Goal: Task Accomplishment & Management: Manage account settings

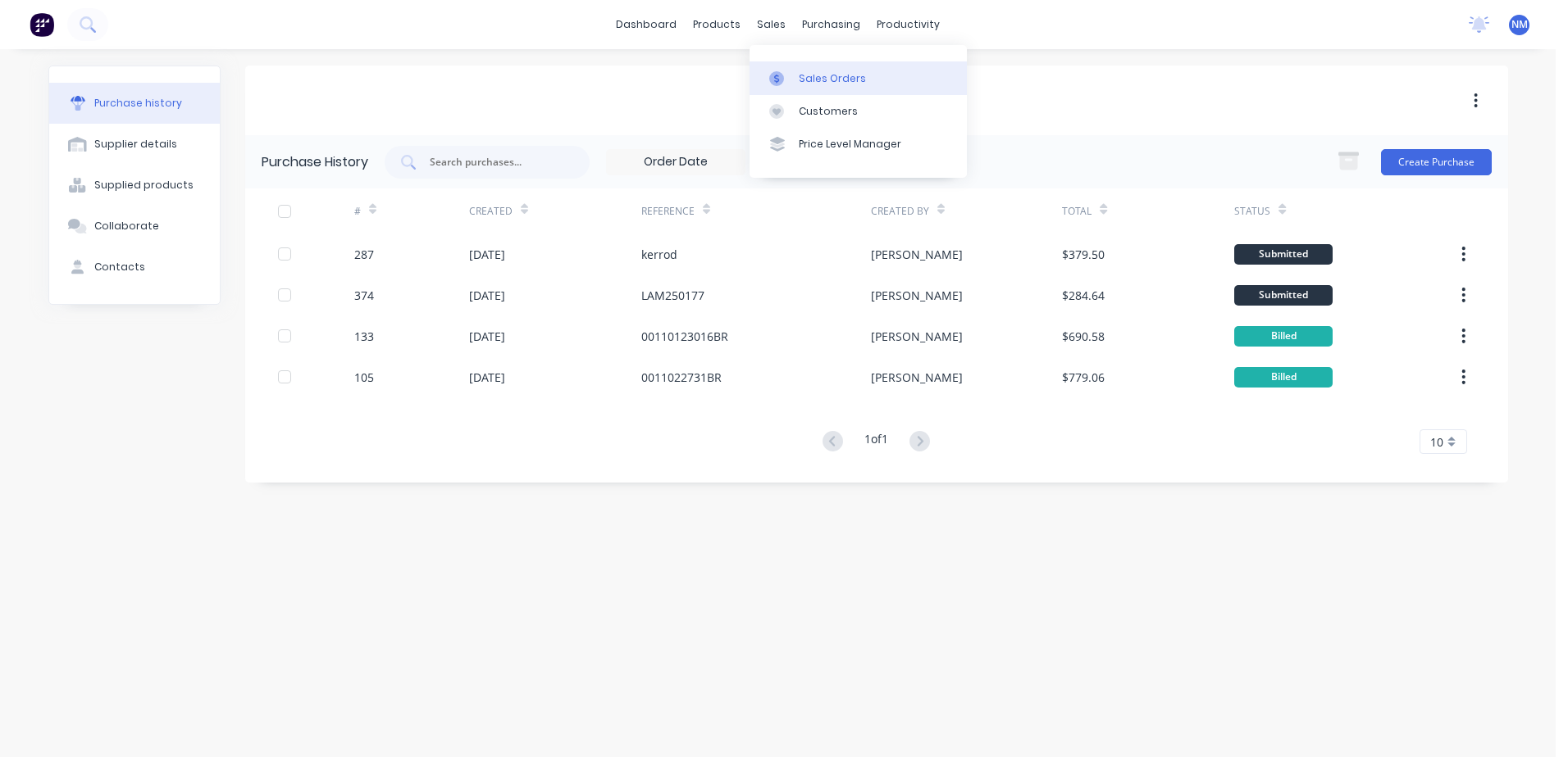
click at [851, 78] on div "Sales Orders" at bounding box center [832, 78] width 67 height 15
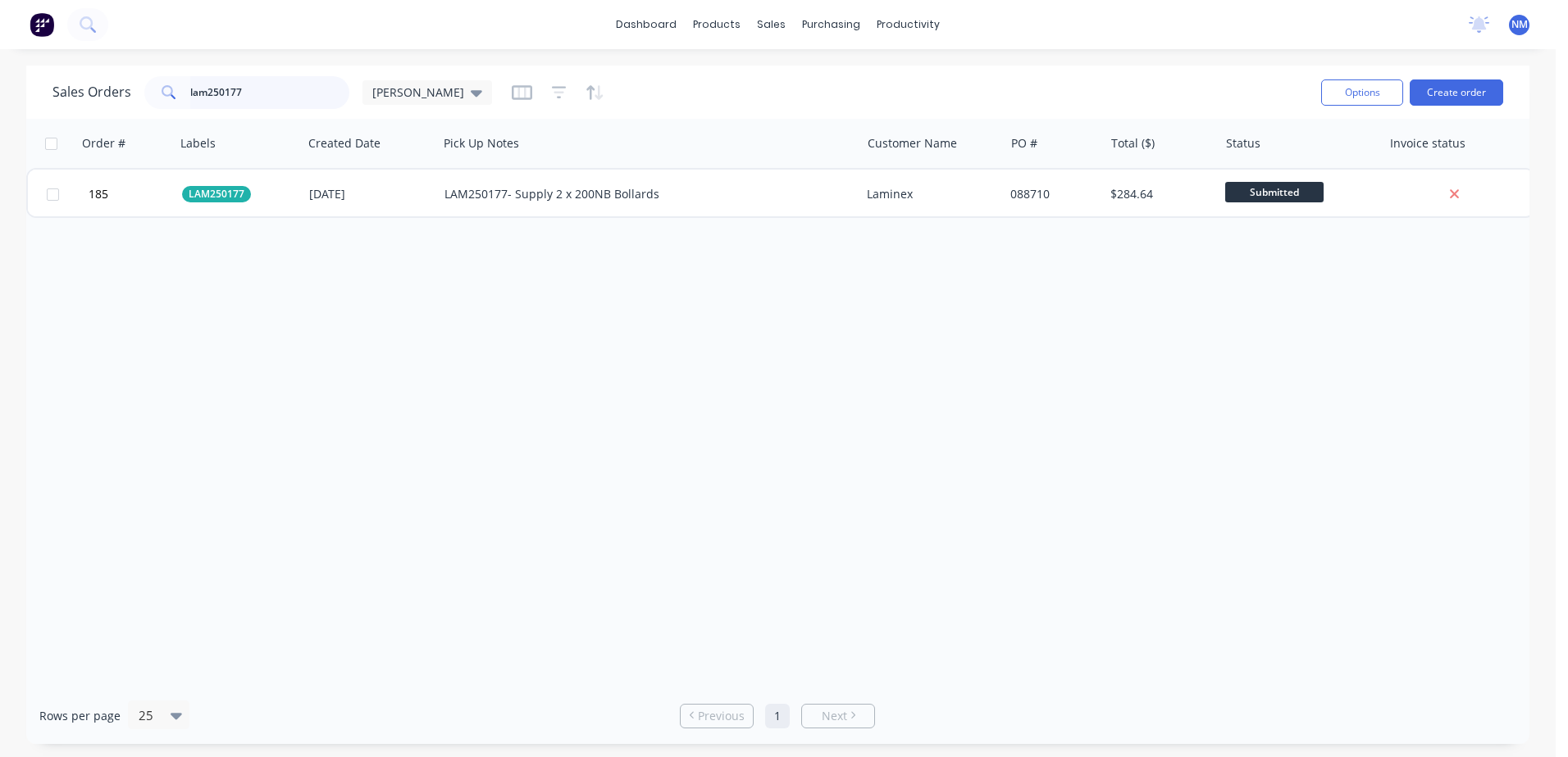
click at [250, 102] on input "lam250177" at bounding box center [270, 92] width 160 height 32
type input "l"
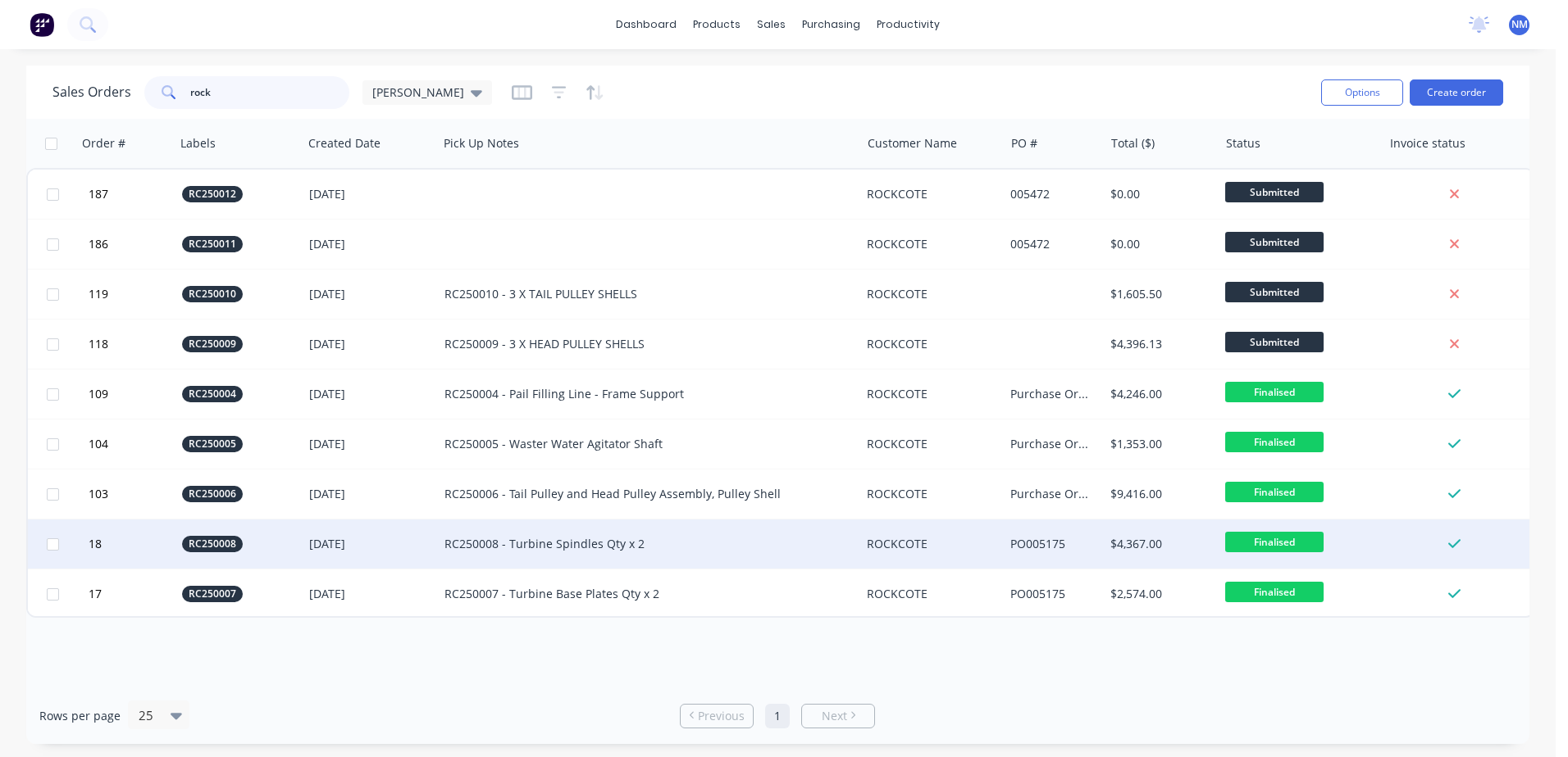
type input "rock"
click at [586, 551] on div "RC250008 - Turbine Spindles Qty x 2" at bounding box center [639, 544] width 389 height 17
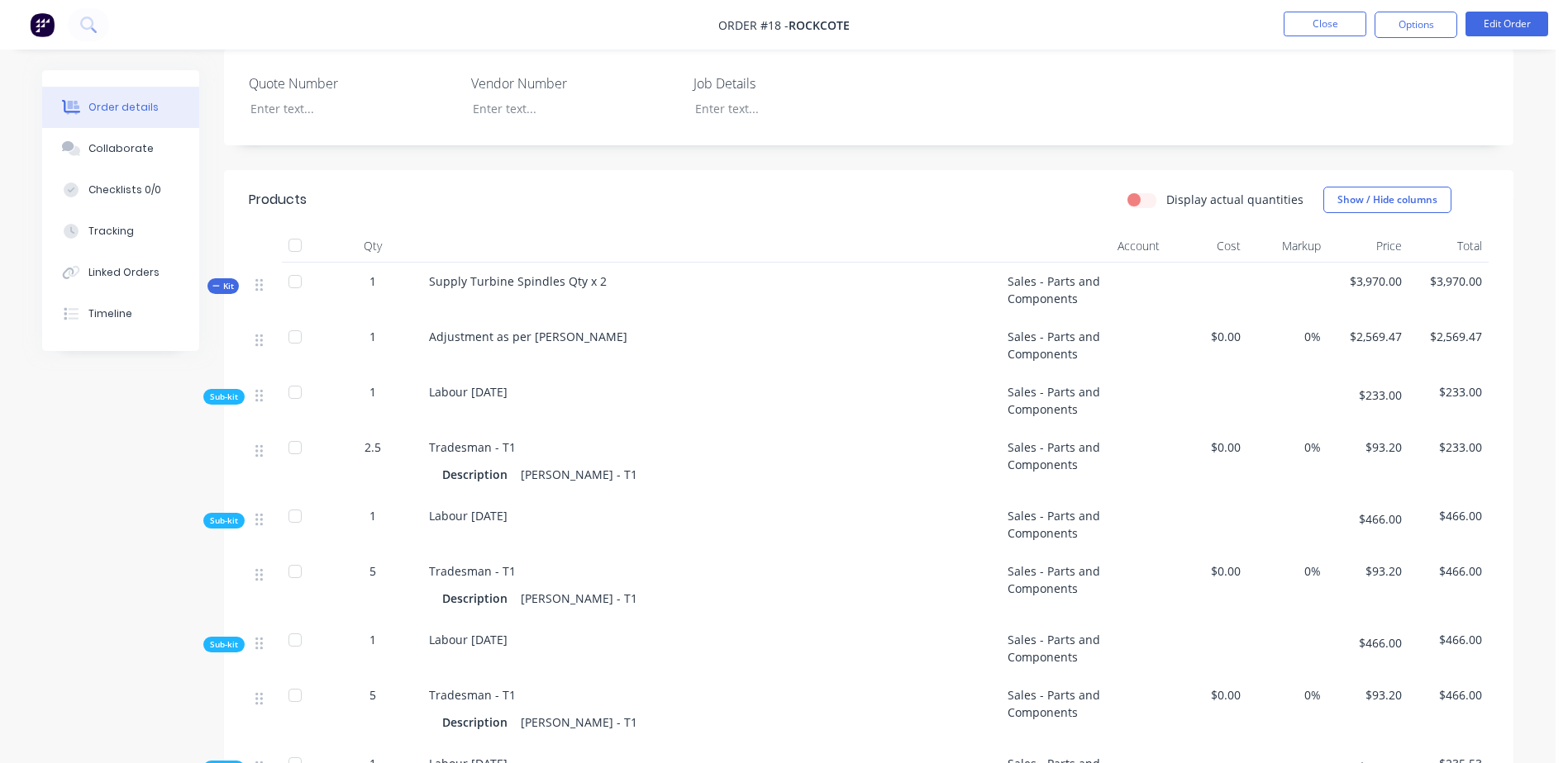
scroll to position [331, 0]
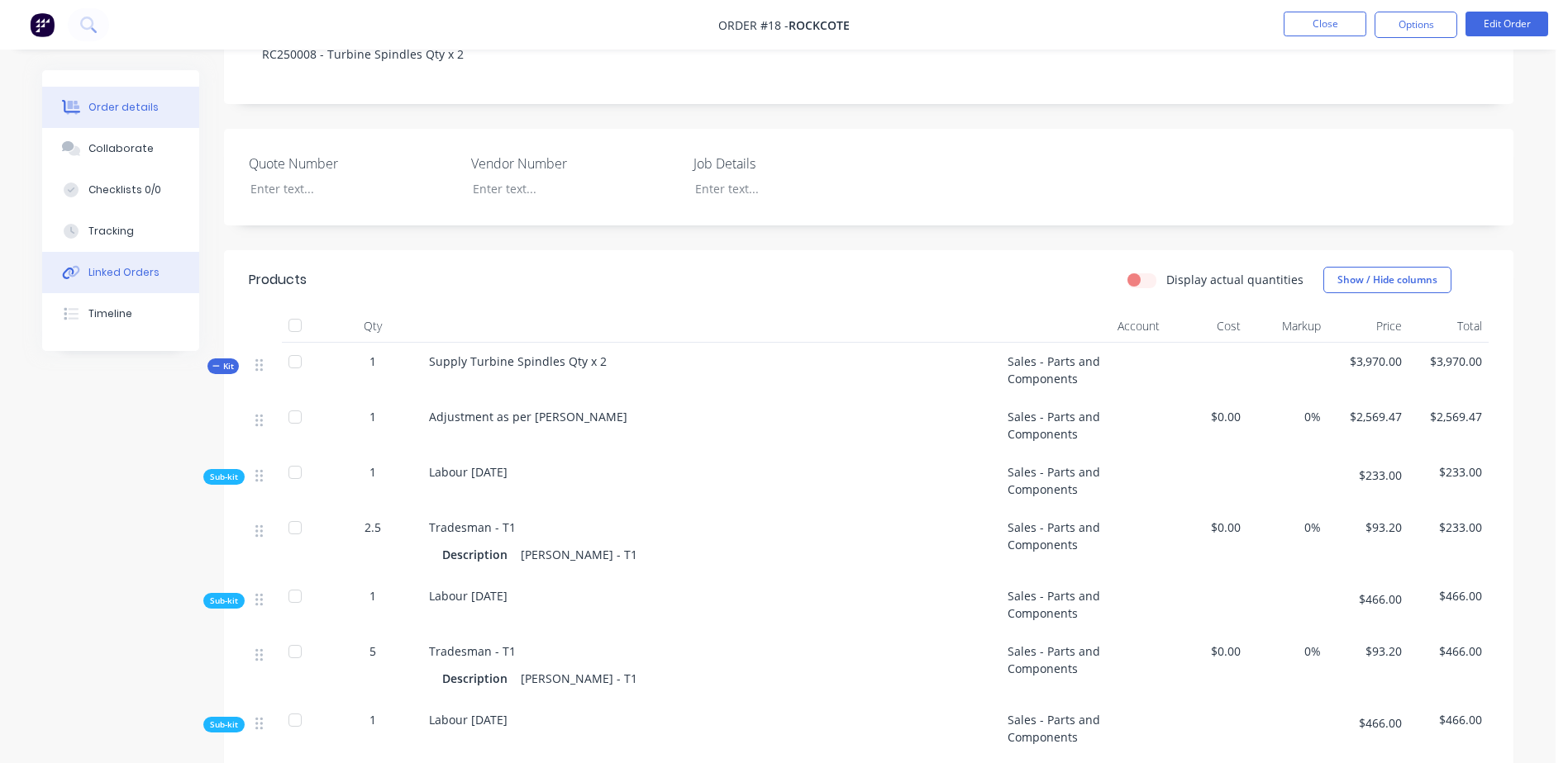
click at [139, 273] on div "Linked Orders" at bounding box center [124, 273] width 71 height 15
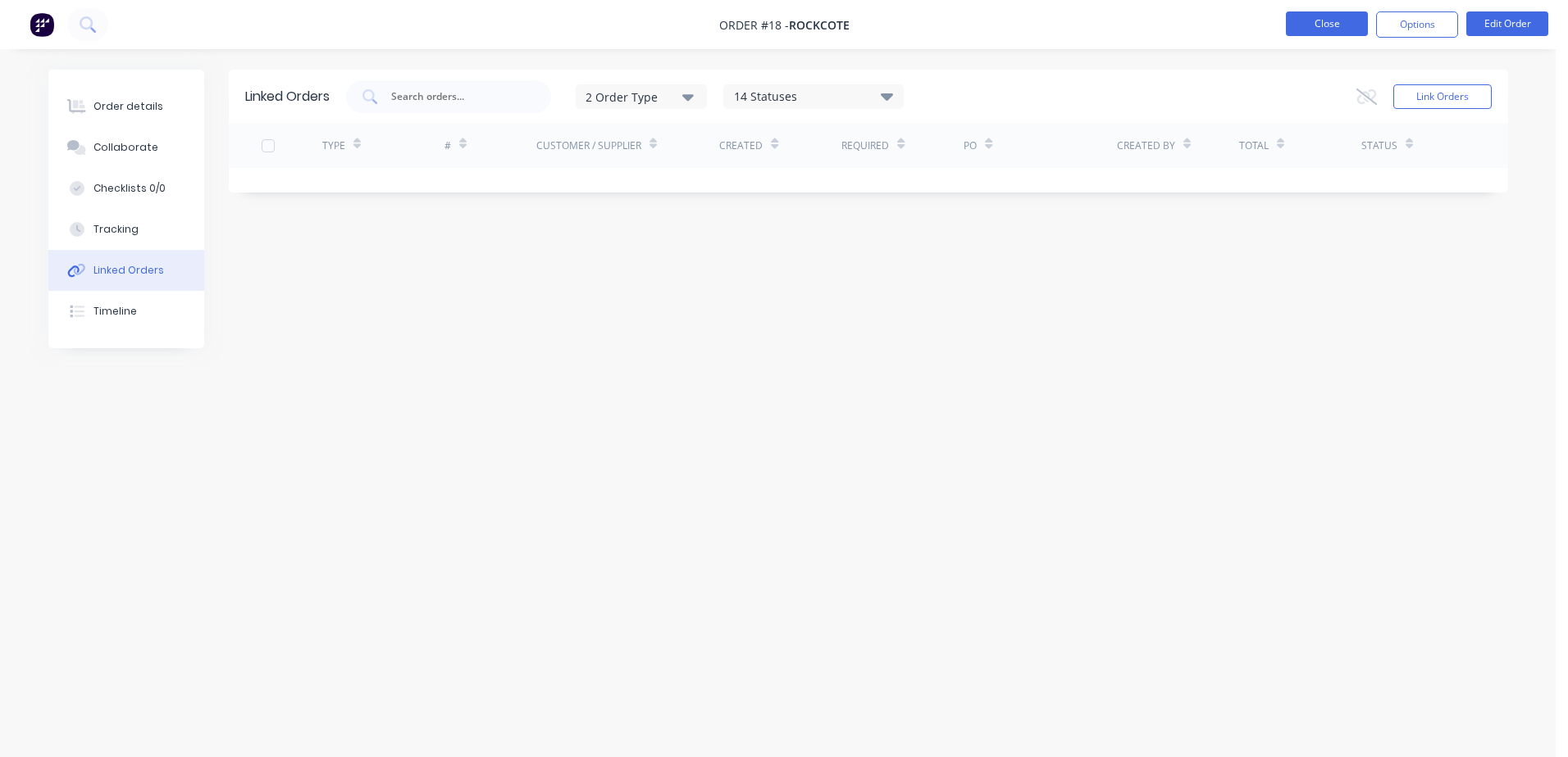
click at [1308, 30] on button "Close" at bounding box center [1327, 24] width 82 height 25
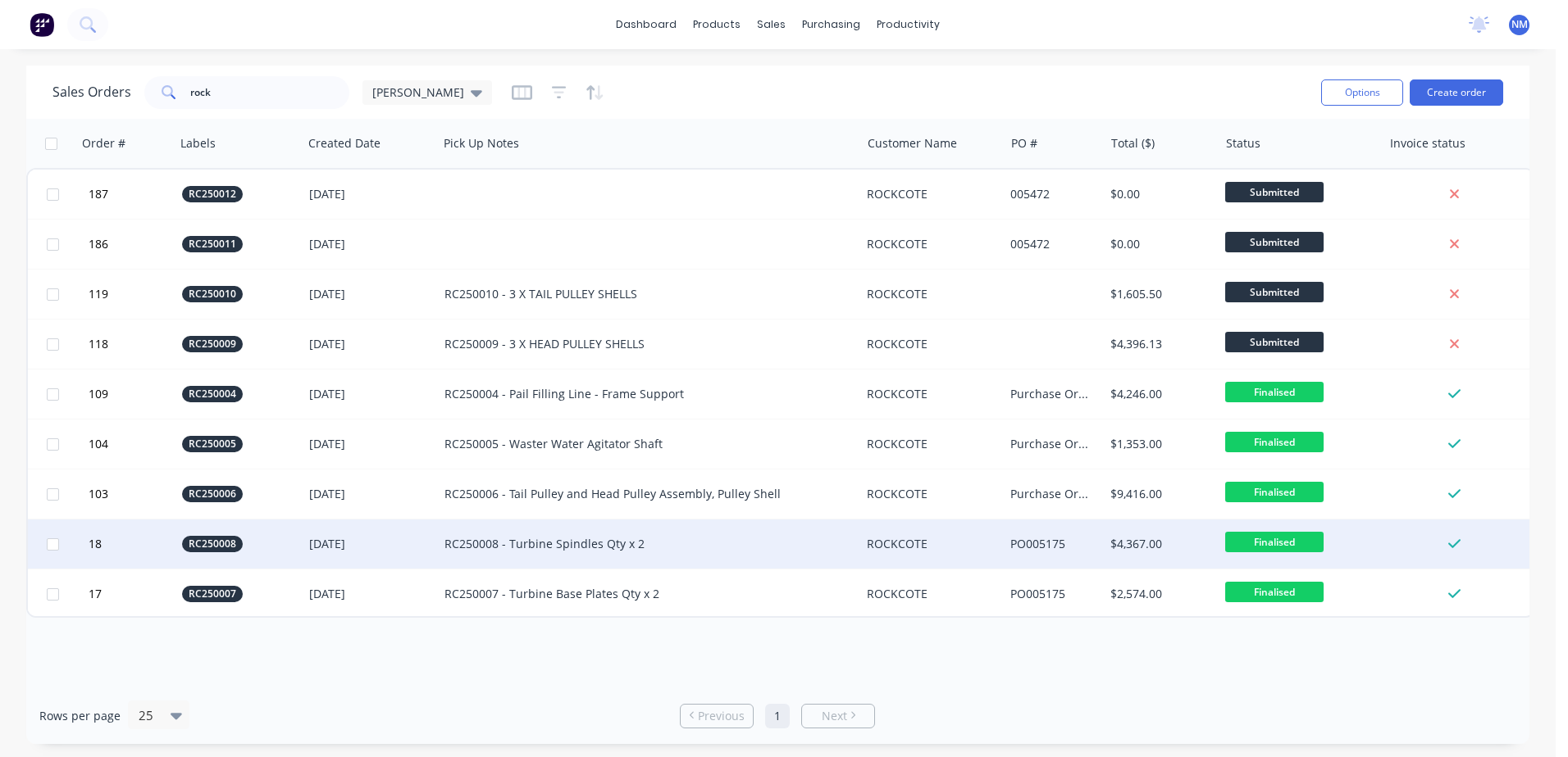
click at [567, 548] on div "RC250008 - Turbine Spindles Qty x 2" at bounding box center [639, 544] width 389 height 17
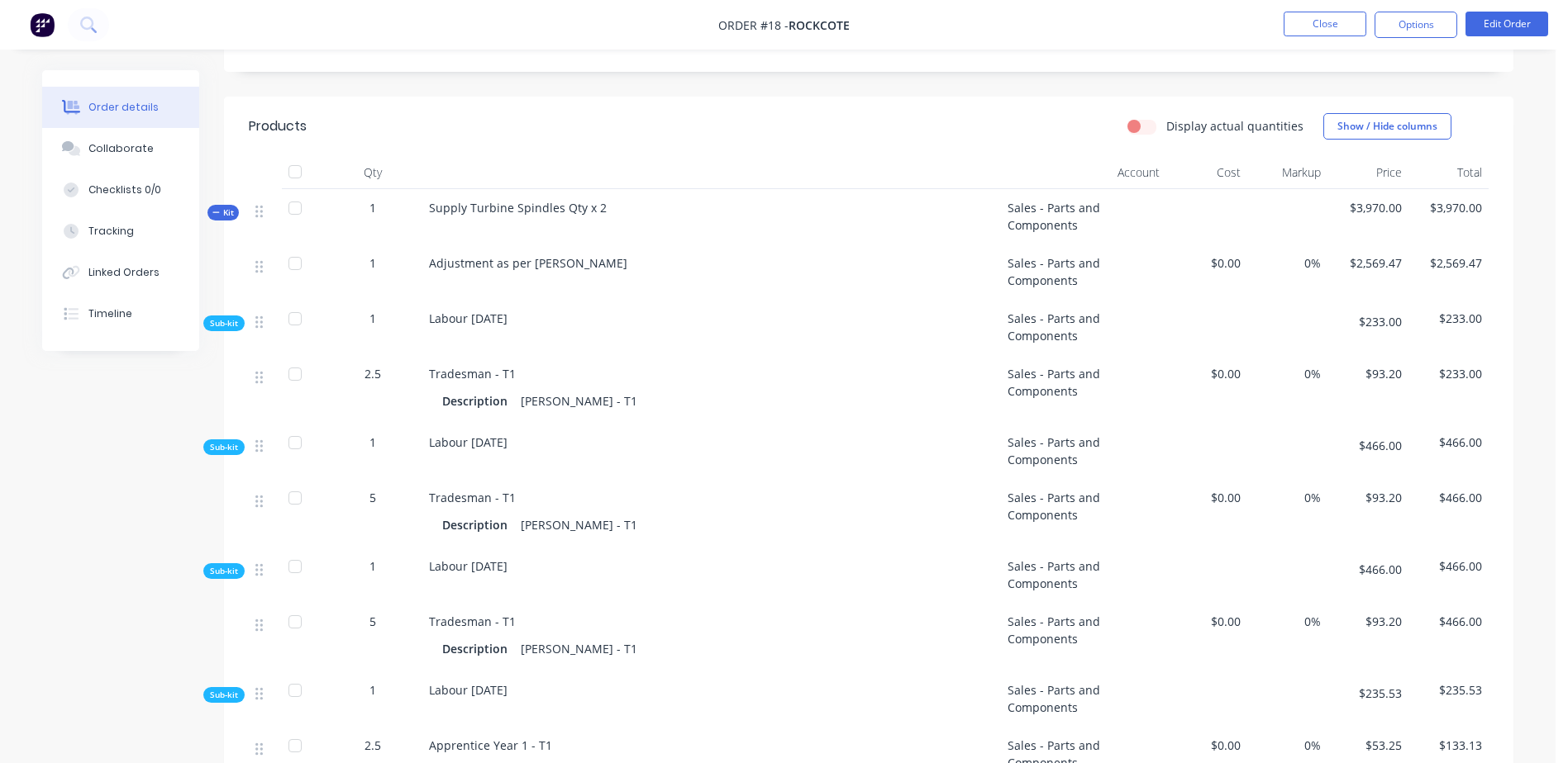
scroll to position [248, 0]
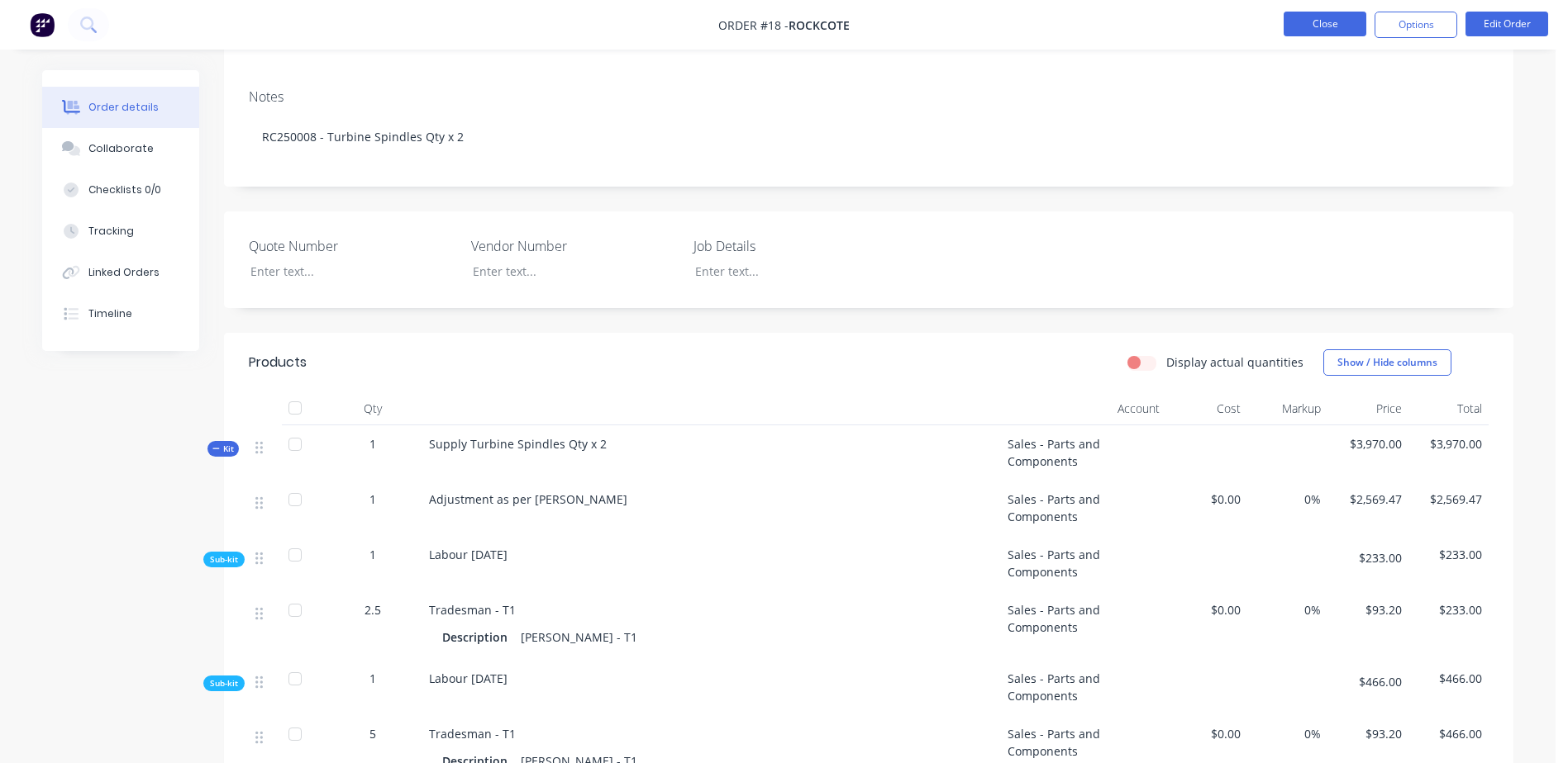
click at [1332, 25] on button "Close" at bounding box center [1325, 24] width 83 height 25
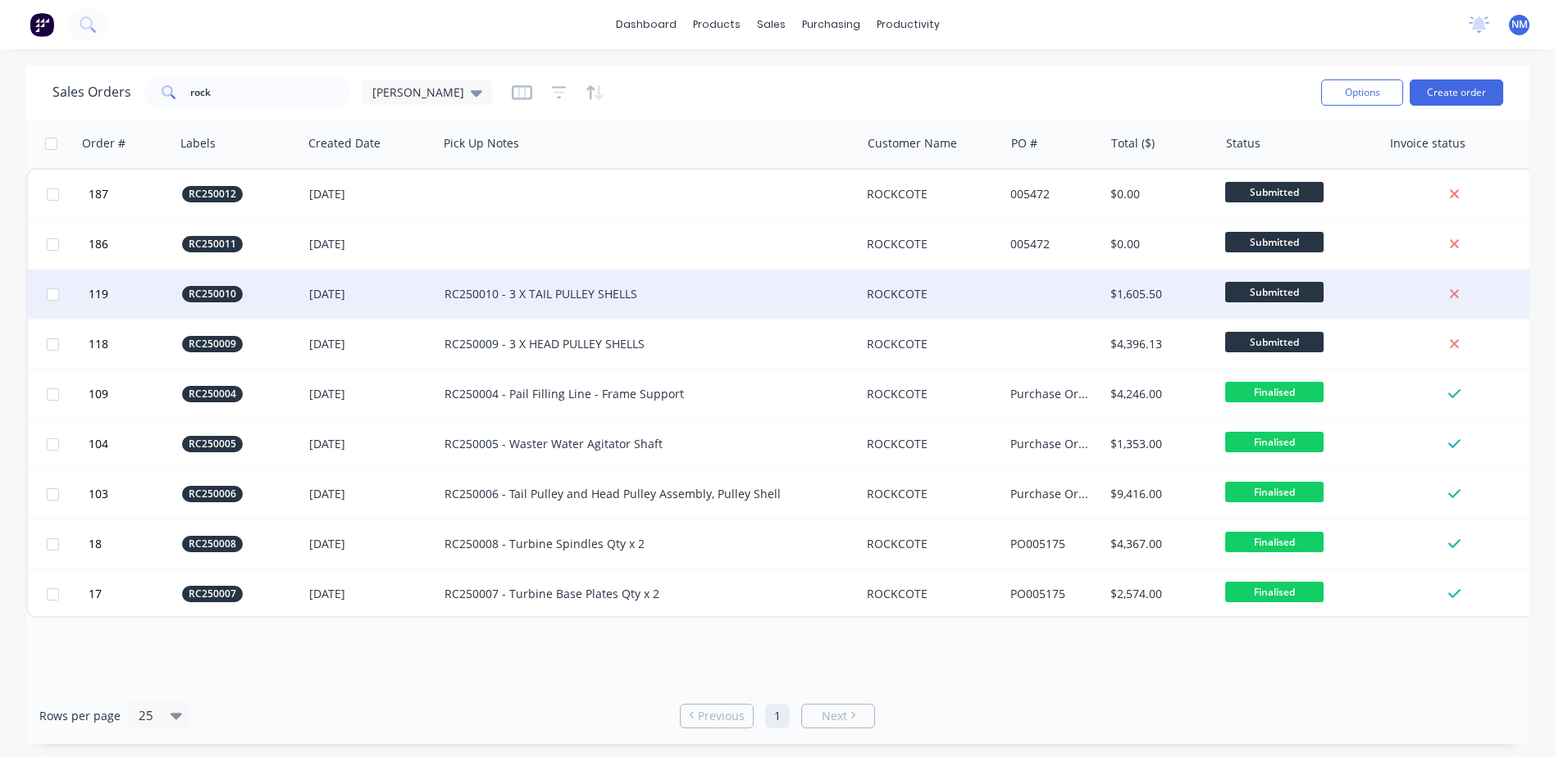
click at [524, 306] on div "RC250010 - 3 X TAIL PULLEY SHELLS" at bounding box center [649, 294] width 422 height 49
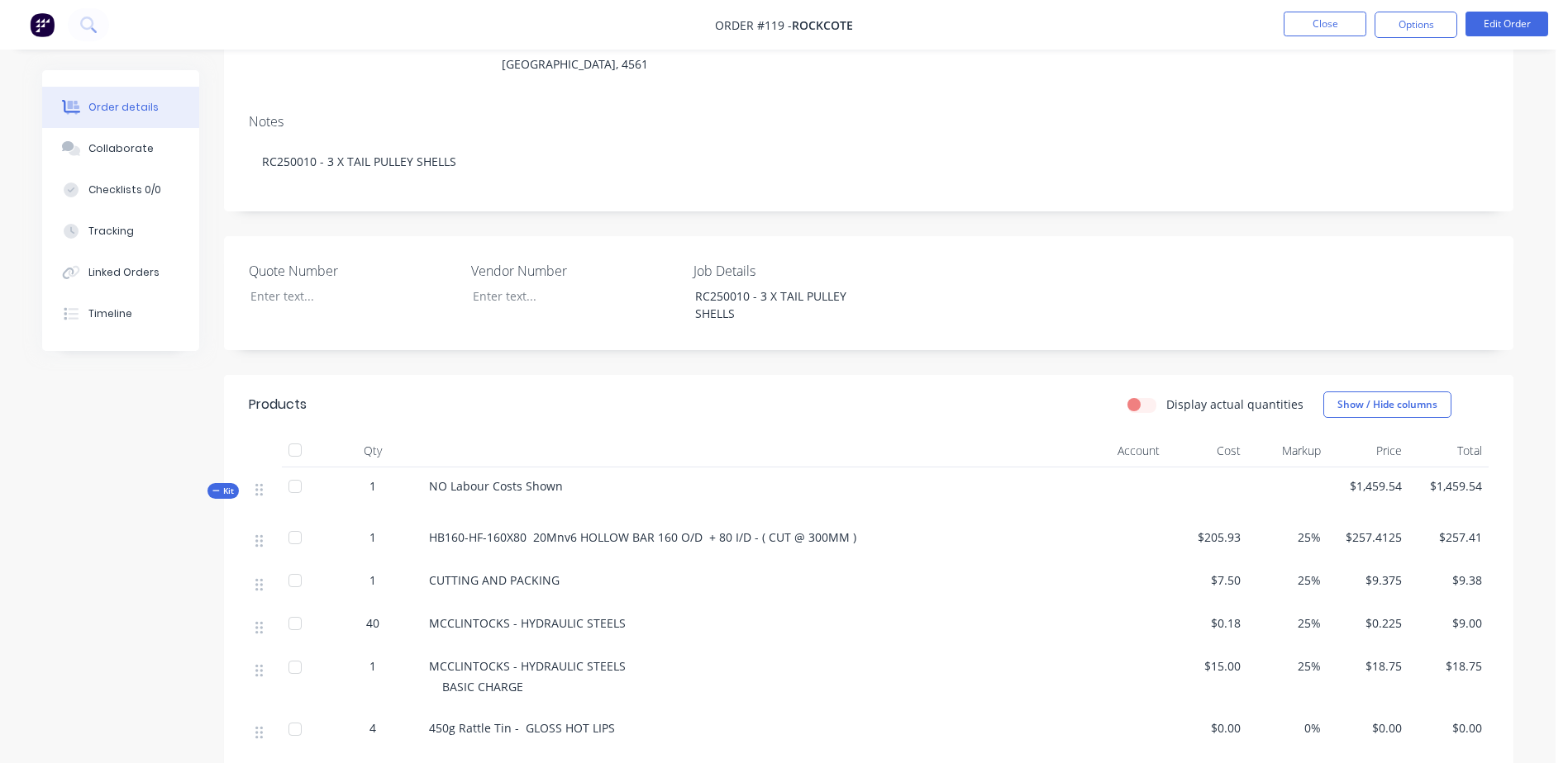
scroll to position [248, 0]
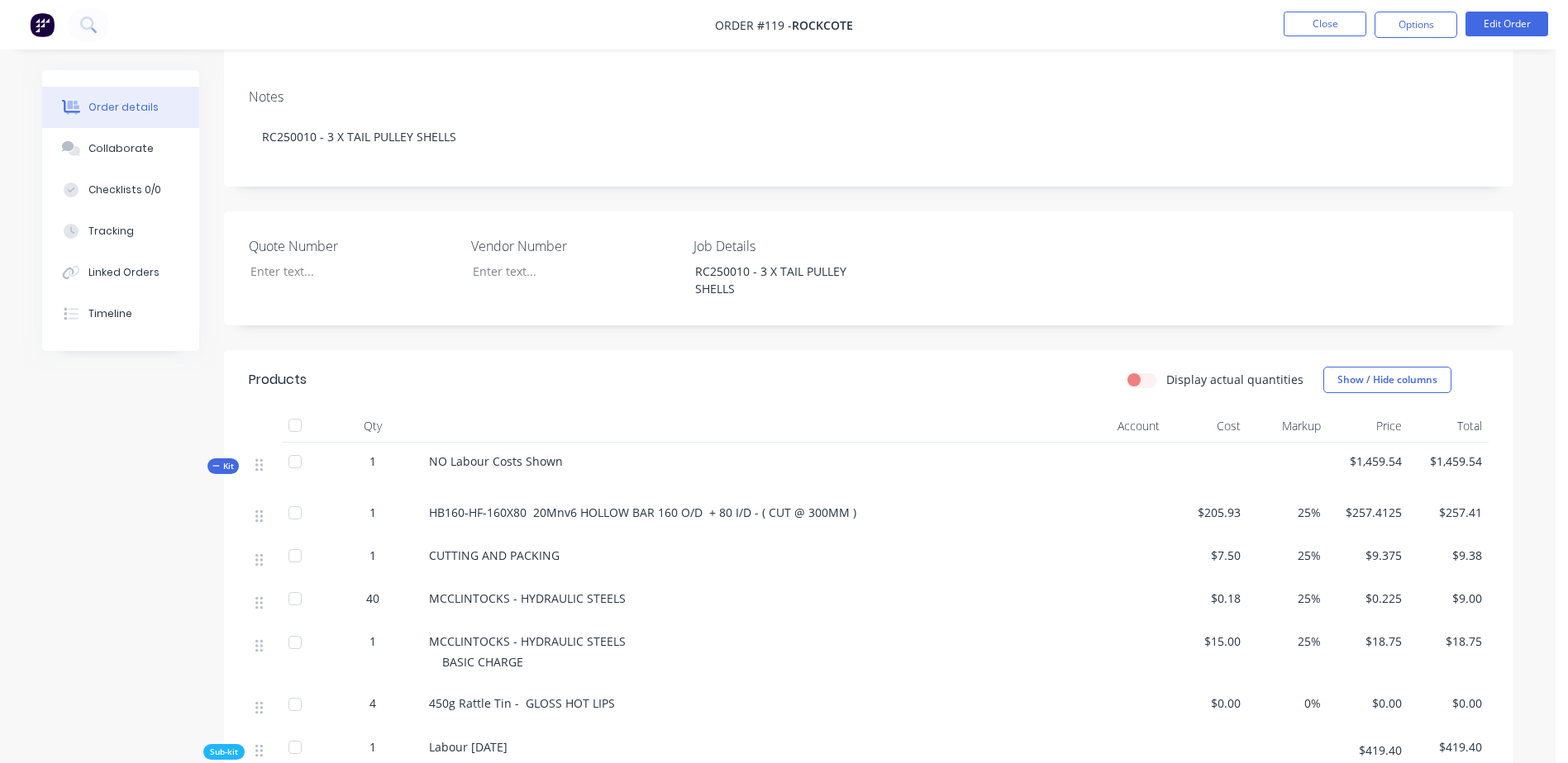
click at [634, 505] on div "HB160-HF-160X80 20Mnv6 HOLLOW BAR 160 O/D + 80 I/D - ( CUT @ 300MM )" at bounding box center [712, 515] width 579 height 43
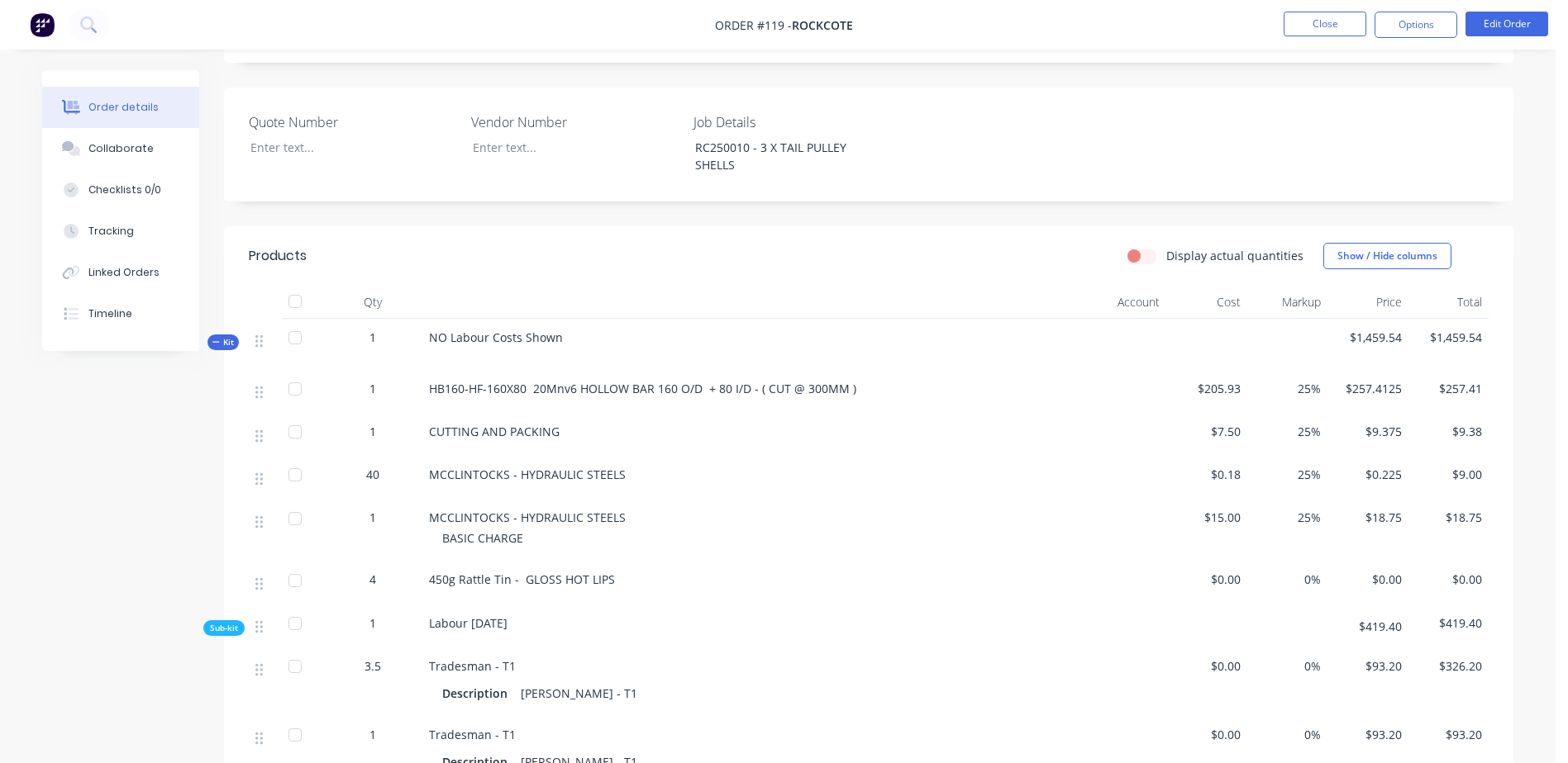
scroll to position [370, 0]
drag, startPoint x: 857, startPoint y: 370, endPoint x: 425, endPoint y: 373, distance: 432.0
click at [425, 373] on div "HB160-HF-160X80 20Mnv6 HOLLOW BAR 160 O/D + 80 I/D - ( CUT @ 300MM )" at bounding box center [712, 393] width 579 height 43
drag, startPoint x: 425, startPoint y: 373, endPoint x: 504, endPoint y: 372, distance: 79.0
copy span "HB160-HF-160X80 20Mnv6 HOLLOW BAR 160 O/D + 80 I/D - ( CUT @ 300MM )"
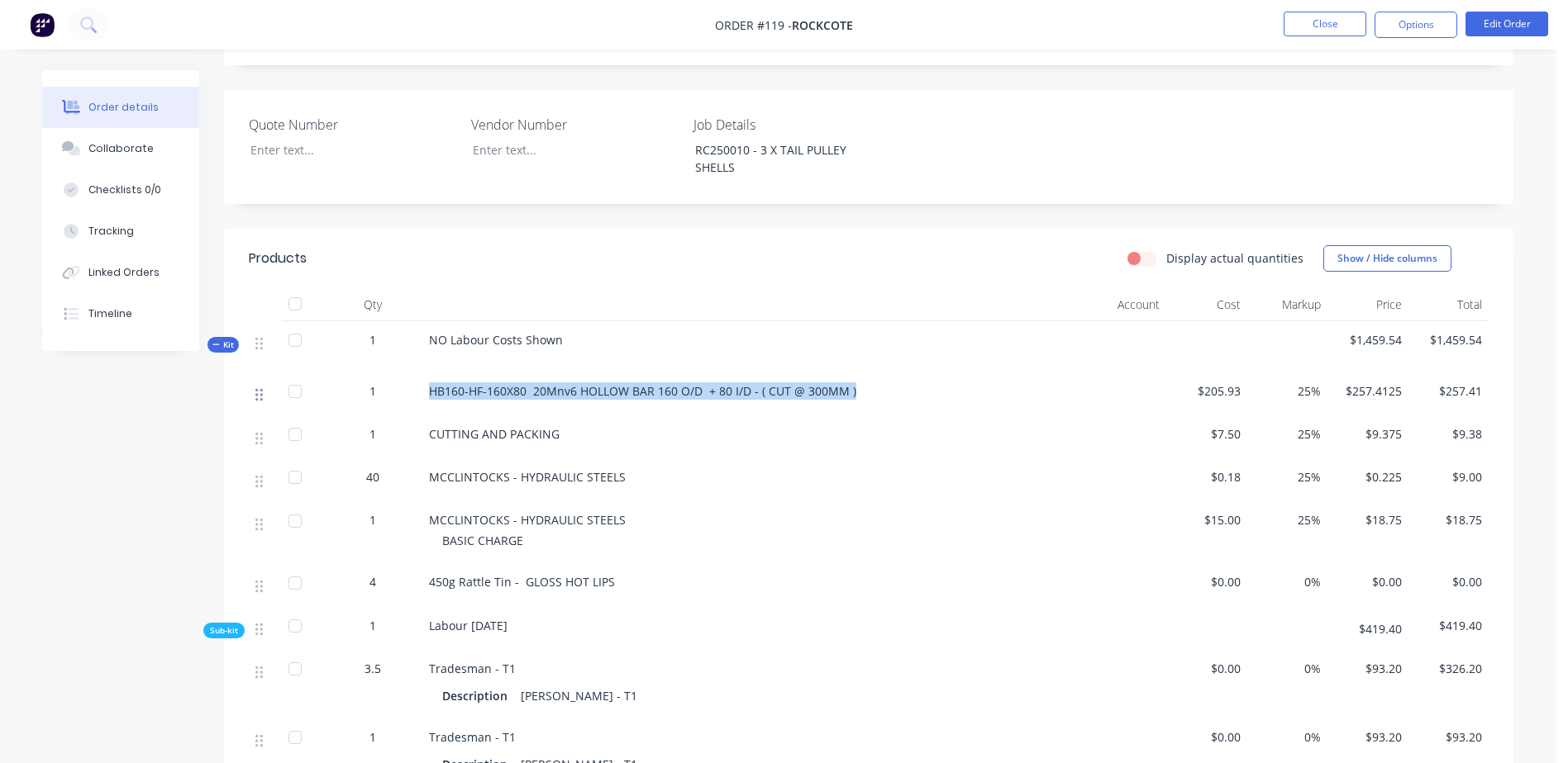
click at [261, 389] on icon at bounding box center [259, 395] width 7 height 12
click at [615, 384] on span "HB160-HF-160X80 20Mnv6 HOLLOW BAR 160 O/D + 80 I/D - ( CUT @ 300MM )" at bounding box center [642, 392] width 427 height 16
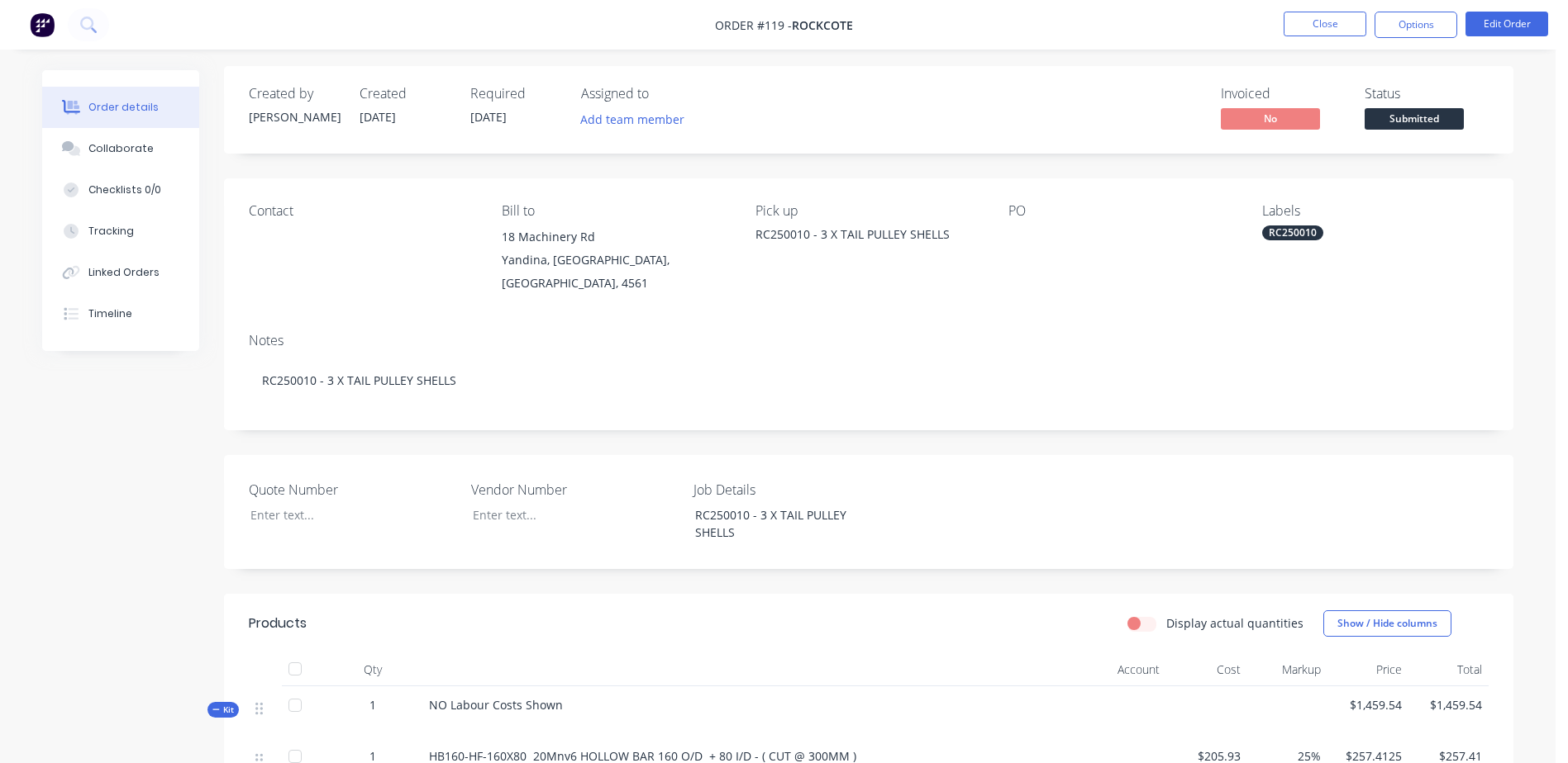
scroll to position [0, 0]
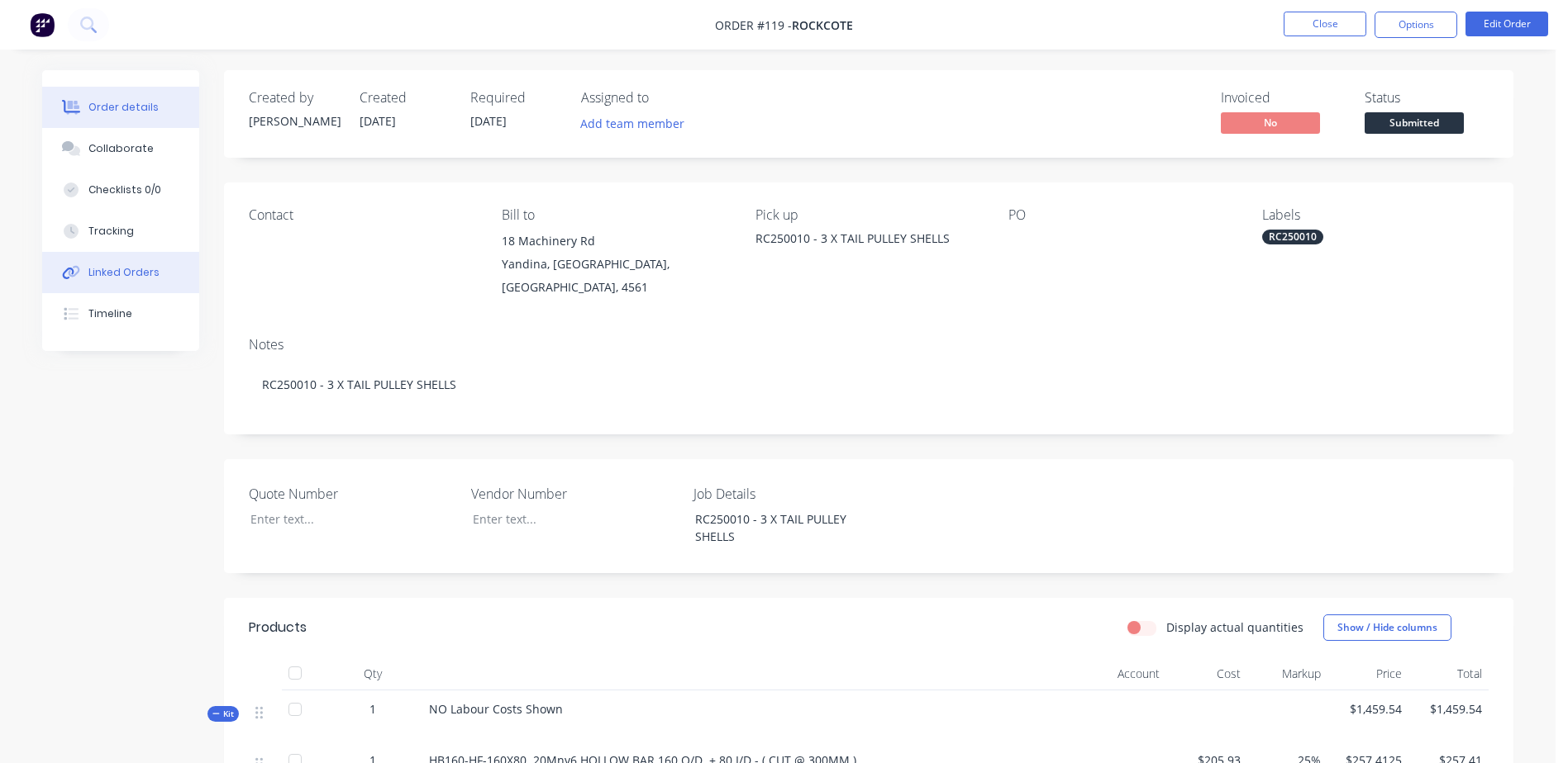
click at [128, 266] on div "Linked Orders" at bounding box center [124, 273] width 71 height 15
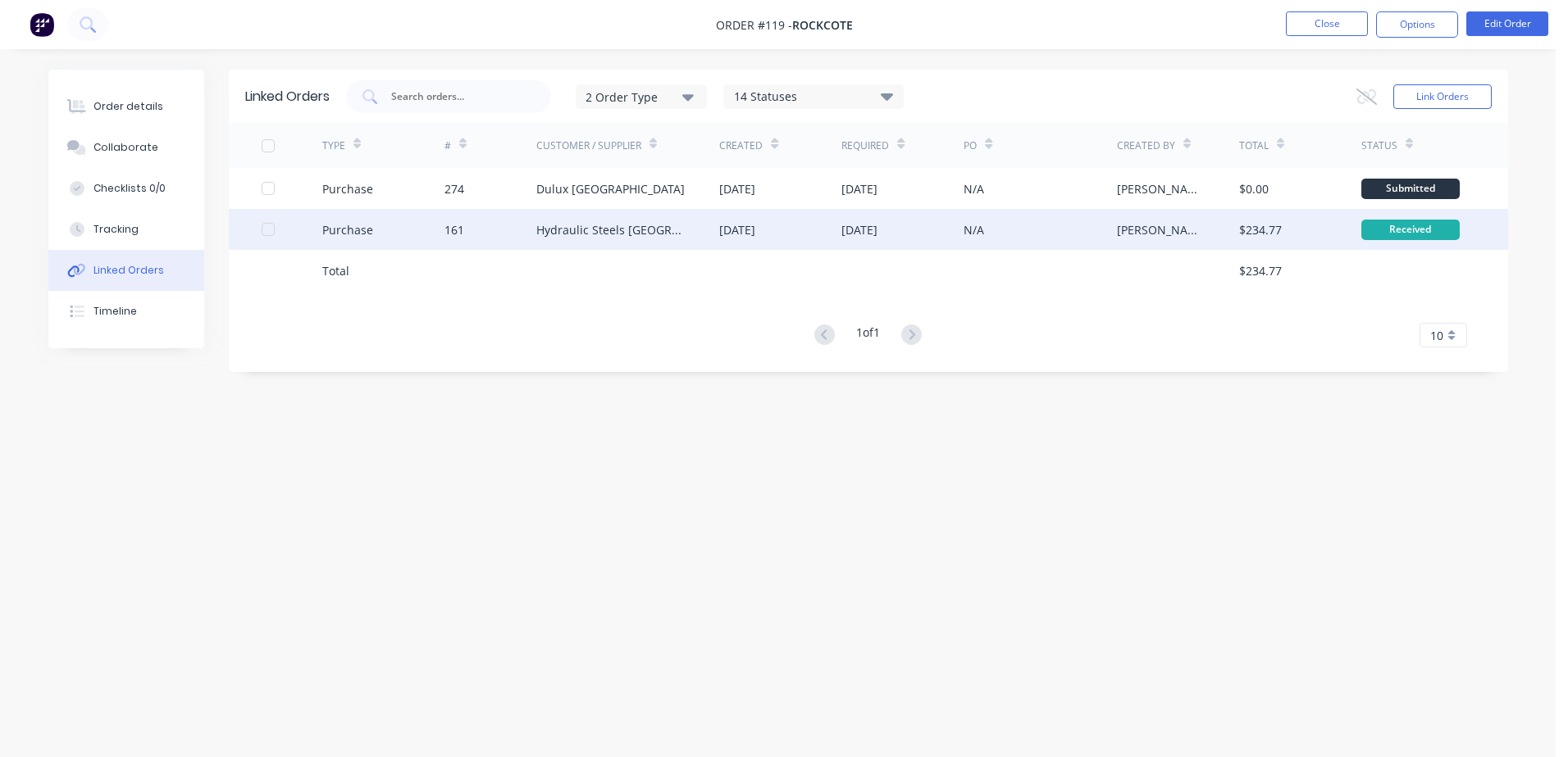
click at [652, 223] on div "Hydraulic Steels [GEOGRAPHIC_DATA]" at bounding box center [612, 230] width 151 height 18
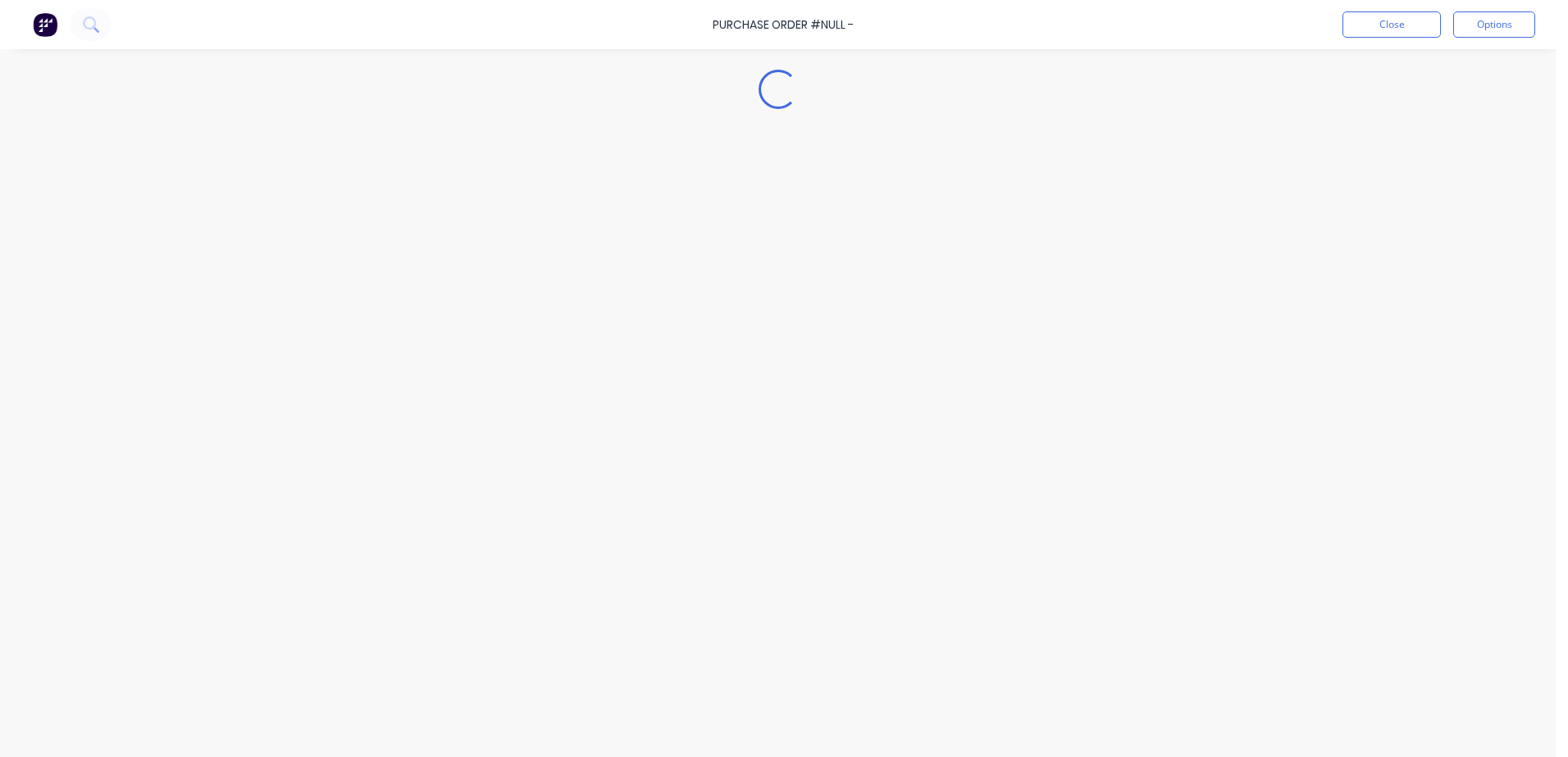
type textarea "x"
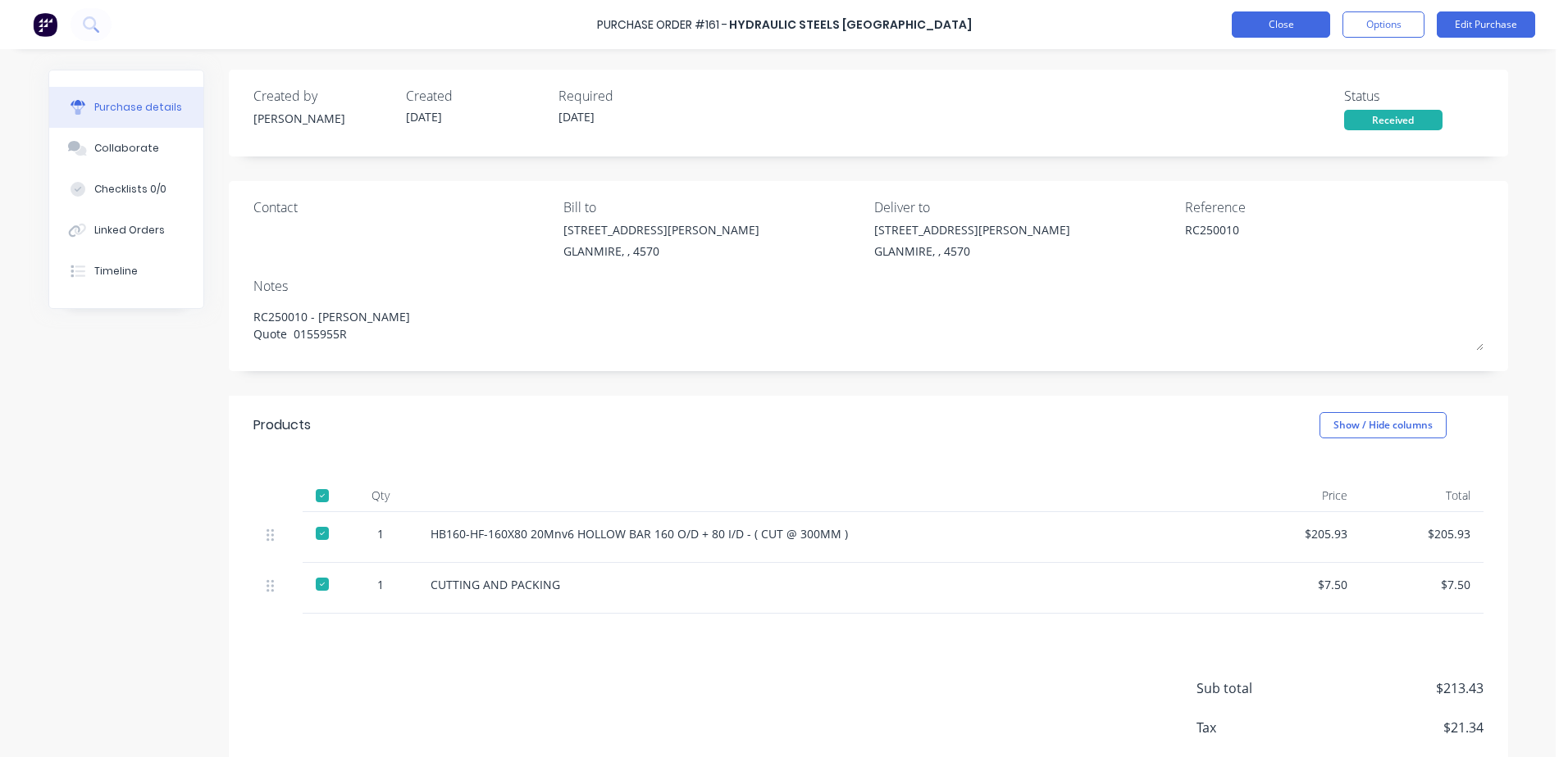
click at [1275, 35] on button "Close" at bounding box center [1281, 25] width 98 height 26
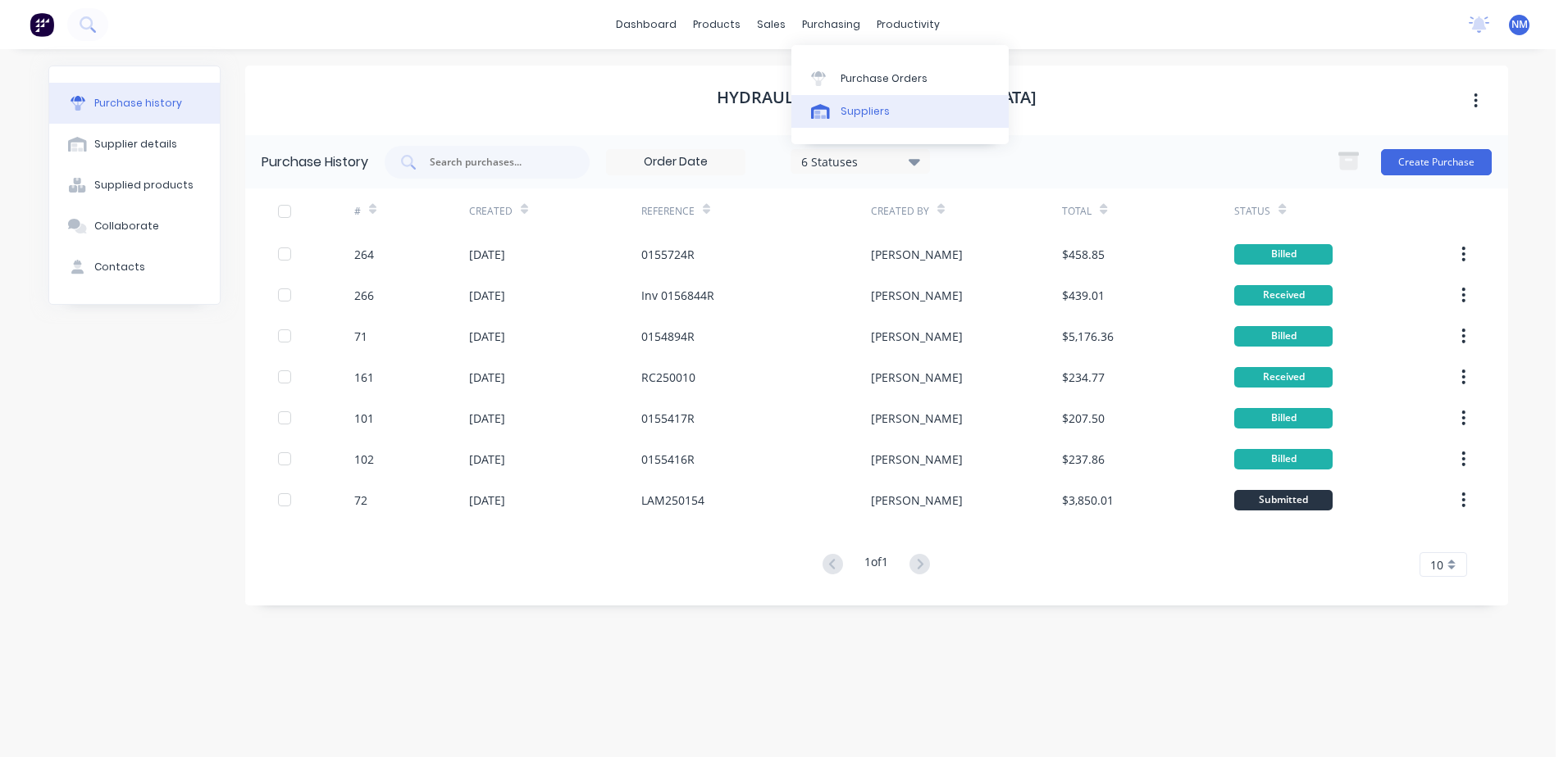
click at [882, 110] on div "Suppliers" at bounding box center [865, 111] width 49 height 15
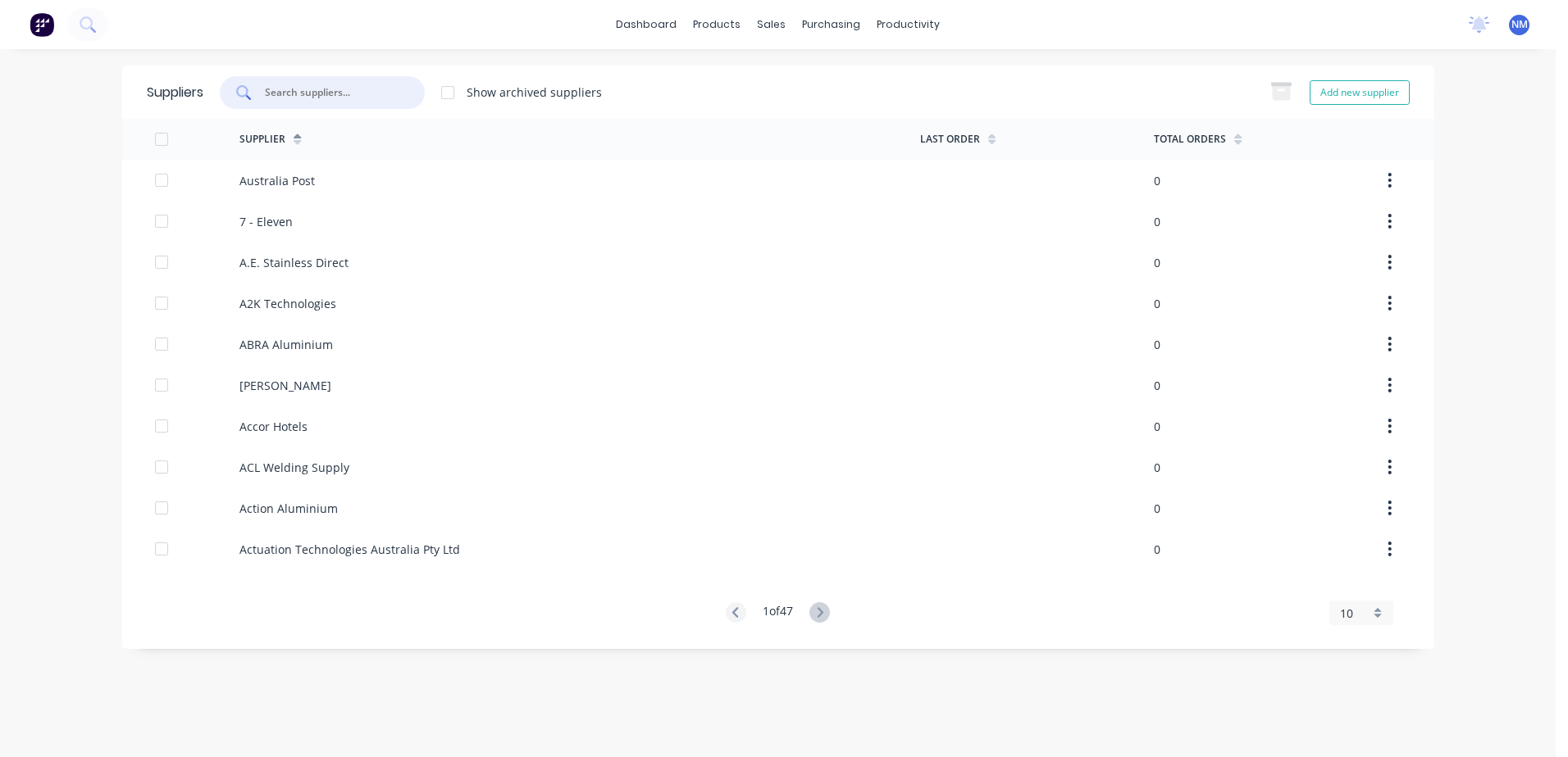
click at [349, 90] on input "text" at bounding box center [331, 92] width 136 height 17
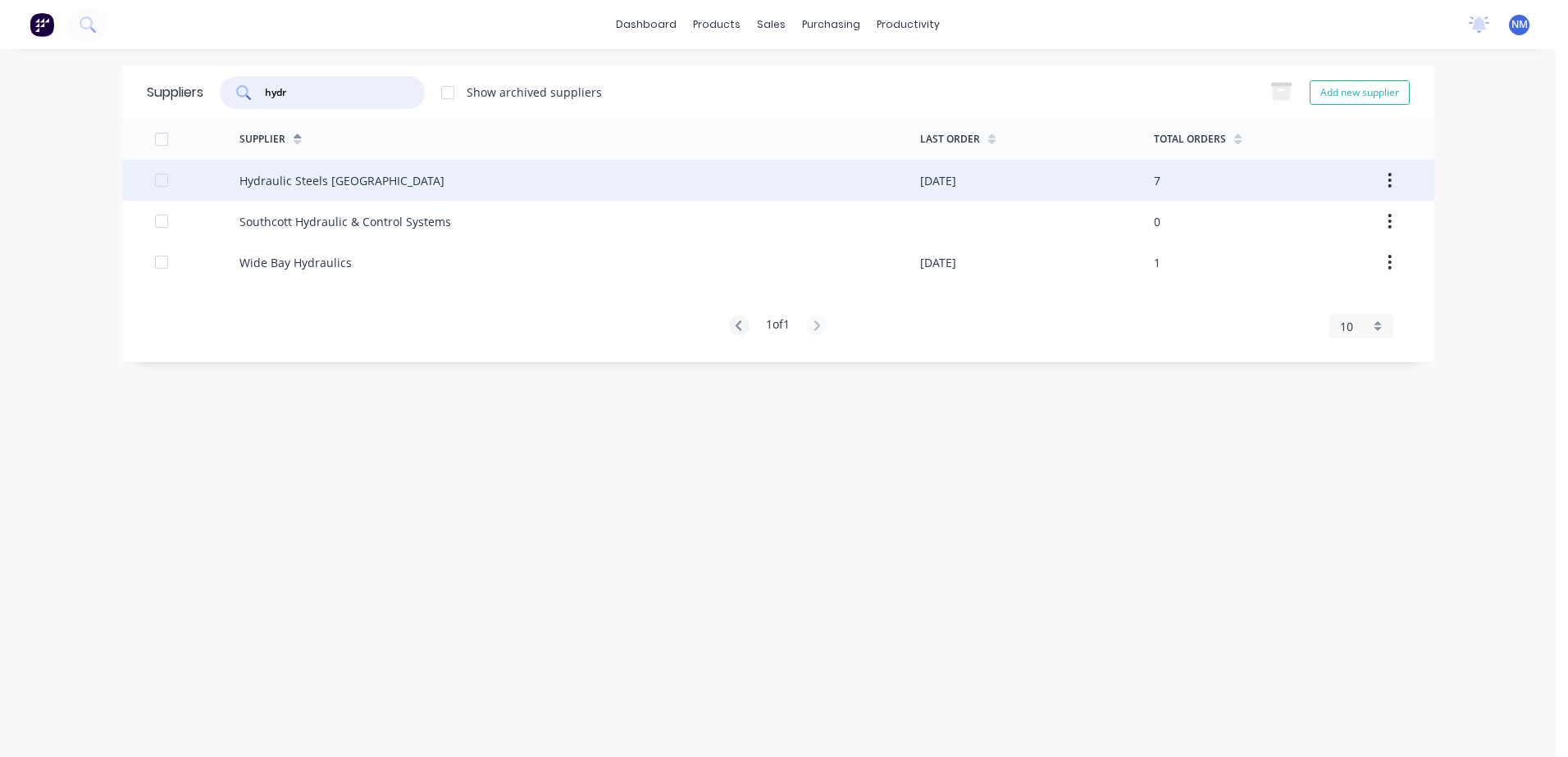
type input "hydr"
click at [672, 197] on div "Hydraulic Steels [GEOGRAPHIC_DATA]" at bounding box center [579, 180] width 680 height 41
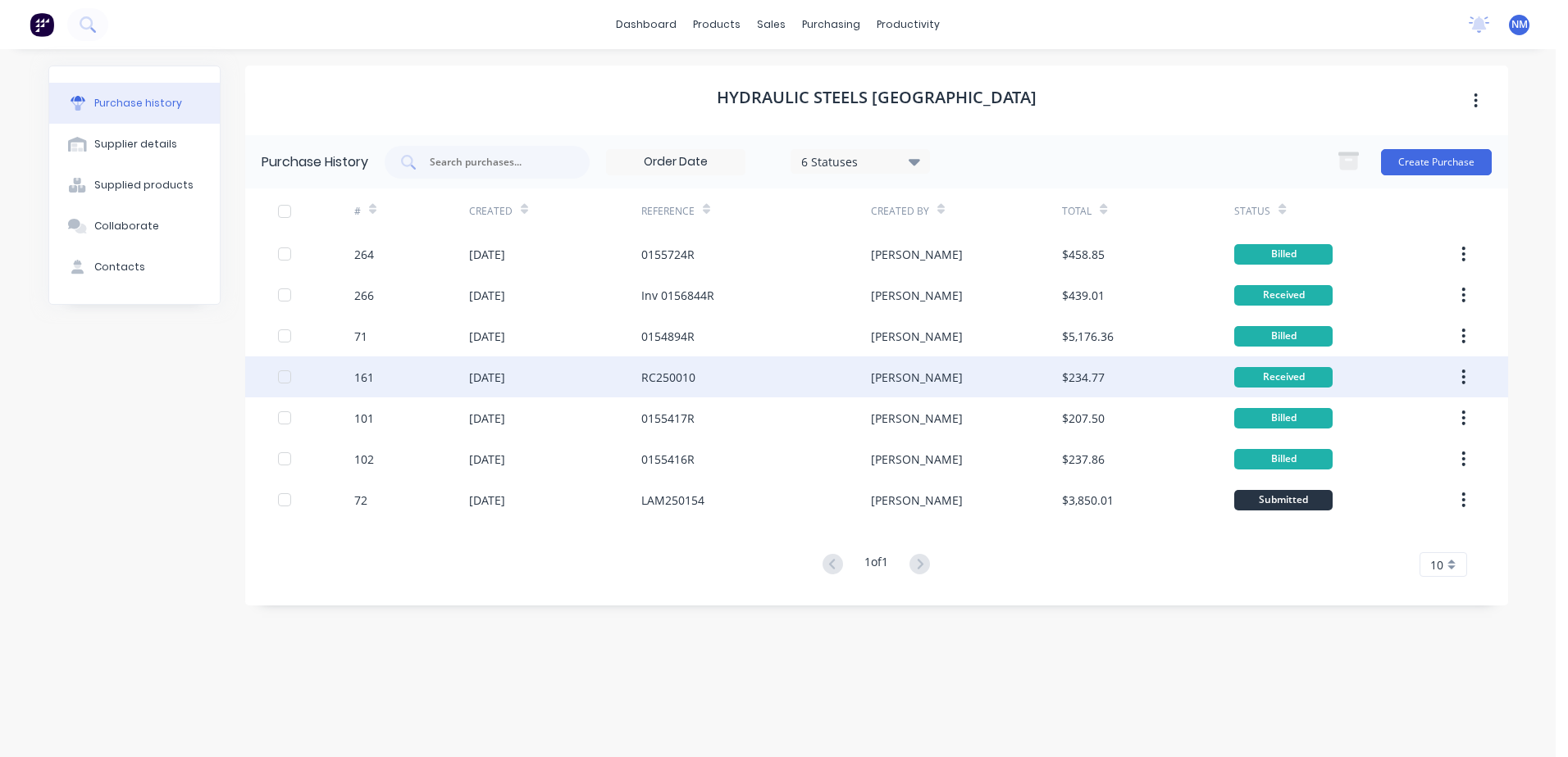
click at [758, 375] on div "RC250010" at bounding box center [756, 376] width 229 height 41
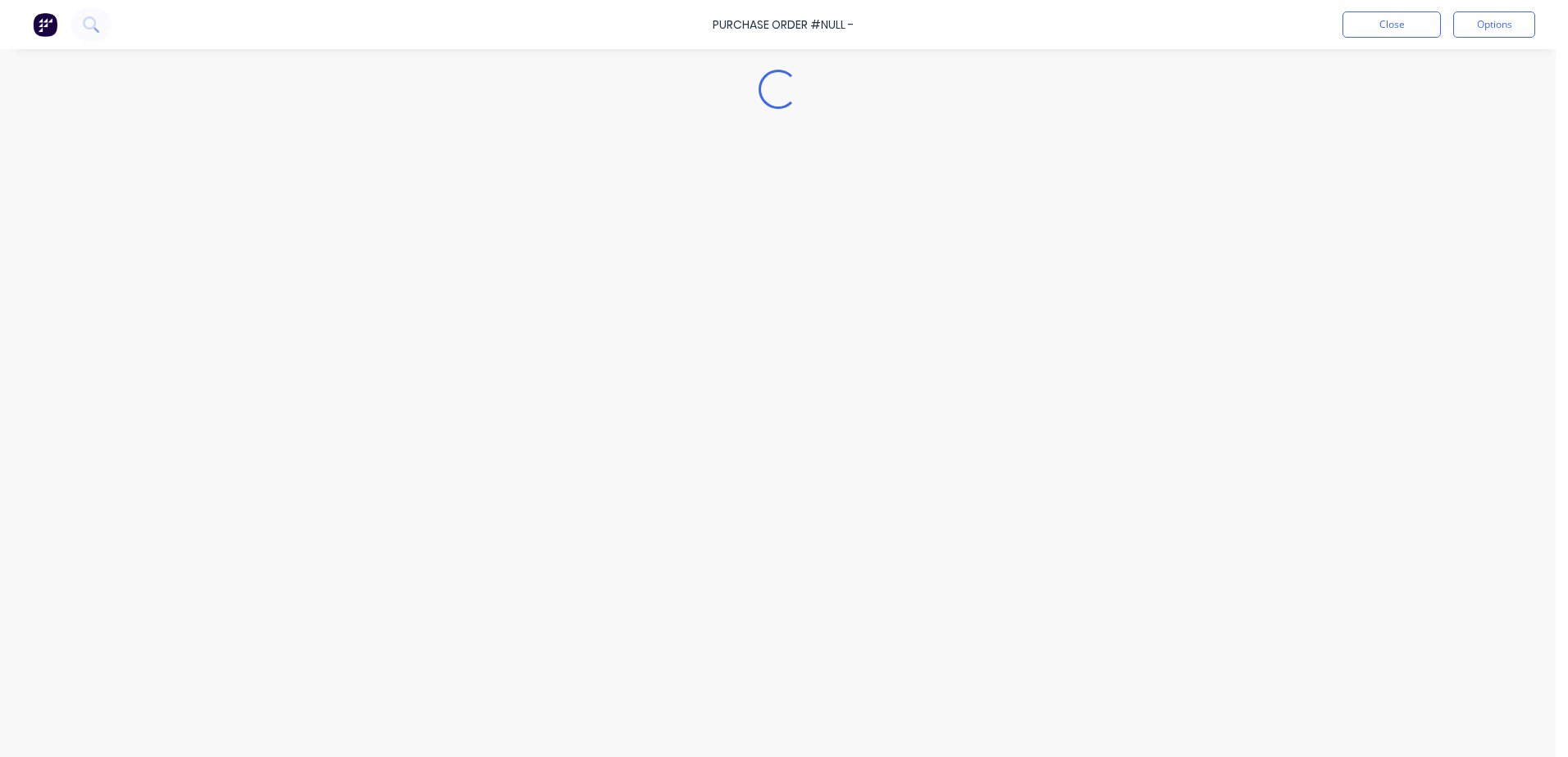
type textarea "x"
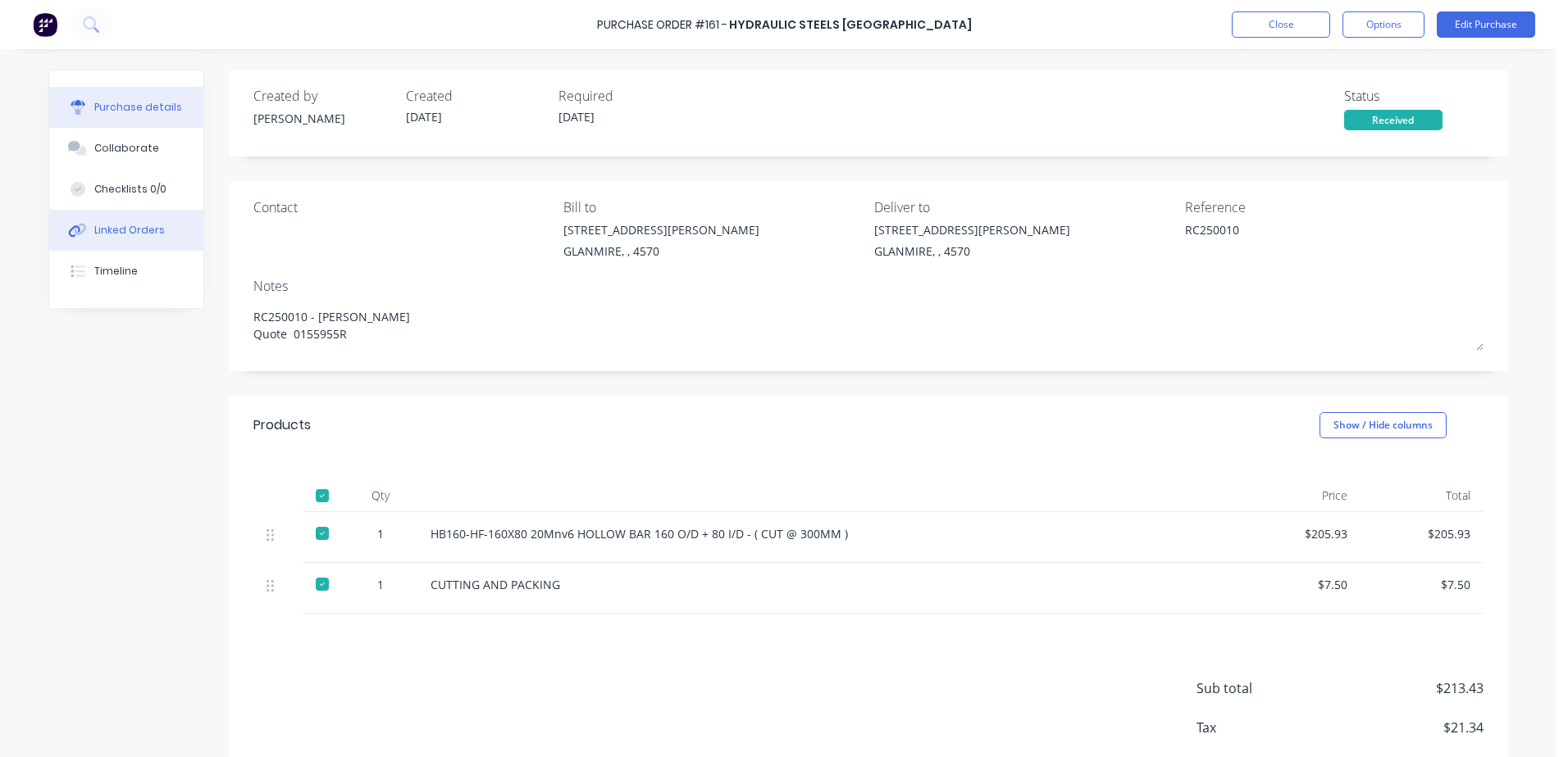
click at [129, 228] on div "Linked Orders" at bounding box center [130, 230] width 71 height 15
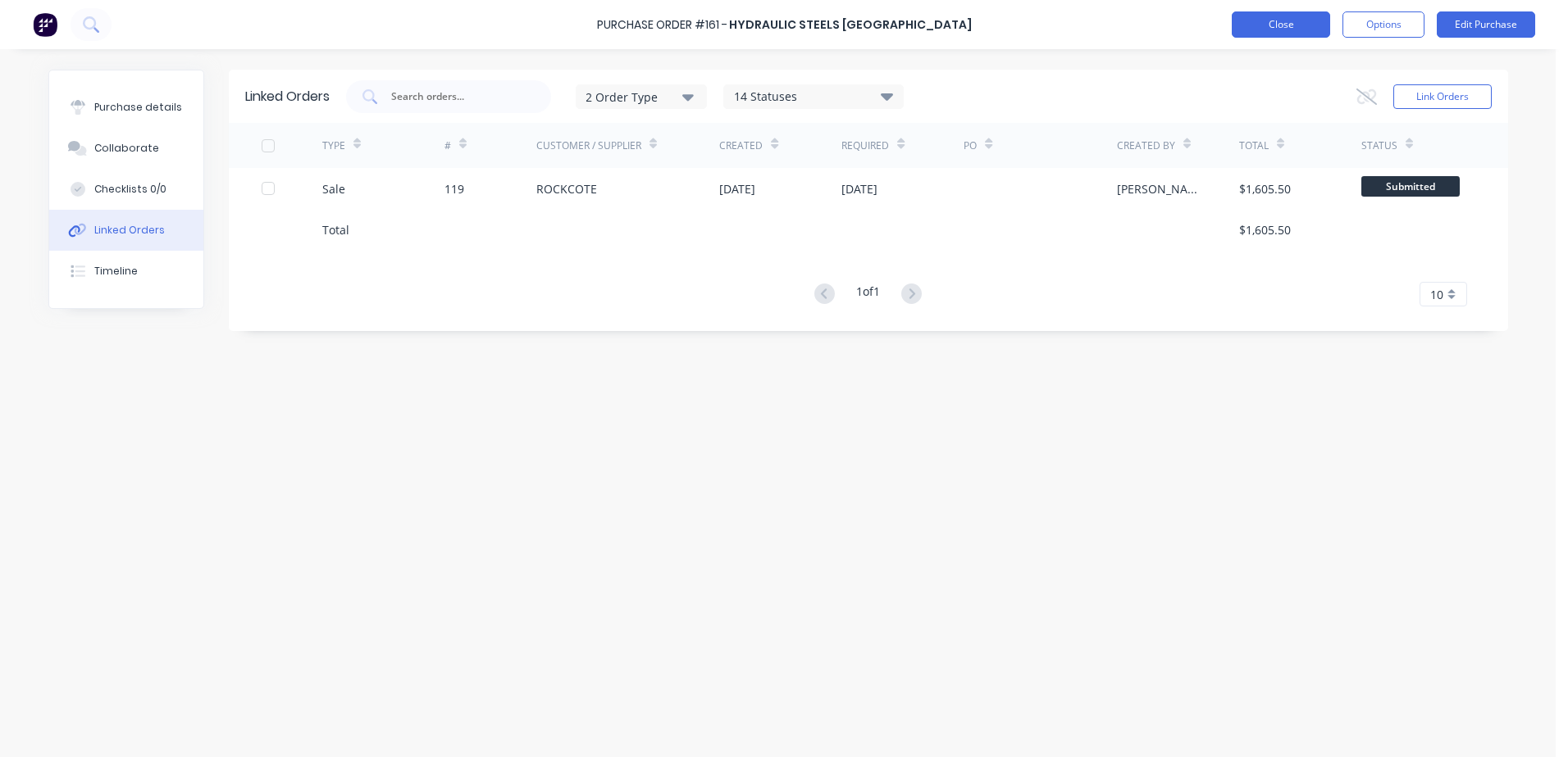
click at [1266, 25] on button "Close" at bounding box center [1281, 25] width 98 height 26
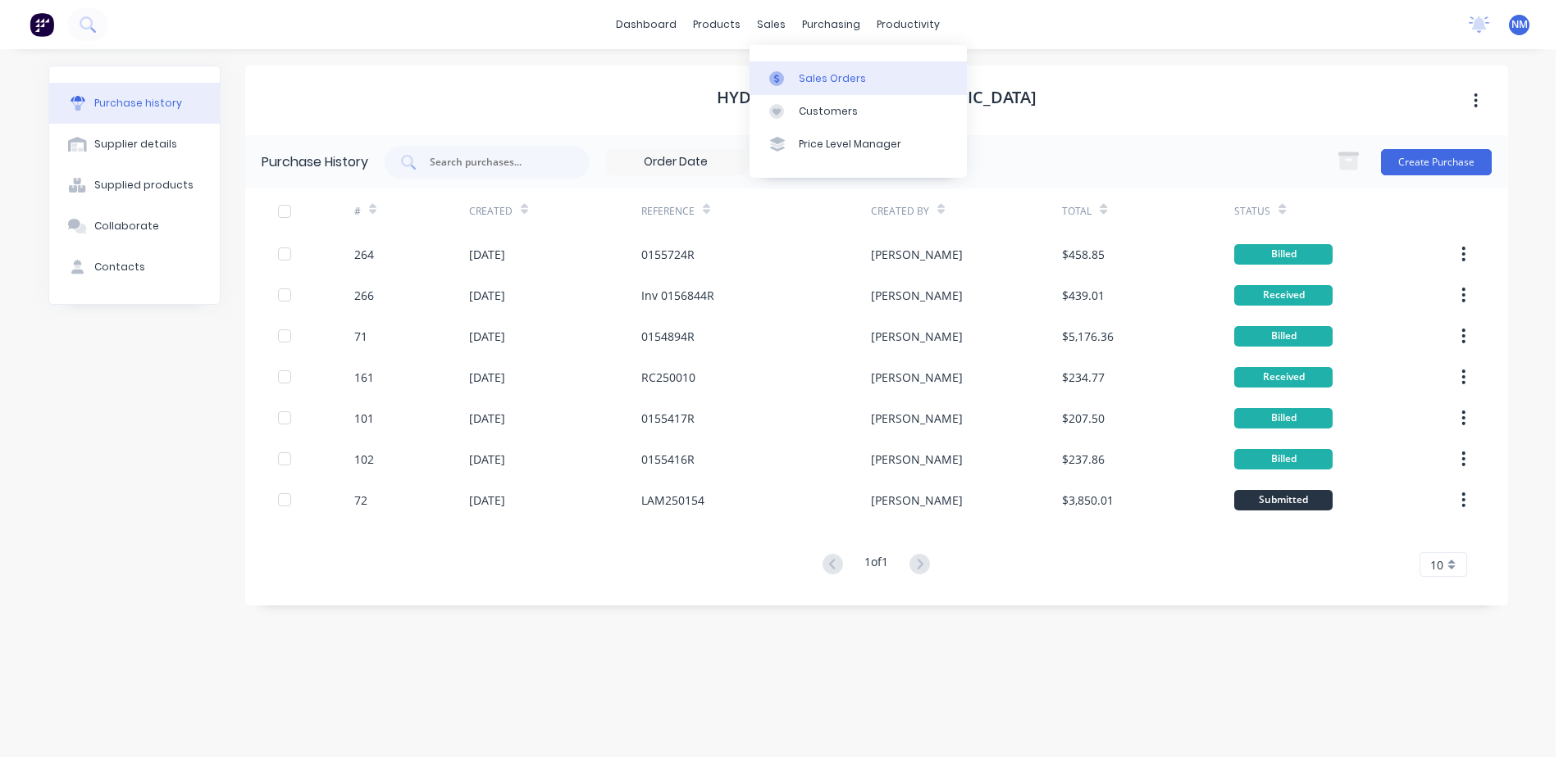
click at [827, 71] on div "Sales Orders" at bounding box center [832, 78] width 67 height 15
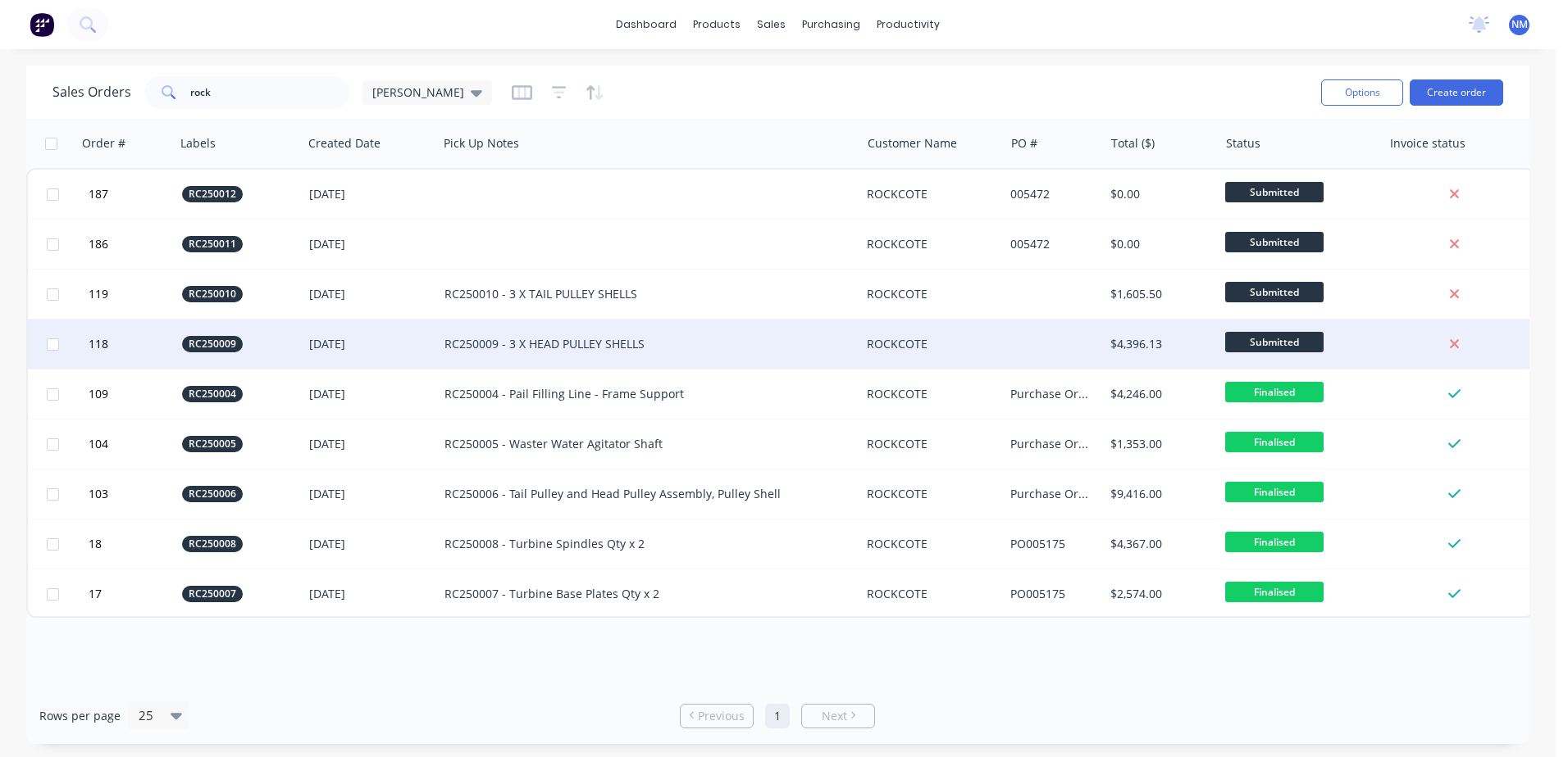
click at [581, 348] on div "RC250009 - 3 X HEAD PULLEY SHELLS" at bounding box center [639, 344] width 389 height 17
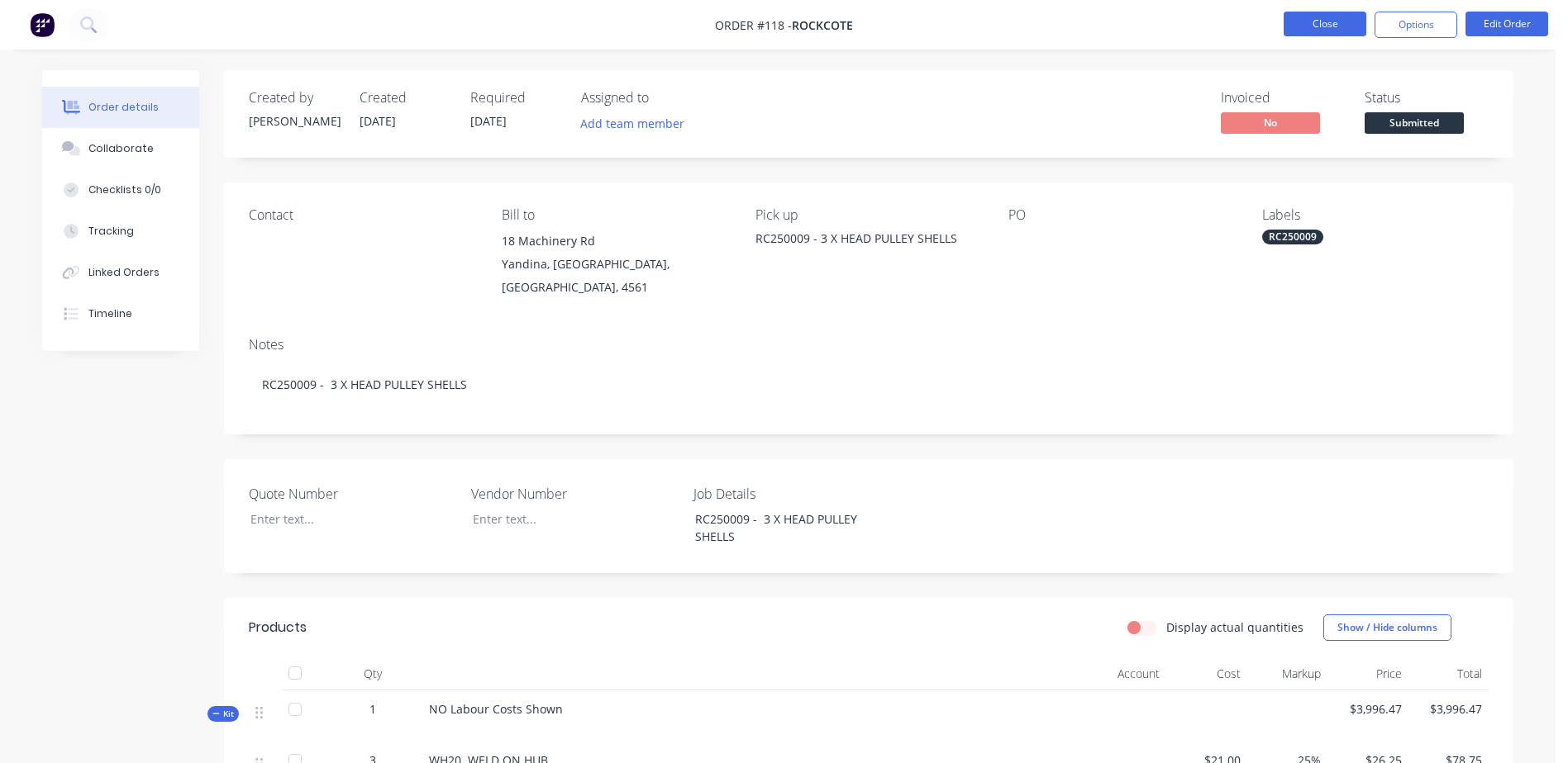
click at [1317, 33] on button "Close" at bounding box center [1325, 24] width 83 height 25
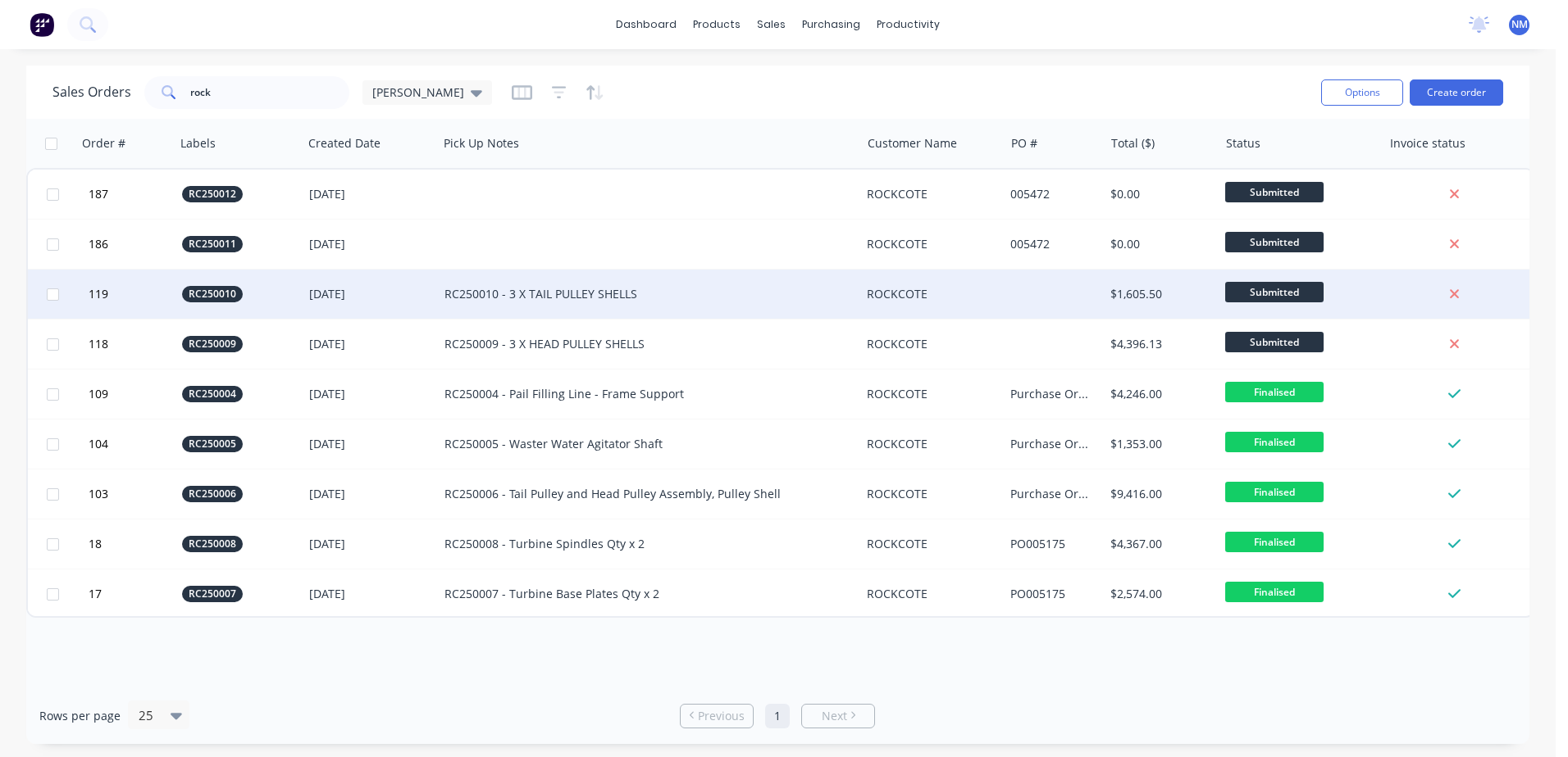
click at [595, 291] on div "RC250010 - 3 X TAIL PULLEY SHELLS" at bounding box center [639, 294] width 389 height 17
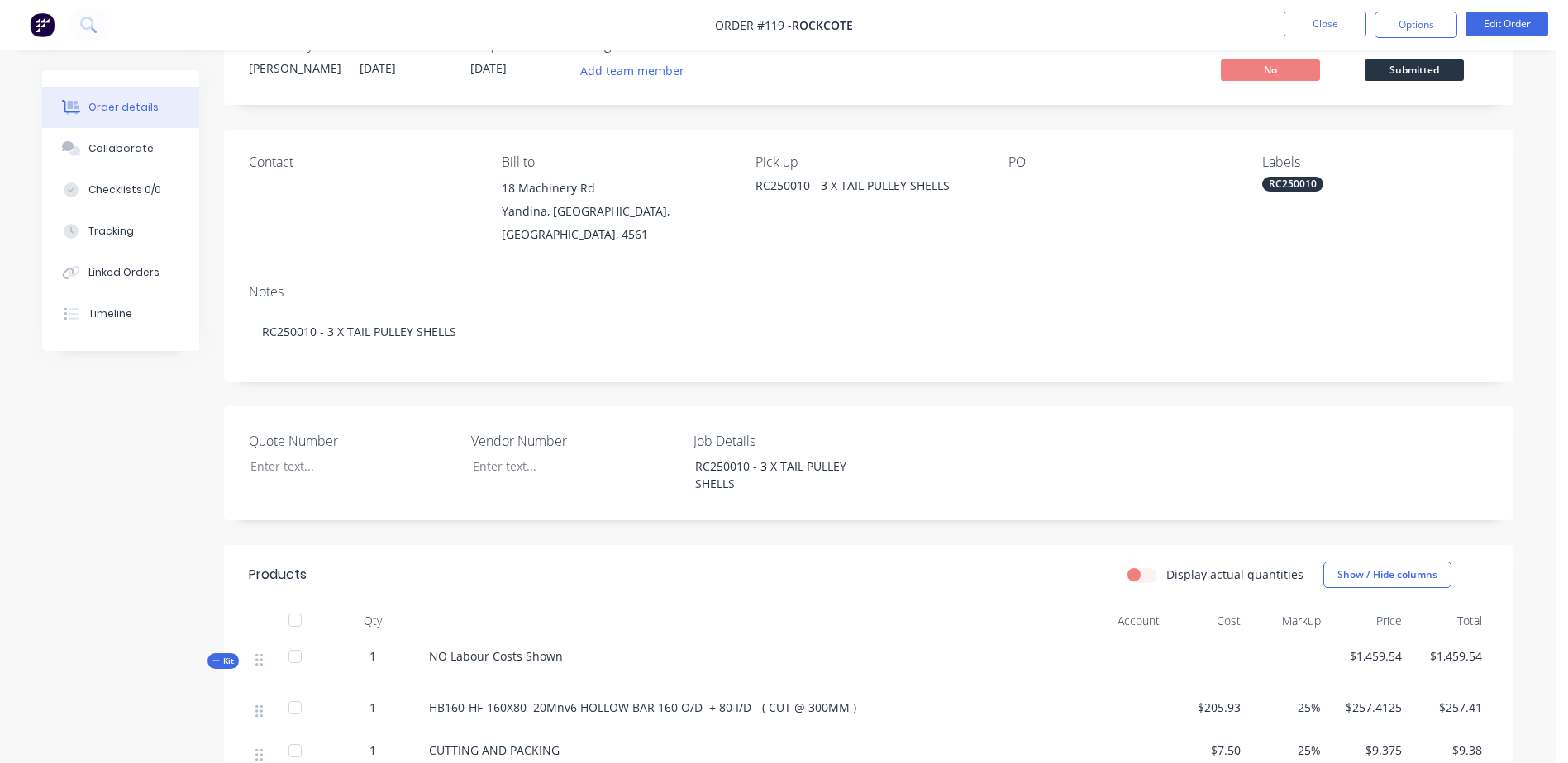
scroll to position [83, 0]
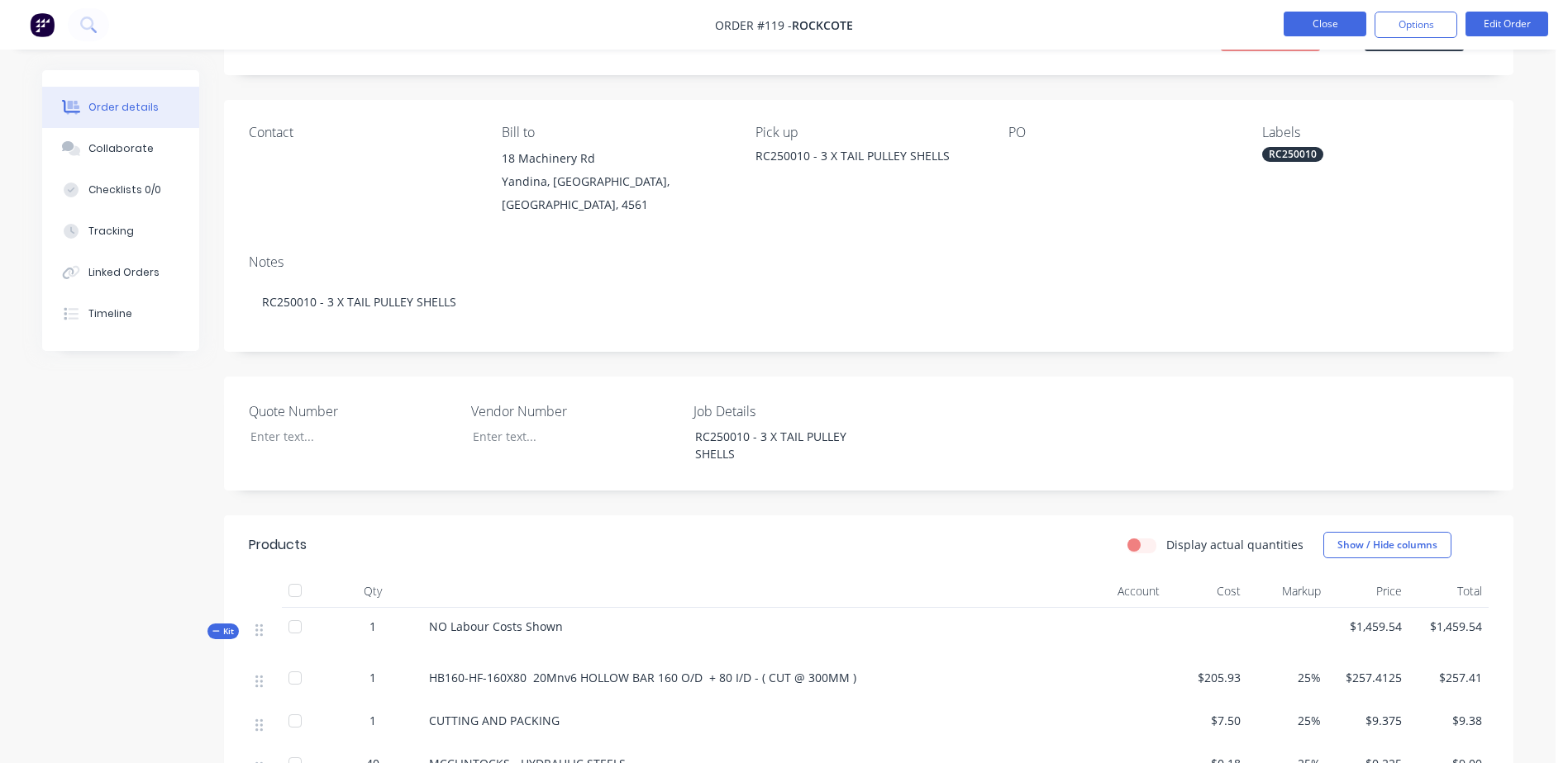
click at [1310, 19] on button "Close" at bounding box center [1325, 24] width 83 height 25
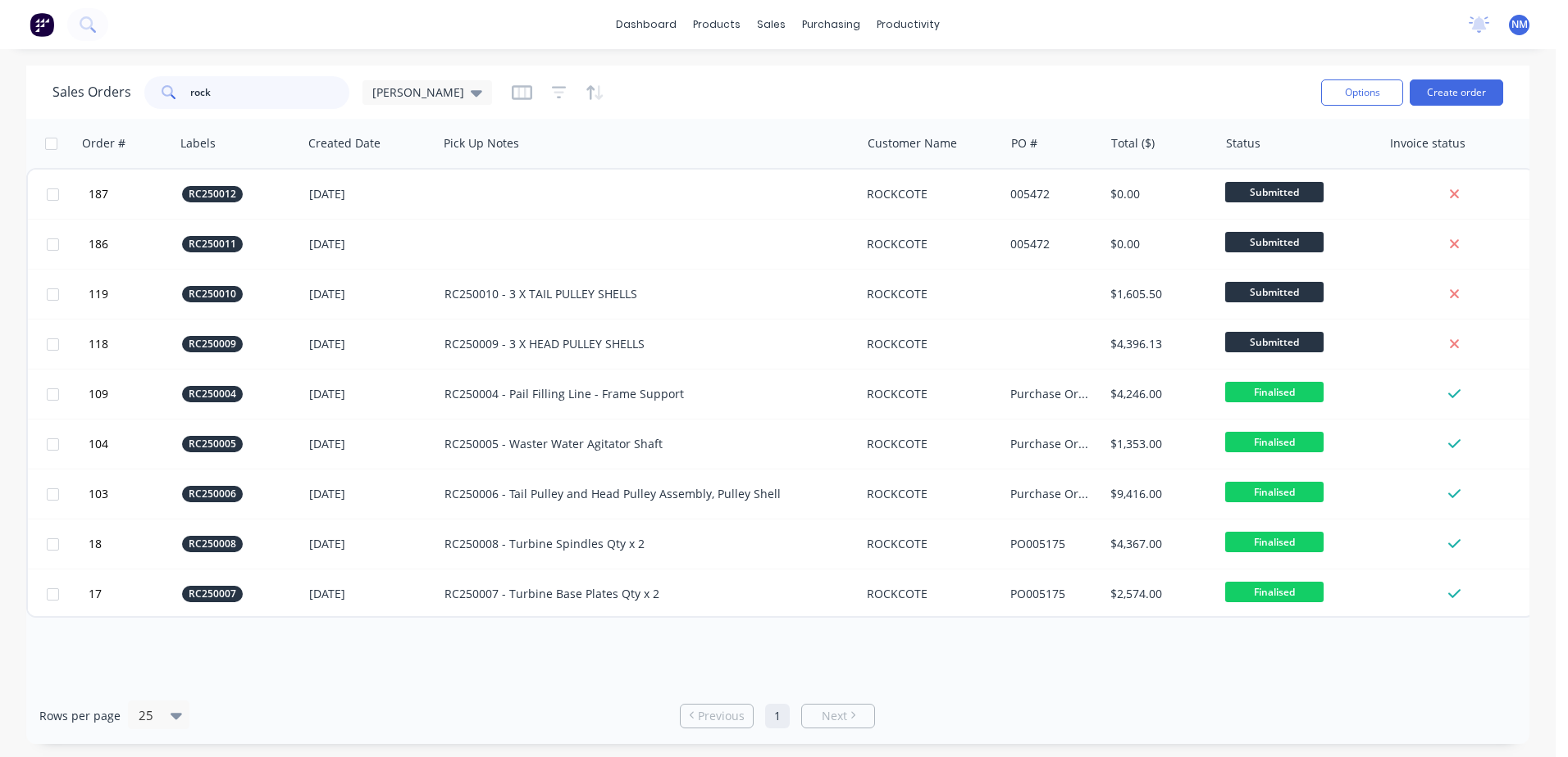
click at [223, 90] on input "rock" at bounding box center [270, 92] width 160 height 32
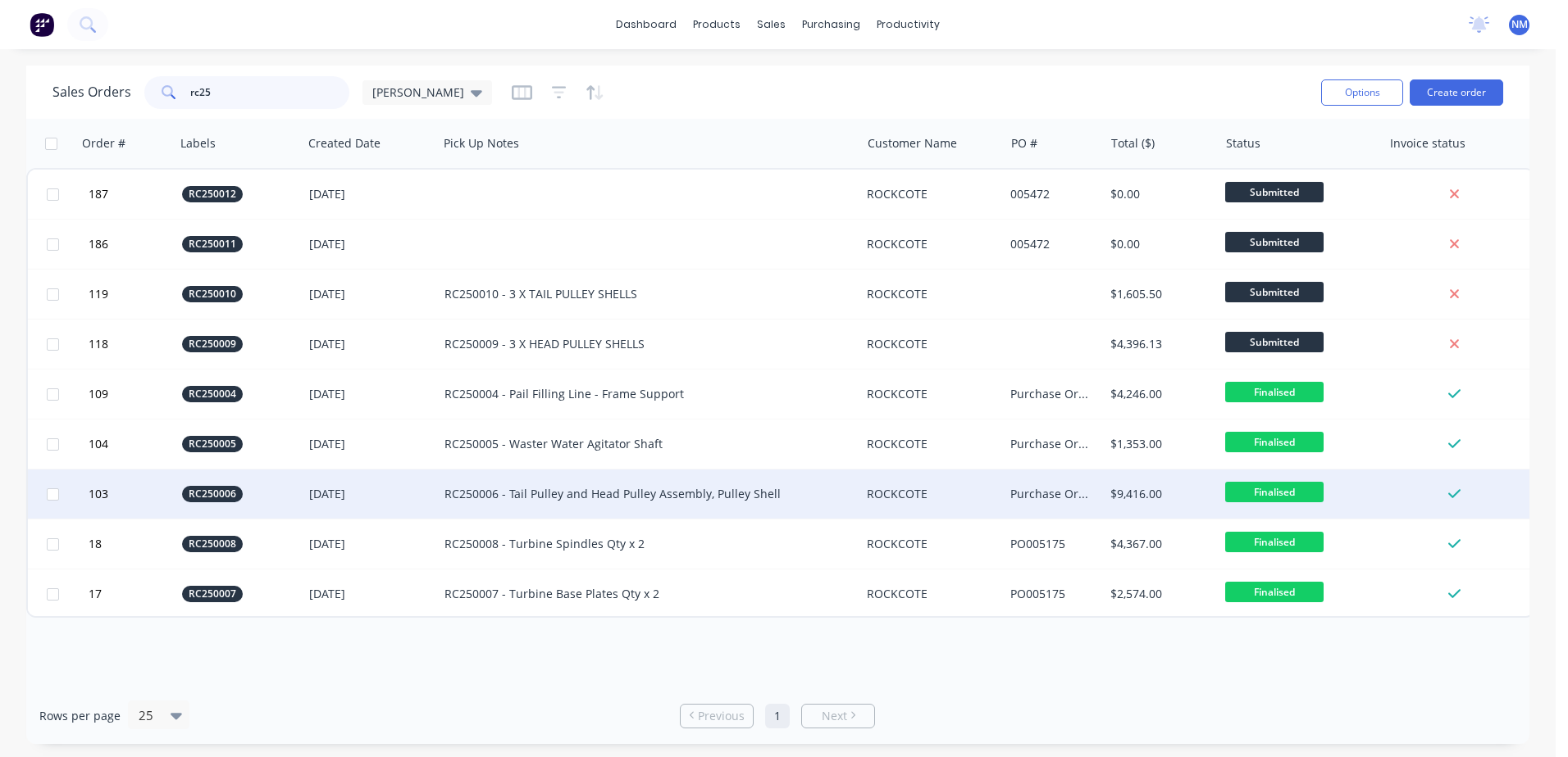
type input "rc25"
click at [737, 499] on div "RC250006 - Tail Pulley and Head Pulley Assembly, Pulley Shell" at bounding box center [639, 494] width 389 height 17
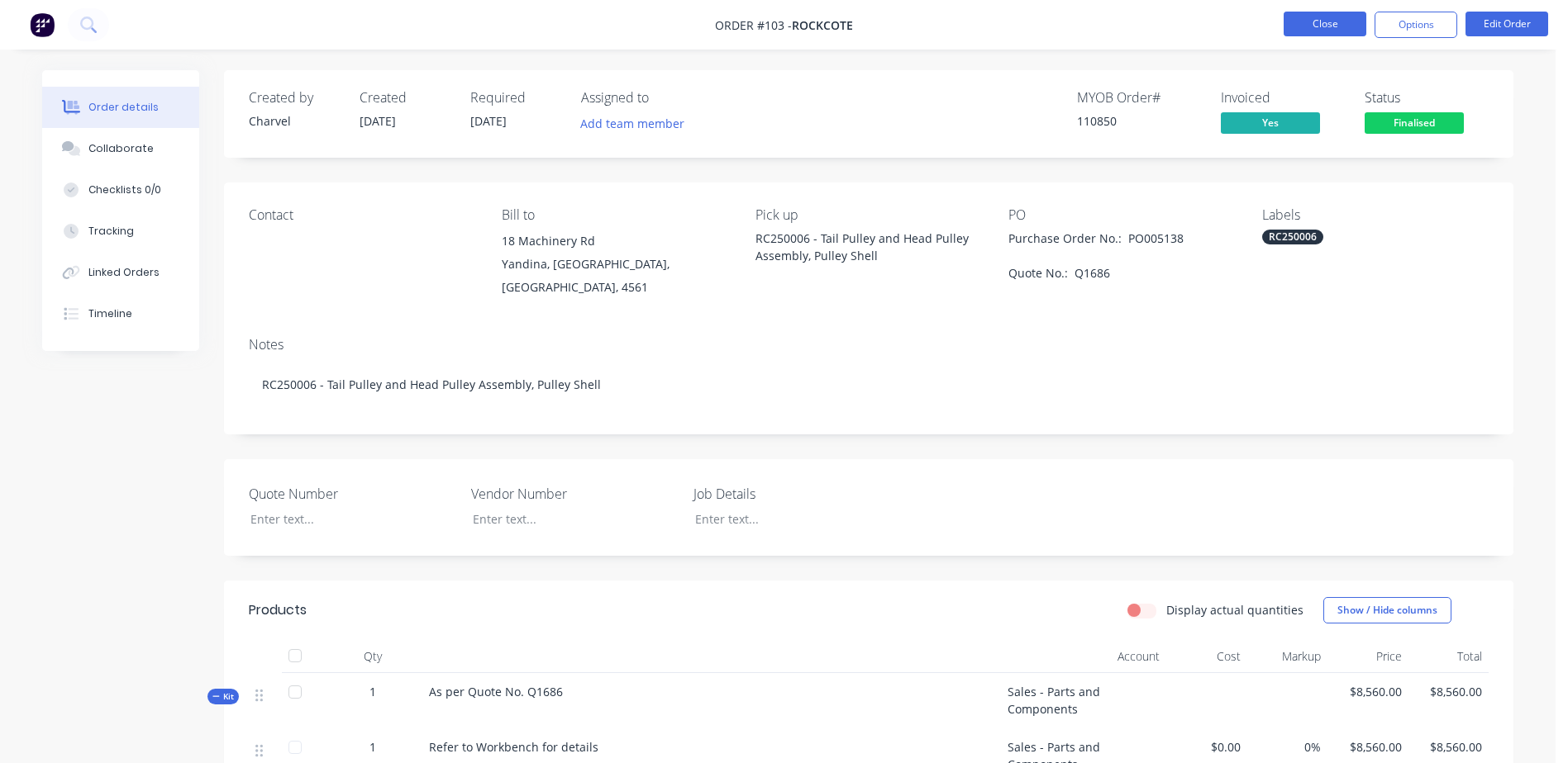
click at [1324, 30] on button "Close" at bounding box center [1325, 24] width 83 height 25
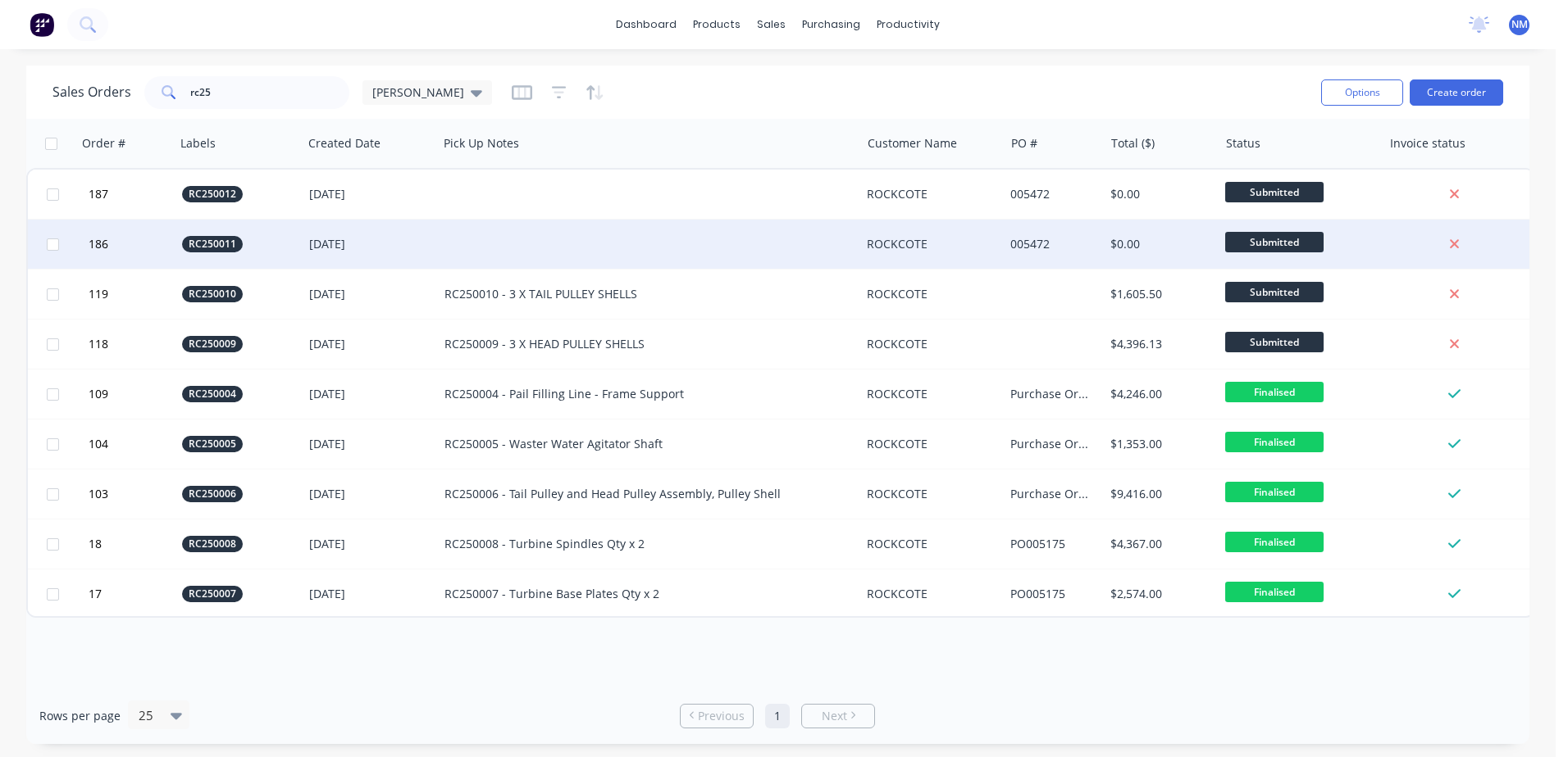
click at [494, 243] on div at bounding box center [649, 244] width 422 height 49
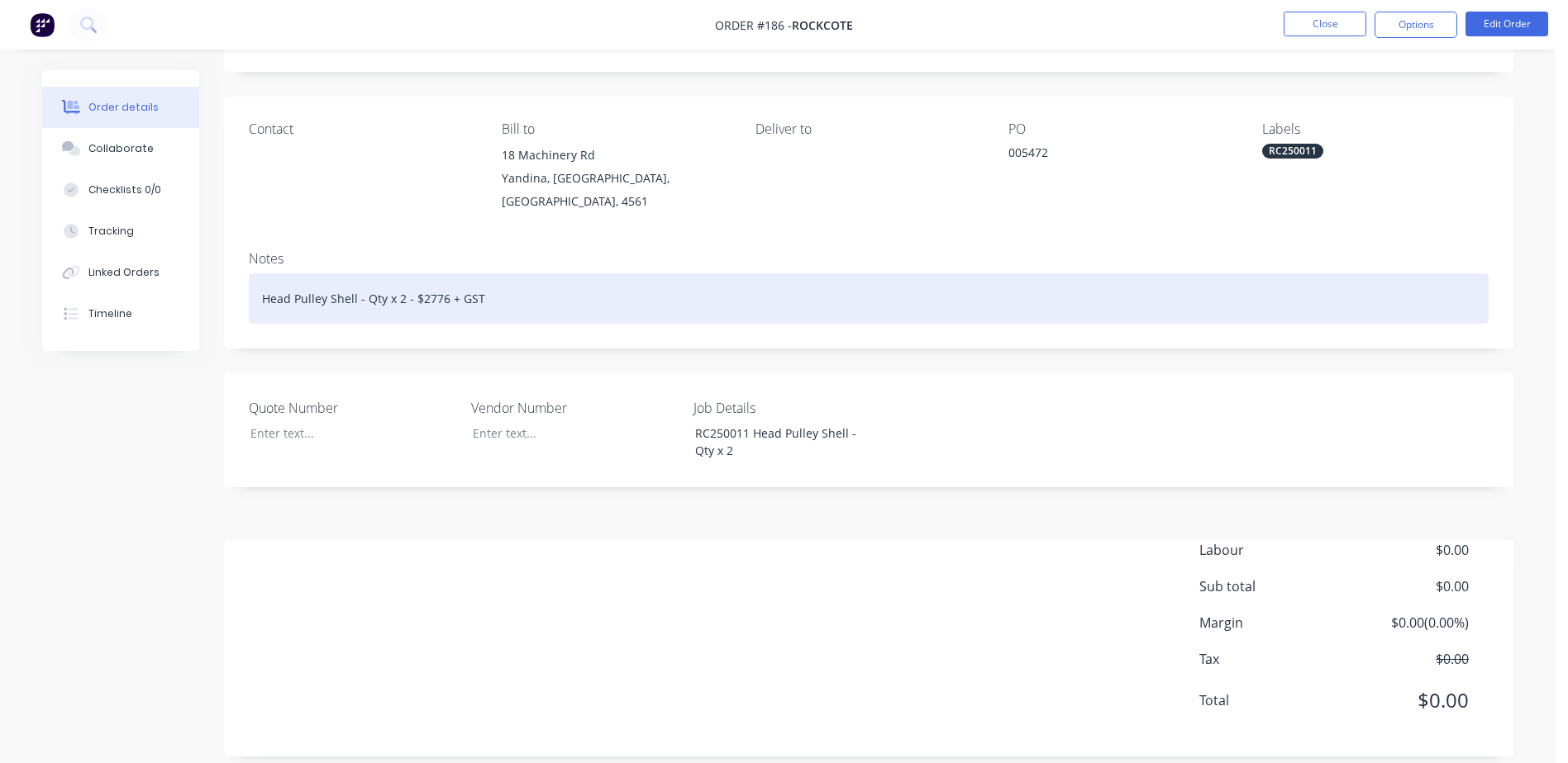
scroll to position [87, 0]
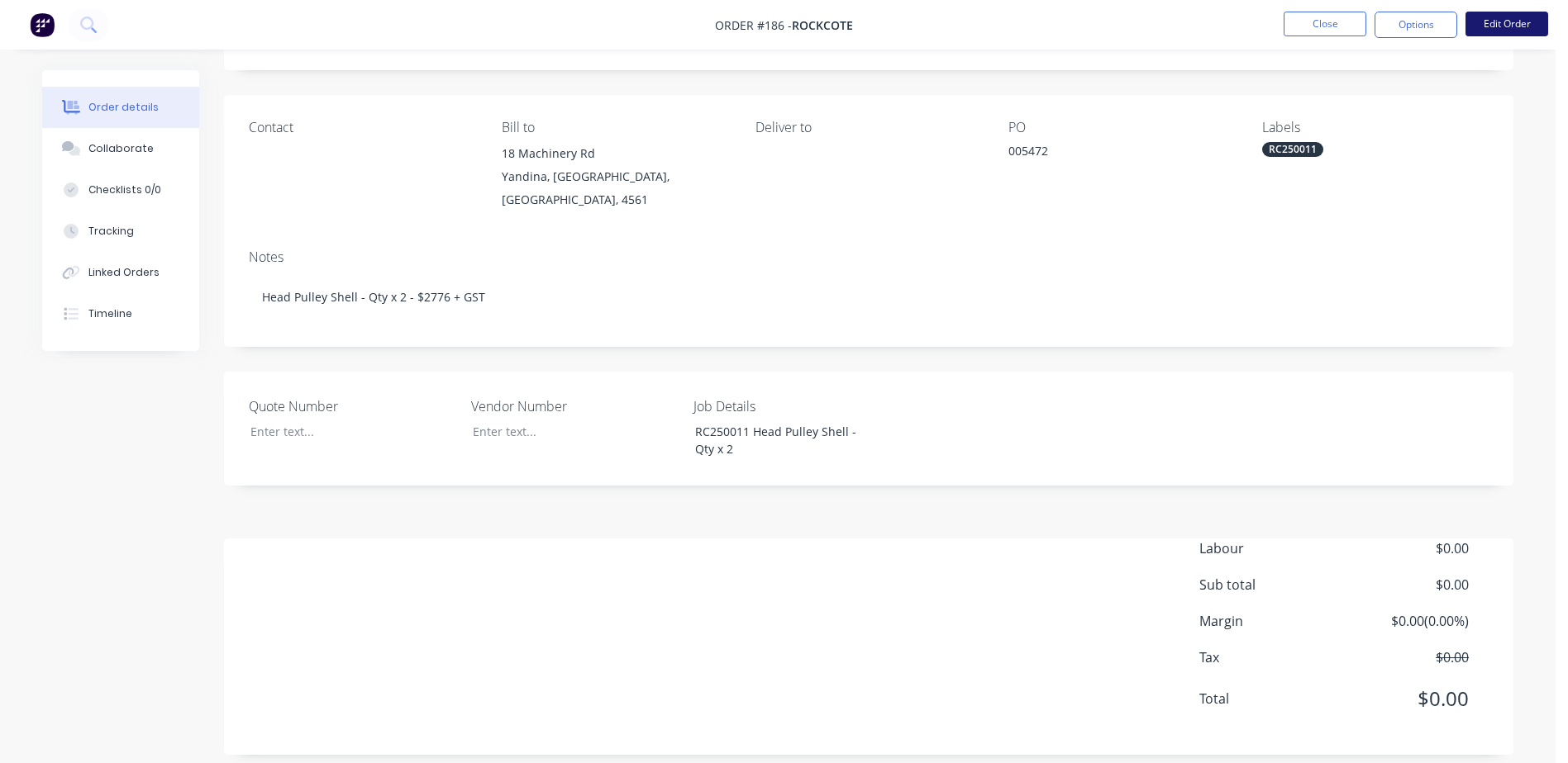
click at [1501, 25] on button "Edit Order" at bounding box center [1507, 24] width 83 height 25
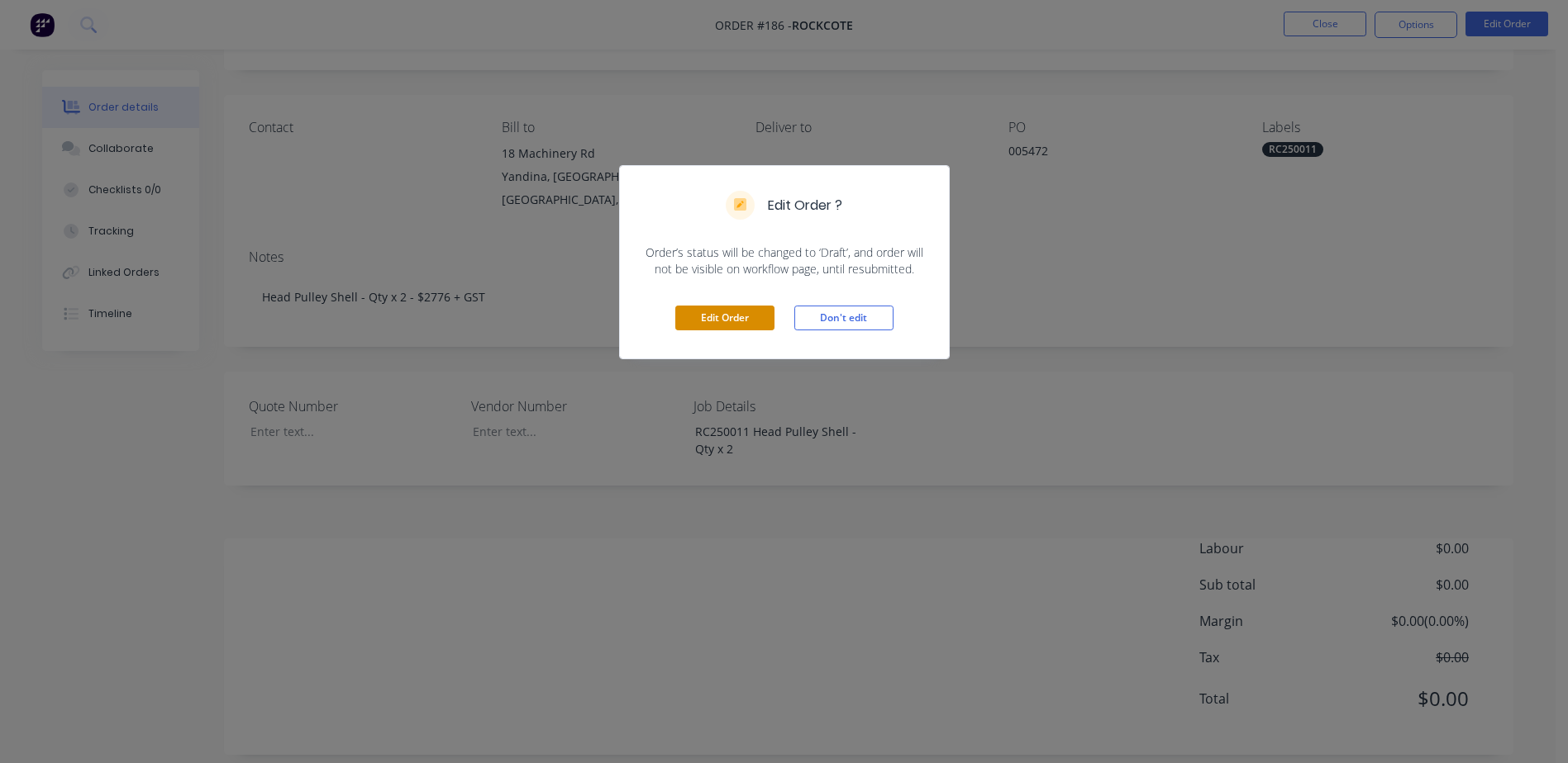
click at [707, 317] on button "Edit Order" at bounding box center [724, 318] width 99 height 25
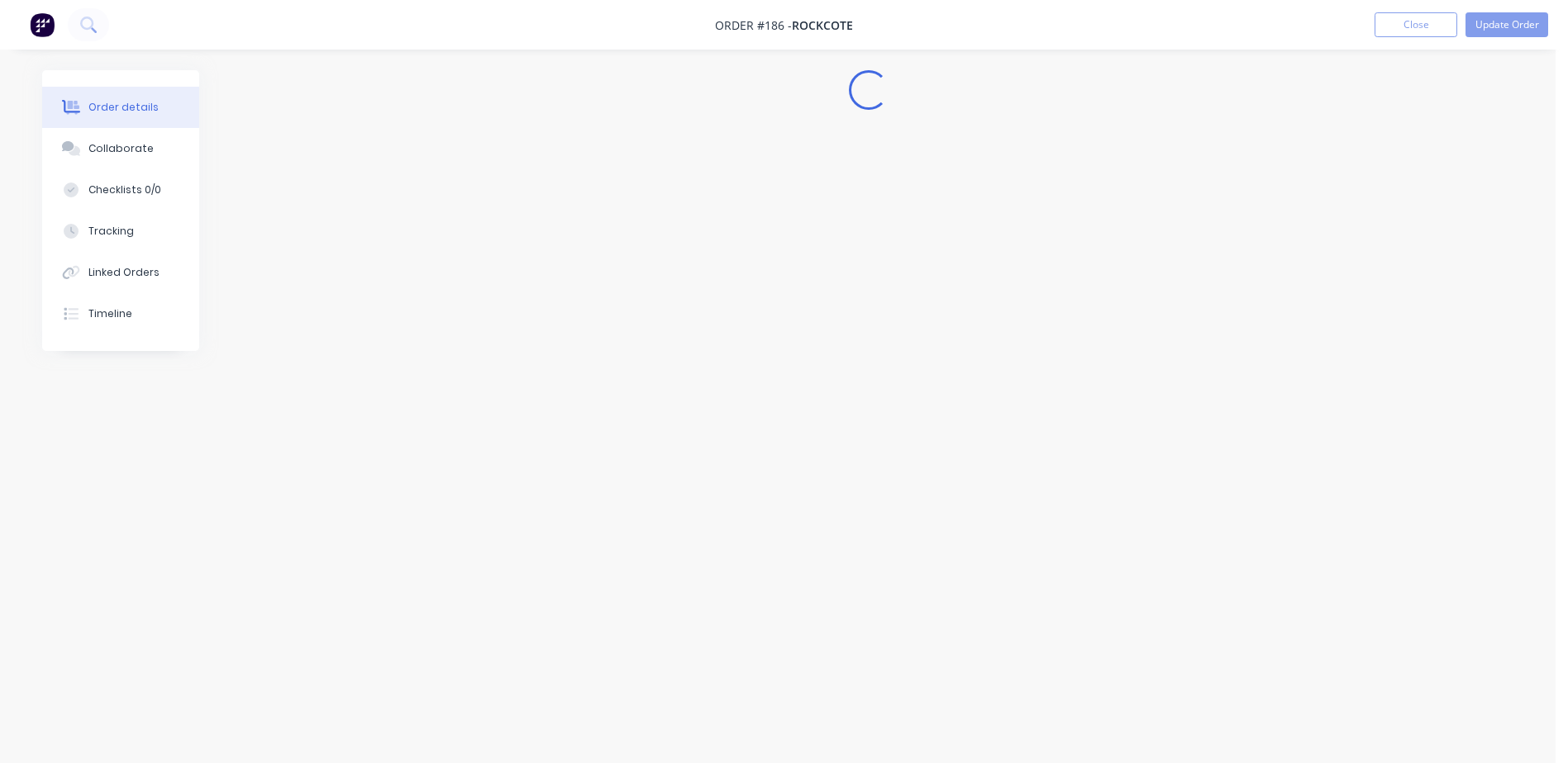
scroll to position [0, 0]
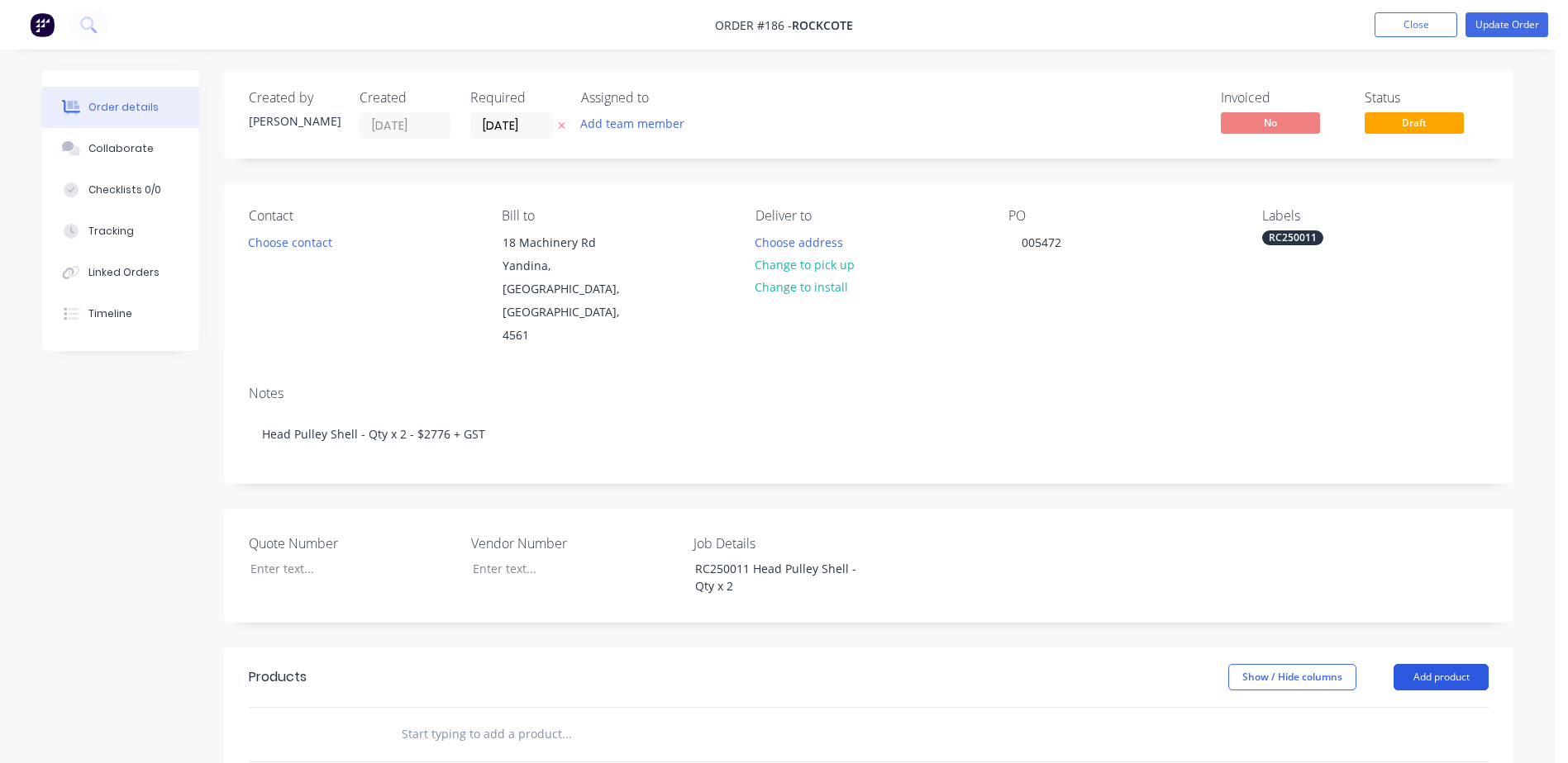
click at [1429, 664] on button "Add product" at bounding box center [1441, 677] width 95 height 26
click at [1371, 707] on div "Product catalogue" at bounding box center [1410, 719] width 127 height 24
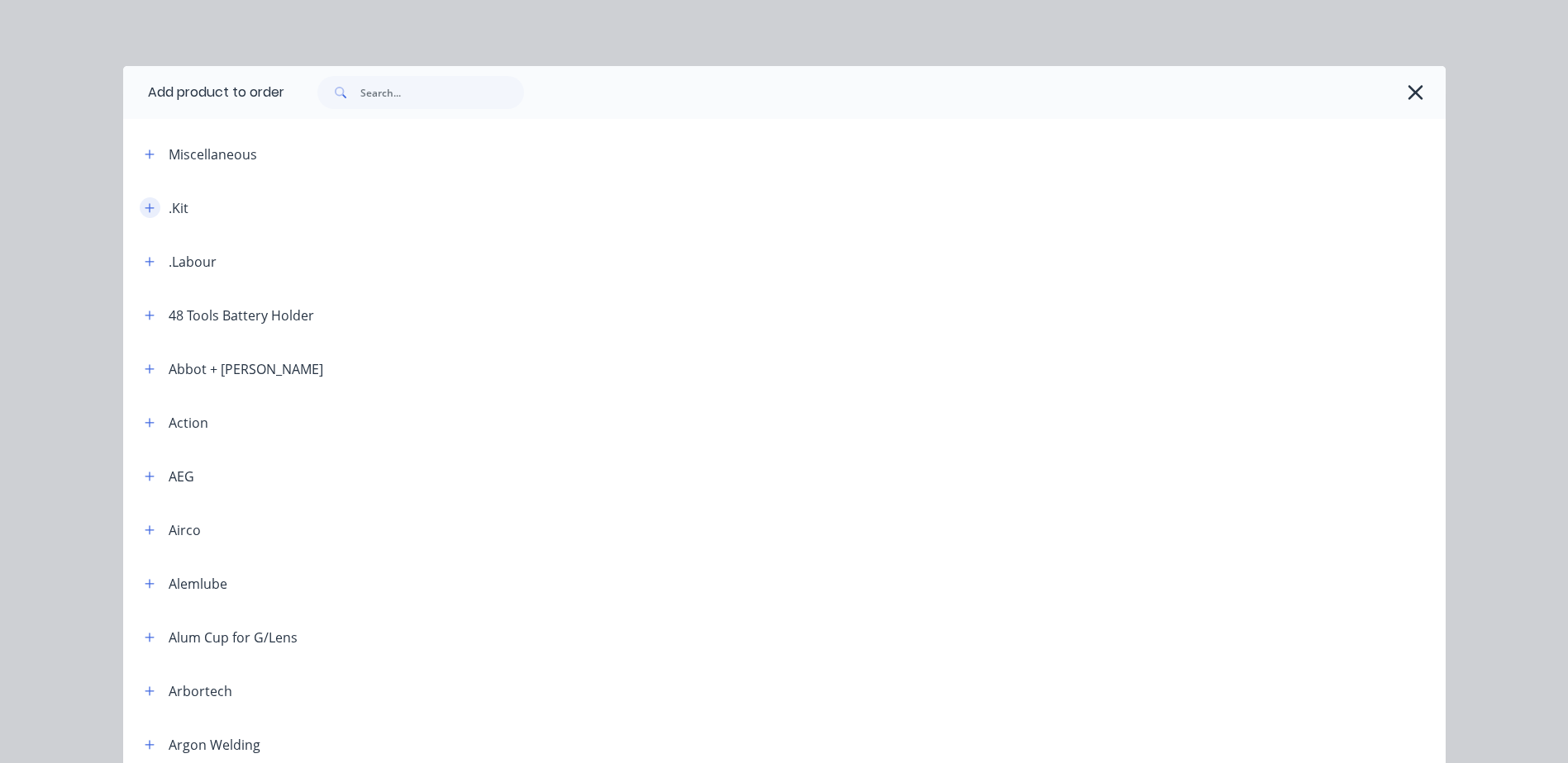
click at [145, 208] on icon "button" at bounding box center [149, 207] width 9 height 9
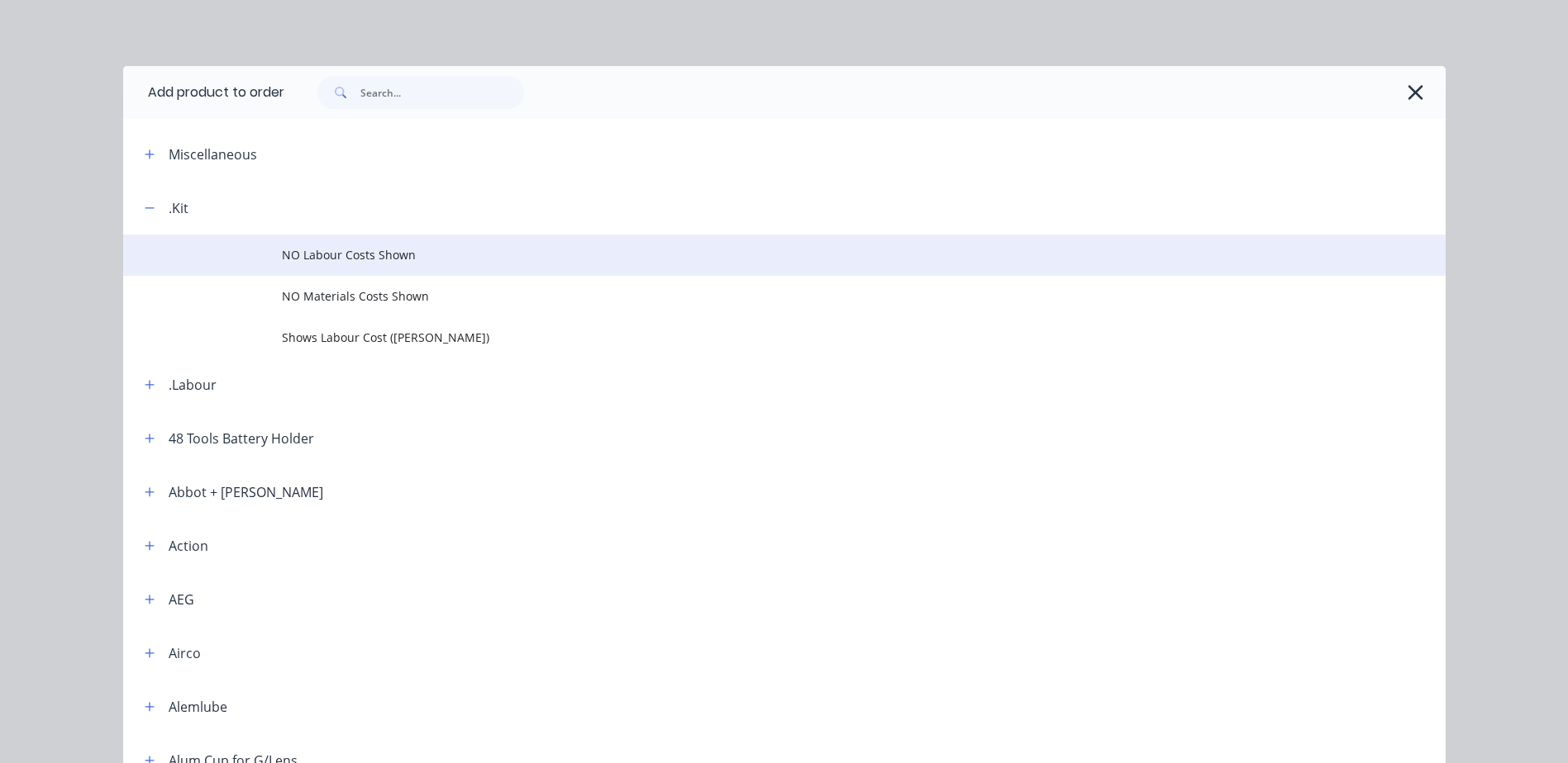
click at [349, 264] on span "NO Labour Costs Shown" at bounding box center [746, 255] width 931 height 18
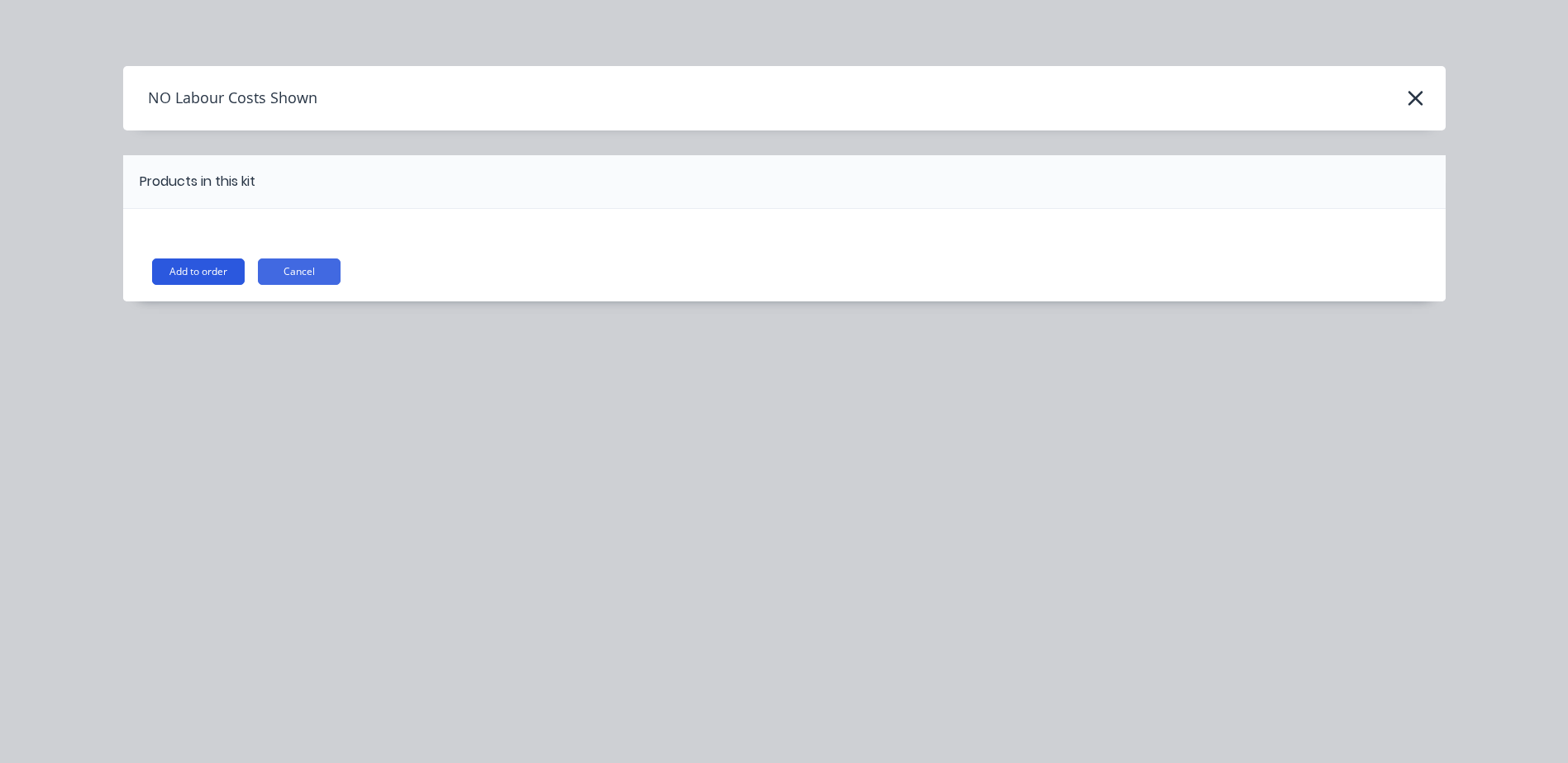
click at [214, 268] on button "Add to order" at bounding box center [198, 272] width 93 height 26
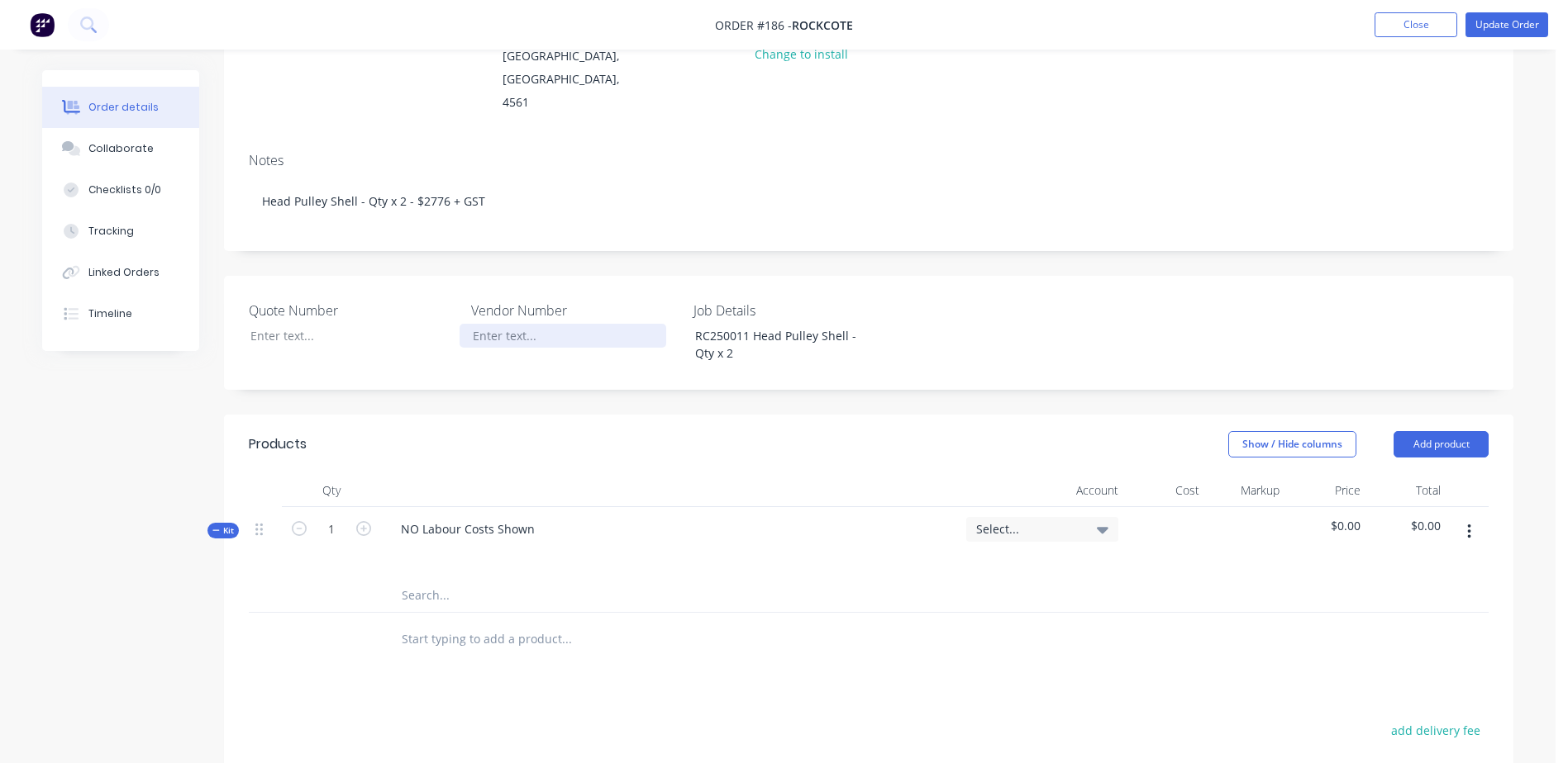
scroll to position [248, 0]
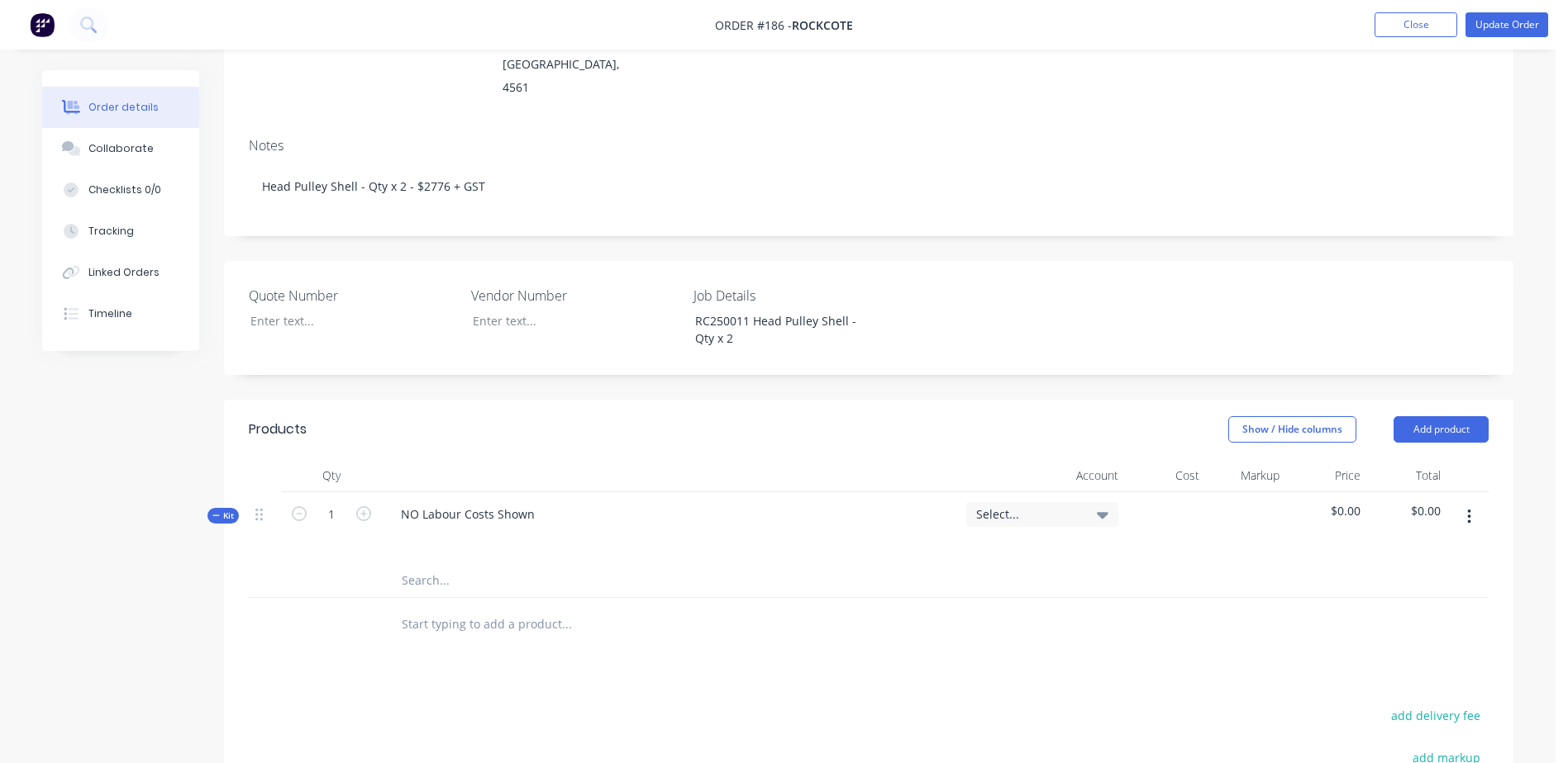
click at [416, 565] on input "text" at bounding box center [566, 580] width 331 height 33
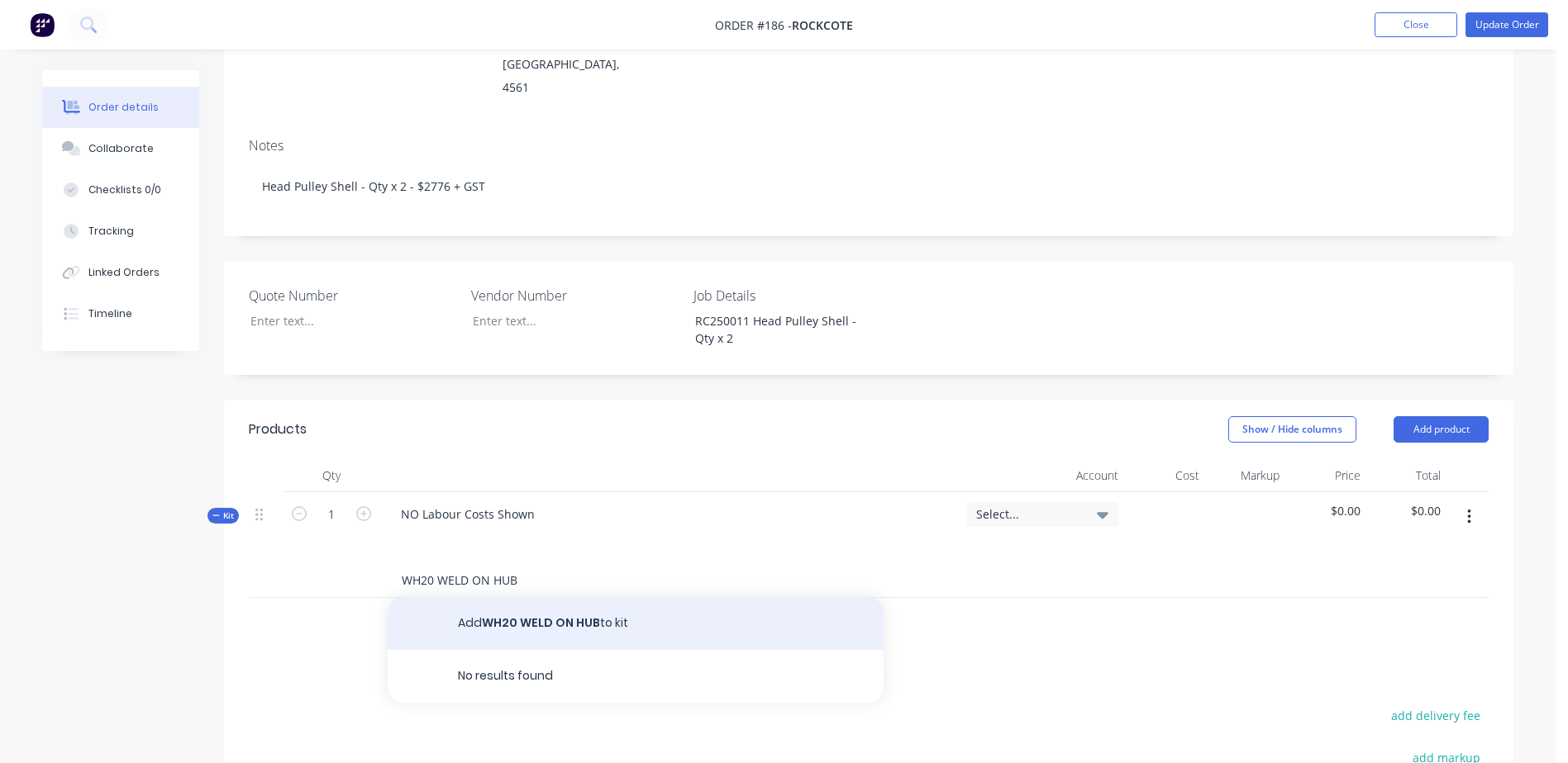
type input "WH20 WELD ON HUB"
click at [544, 597] on button "Add WH20 WELD ON HUB to kit" at bounding box center [635, 624] width 496 height 53
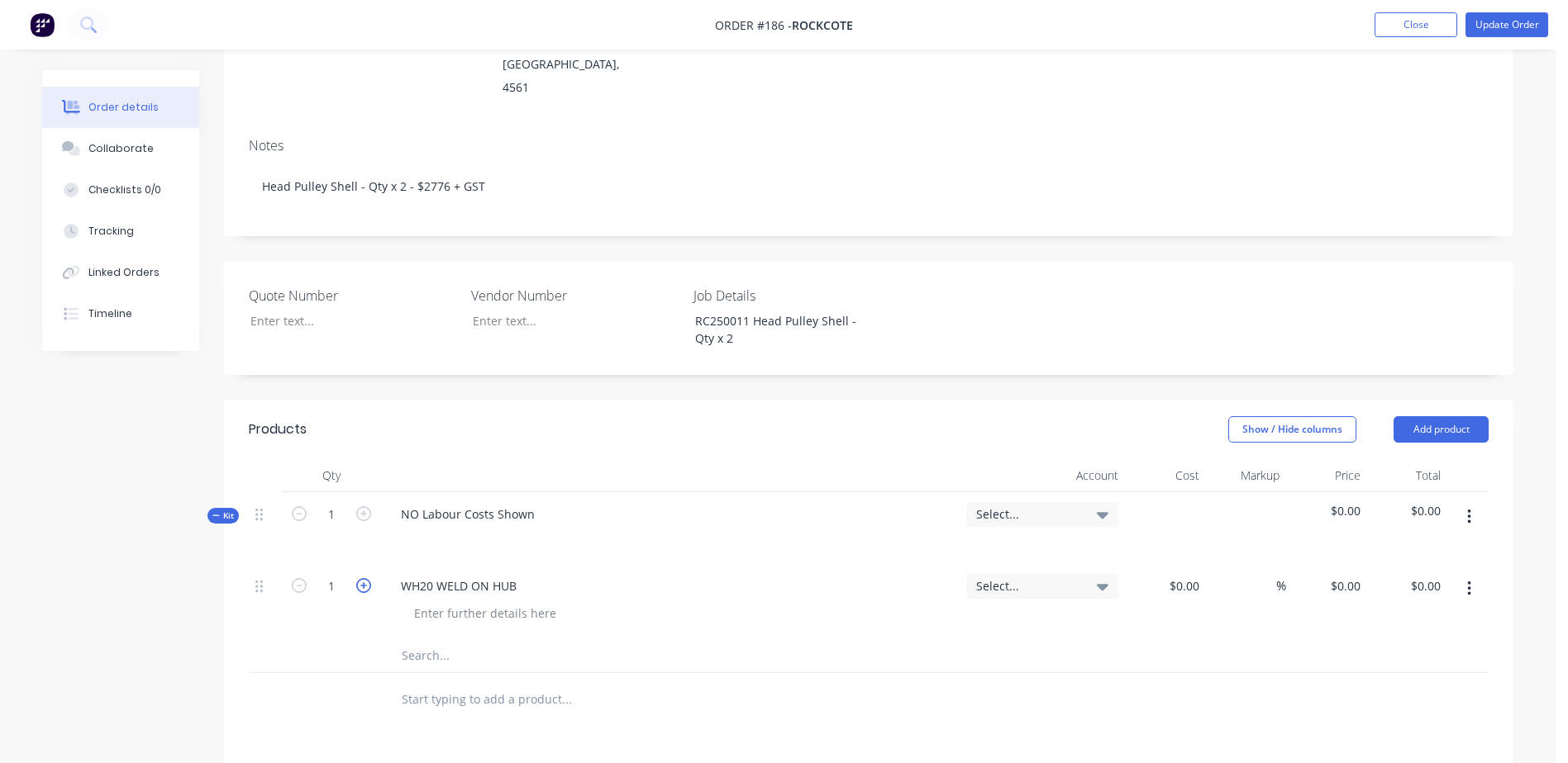
click at [364, 579] on icon "button" at bounding box center [364, 586] width 15 height 15
type input "4"
click at [1493, 22] on button "Update Order" at bounding box center [1507, 25] width 83 height 25
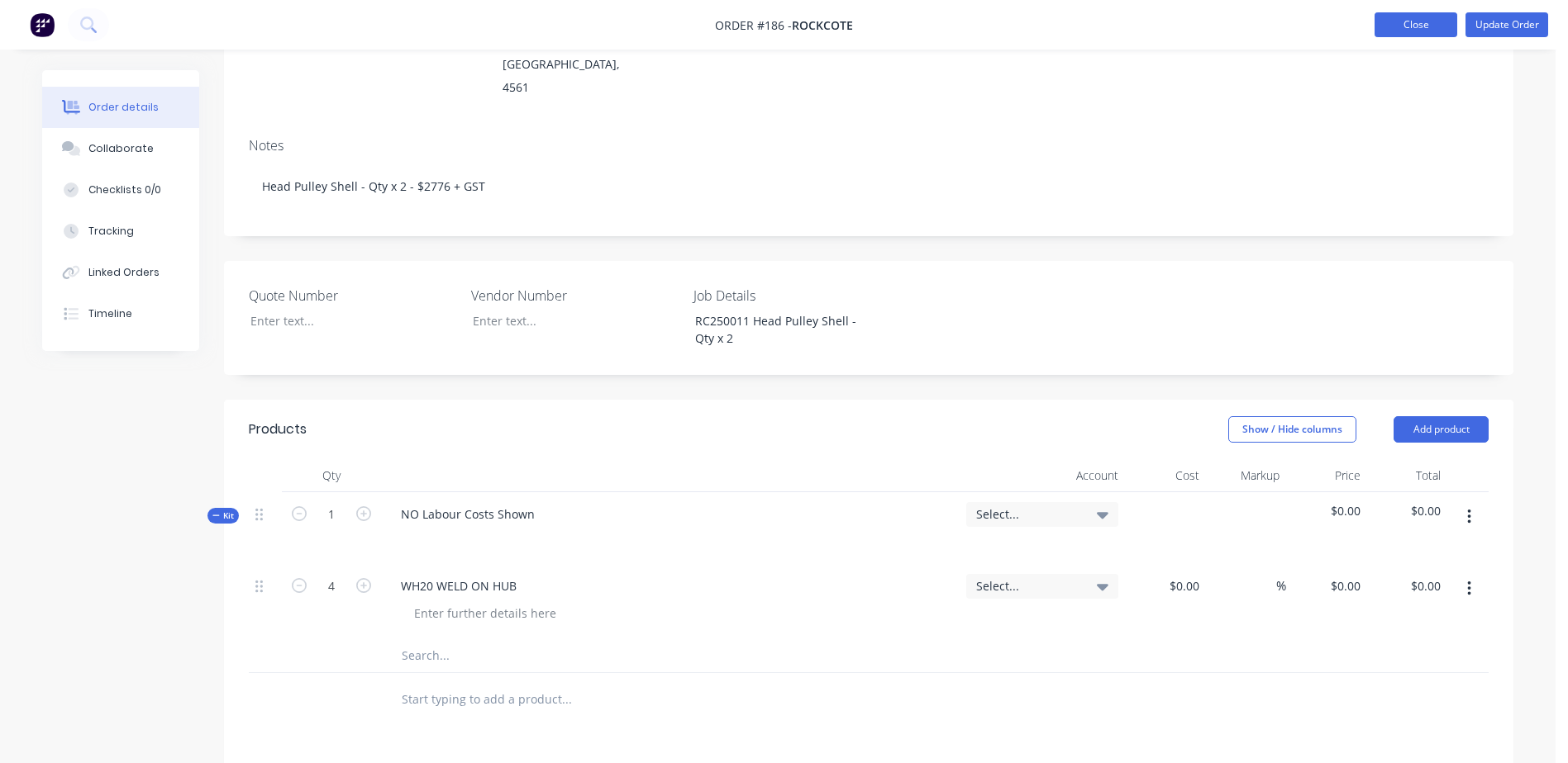
scroll to position [0, 0]
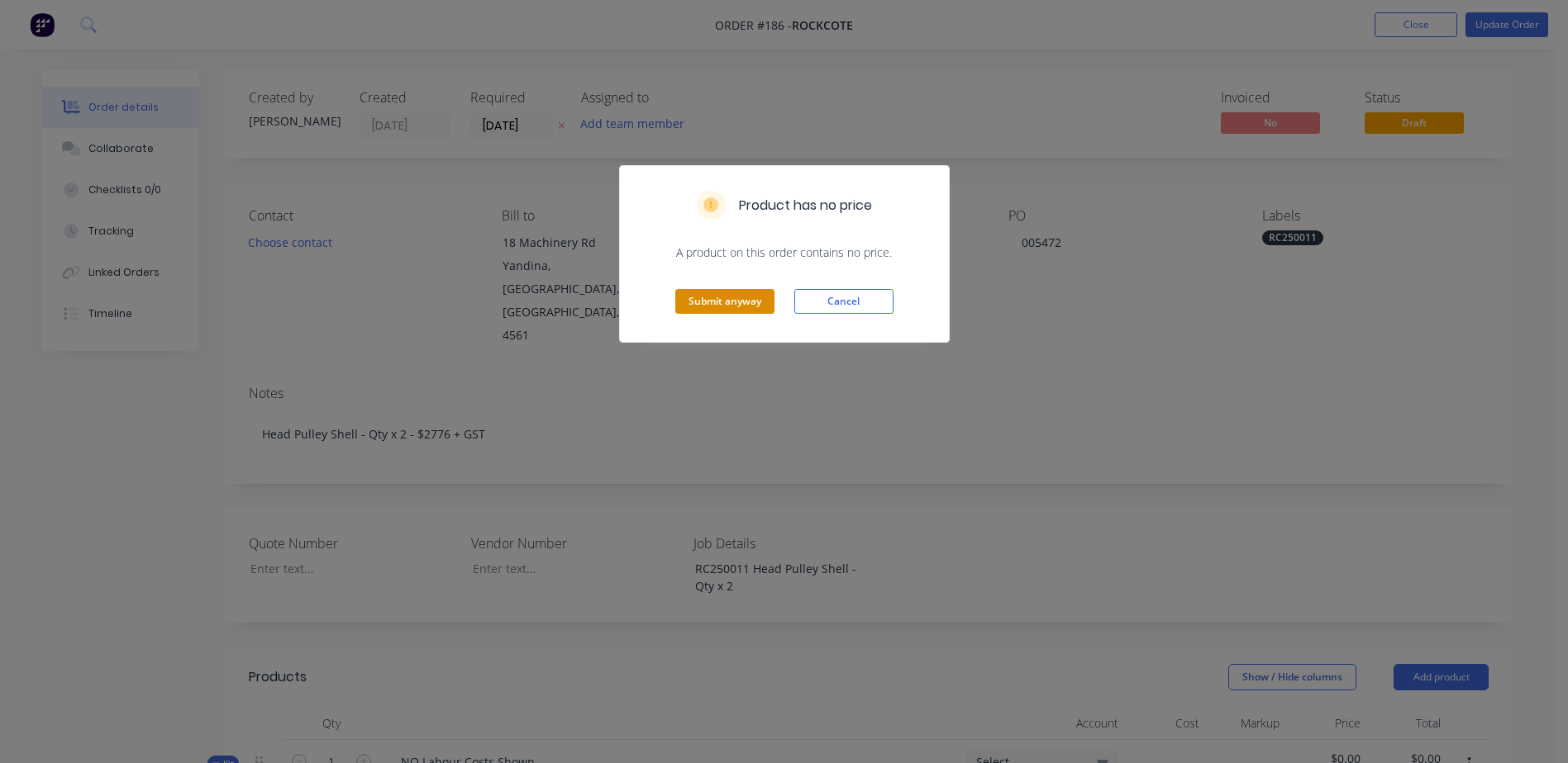
click at [719, 297] on button "Submit anyway" at bounding box center [724, 302] width 99 height 25
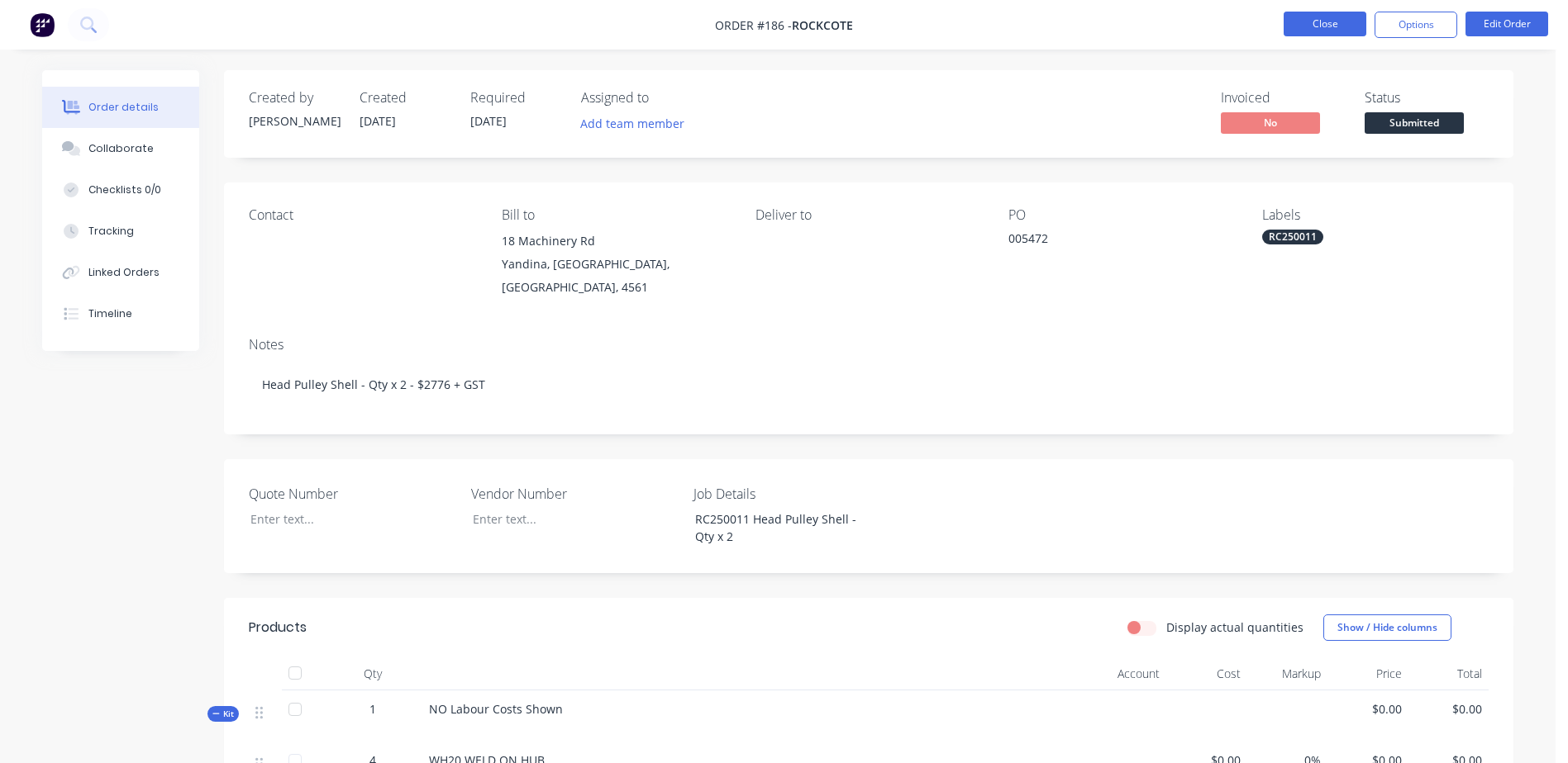
click at [1311, 26] on button "Close" at bounding box center [1325, 24] width 83 height 25
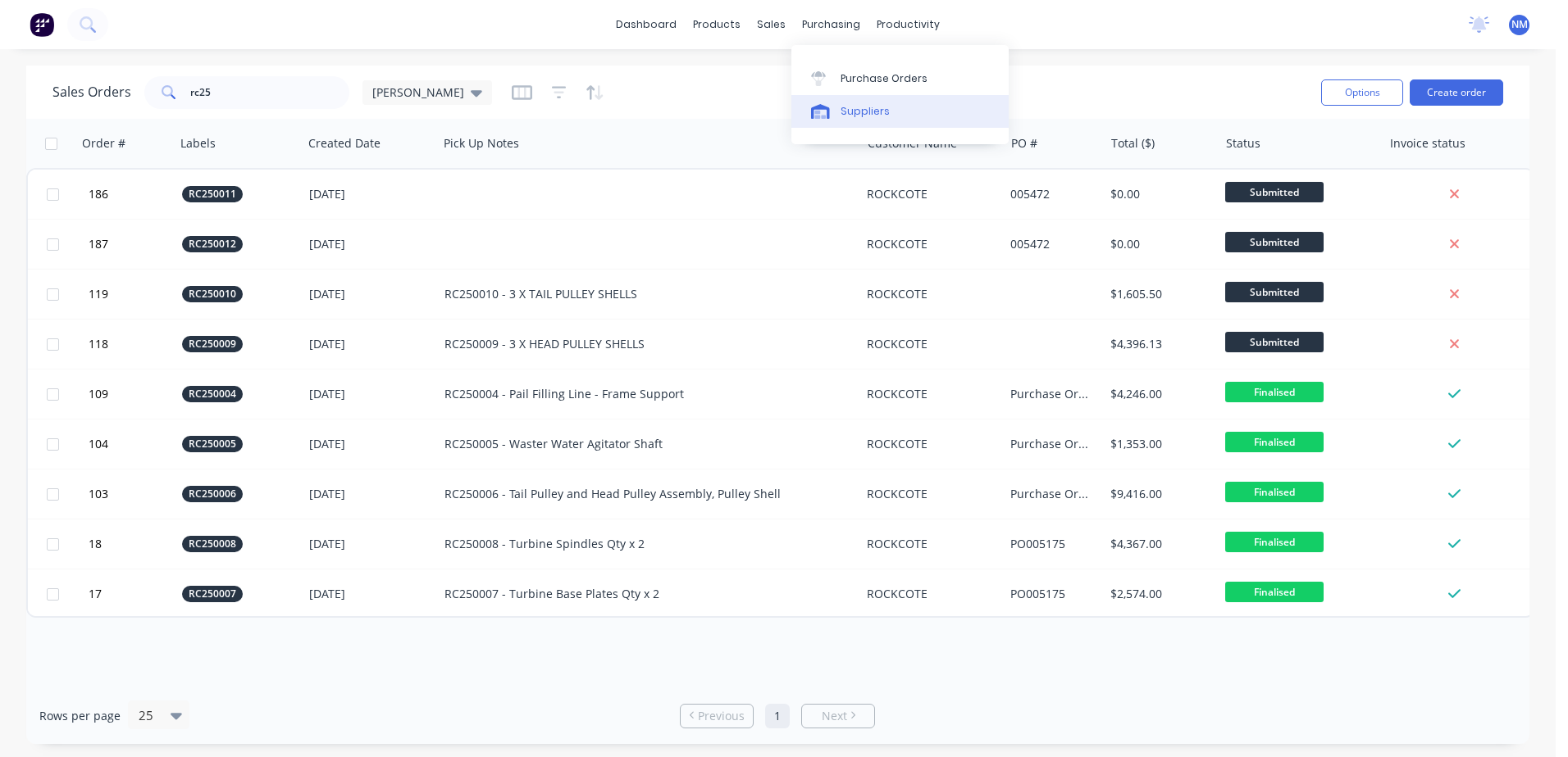
click at [849, 107] on div "Suppliers" at bounding box center [865, 111] width 49 height 15
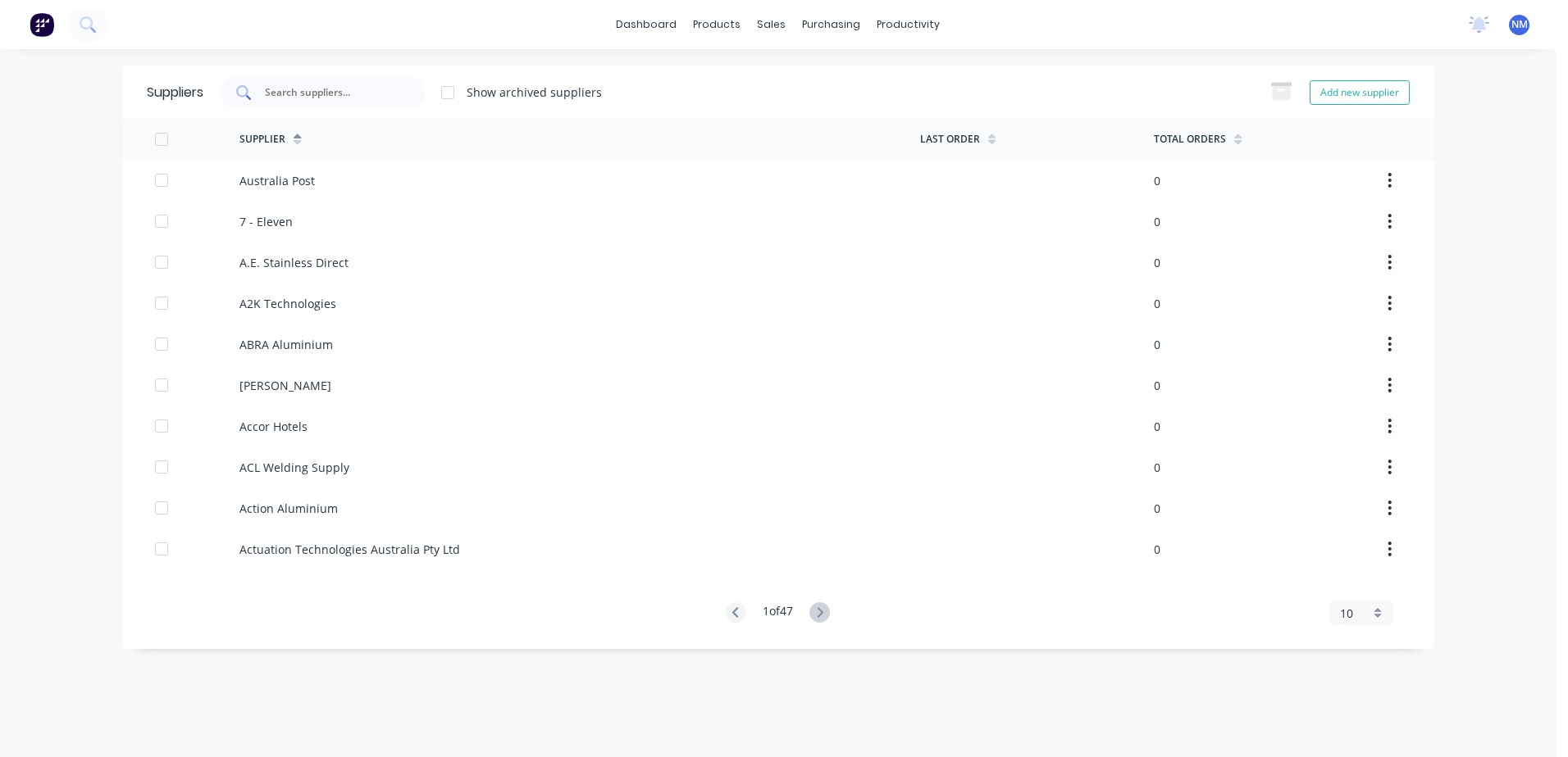
click at [318, 97] on input "text" at bounding box center [331, 92] width 136 height 17
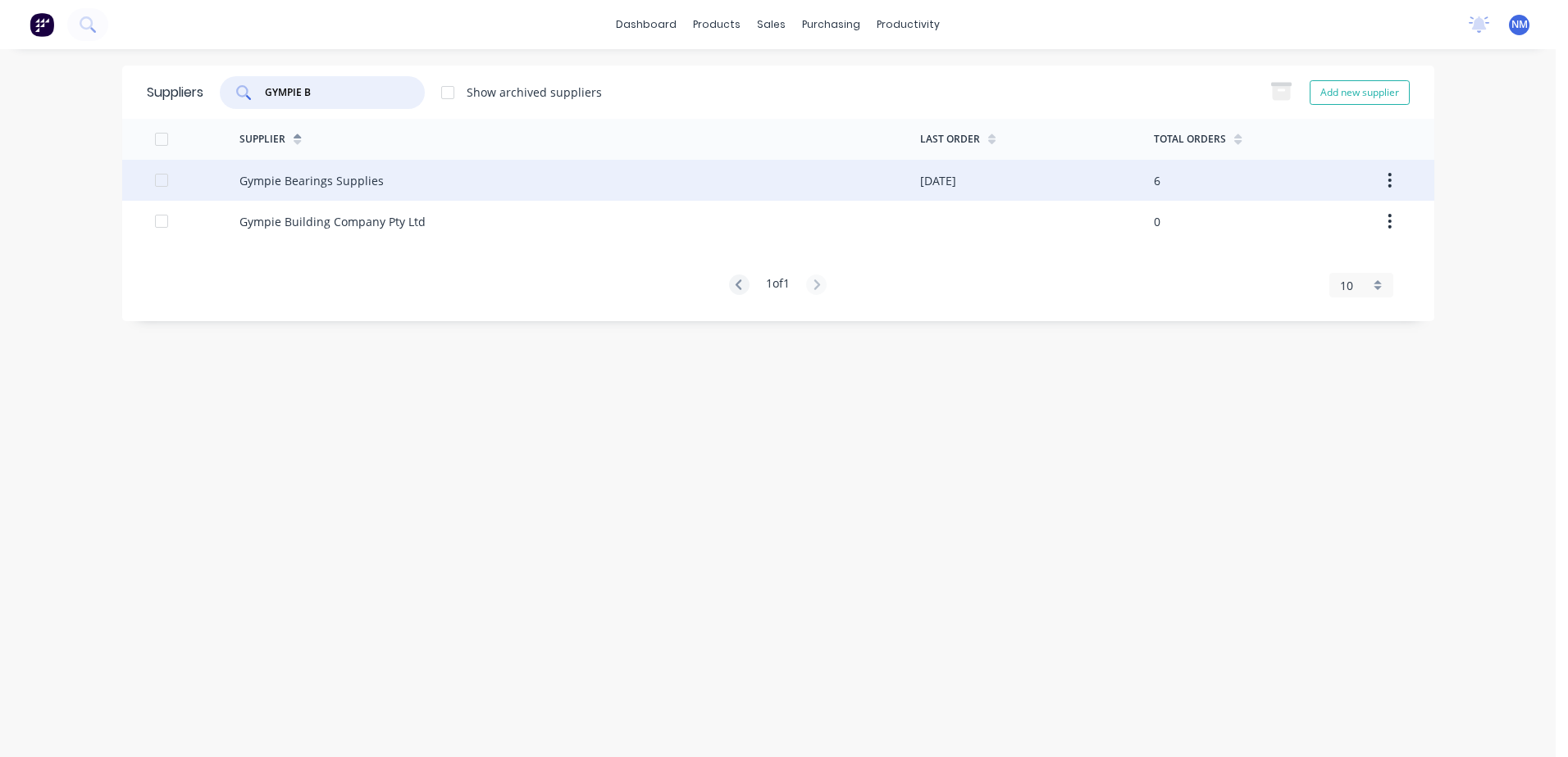
type input "GYMPIE B"
click at [355, 180] on div "Gympie Bearings Supplies" at bounding box center [311, 181] width 144 height 18
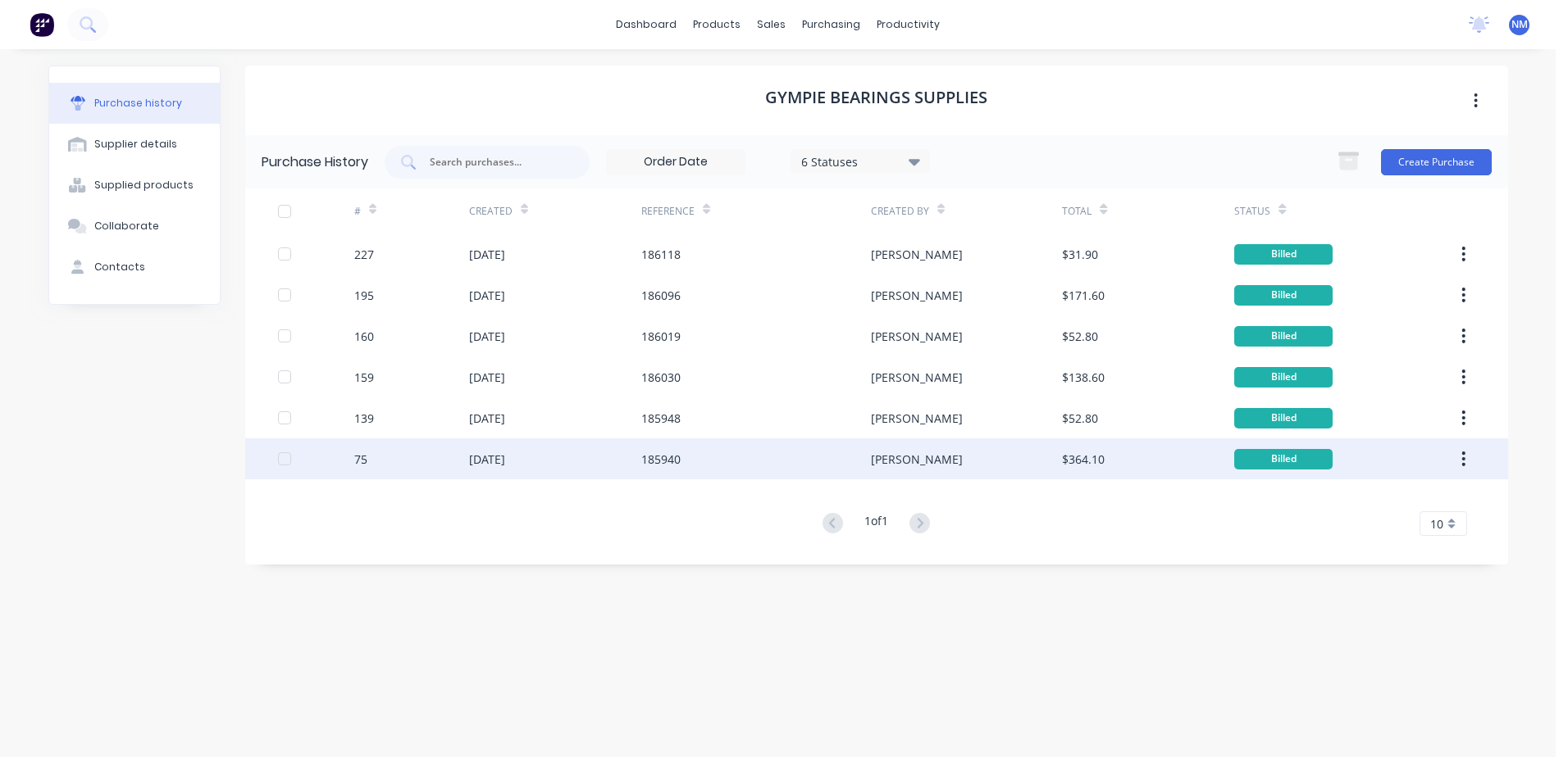
click at [660, 452] on div "185940" at bounding box center [660, 459] width 39 height 18
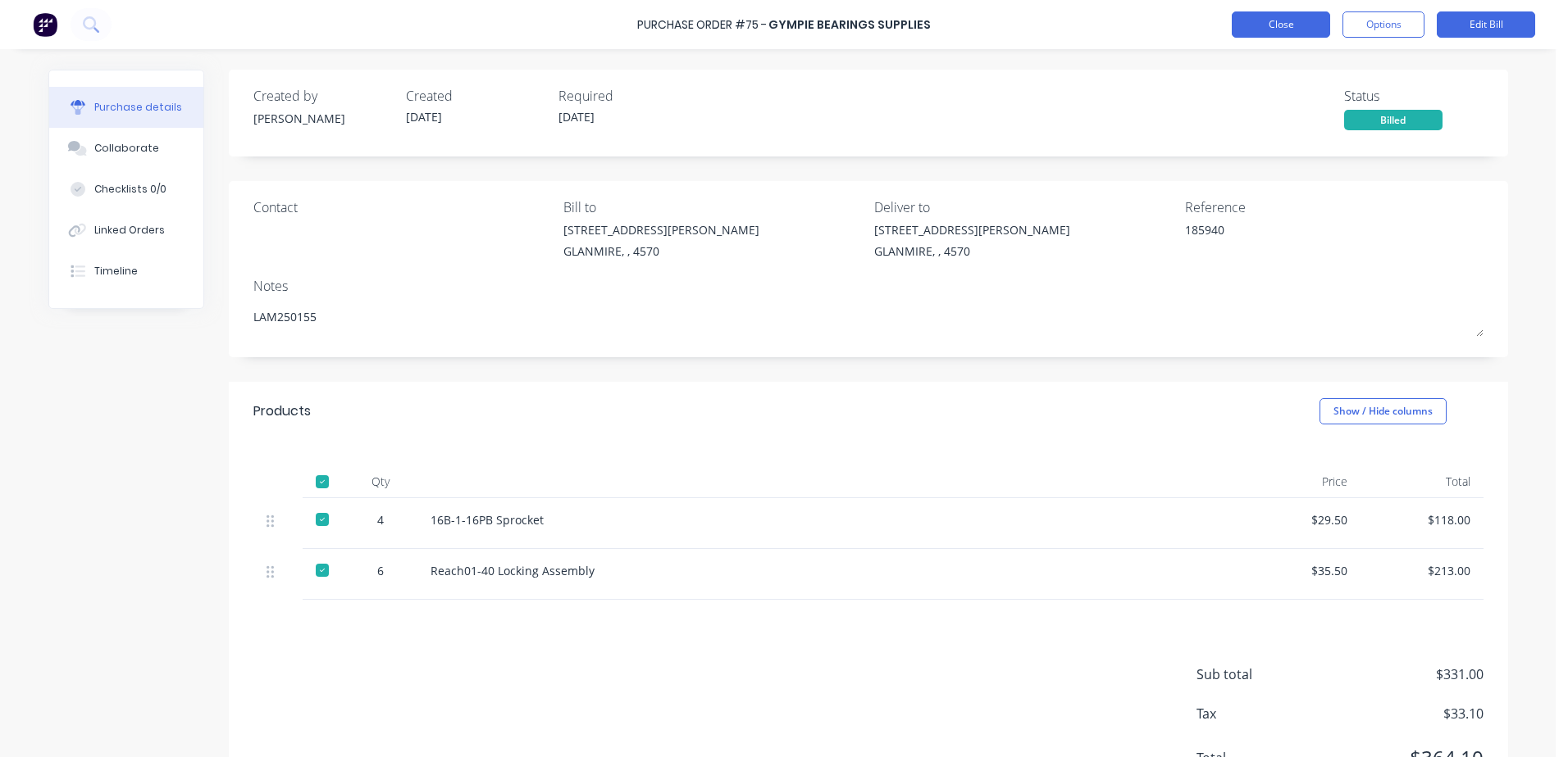
click at [1288, 29] on button "Close" at bounding box center [1281, 25] width 98 height 26
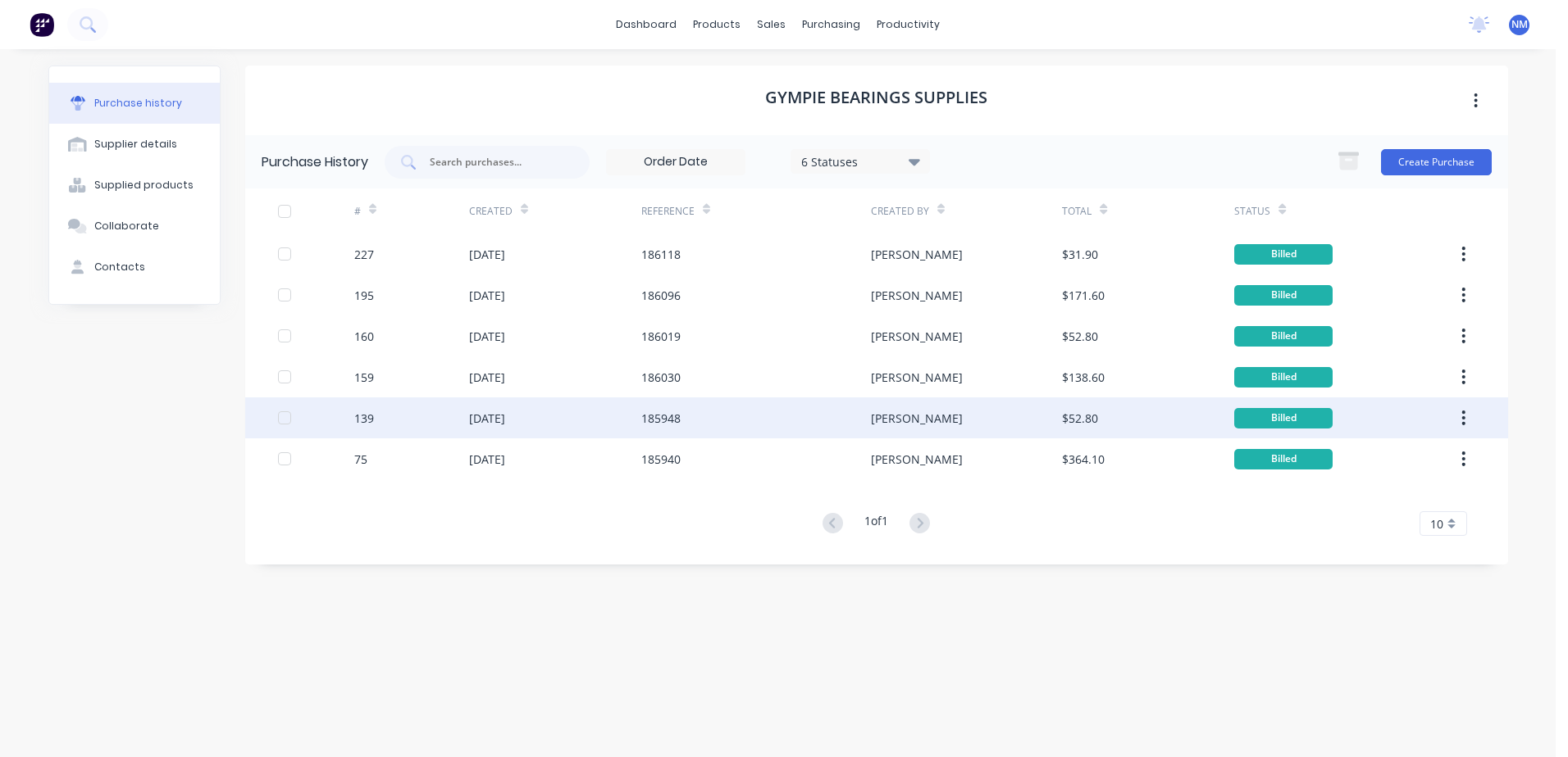
click at [661, 417] on div "185948" at bounding box center [660, 418] width 39 height 18
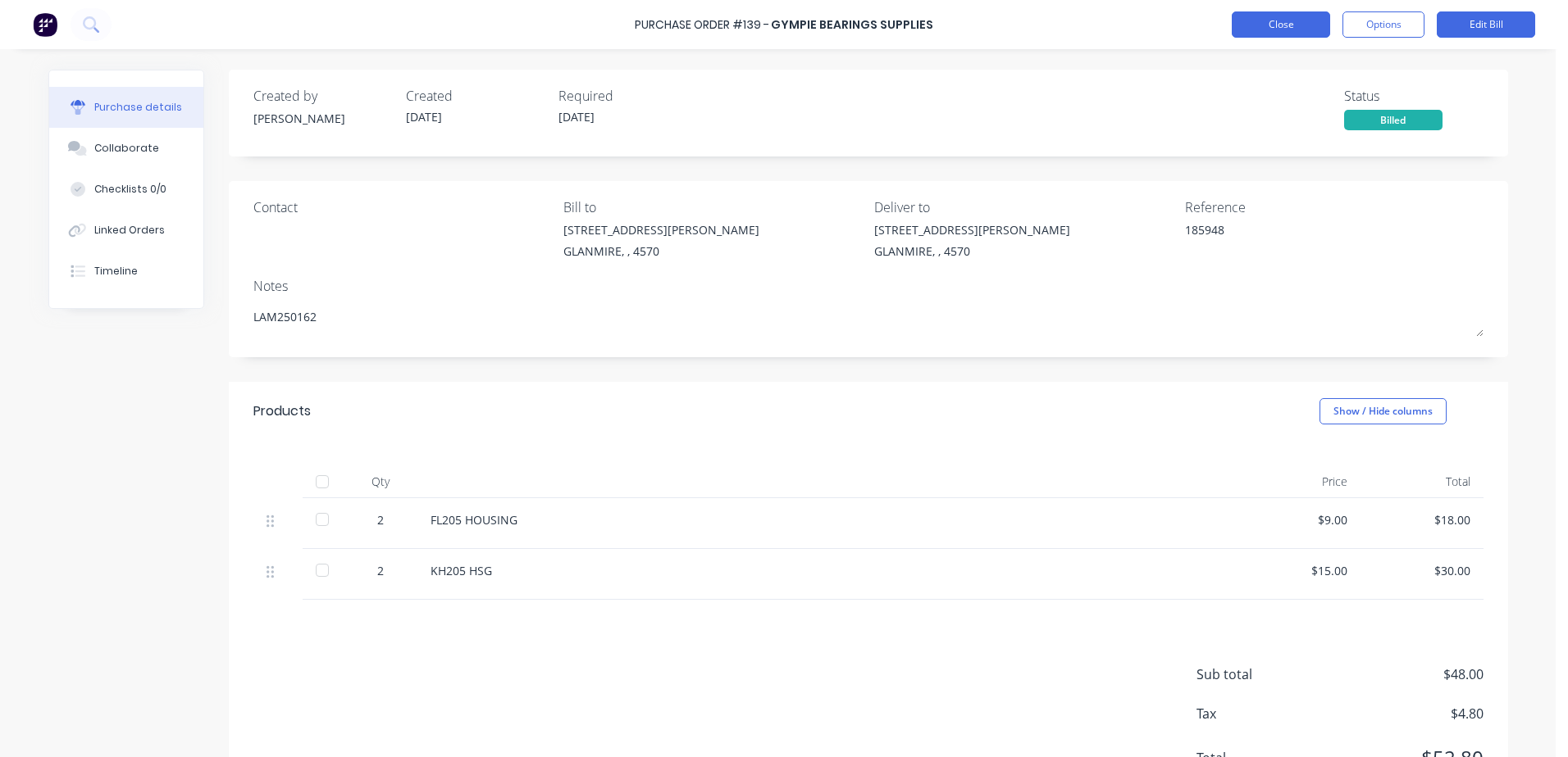
click at [1276, 30] on button "Close" at bounding box center [1281, 25] width 98 height 26
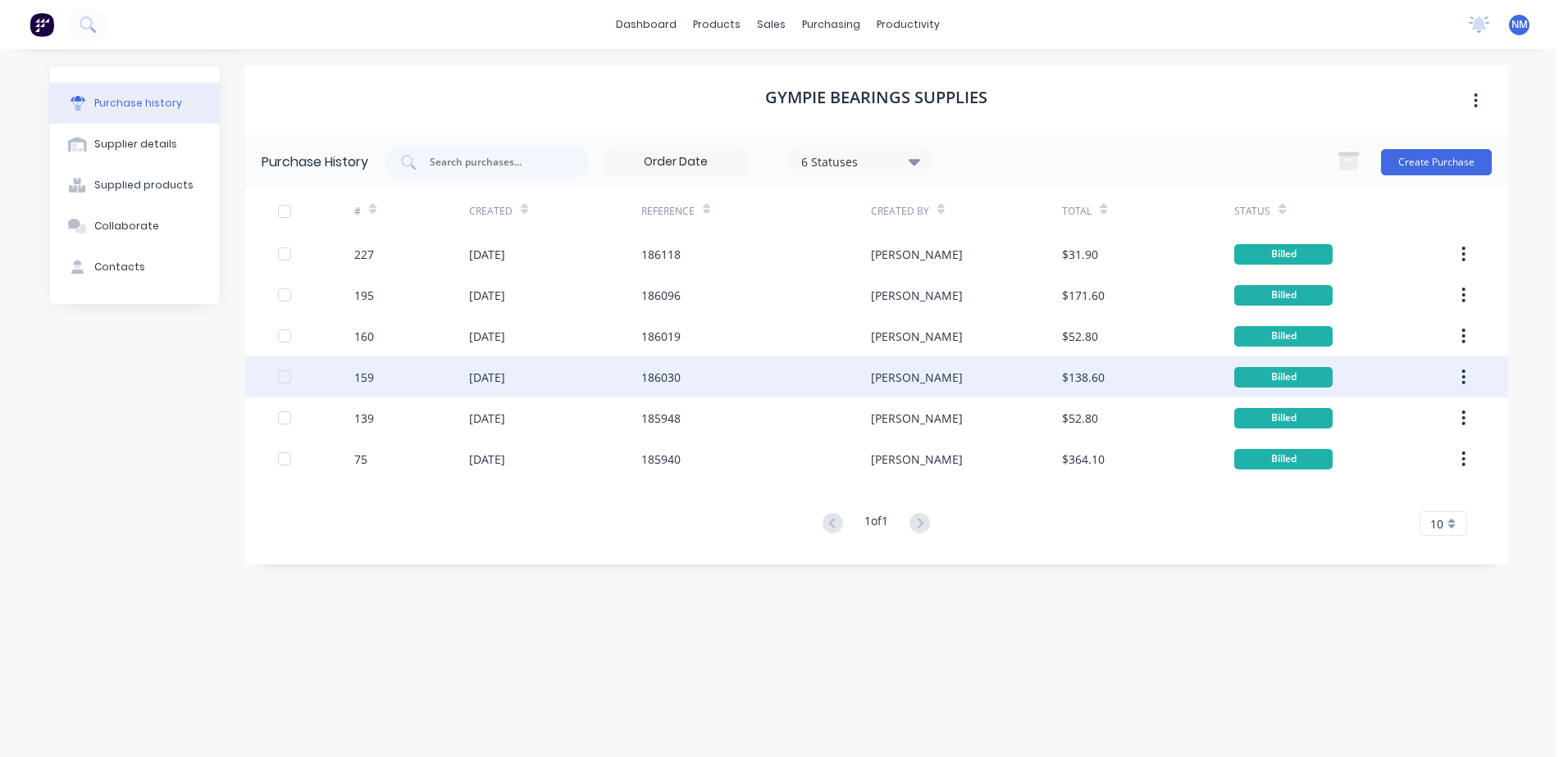
click at [659, 375] on div "186030" at bounding box center [660, 377] width 39 height 18
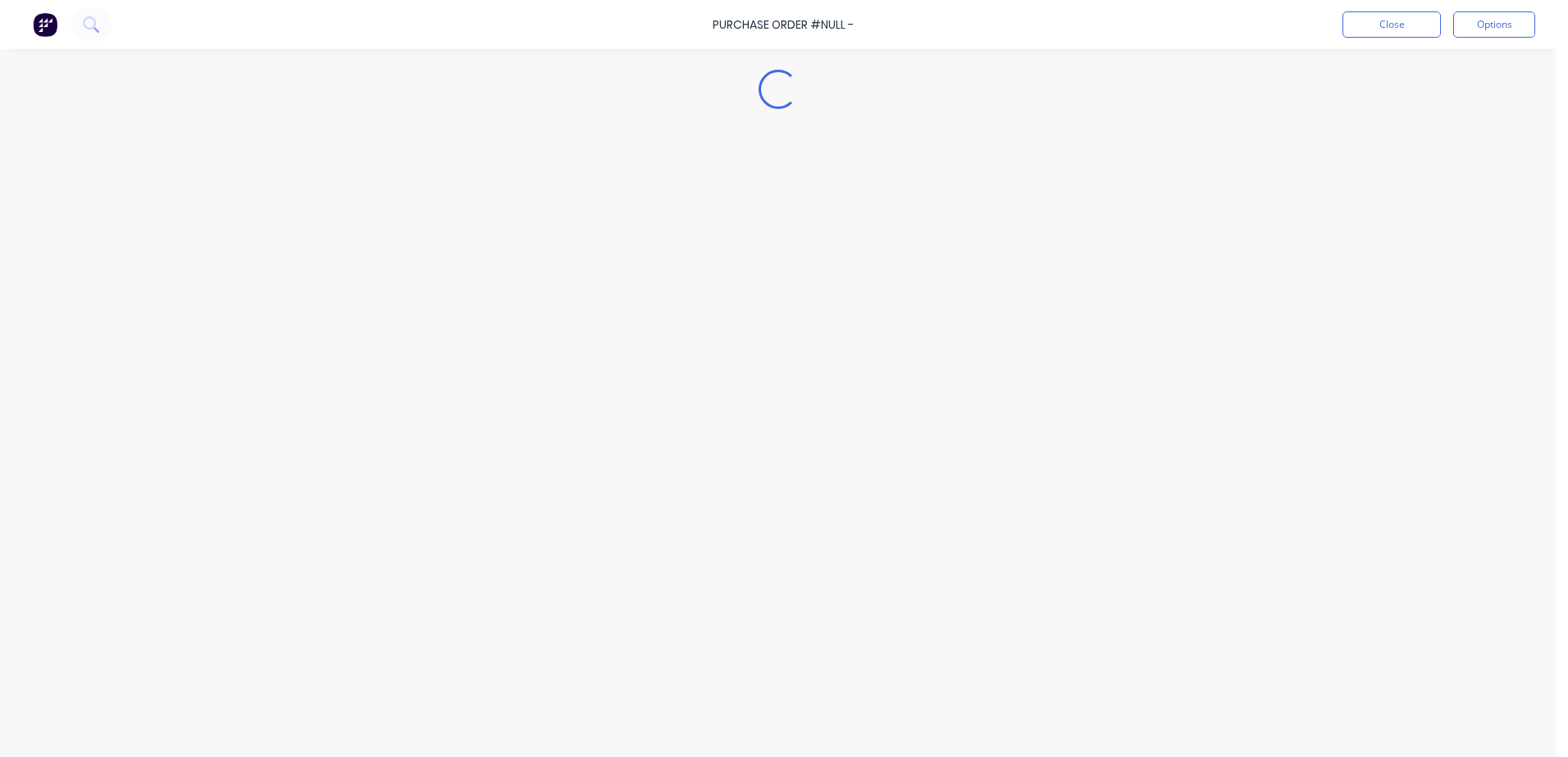
type textarea "x"
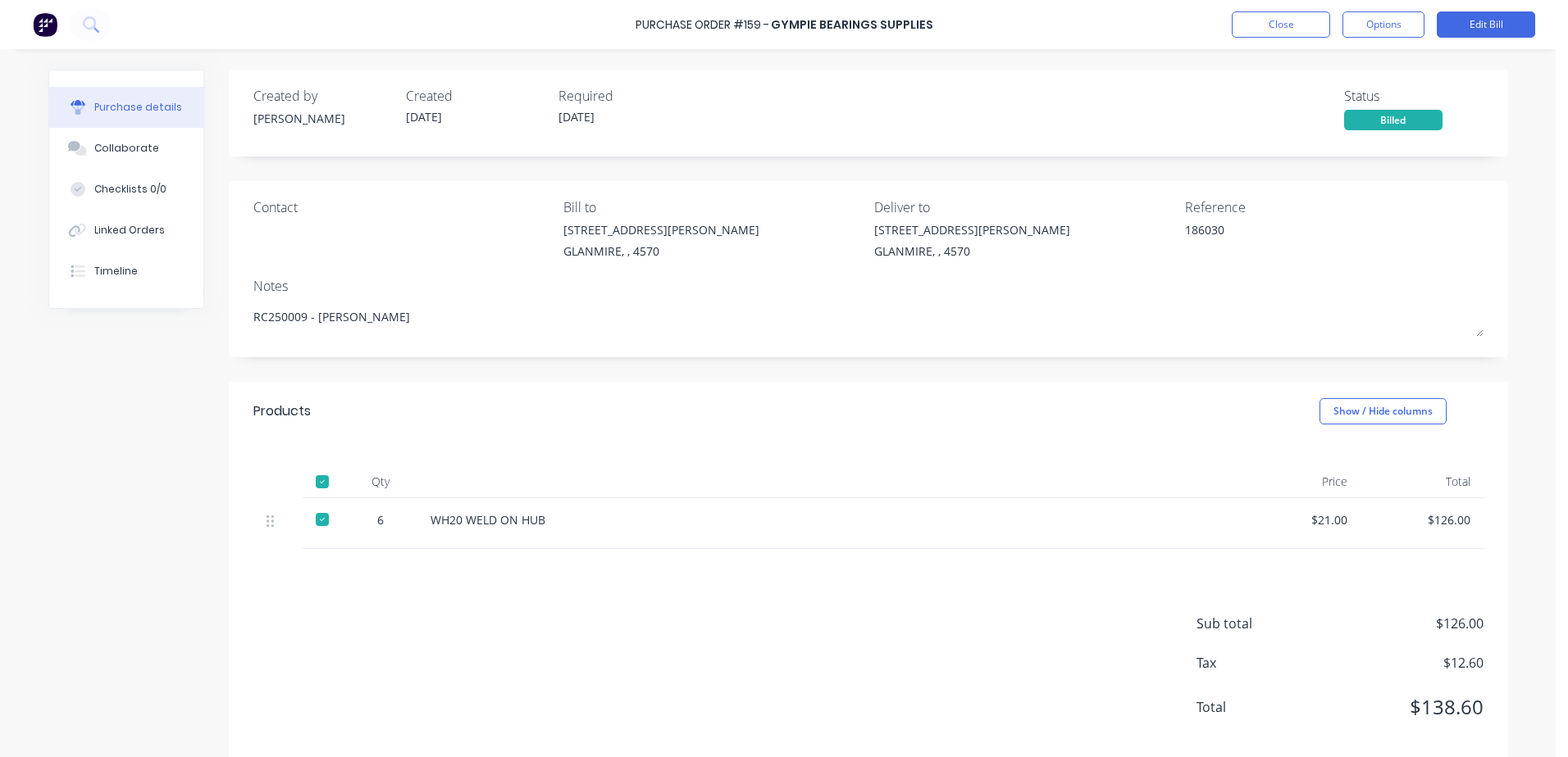
click at [1275, 39] on div "Purchase Order #159 - Gympie Bearings Supplies Close Options Edit Bill" at bounding box center [784, 25] width 1568 height 49
click at [1276, 32] on button "Close" at bounding box center [1281, 25] width 98 height 26
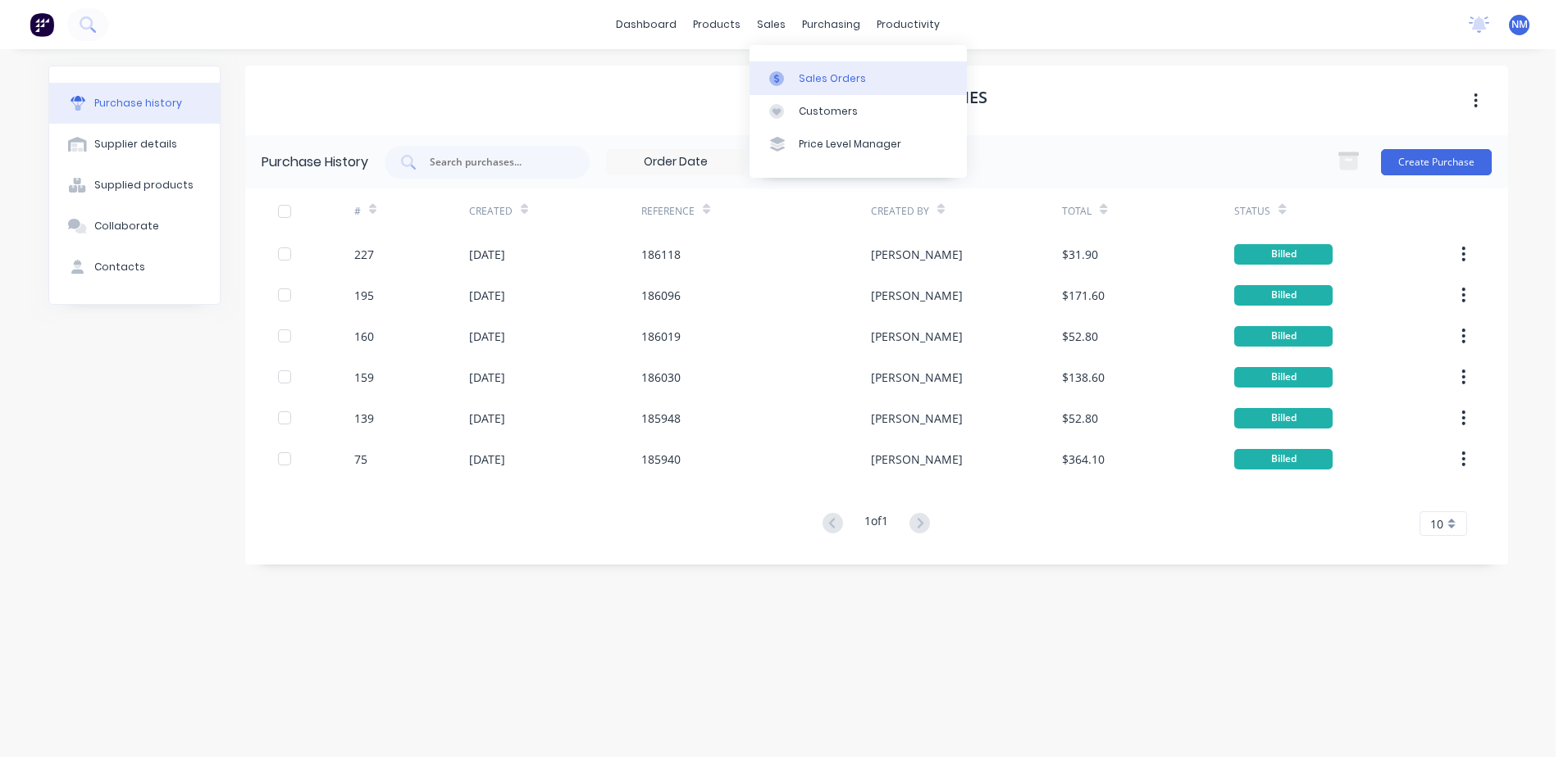
click at [821, 75] on div "Sales Orders" at bounding box center [832, 78] width 67 height 15
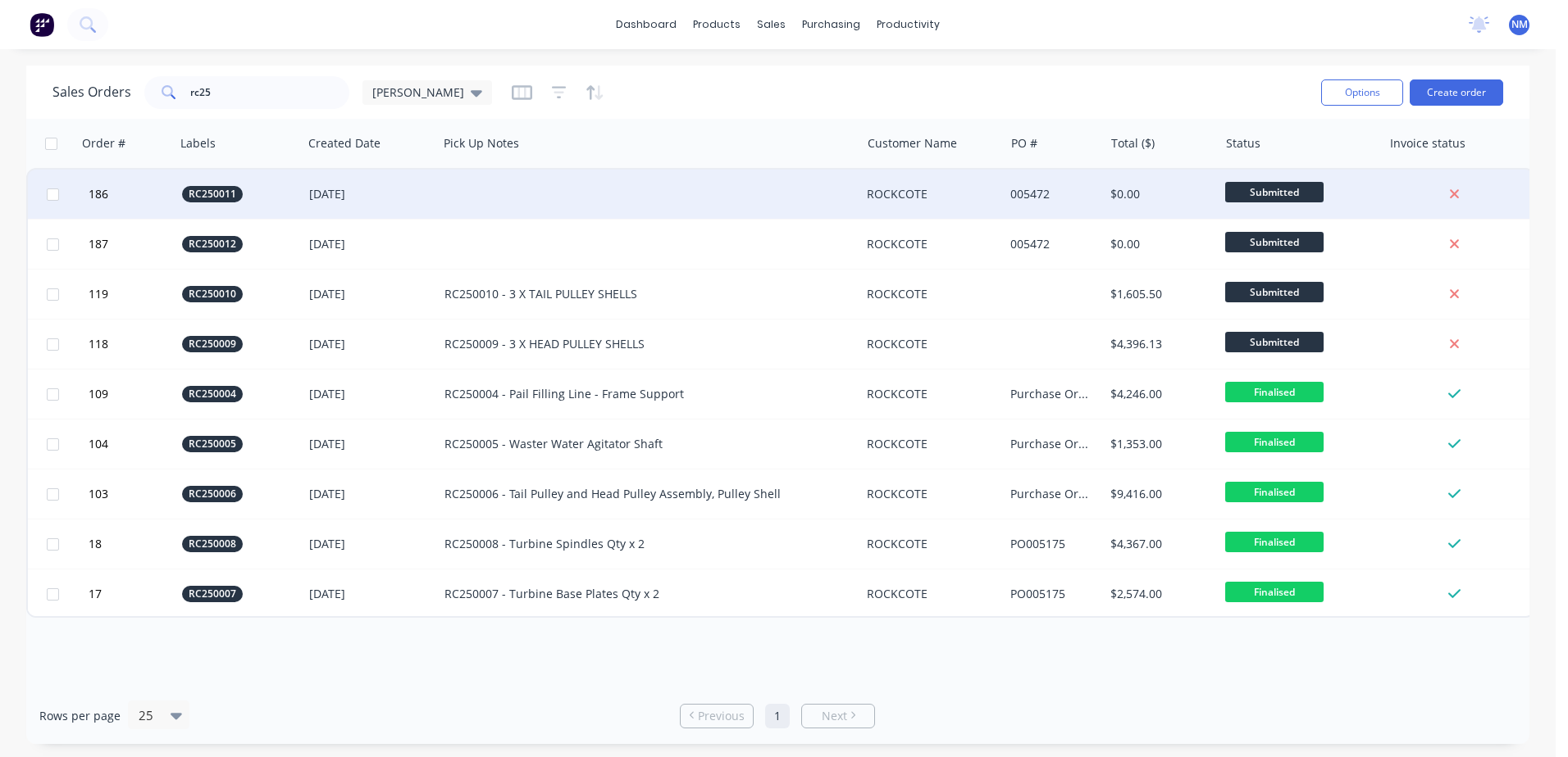
click at [580, 191] on div at bounding box center [649, 194] width 422 height 49
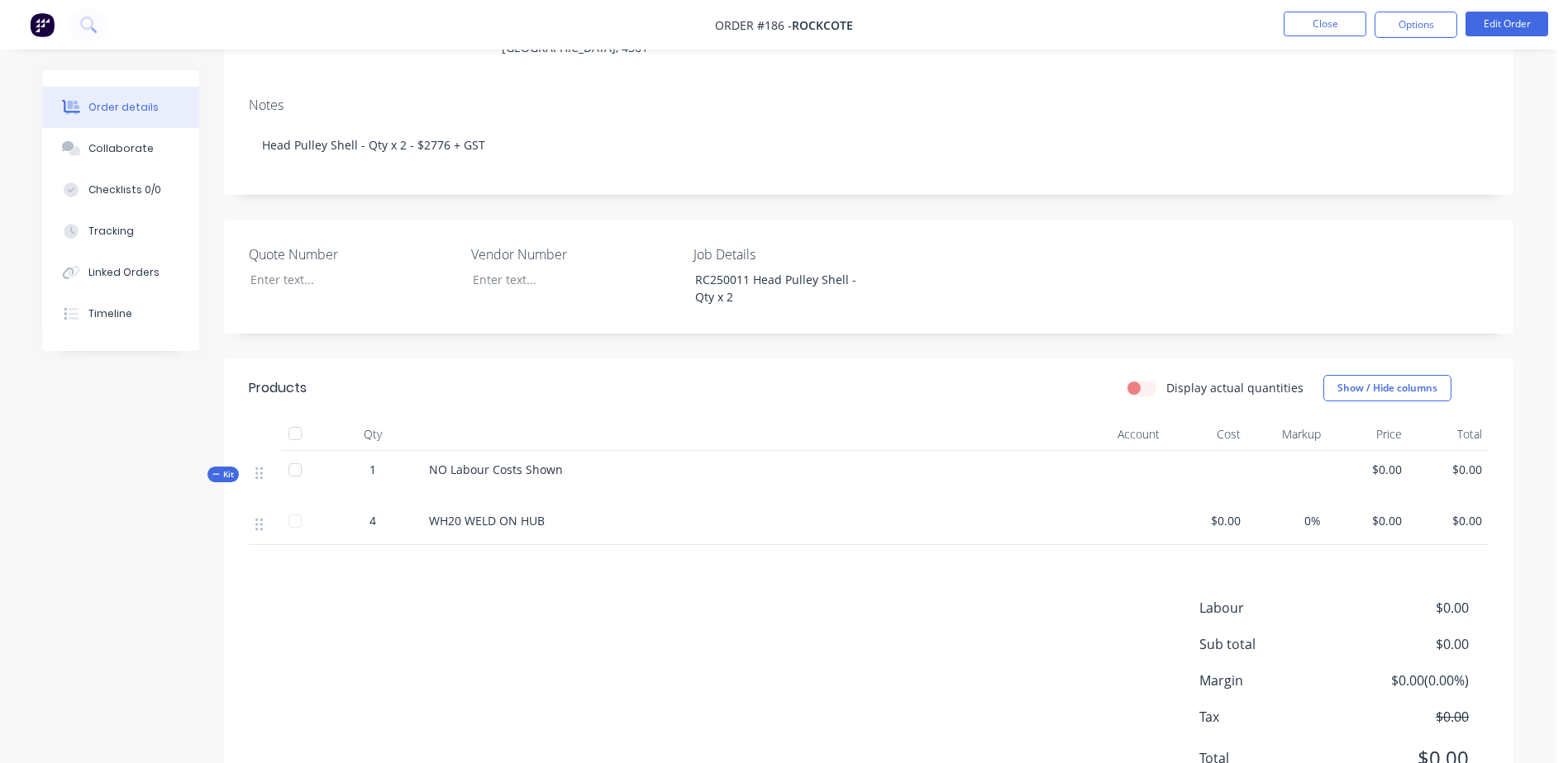
scroll to position [248, 0]
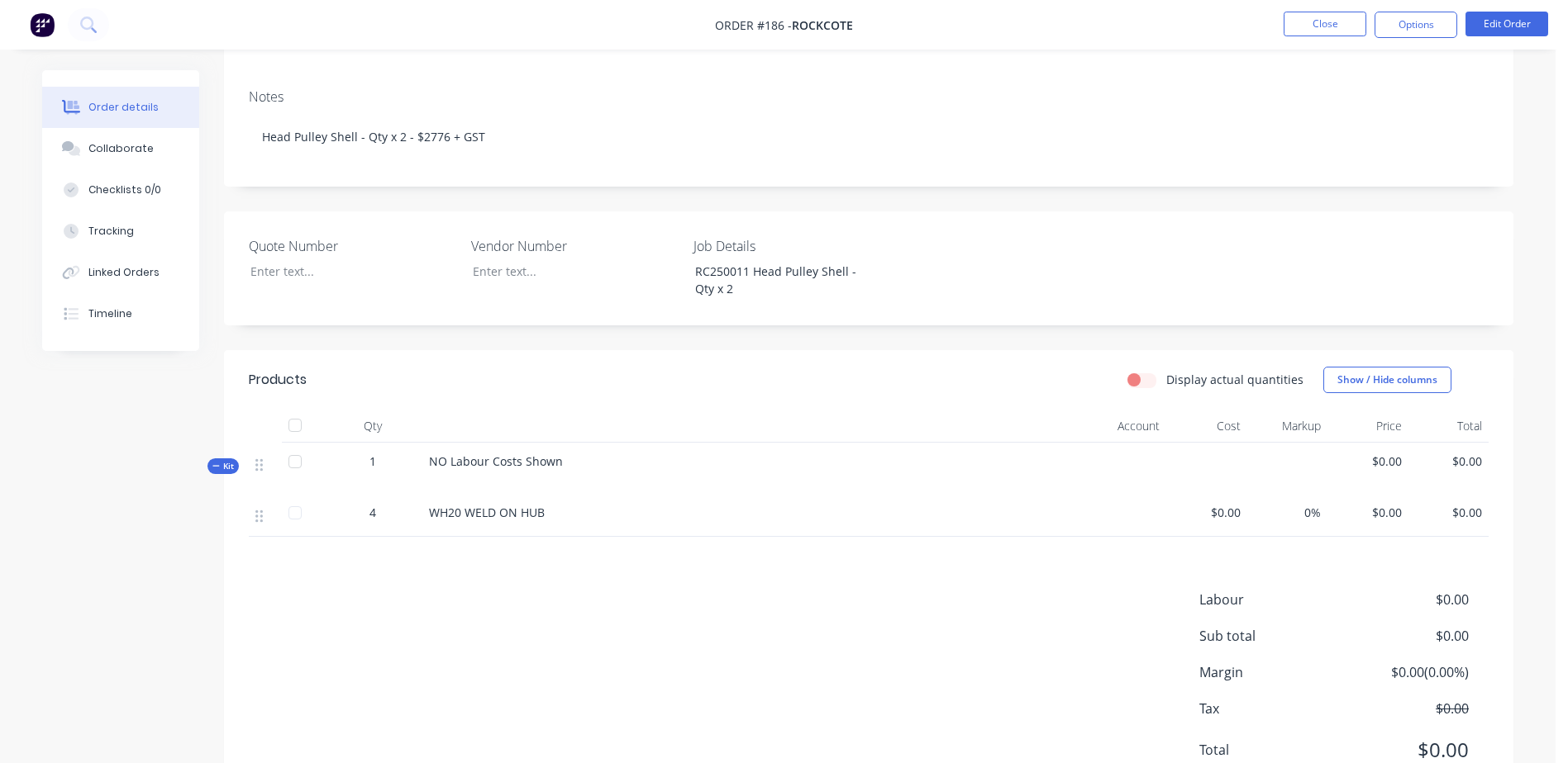
click at [1217, 504] on span "$0.00" at bounding box center [1206, 512] width 68 height 18
click at [1509, 24] on button "Edit Order" at bounding box center [1507, 24] width 83 height 25
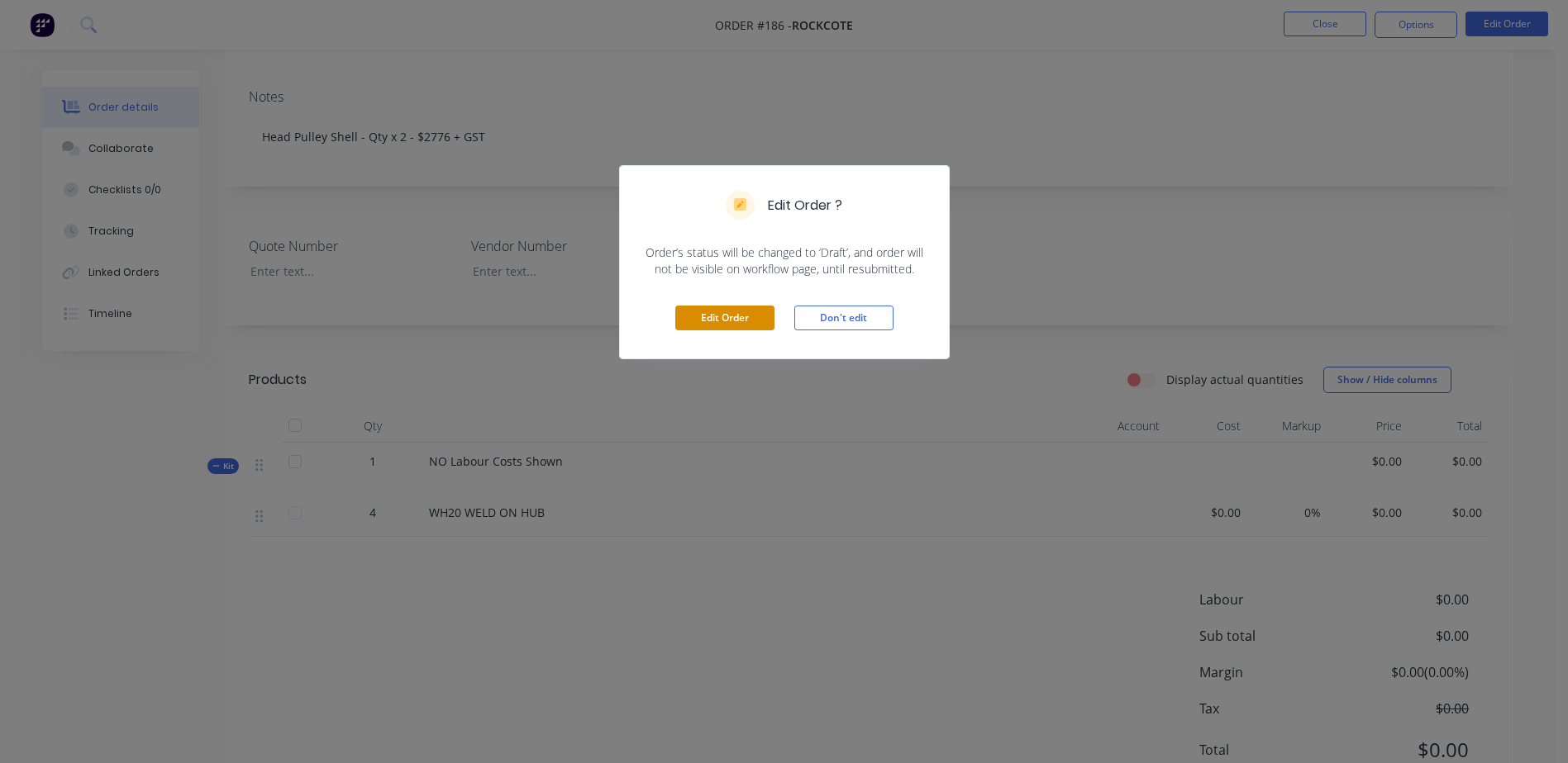
click at [706, 309] on button "Edit Order" at bounding box center [724, 318] width 99 height 25
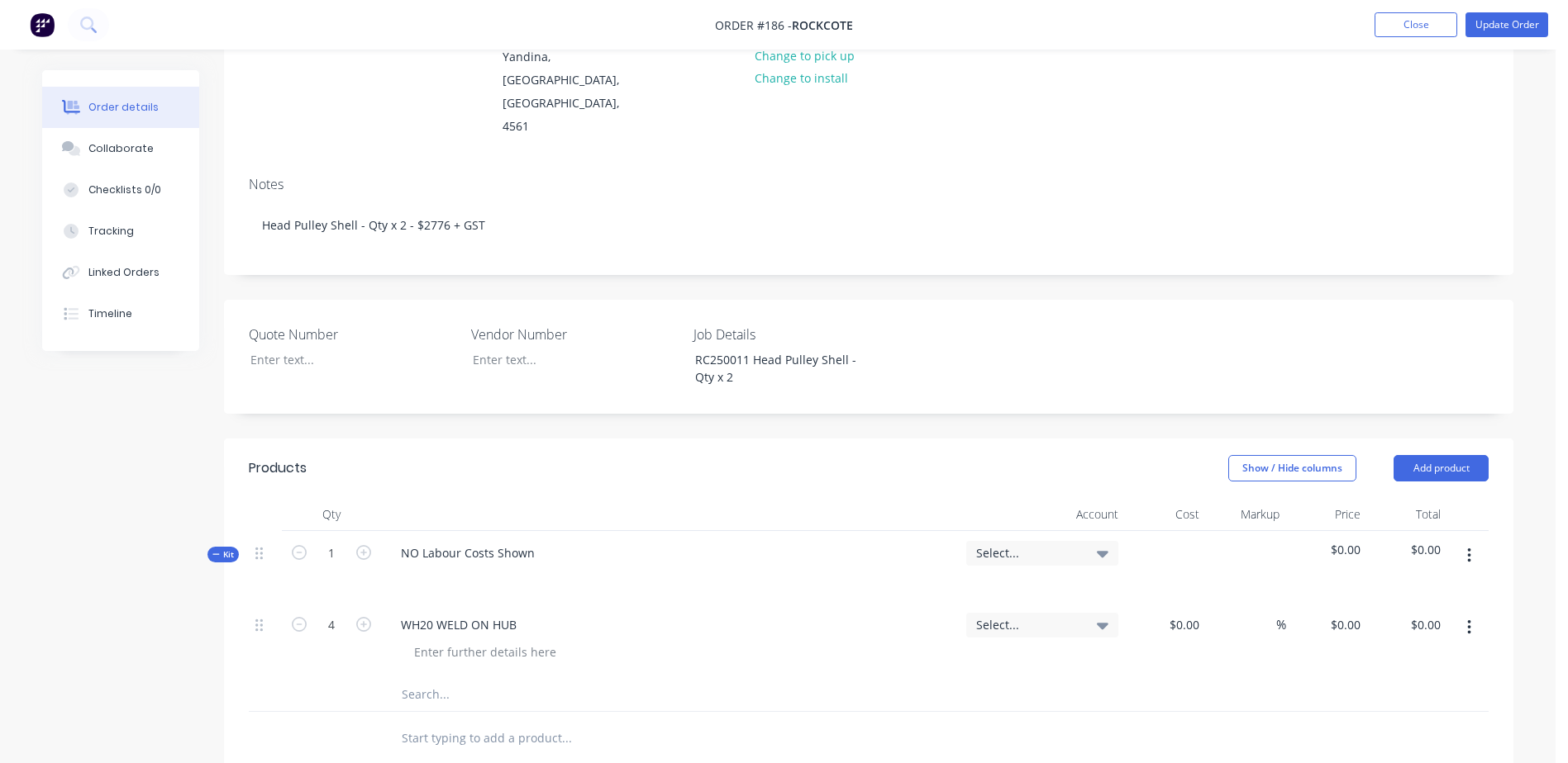
scroll to position [331, 0]
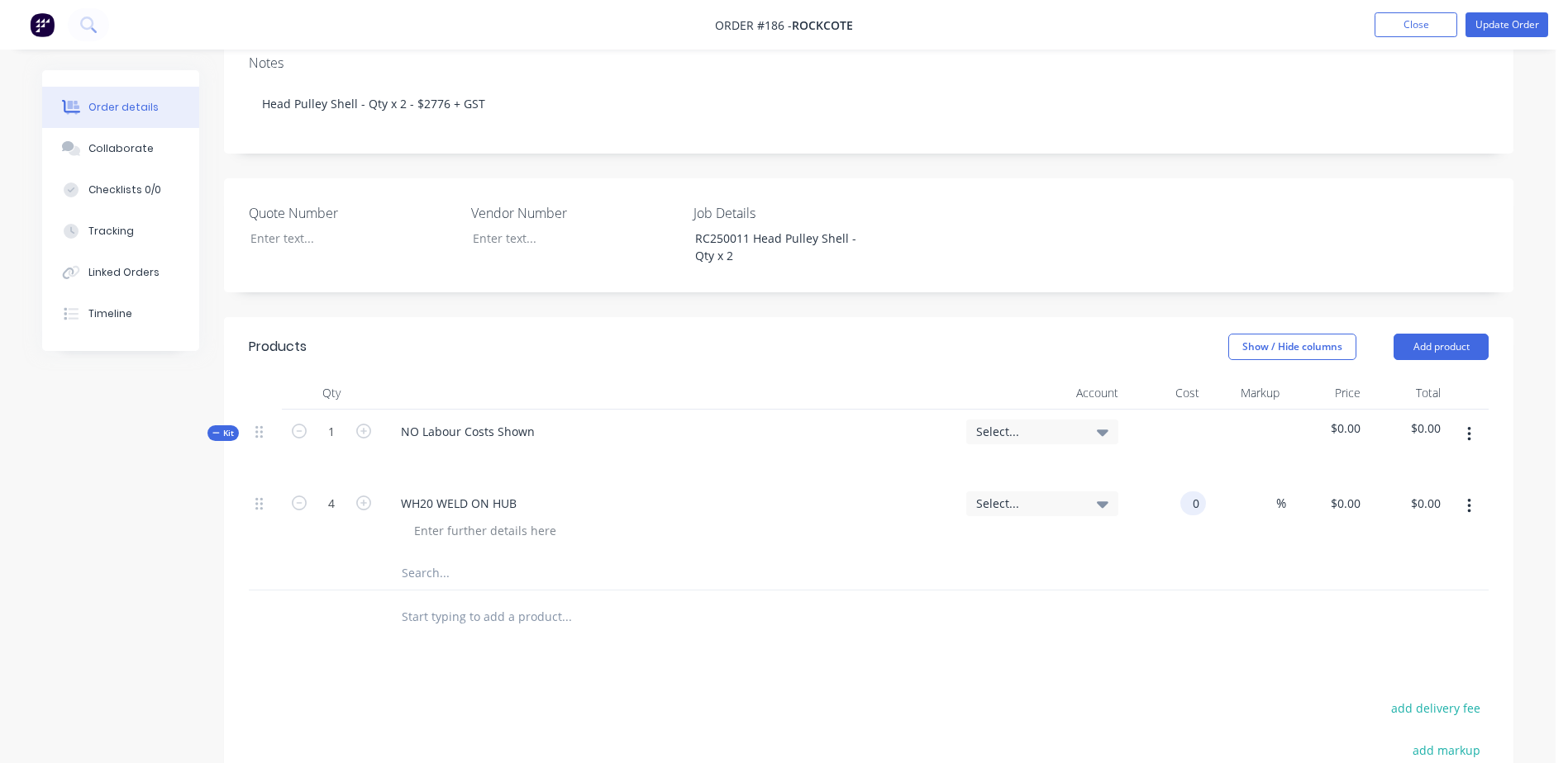
click at [1198, 491] on input "0" at bounding box center [1197, 503] width 19 height 24
type input "$21.00"
type input "$84.00"
click at [1532, 18] on button "Update Order" at bounding box center [1507, 25] width 83 height 25
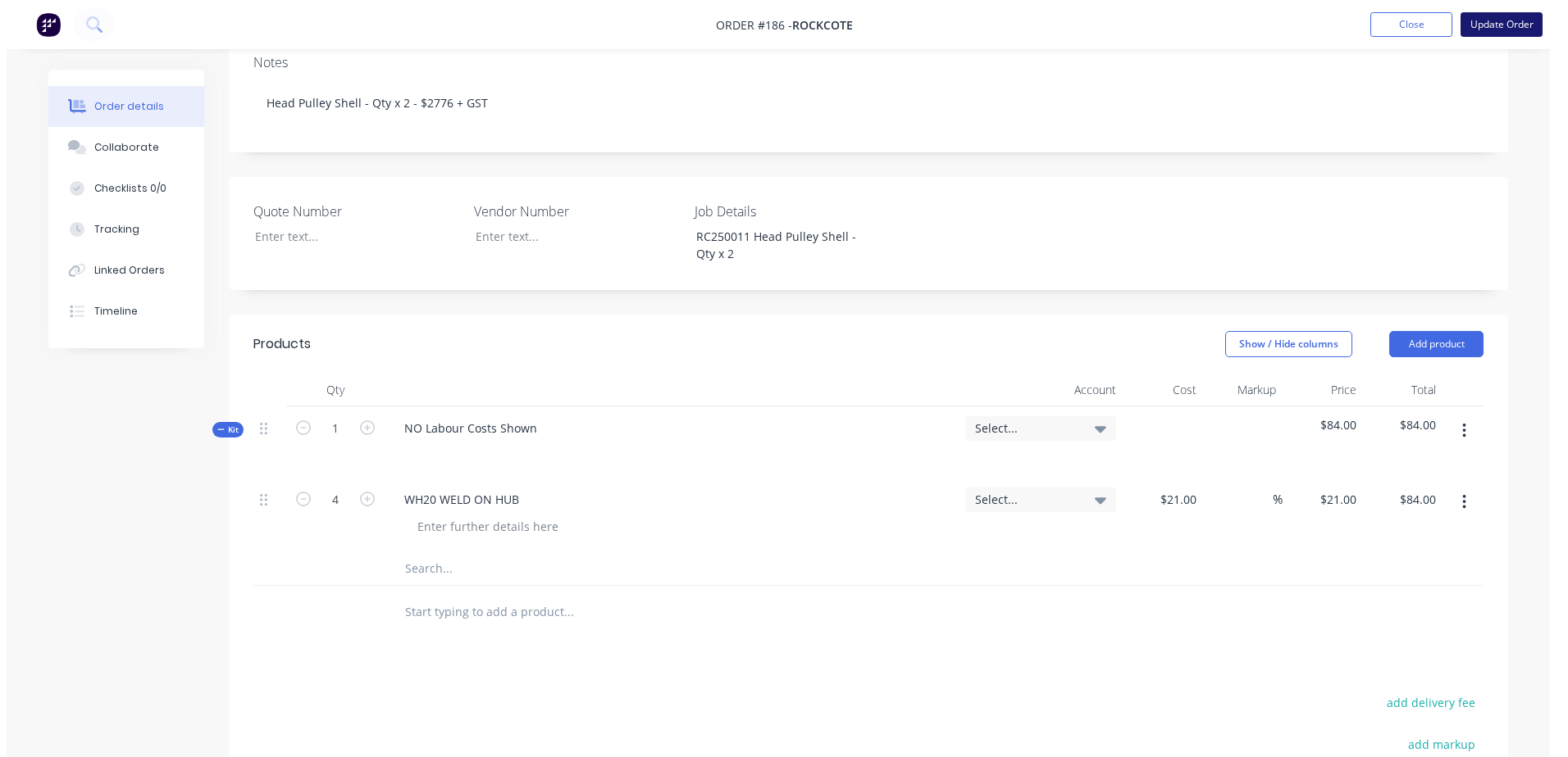
scroll to position [0, 0]
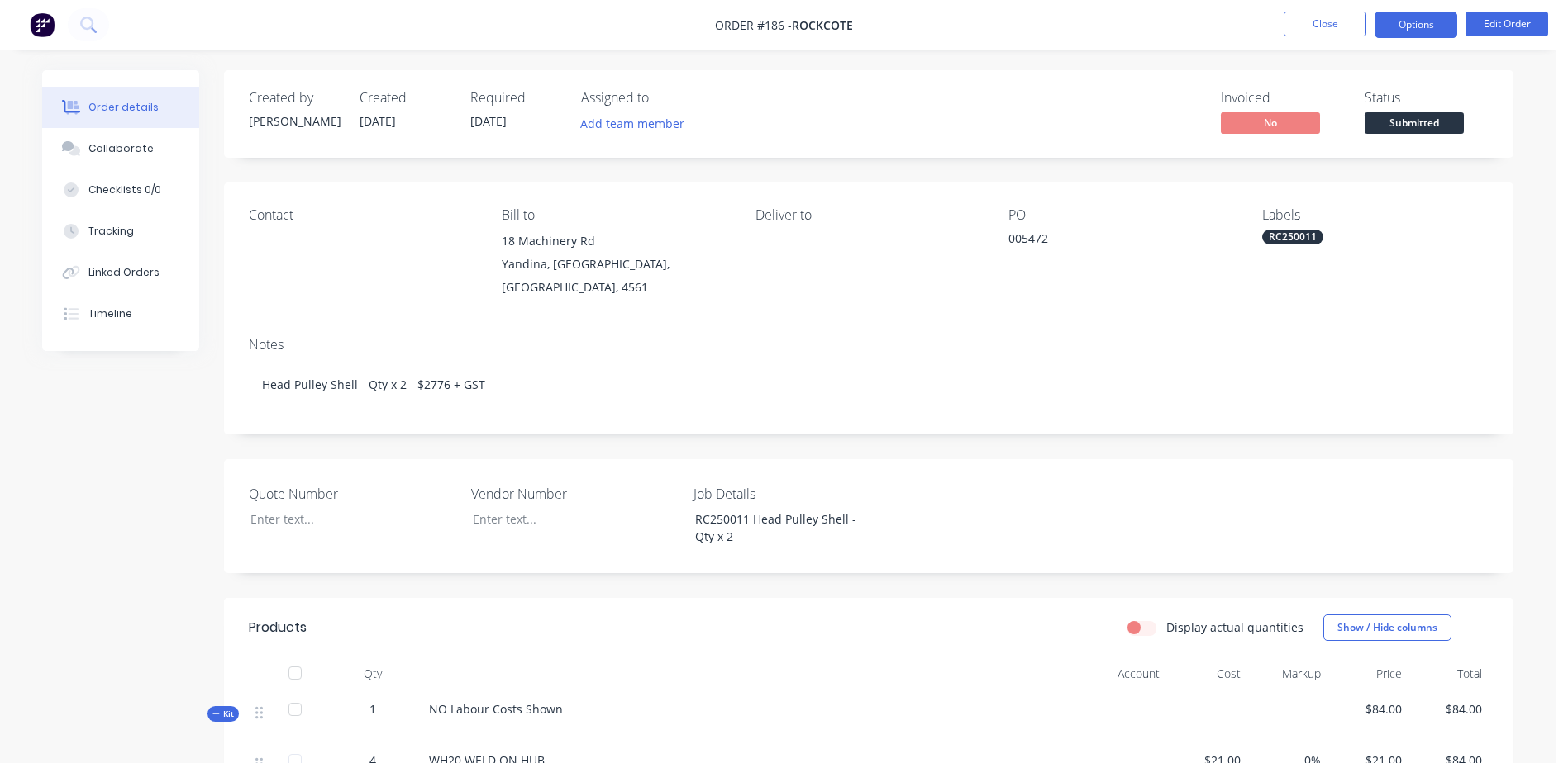
click at [1436, 28] on button "Options" at bounding box center [1416, 25] width 83 height 26
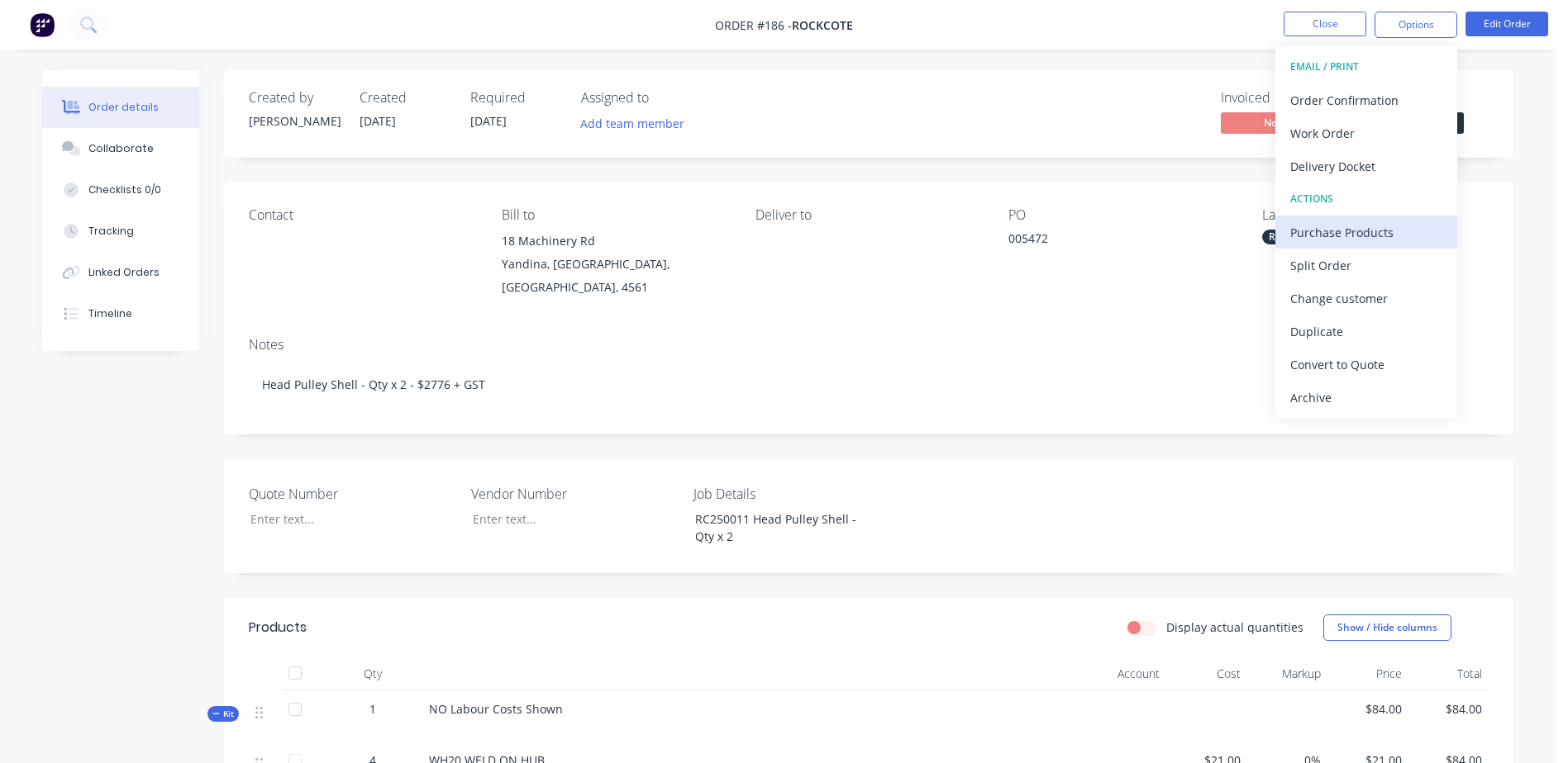
click at [1407, 234] on div "Purchase Products" at bounding box center [1366, 232] width 152 height 24
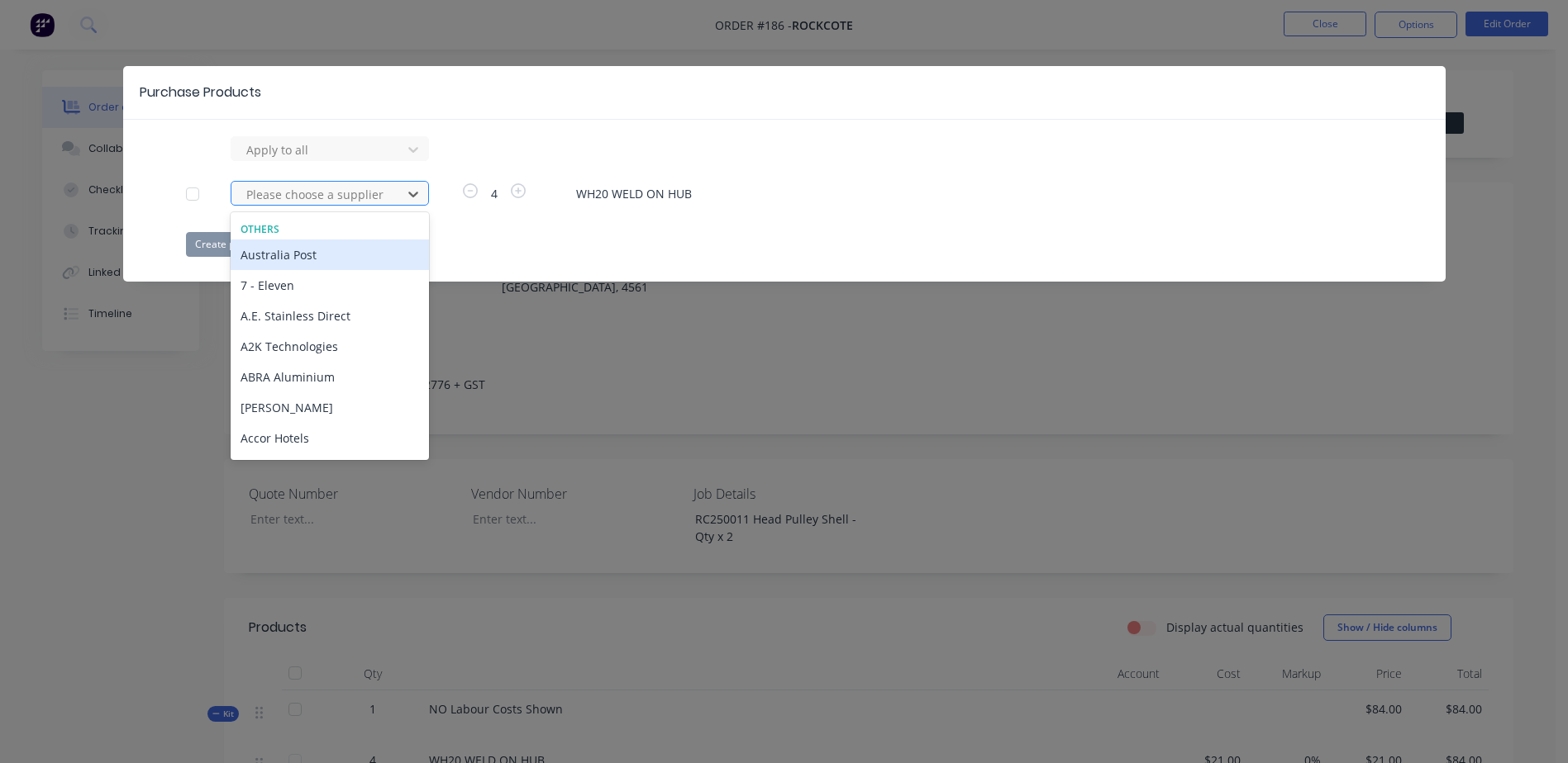
click at [291, 198] on div at bounding box center [319, 194] width 149 height 20
type input "GYMPIE"
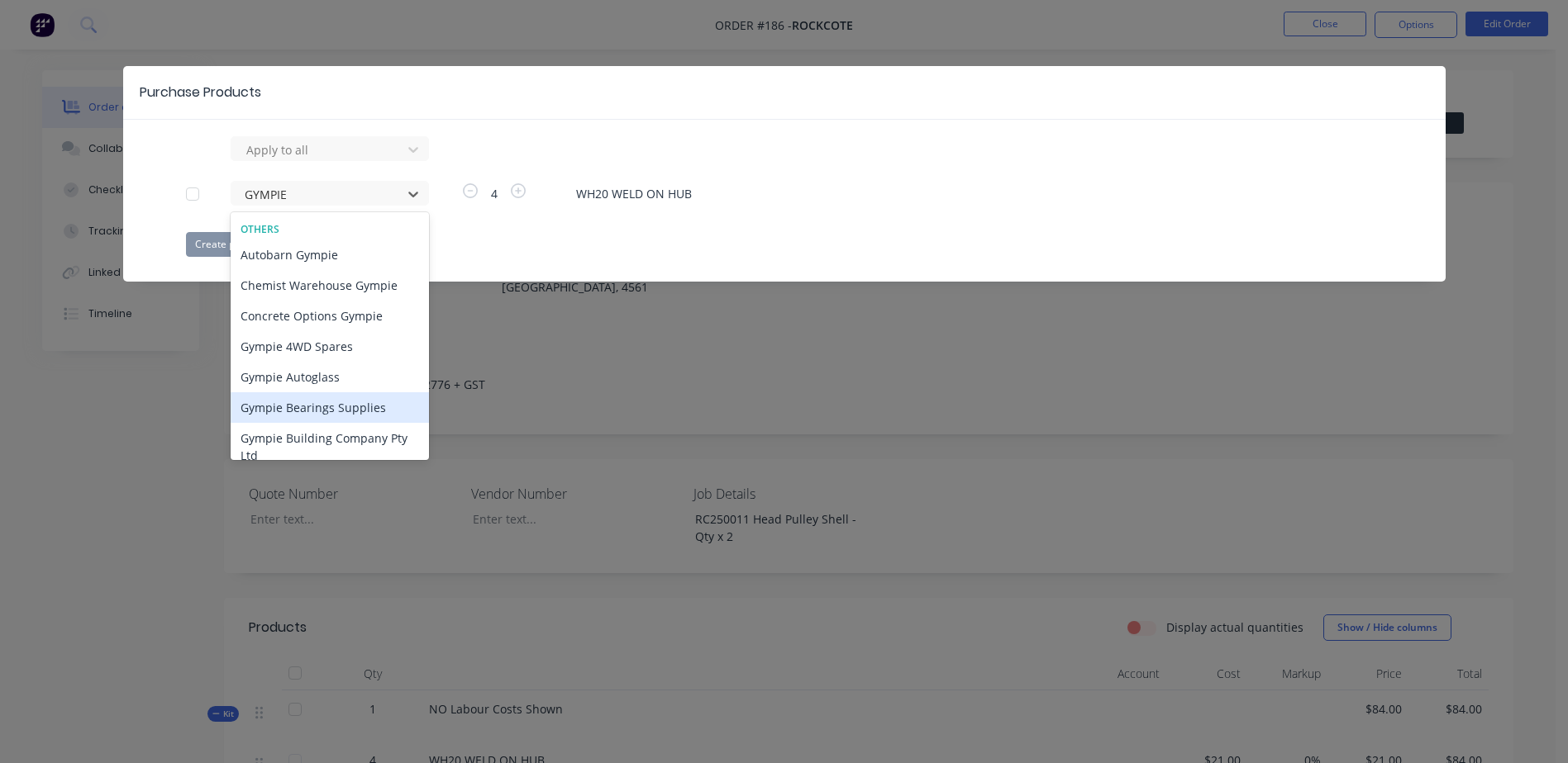
click at [348, 410] on div "Gympie Bearings Supplies" at bounding box center [329, 408] width 199 height 31
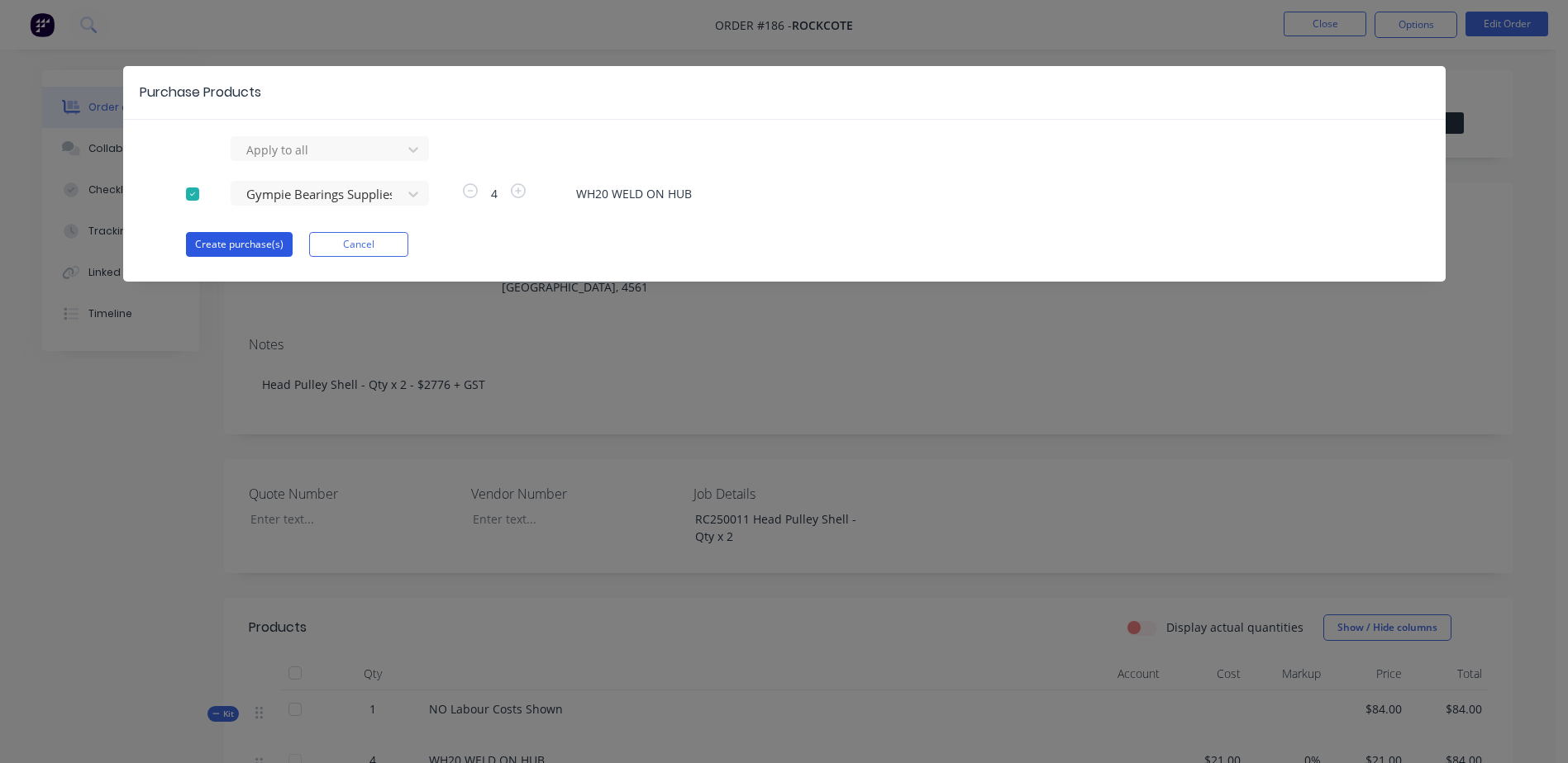
click at [237, 243] on button "Create purchase(s)" at bounding box center [239, 244] width 107 height 25
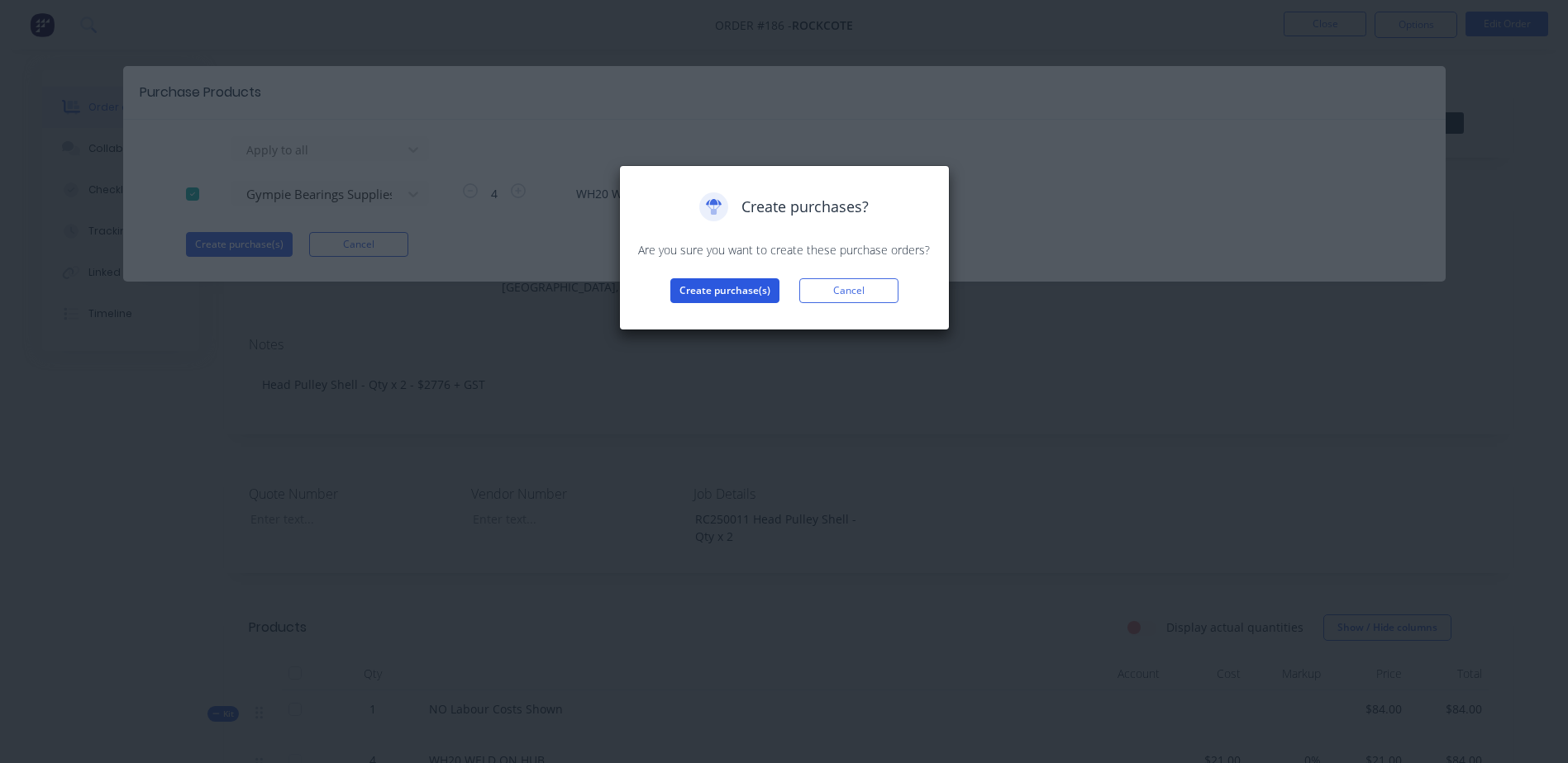
click at [727, 288] on button "Create purchase(s)" at bounding box center [725, 291] width 109 height 25
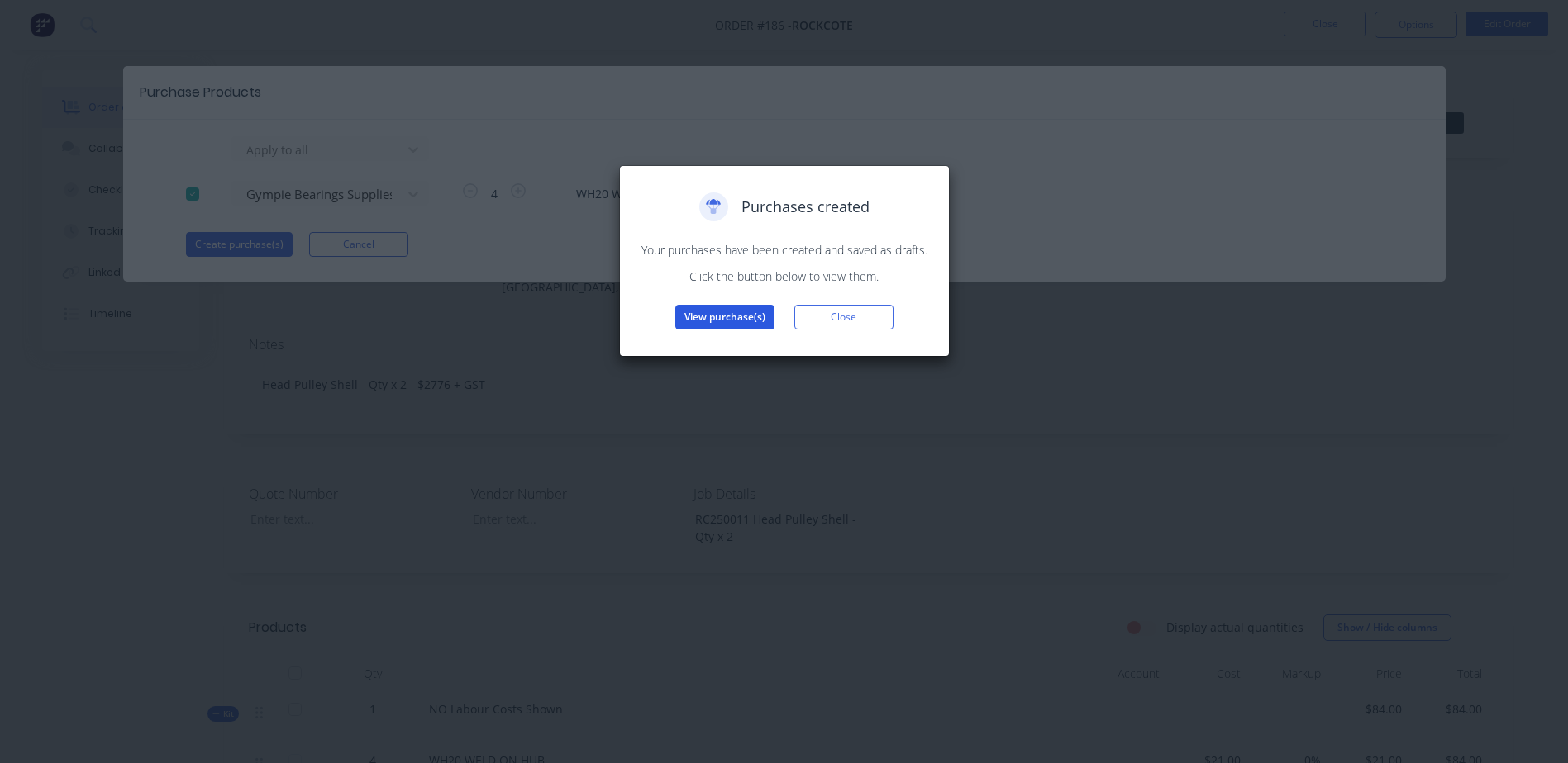
click at [726, 320] on button "View purchase(s)" at bounding box center [724, 318] width 99 height 25
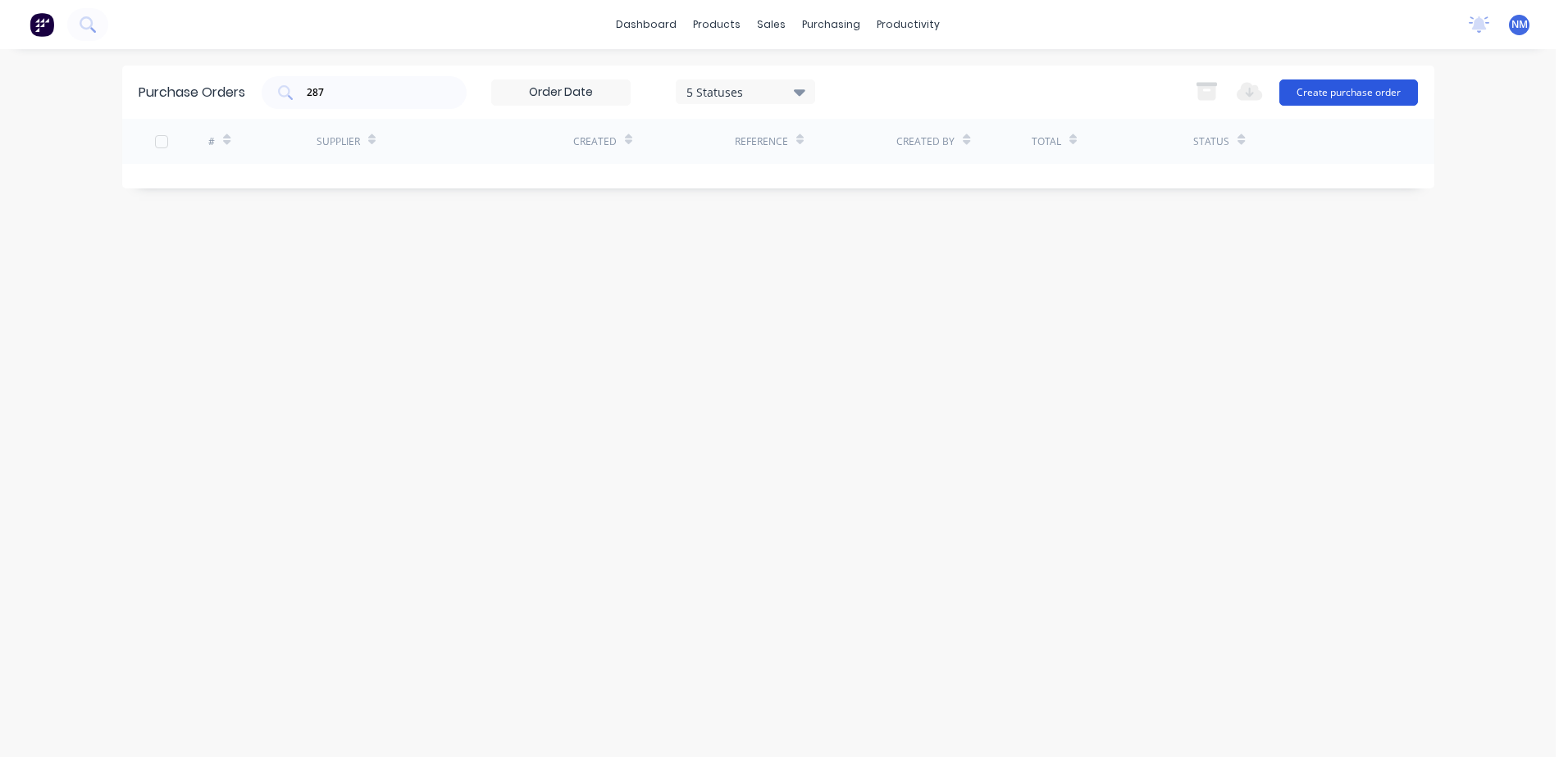
click at [1313, 93] on button "Create purchase order" at bounding box center [1348, 93] width 138 height 26
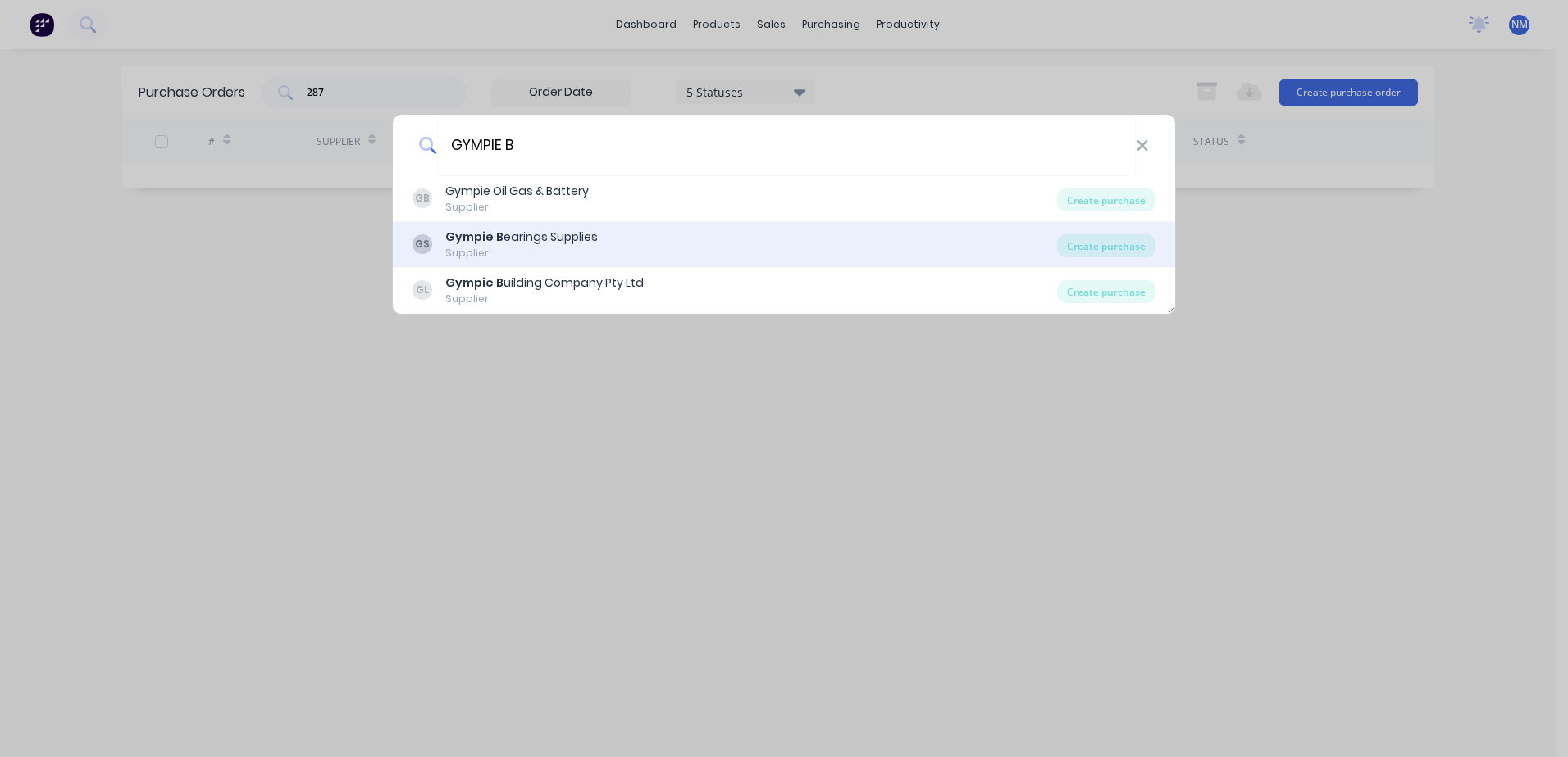
type input "GYMPIE B"
click at [537, 242] on div "Gympie B earings Supplies" at bounding box center [522, 237] width 152 height 18
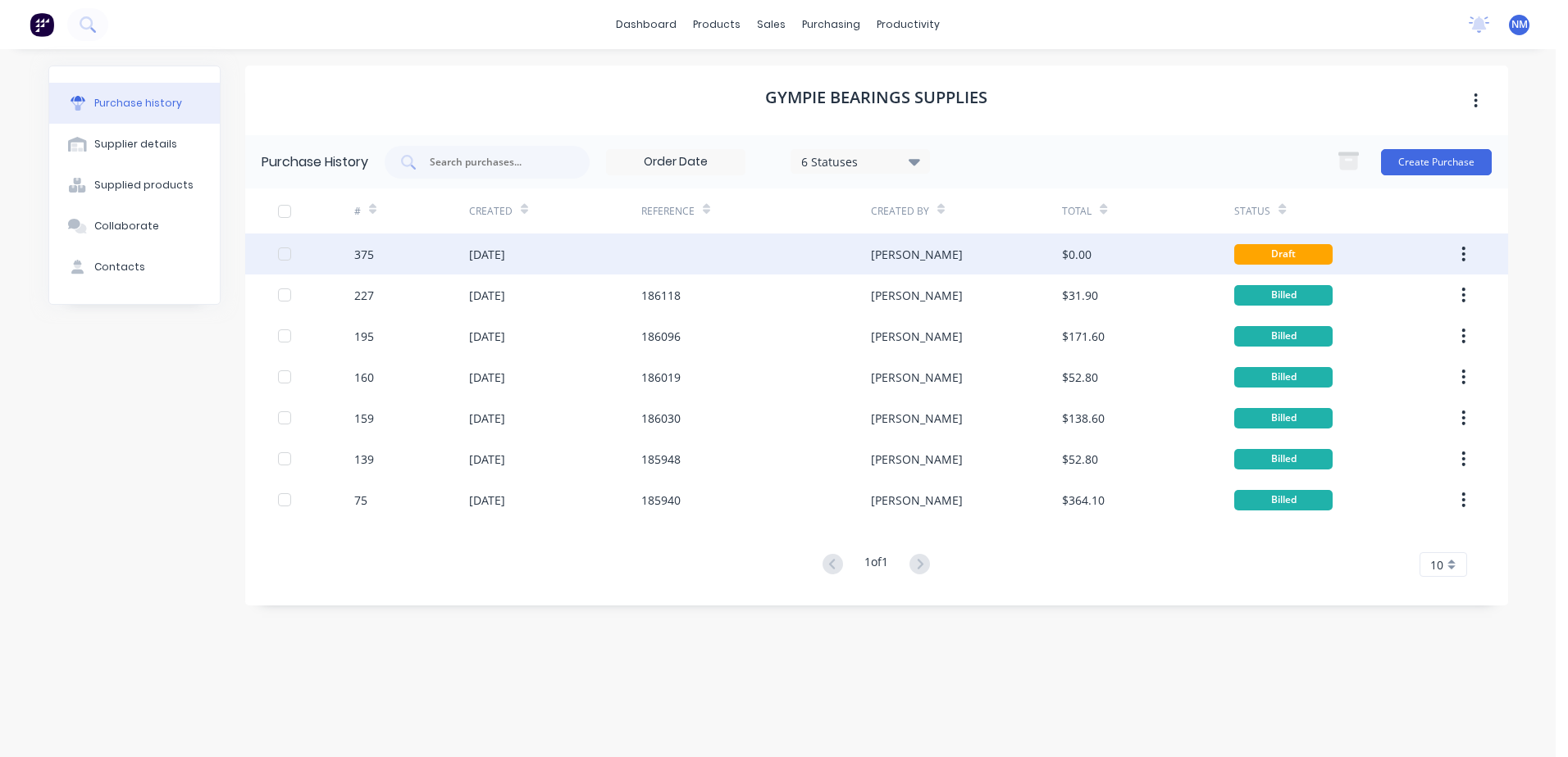
click at [734, 262] on div at bounding box center [756, 254] width 229 height 41
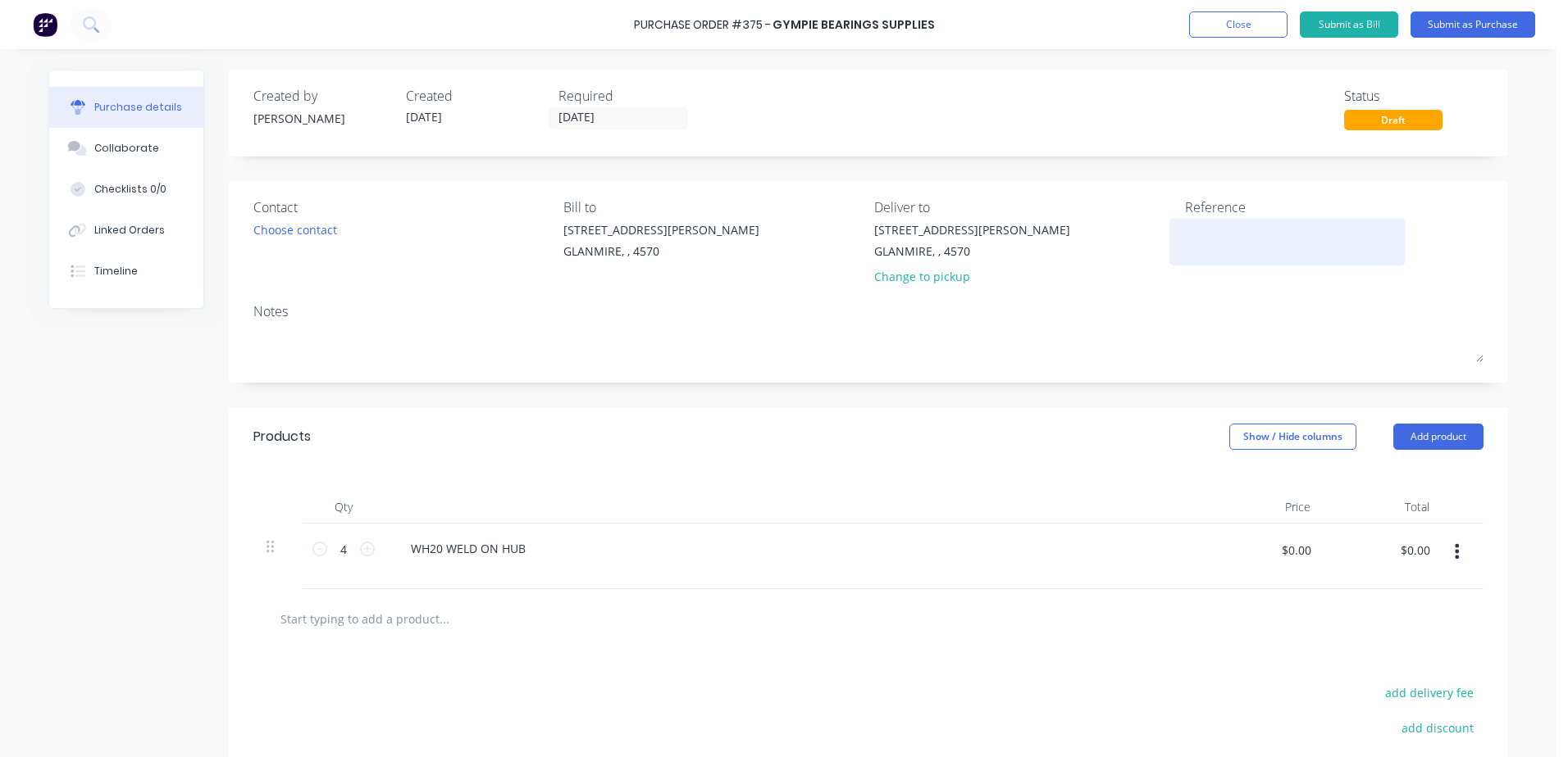
click at [1205, 246] on textarea at bounding box center [1287, 240] width 205 height 37
type textarea "RC25001"
type textarea "x"
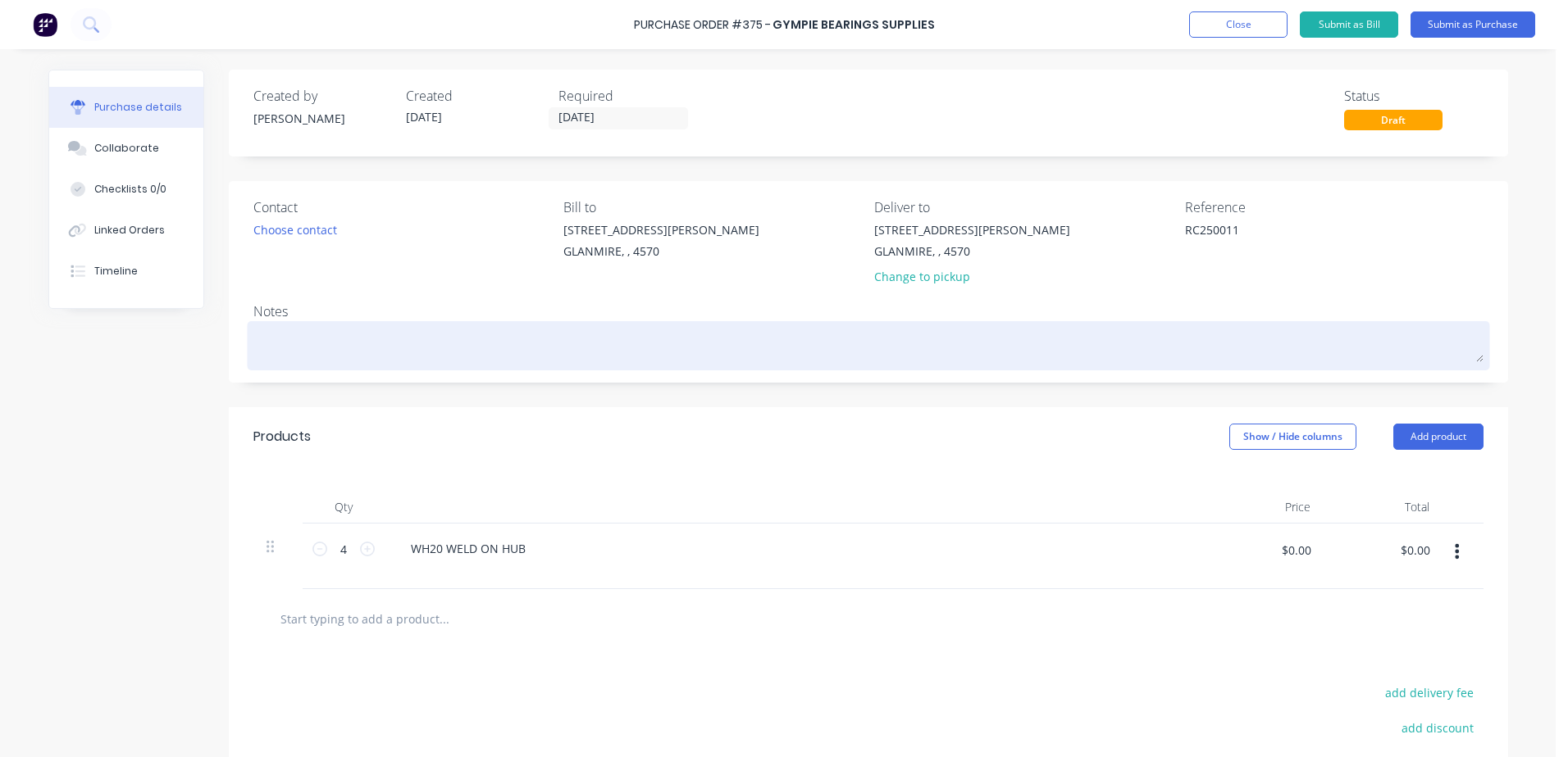
type textarea "RC250011"
type textarea "x"
type textarea "RC250011"
click at [272, 334] on textarea at bounding box center [868, 344] width 1230 height 37
type textarea "x"
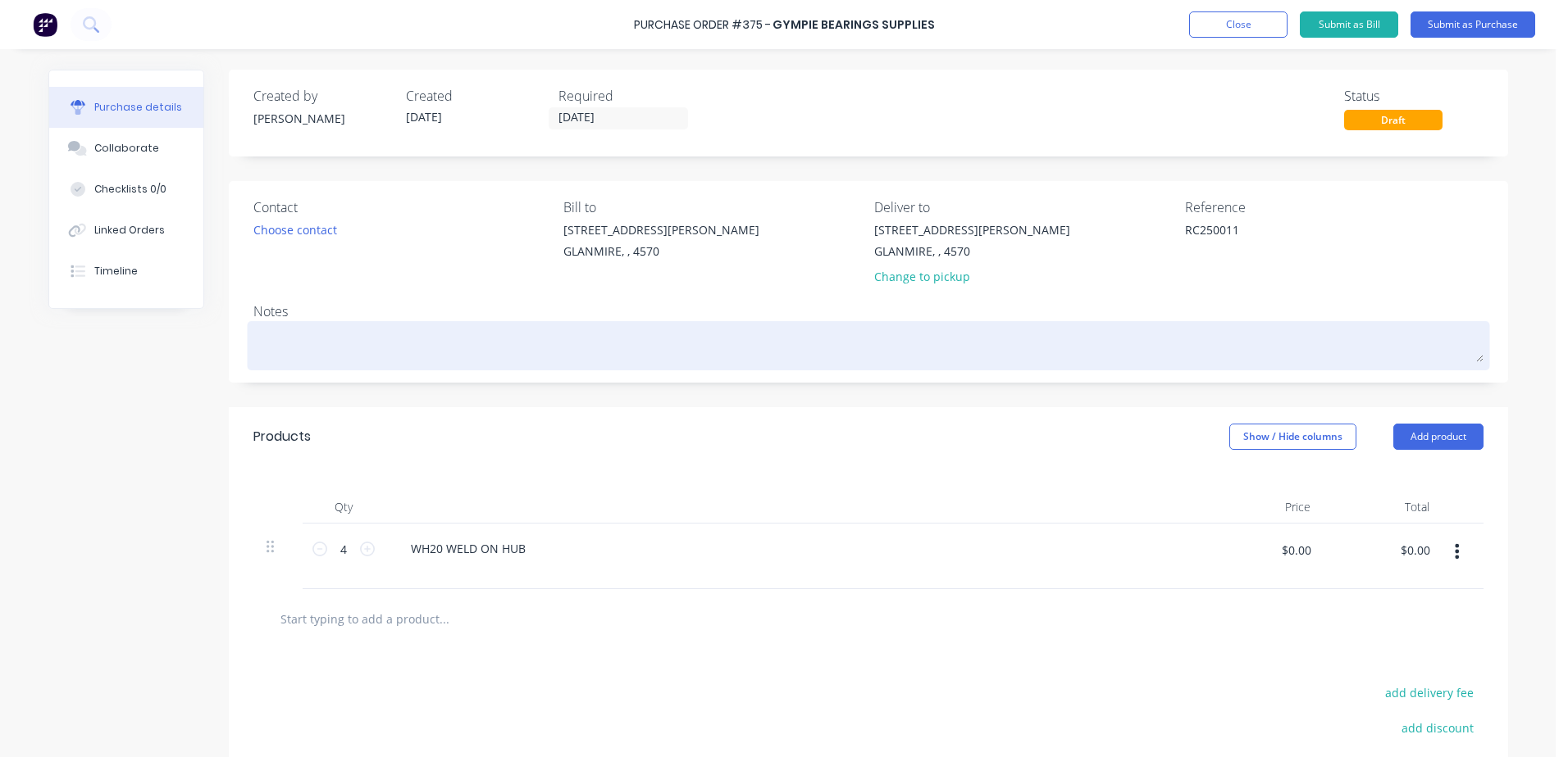
type textarea "R"
type textarea "x"
type textarea "RC"
type textarea "x"
type textarea "RC2"
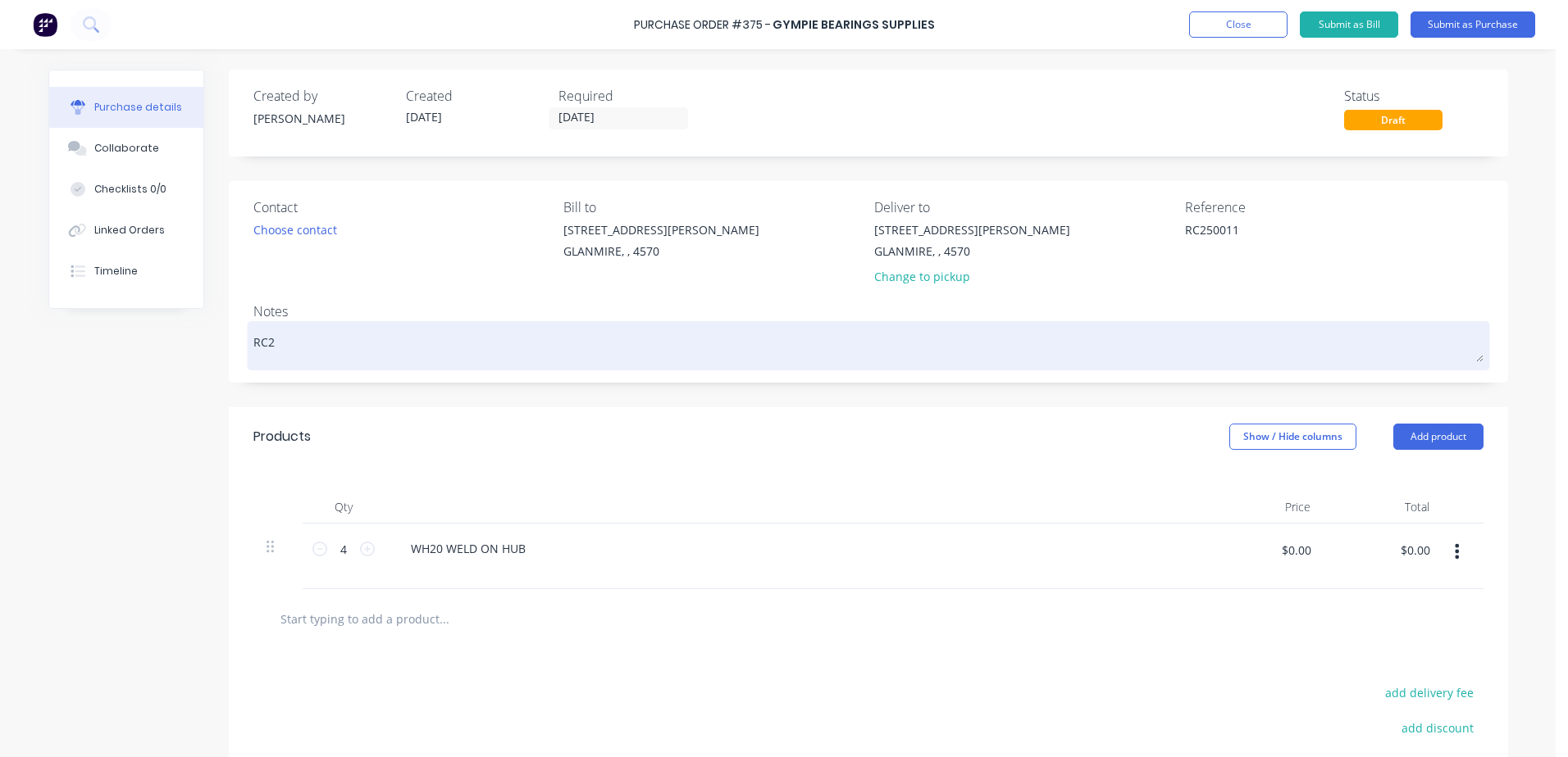
type textarea "x"
type textarea "RC25"
type textarea "x"
type textarea "RC250"
type textarea "x"
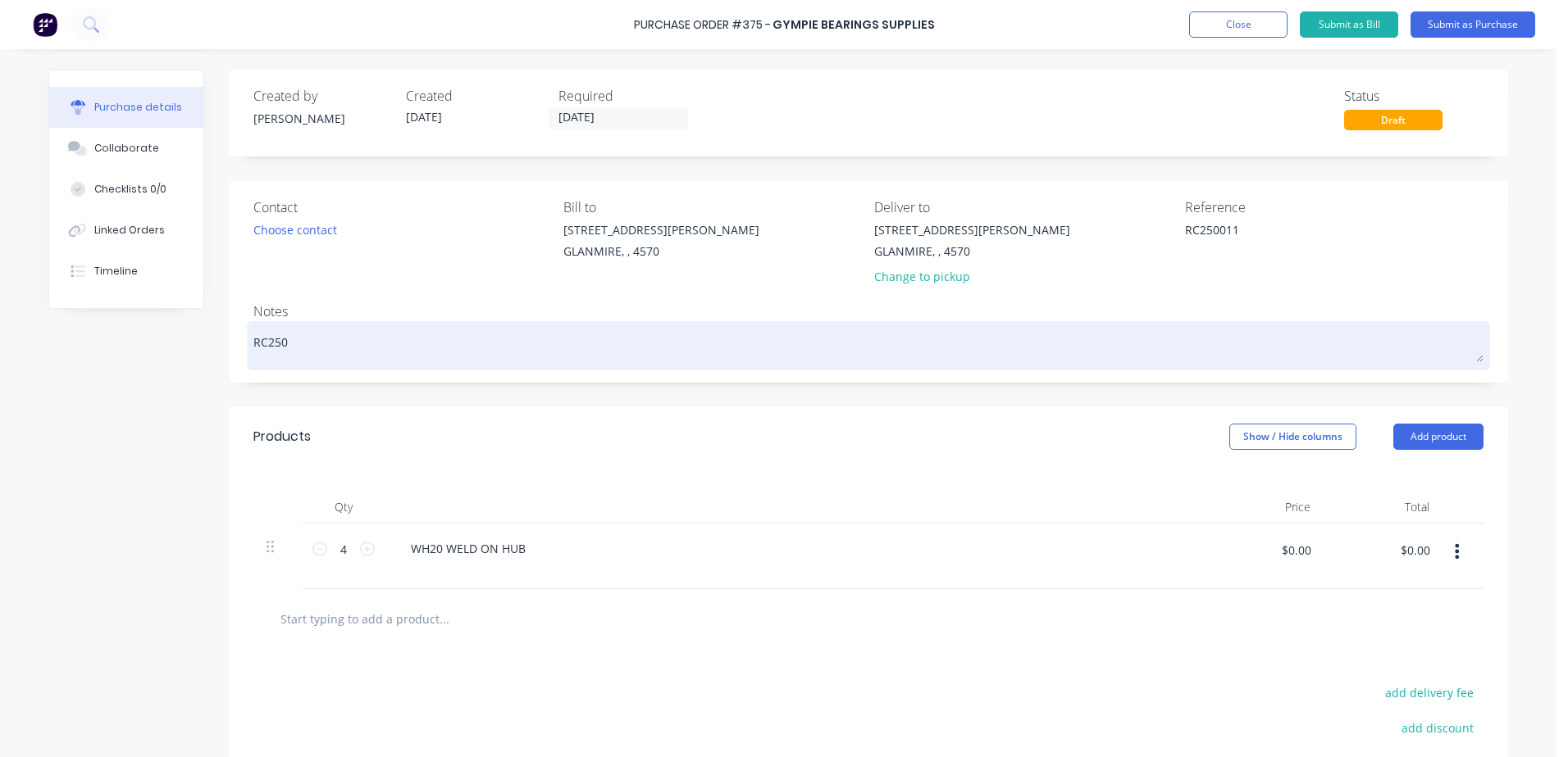
type textarea "RC2500"
type textarea "x"
type textarea "RC25001"
type textarea "x"
type textarea "RC250011"
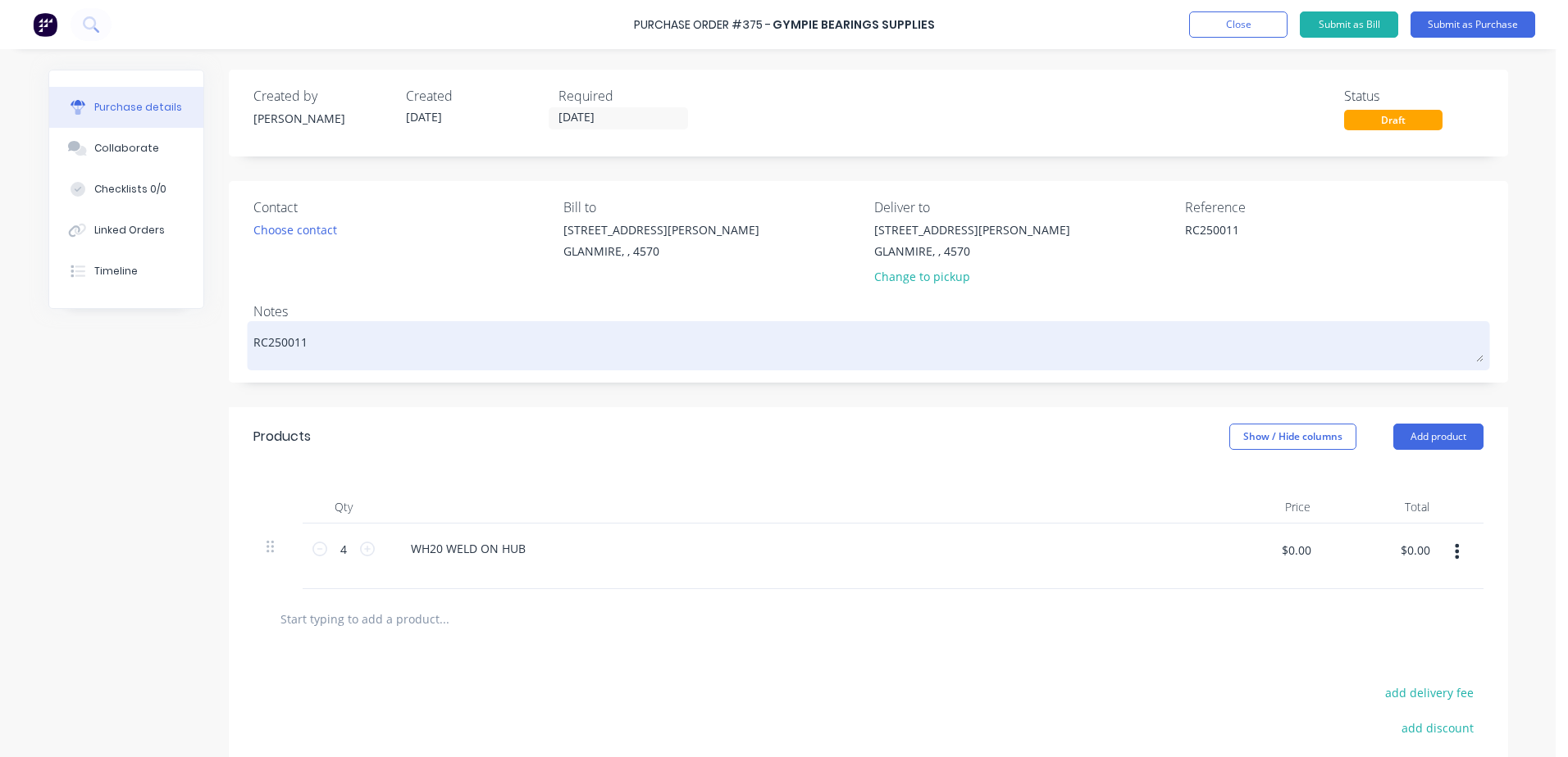
type textarea "x"
type textarea "RC250011"
type textarea "x"
type textarea "RC250011 -"
type textarea "x"
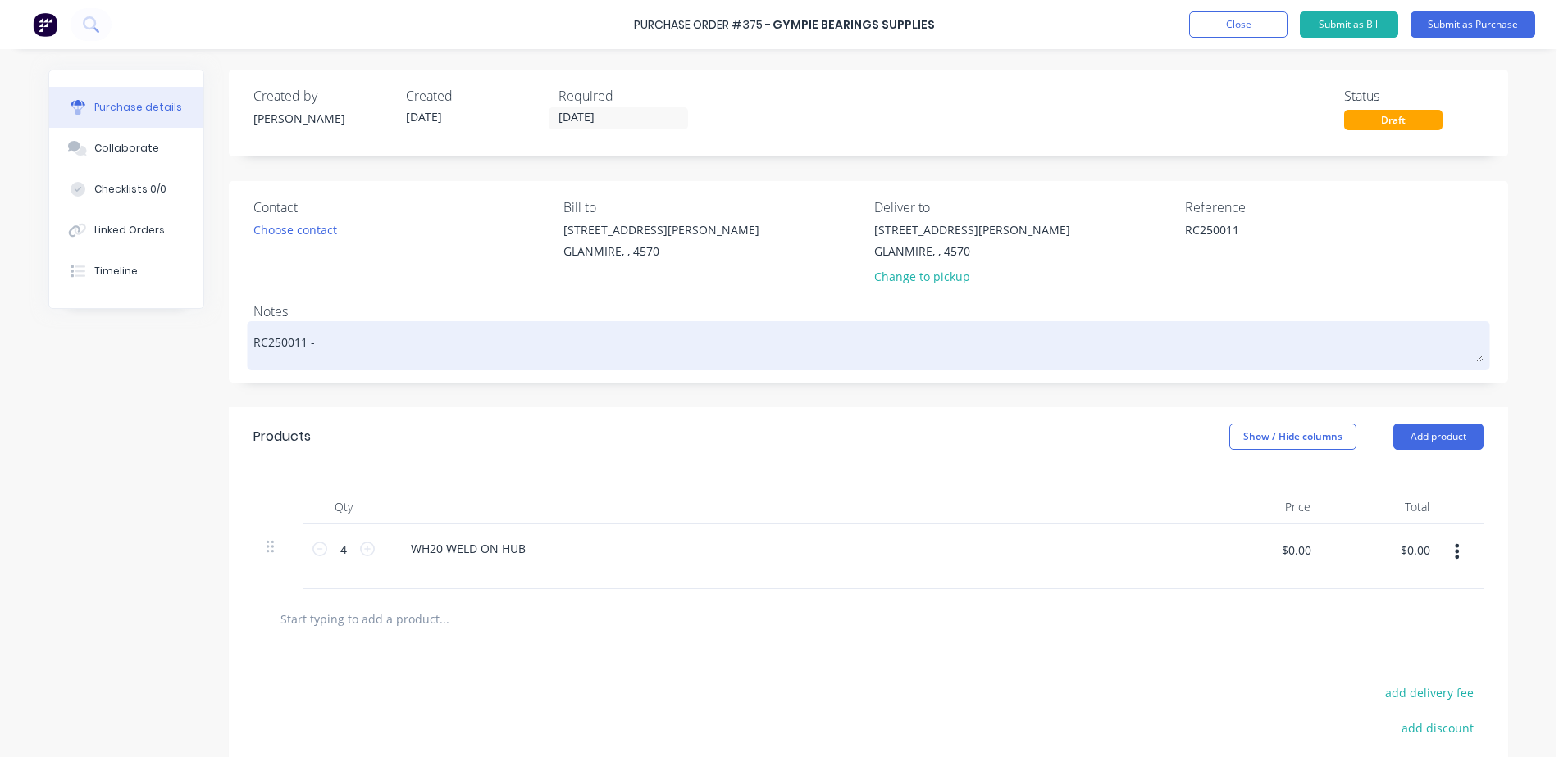
type textarea "RC250011 -"
type textarea "x"
type textarea "RC250011 - g"
type textarea "x"
type textarea "RC250011 - gl"
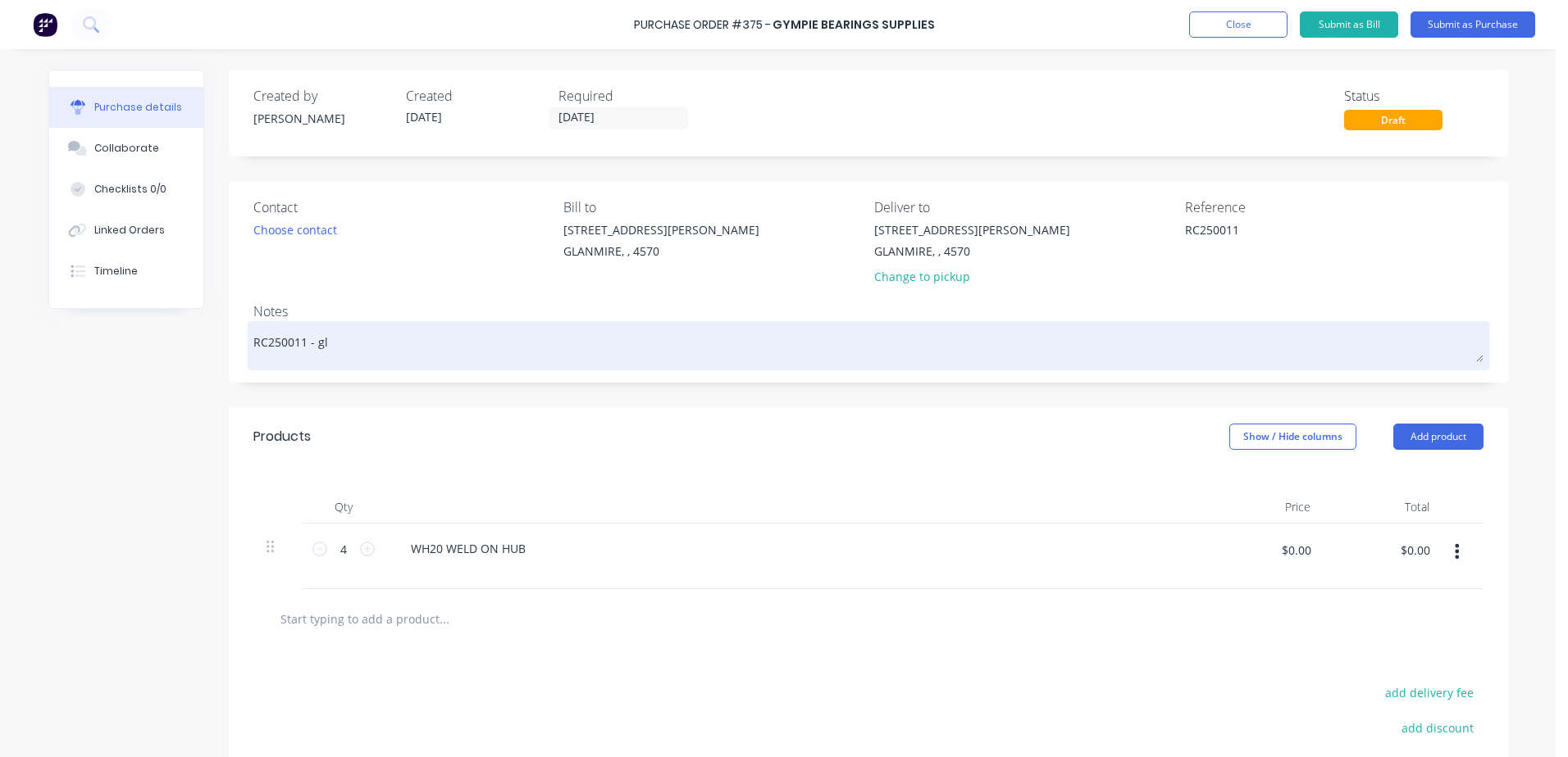
type textarea "x"
type textarea "RC250011 - gle"
type textarea "x"
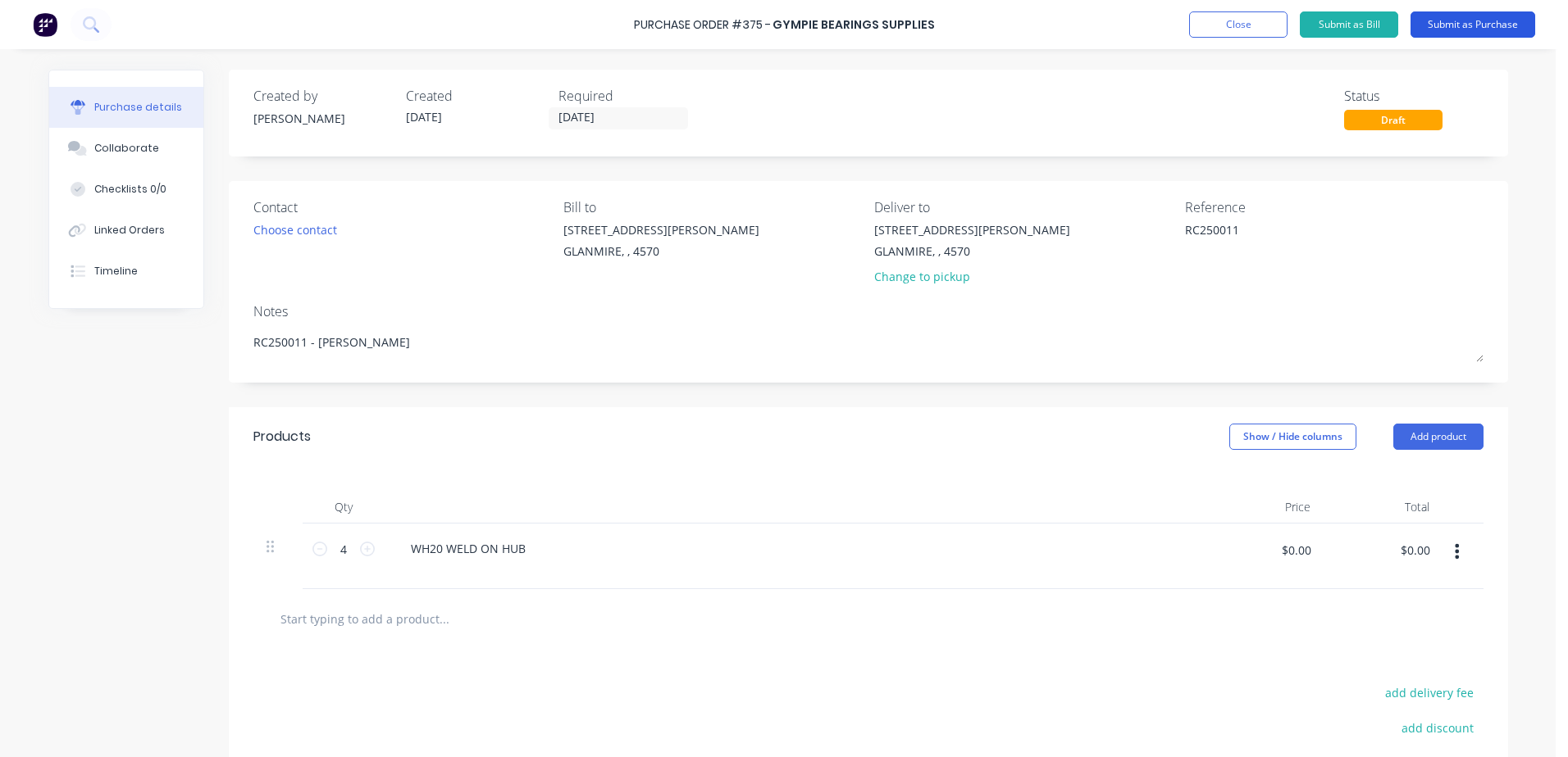
type textarea "RC250011 - [PERSON_NAME]"
type textarea "x"
type textarea "RC250011 - [PERSON_NAME]"
click at [1480, 26] on button "Submit as Purchase" at bounding box center [1473, 25] width 124 height 26
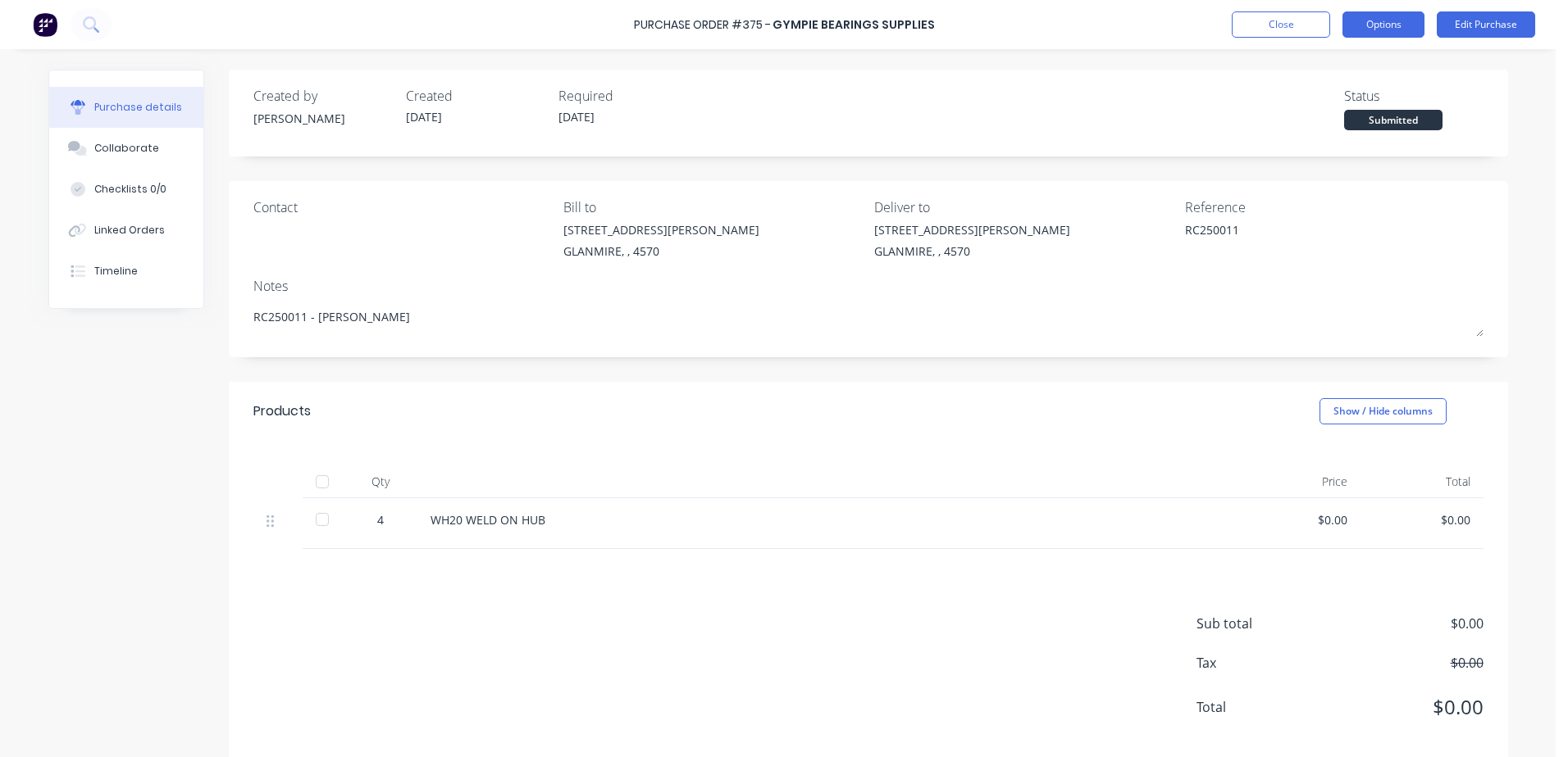
click at [1408, 22] on button "Options" at bounding box center [1383, 25] width 82 height 26
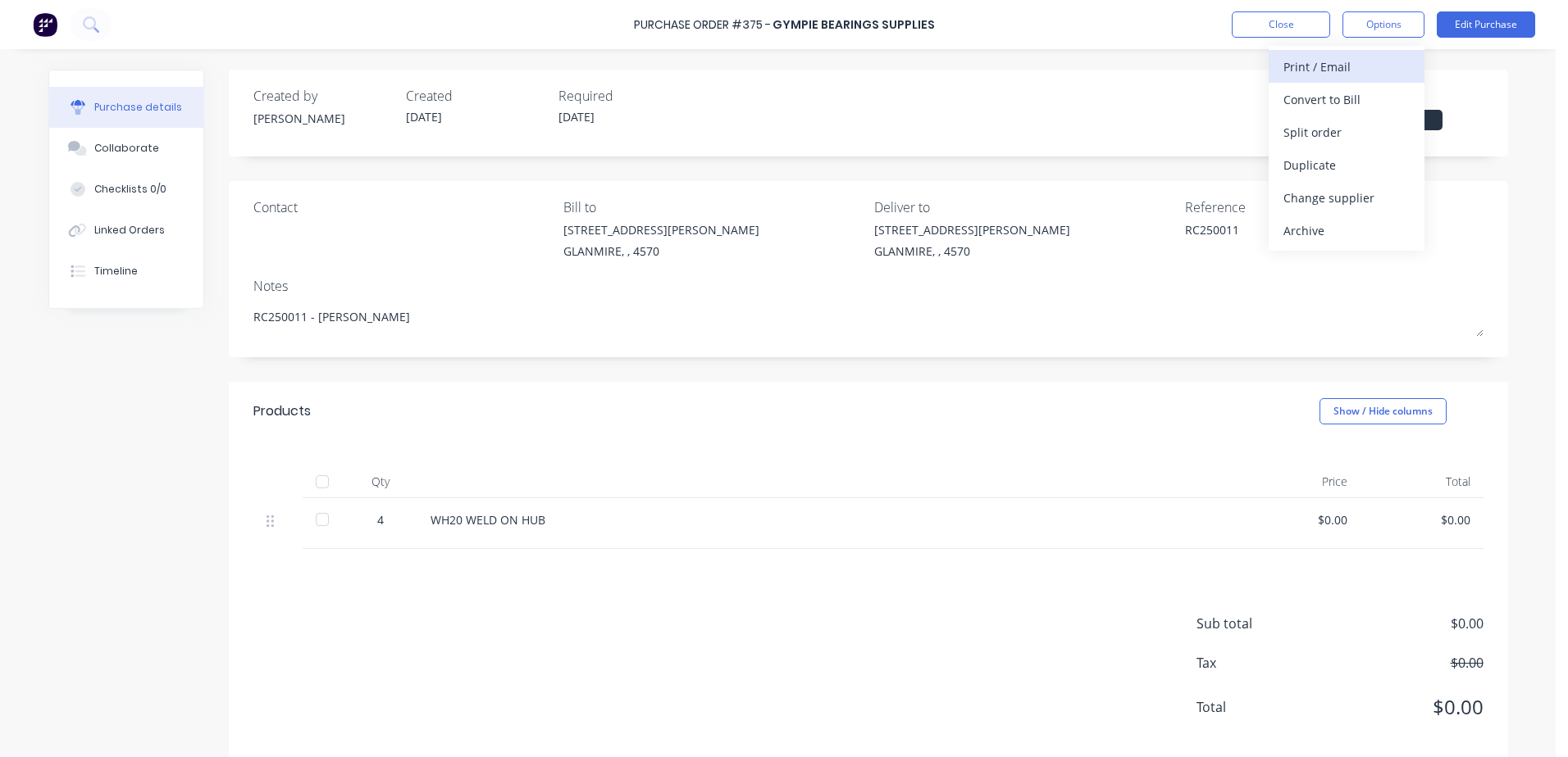
click at [1355, 64] on div "Print / Email" at bounding box center [1347, 67] width 126 height 24
click at [1353, 97] on div "With pricing" at bounding box center [1347, 99] width 126 height 24
type textarea "x"
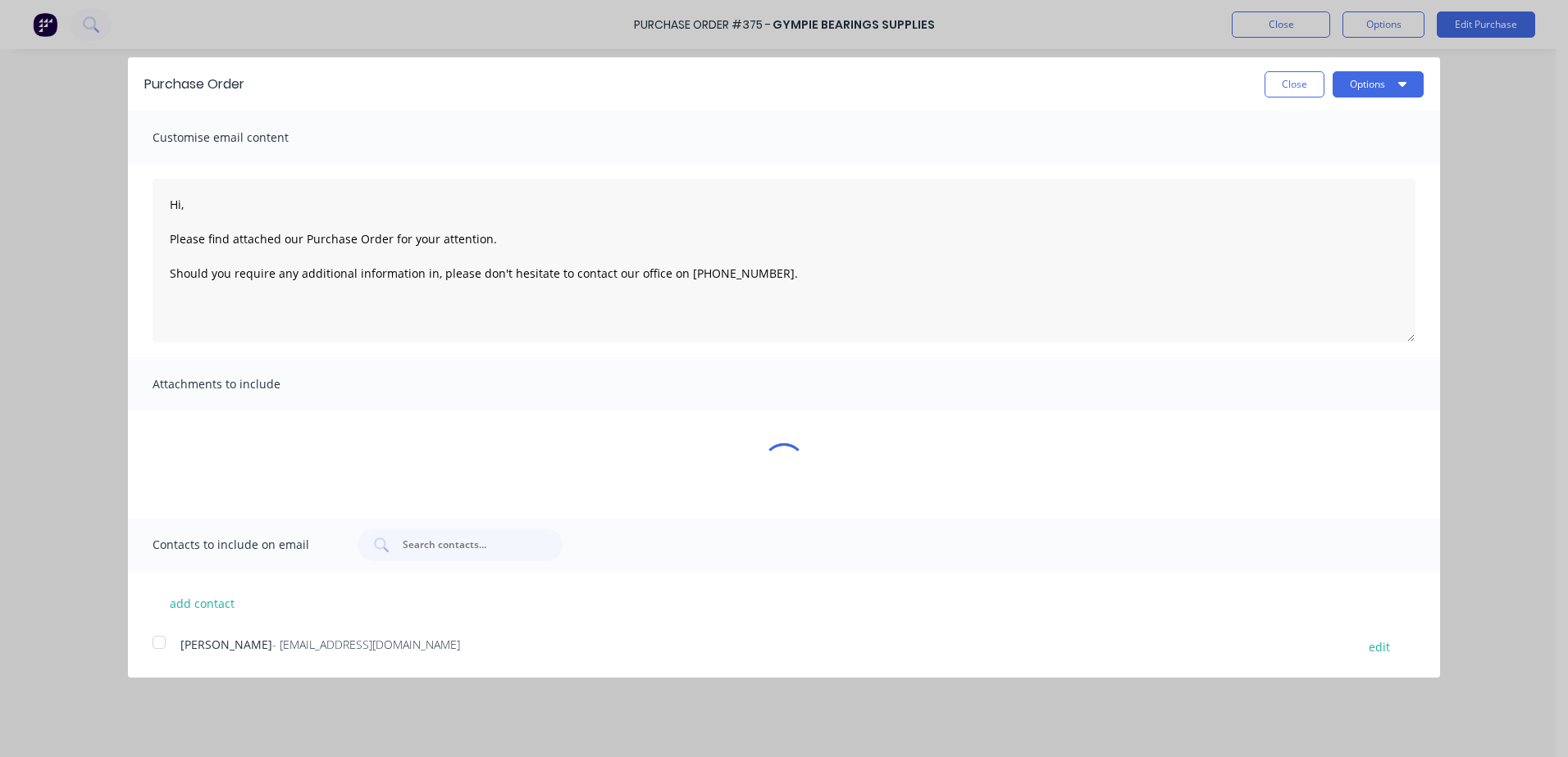
type textarea "Hi, Please find attached our Purchase Order for your attention. Should you requ…"
type textarea "x"
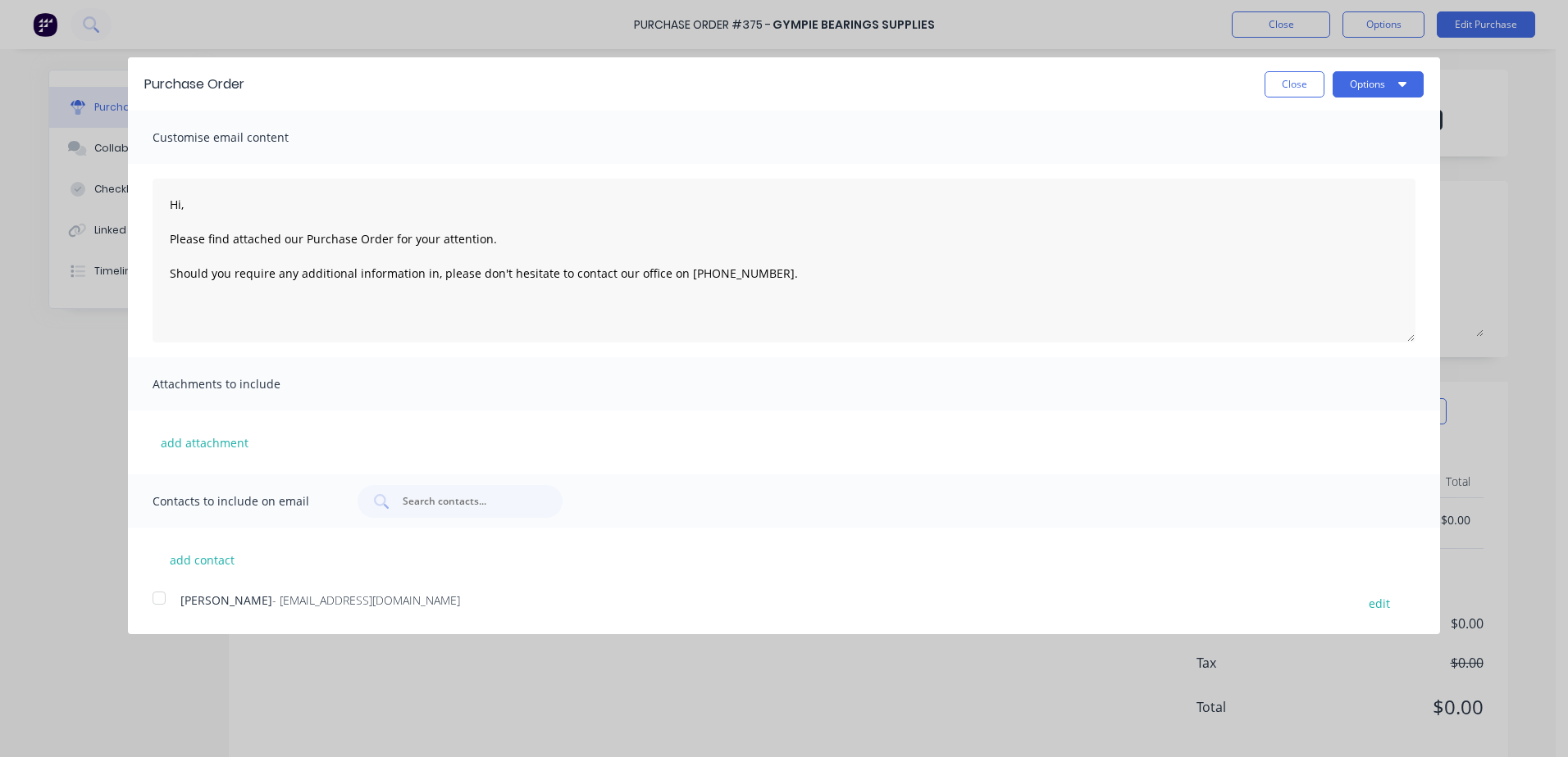
click at [162, 604] on div at bounding box center [158, 598] width 32 height 32
type textarea "Hi, Please find attached our Purchase Order for your attention. Should you requ…"
click at [1380, 80] on button "Options" at bounding box center [1378, 84] width 91 height 26
click at [1353, 164] on div "Email" at bounding box center [1346, 158] width 126 height 24
type textarea "x"
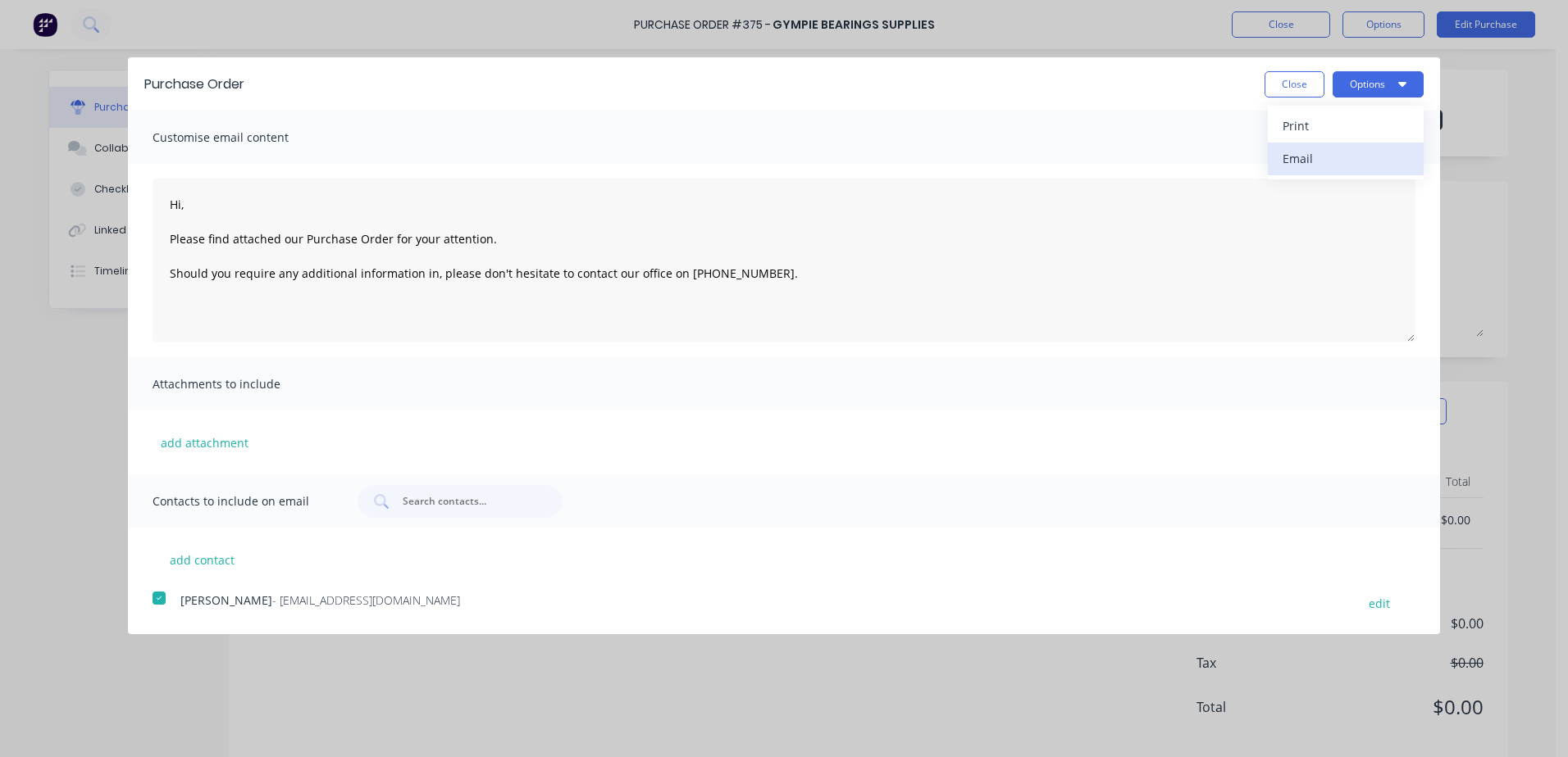
type textarea "Hi, Please find attached our Purchase Order for your attention. Should you requ…"
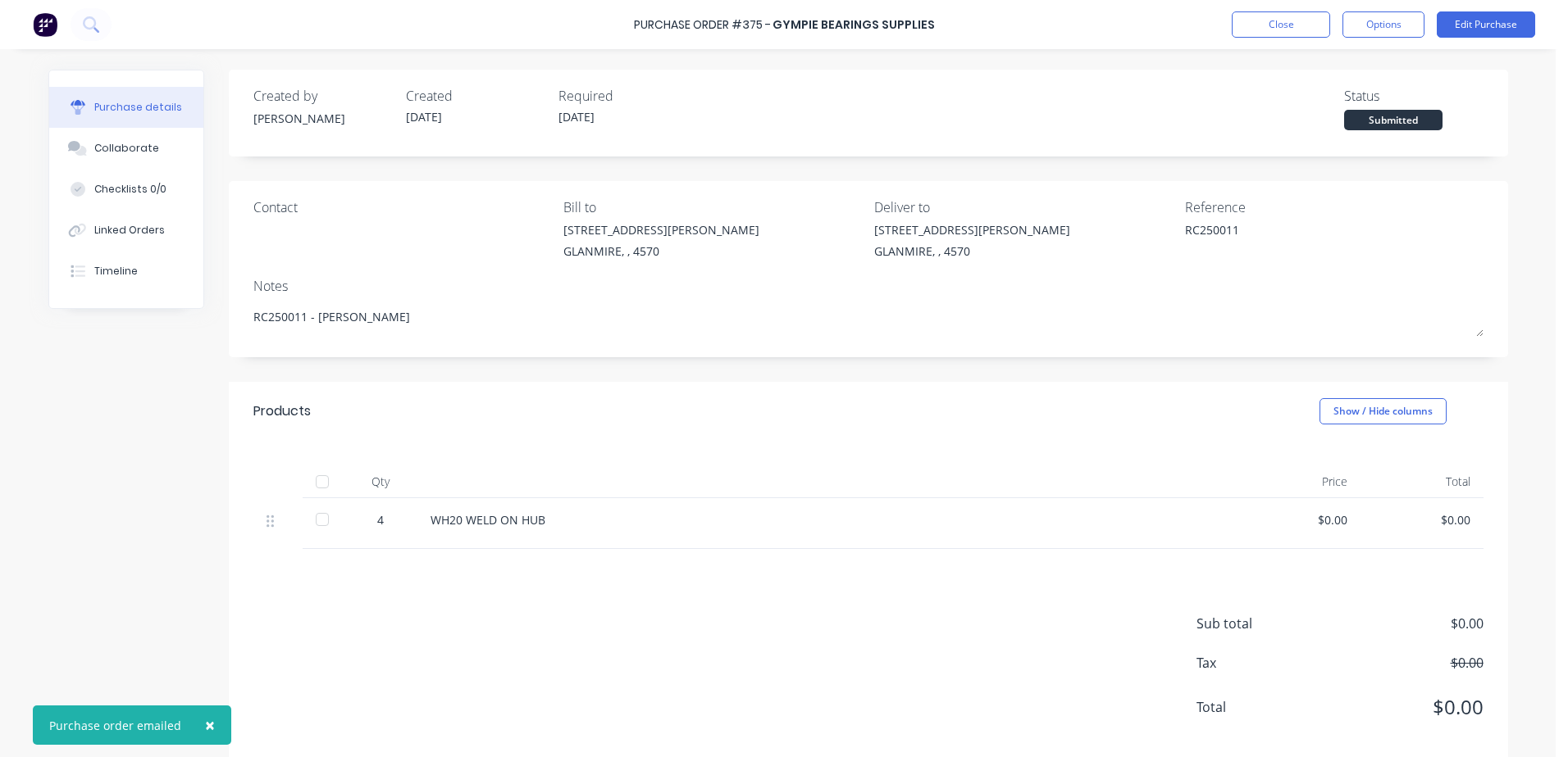
click at [1318, 521] on div "$0.00" at bounding box center [1298, 520] width 97 height 18
drag, startPoint x: 1347, startPoint y: 522, endPoint x: 1152, endPoint y: 516, distance: 195.1
click at [1152, 516] on div "4 WH20 WELD ON HUB $0.00 $0.00" at bounding box center [868, 523] width 1230 height 51
click at [981, 561] on div "Sub total $0.00 Tax $0.00 Total $0.00" at bounding box center [868, 658] width 1279 height 217
click at [1499, 19] on button "Edit Purchase" at bounding box center [1486, 25] width 98 height 26
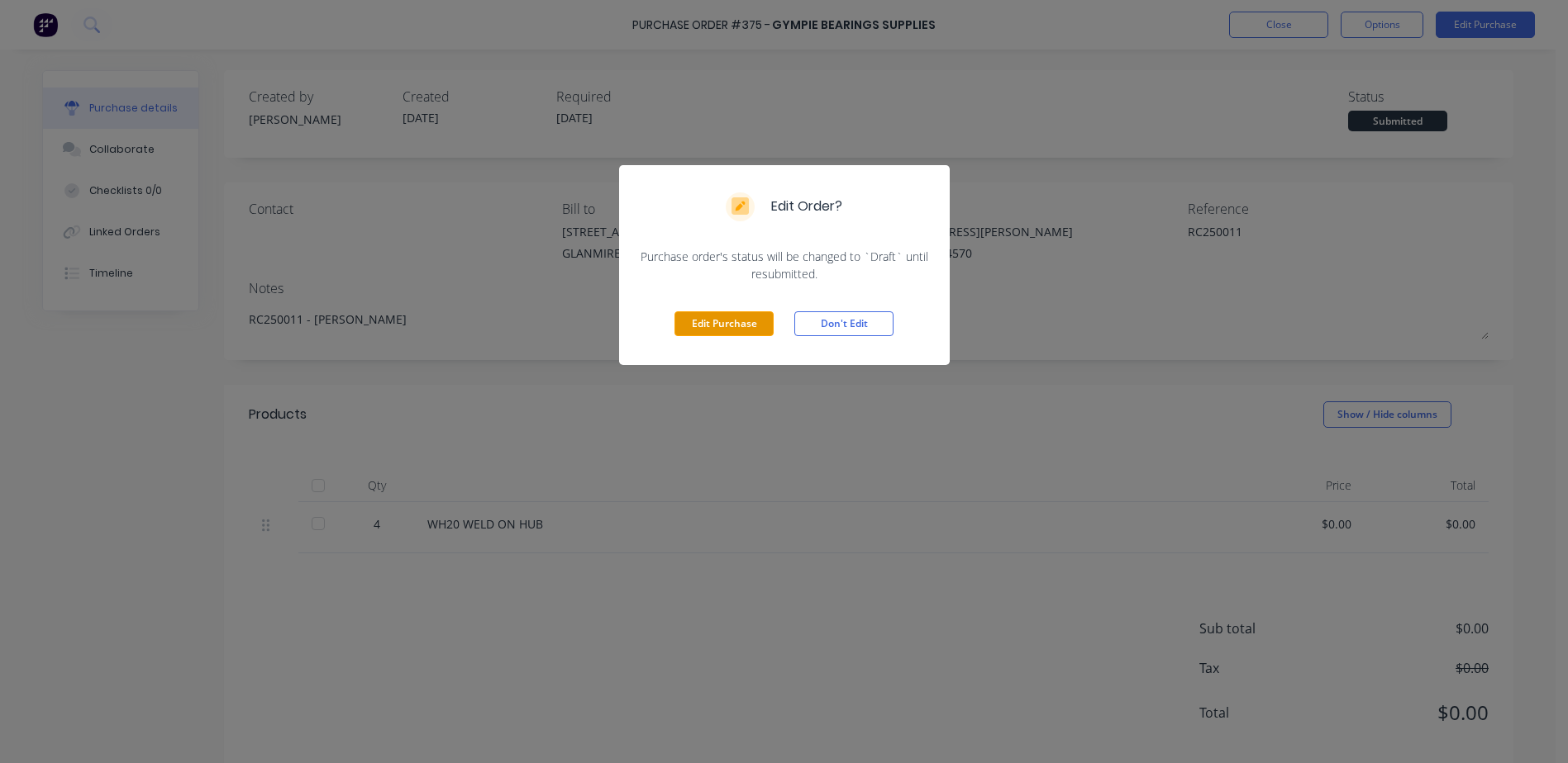
click at [685, 317] on button "Edit Purchase" at bounding box center [724, 324] width 99 height 25
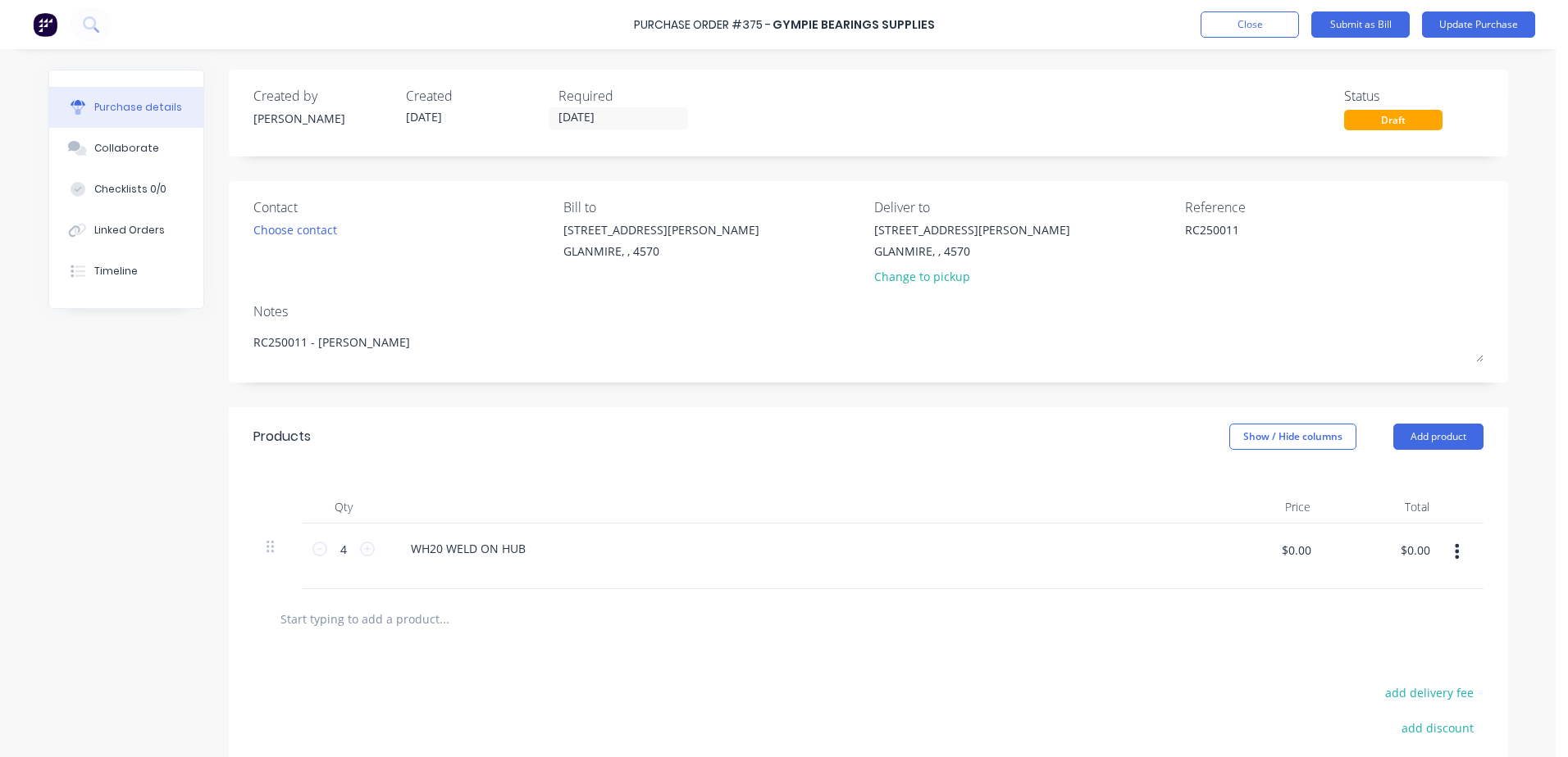
drag, startPoint x: 1313, startPoint y: 558, endPoint x: 990, endPoint y: 580, distance: 323.7
click at [990, 580] on div "4 4 WH20 WELD ON HUB $0.00 $0.00 $0.00 $0.00" at bounding box center [868, 557] width 1230 height 66
click at [1292, 568] on div "$0.00 $0.00" at bounding box center [1296, 556] width 49 height 39
click at [1309, 557] on input "$0.00" at bounding box center [1296, 550] width 49 height 26
type textarea "x"
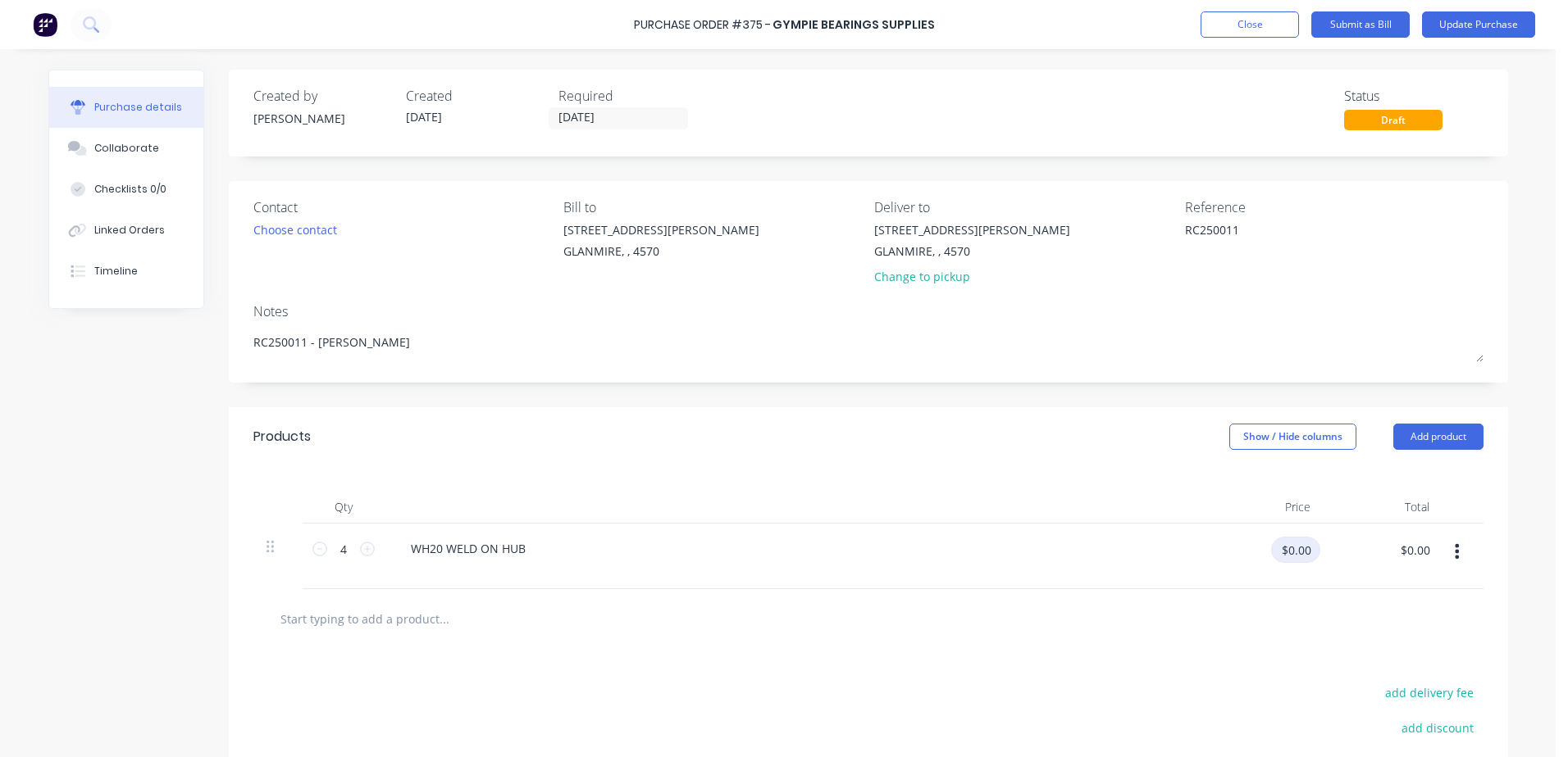
drag, startPoint x: 1309, startPoint y: 557, endPoint x: 1213, endPoint y: 560, distance: 96.0
click at [1218, 560] on div "$0.00 $0.00" at bounding box center [1269, 556] width 102 height 39
type input "21"
type textarea "x"
type input "$21.00"
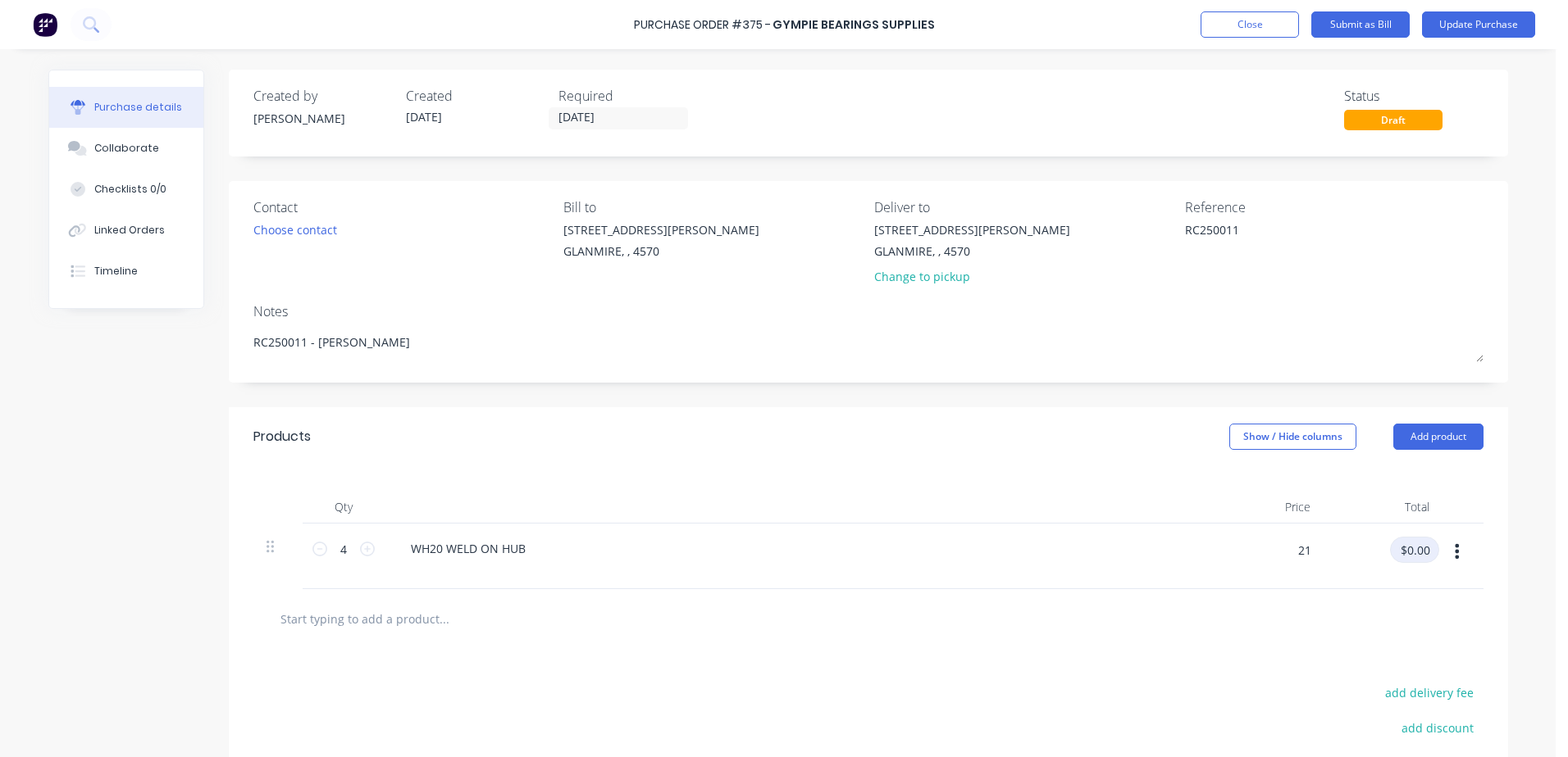
type input "$84.00"
click at [1470, 25] on button "Update Purchase" at bounding box center [1478, 25] width 113 height 26
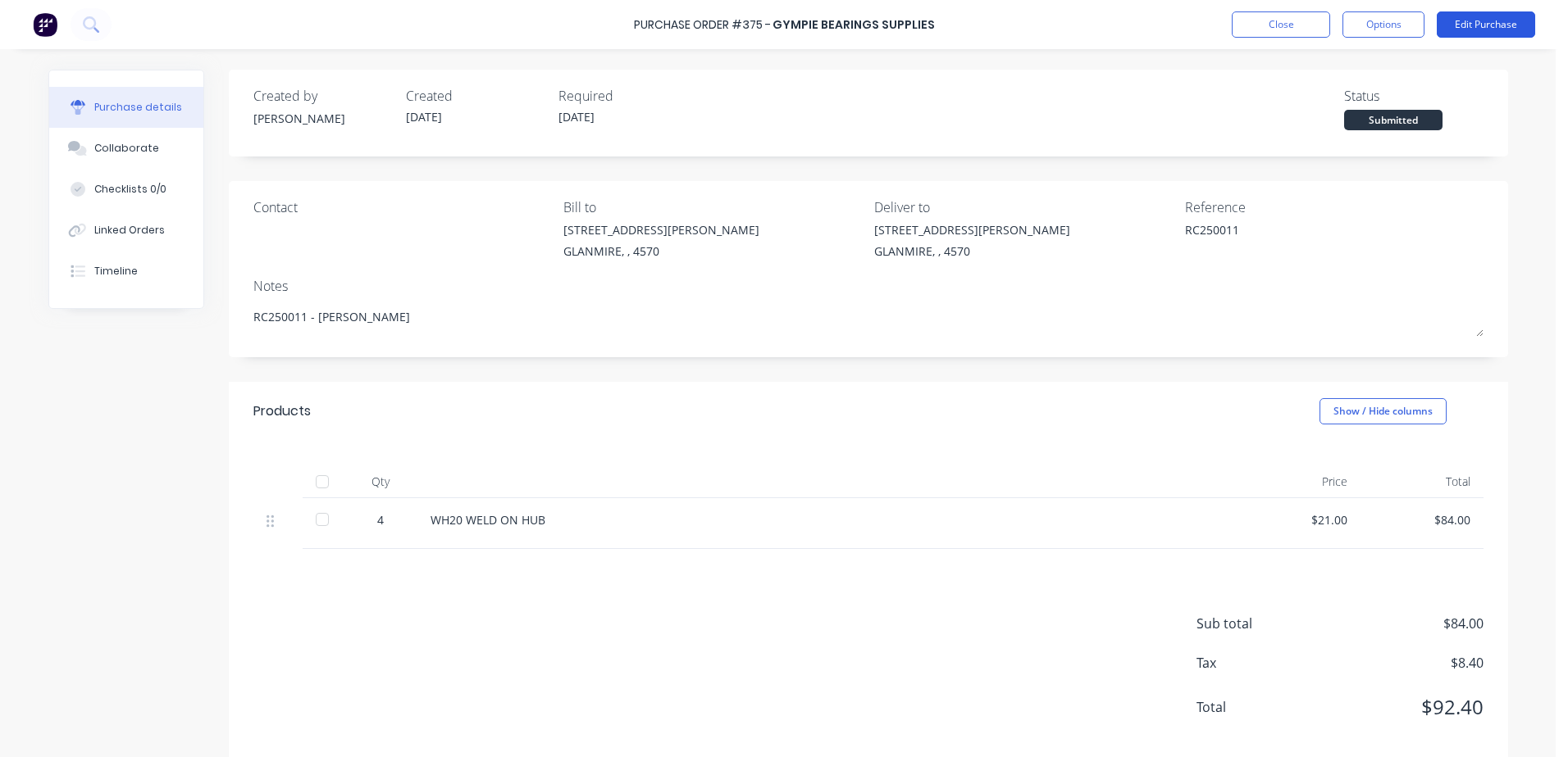
click at [1470, 25] on button "Edit Purchase" at bounding box center [1486, 25] width 98 height 26
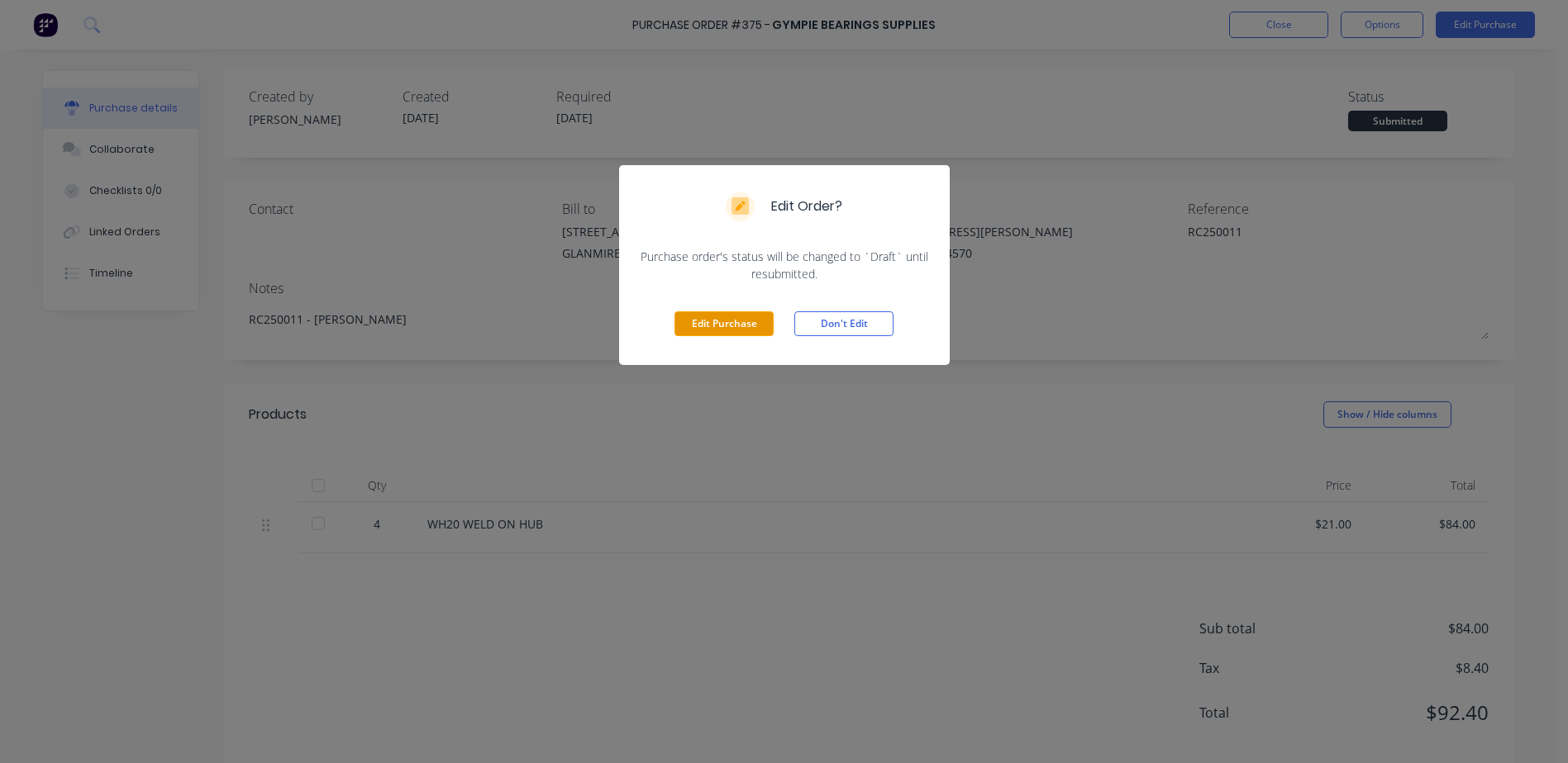
click at [724, 333] on button "Edit Purchase" at bounding box center [724, 324] width 99 height 25
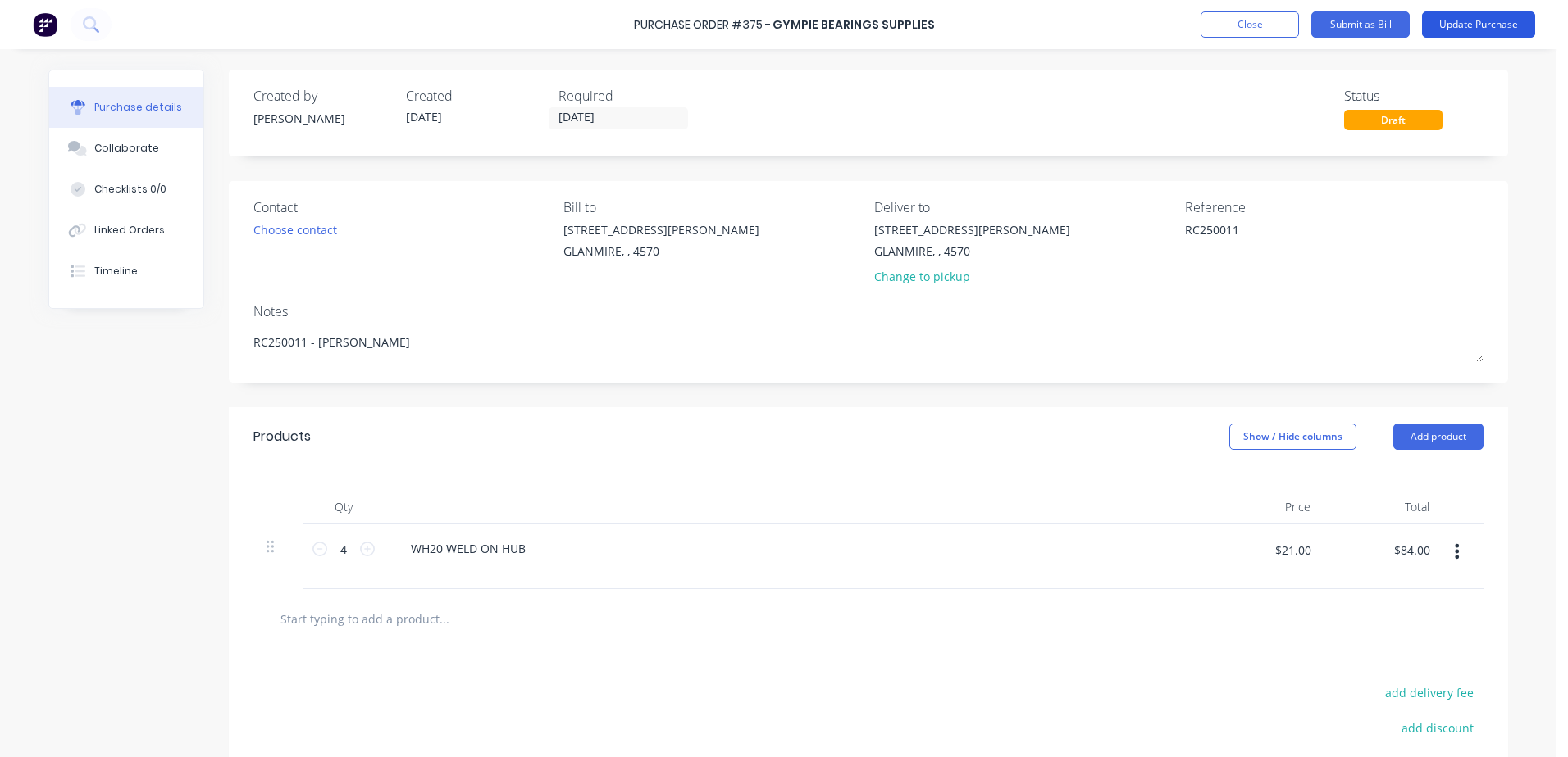
click at [1505, 28] on button "Update Purchase" at bounding box center [1478, 25] width 113 height 26
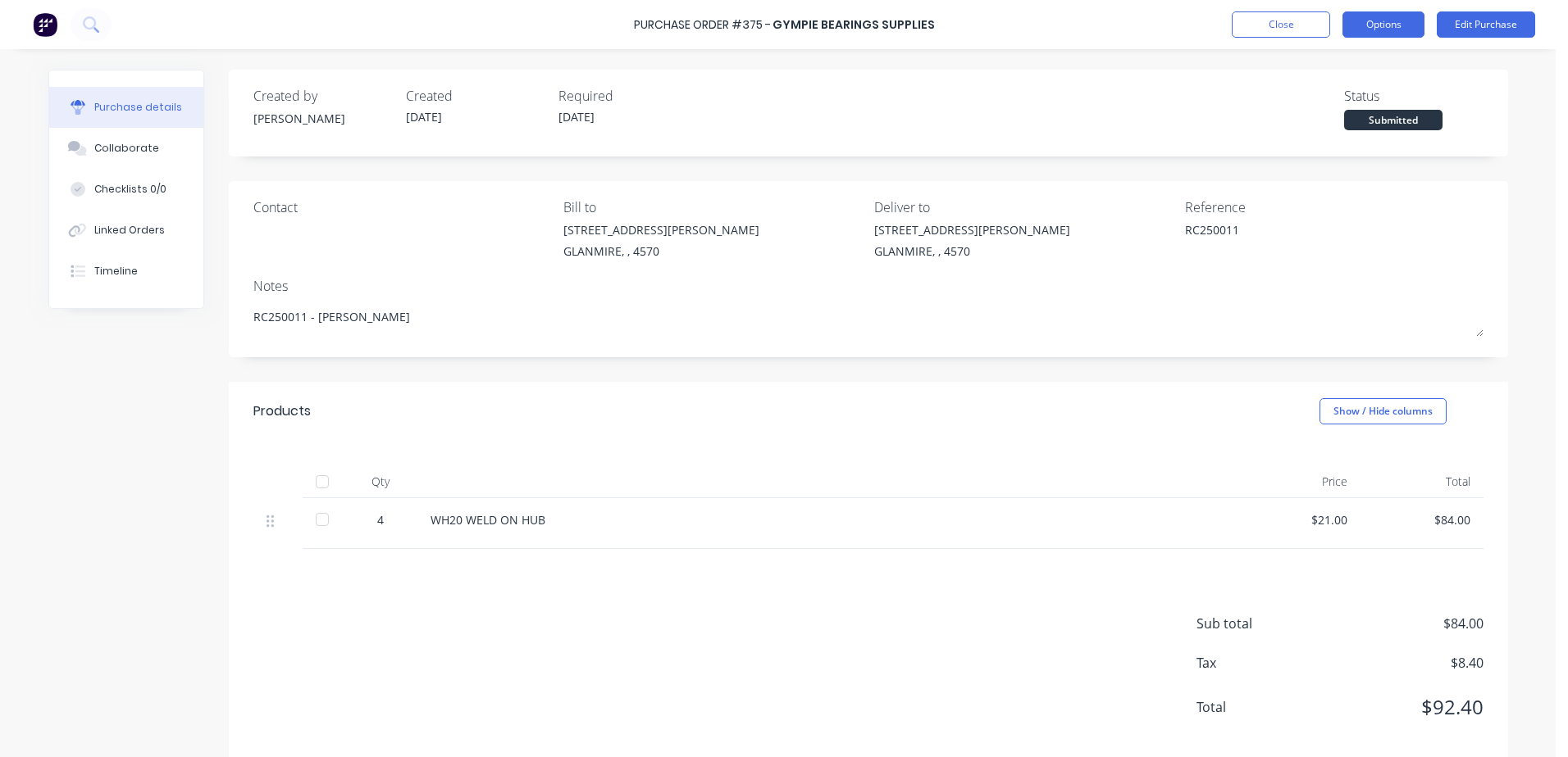
click at [1392, 32] on button "Options" at bounding box center [1383, 25] width 82 height 26
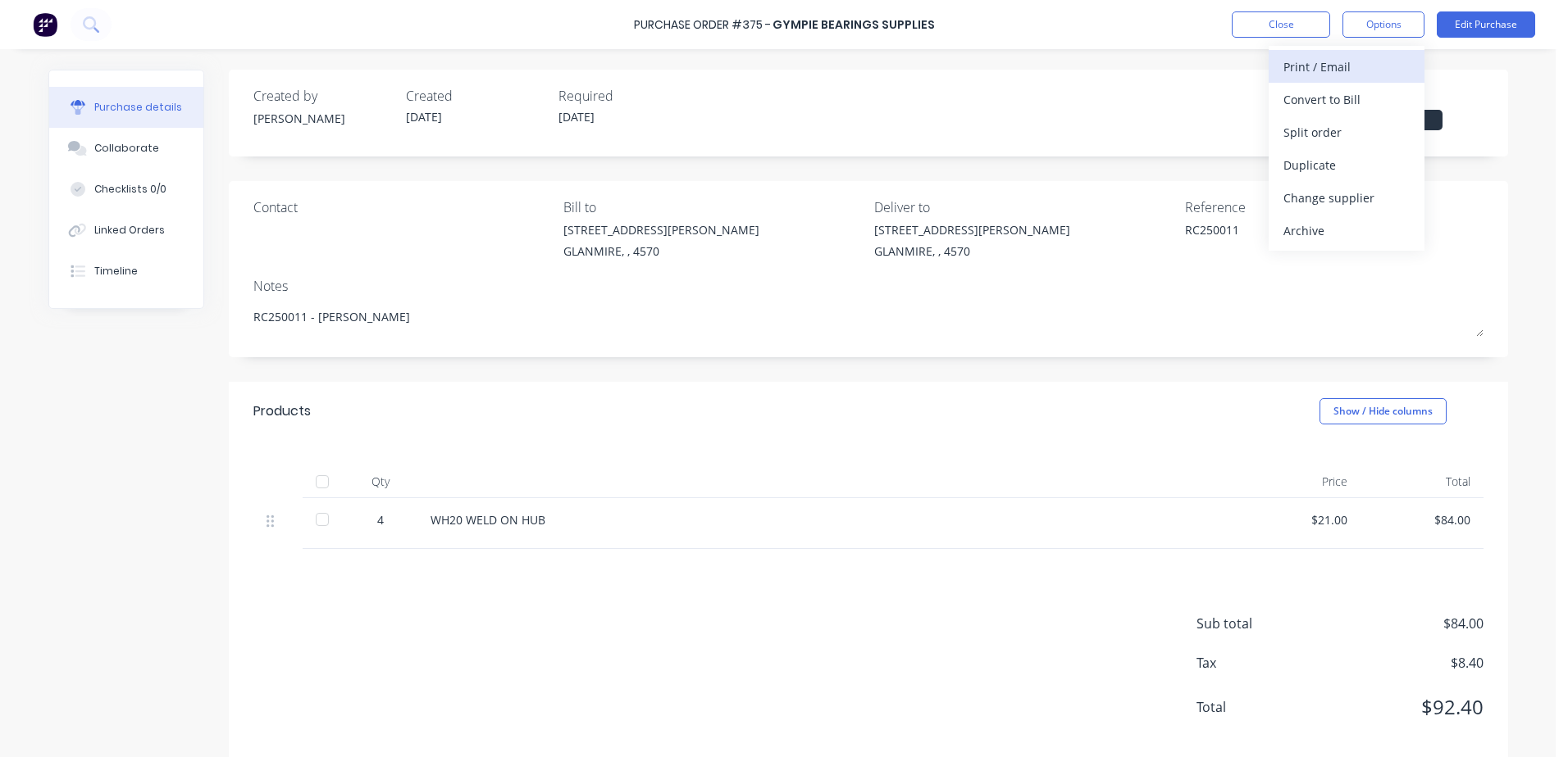
click at [1362, 72] on div "Print / Email" at bounding box center [1347, 67] width 126 height 24
click at [1353, 100] on div "With pricing" at bounding box center [1347, 99] width 126 height 24
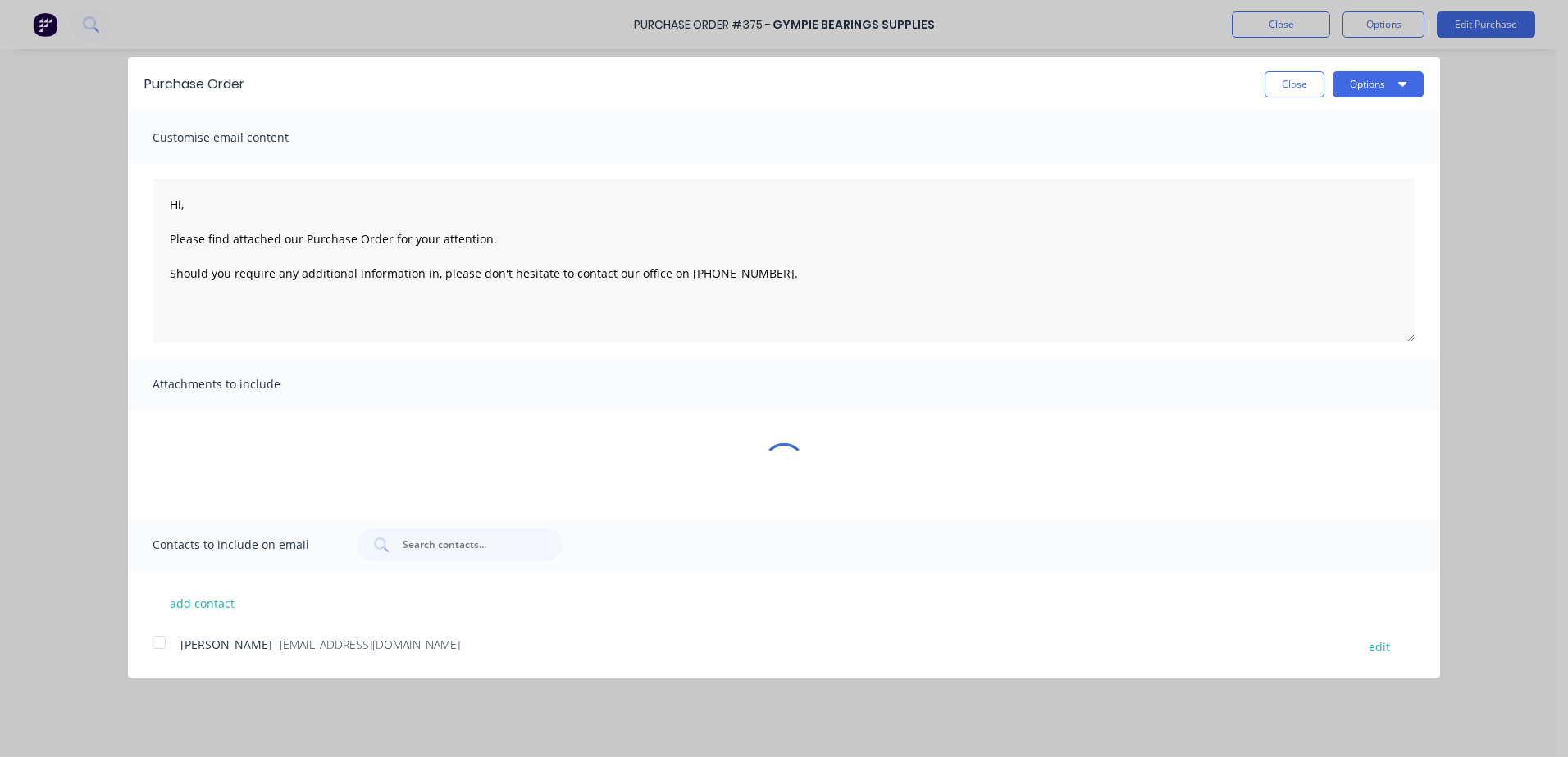
type textarea "x"
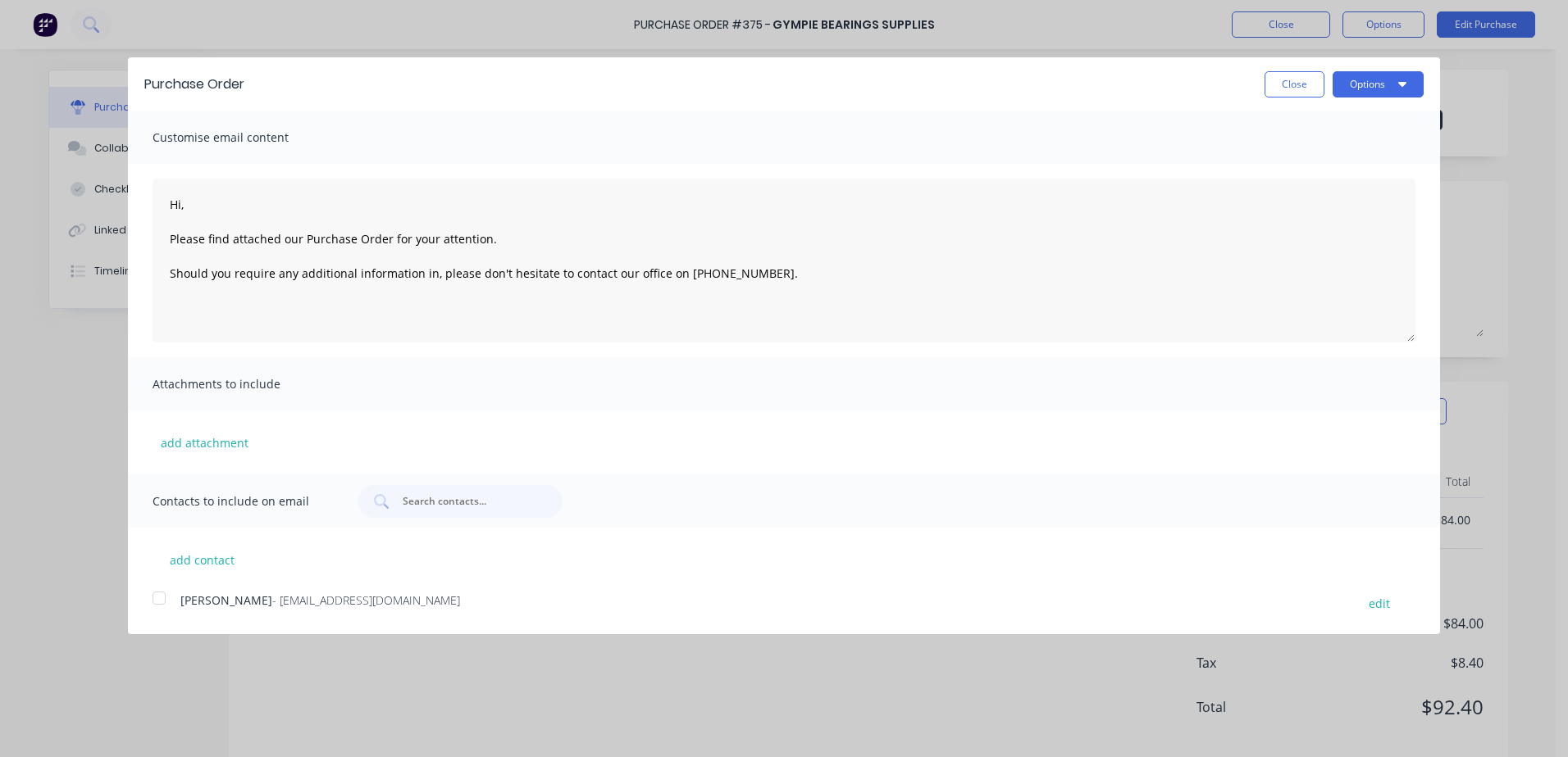
click at [159, 601] on div at bounding box center [158, 598] width 32 height 32
type textarea "Hi, Please find attached our Purchase Order for your attention. Should you requ…"
click at [1393, 99] on div "Purchase Order Close Options" at bounding box center [784, 84] width 1312 height 53
click at [1393, 94] on button "Options" at bounding box center [1378, 84] width 91 height 26
click at [1338, 158] on div "Email" at bounding box center [1346, 158] width 126 height 24
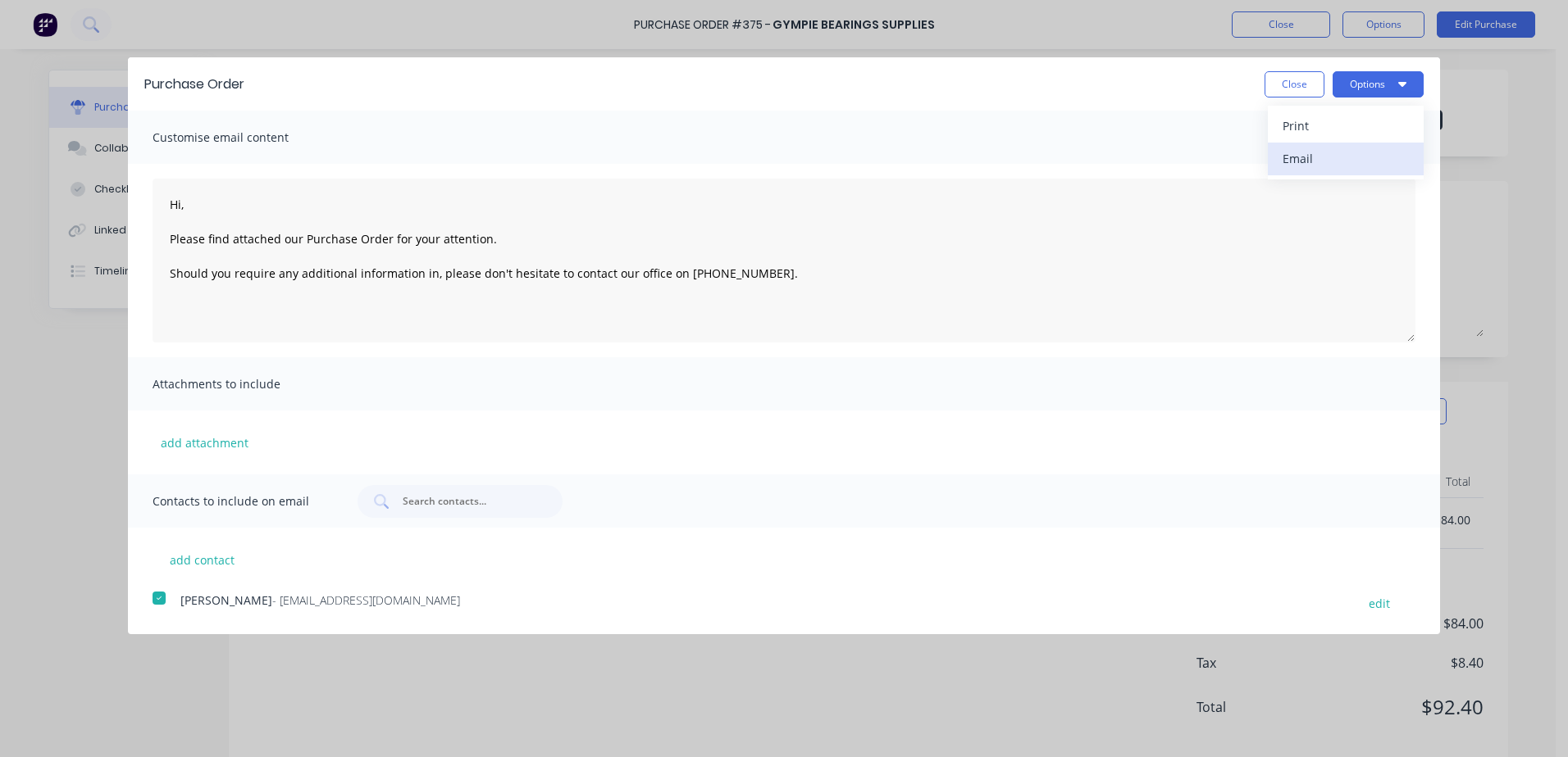
type textarea "x"
type textarea "Hi, Please find attached our Purchase Order for your attention. Should you requ…"
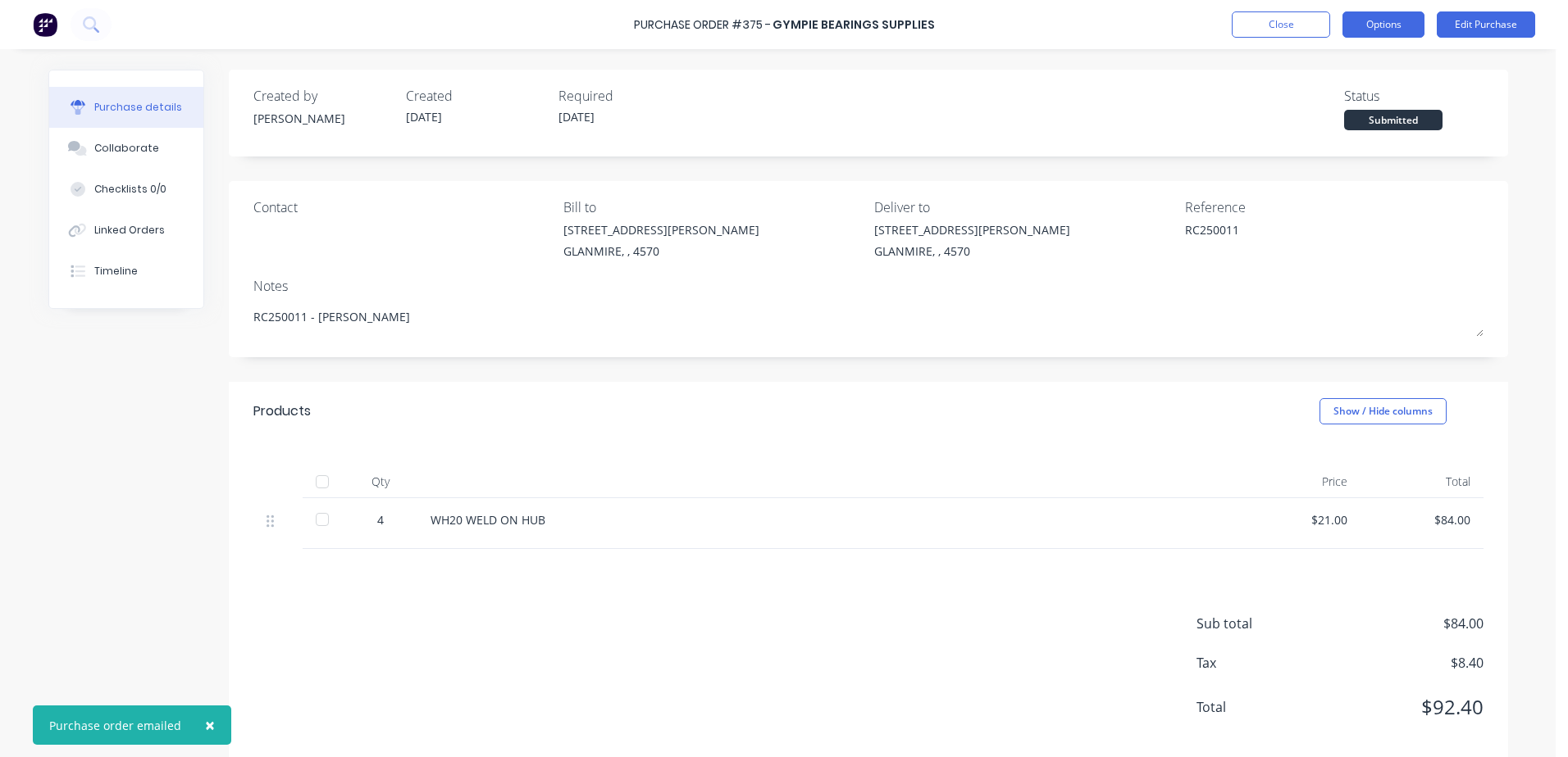
click at [1375, 31] on button "Options" at bounding box center [1383, 25] width 82 height 26
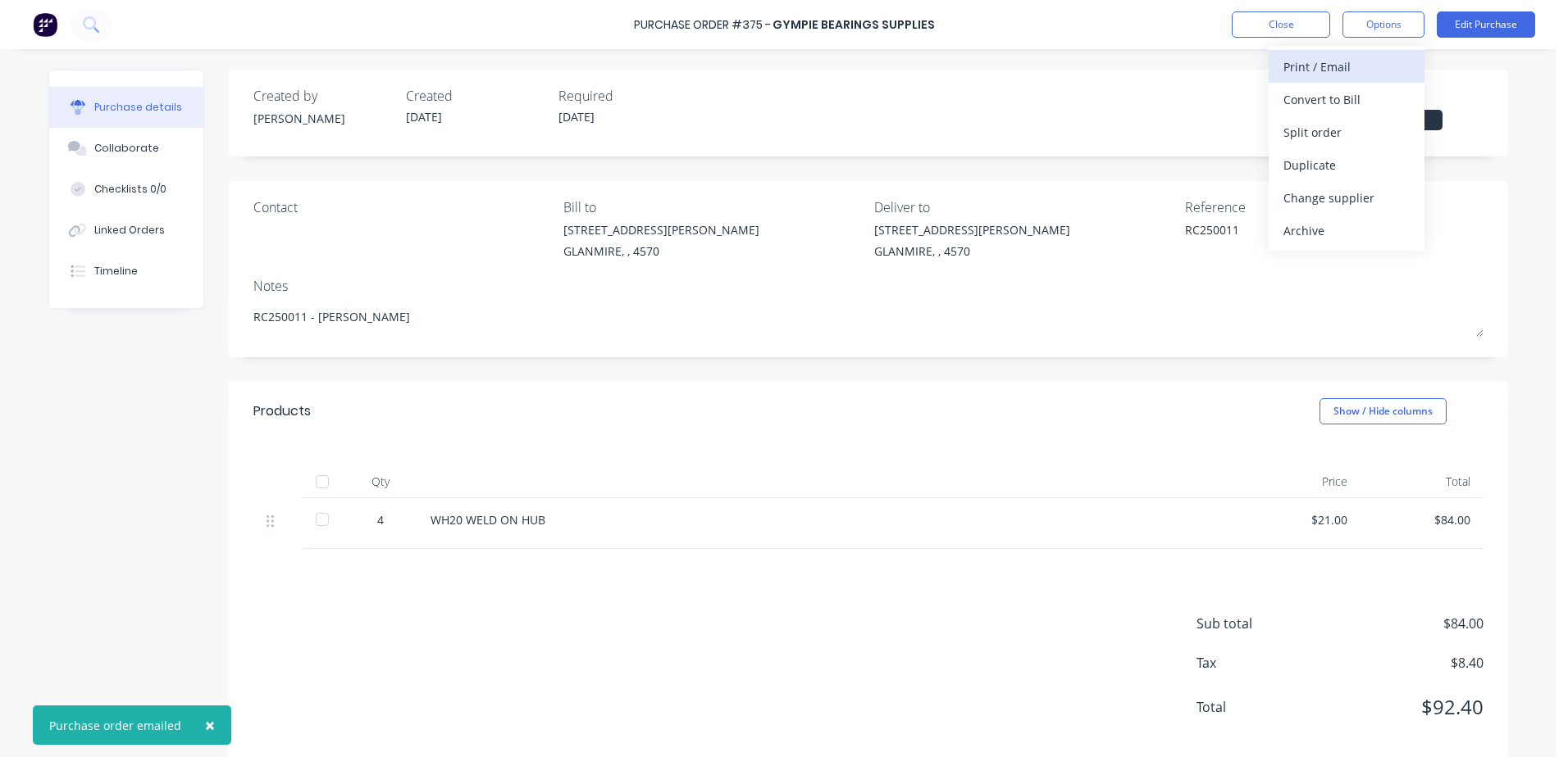
click at [1293, 68] on div "Print / Email" at bounding box center [1347, 67] width 126 height 24
click at [1289, 106] on div "With pricing" at bounding box center [1347, 99] width 126 height 24
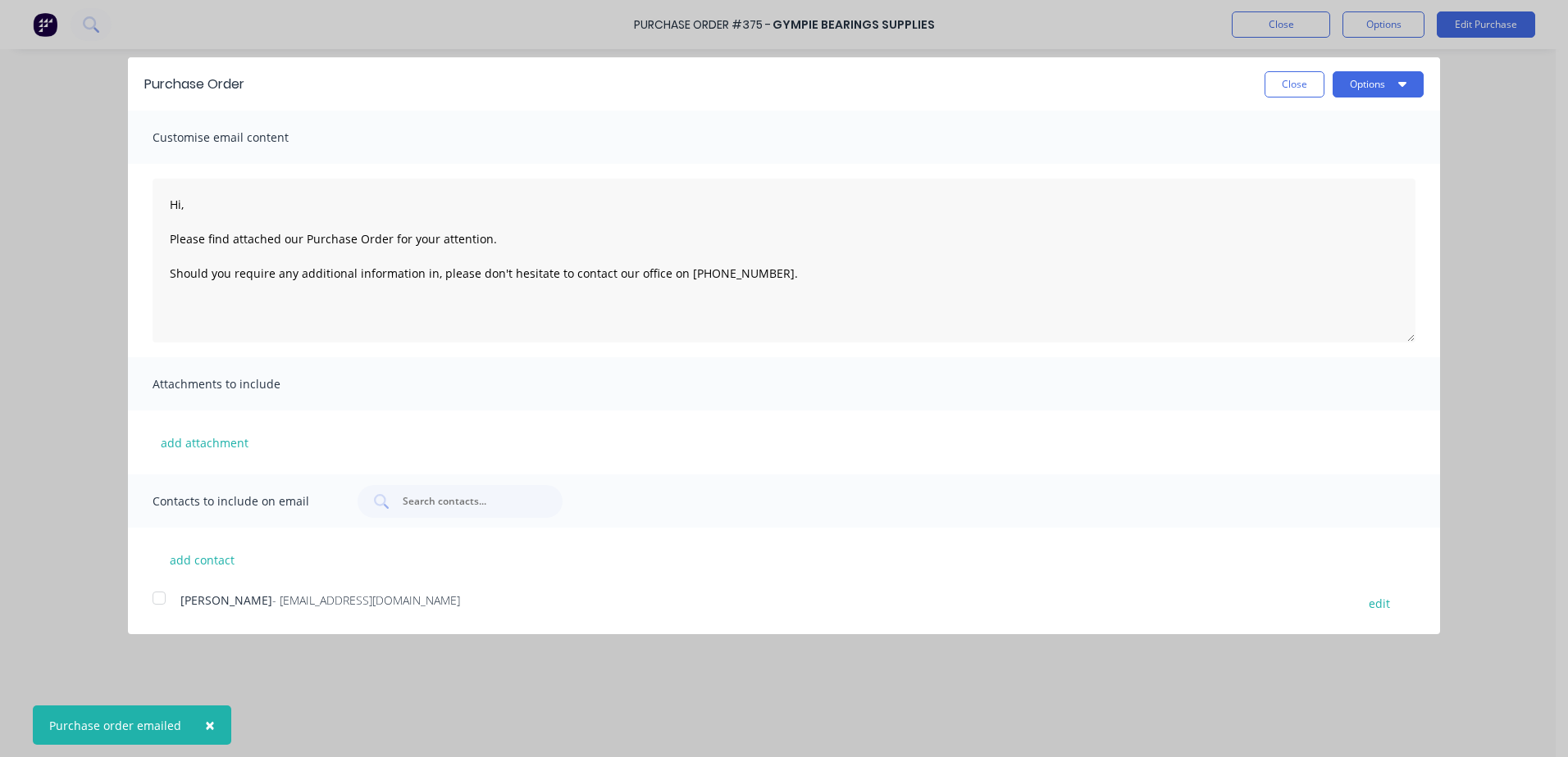
type textarea "x"
type textarea "Hi, Please find attached our Purchase Order for your attention. Should you requ…"
type textarea "x"
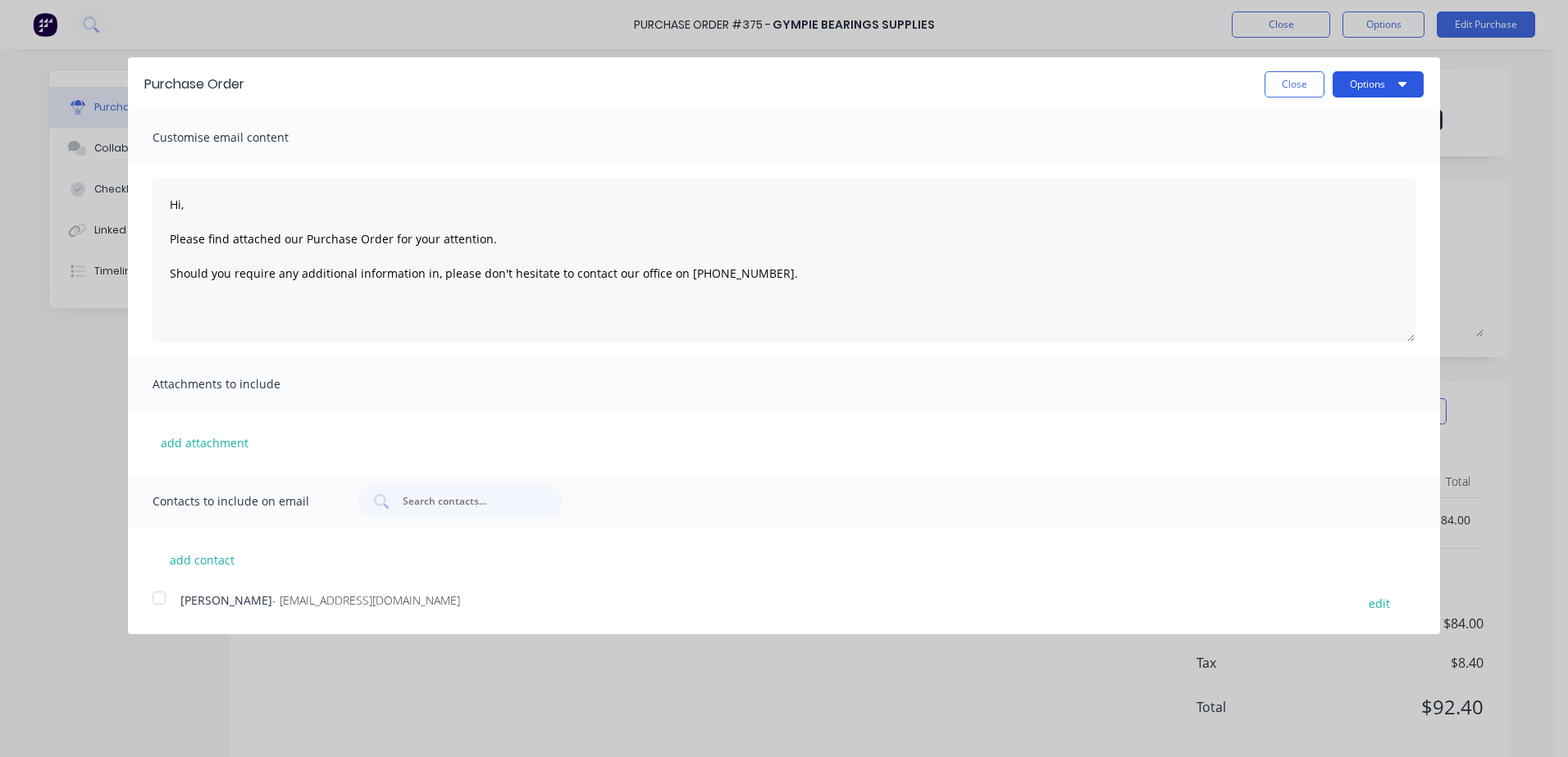
click at [1361, 83] on button "Options" at bounding box center [1378, 84] width 91 height 26
click at [1285, 134] on div "Print" at bounding box center [1346, 125] width 126 height 24
type textarea "Hi, Please find attached our Purchase Order for your attention. Should you requ…"
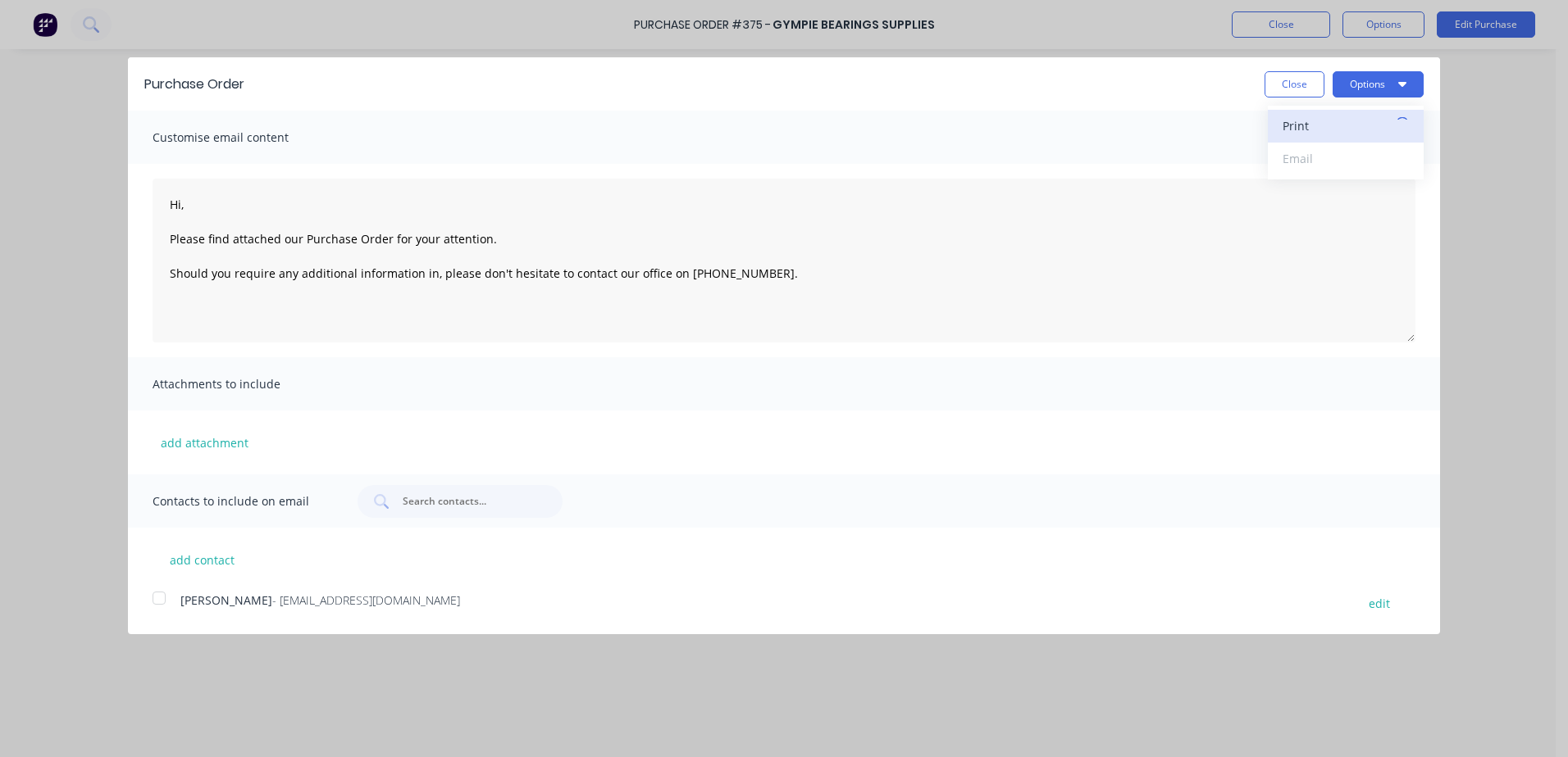
type textarea "x"
type textarea "Hi, Please find attached our Purchase Order for your attention. Should you requ…"
type textarea "x"
type textarea "Hi, Please find attached our Purchase Order for your attention. Should you requ…"
type textarea "x"
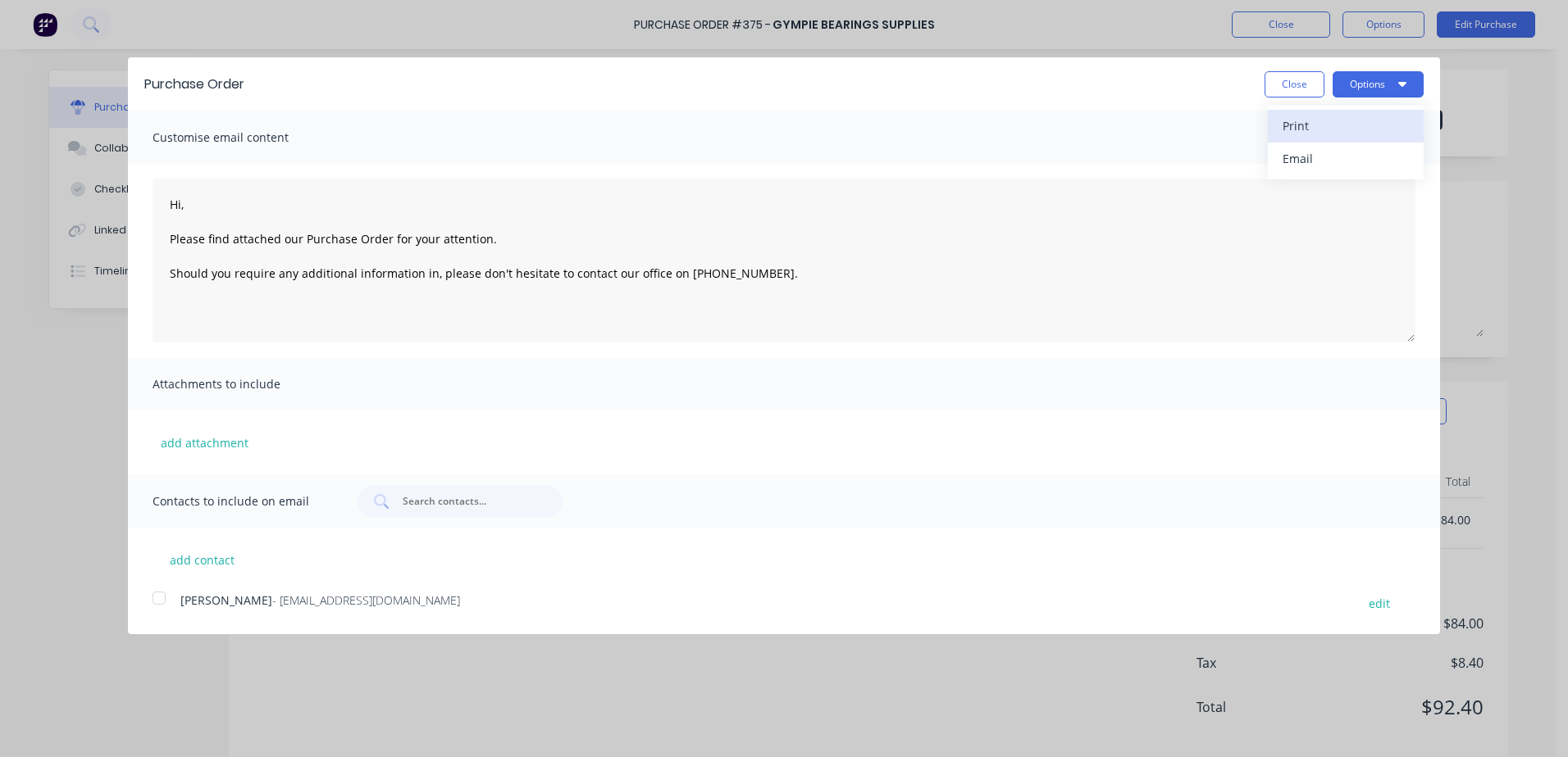
type textarea "Hi, Please find attached our Purchase Order for your attention. Should you requ…"
click at [1294, 88] on button "Close" at bounding box center [1294, 84] width 60 height 26
type textarea "x"
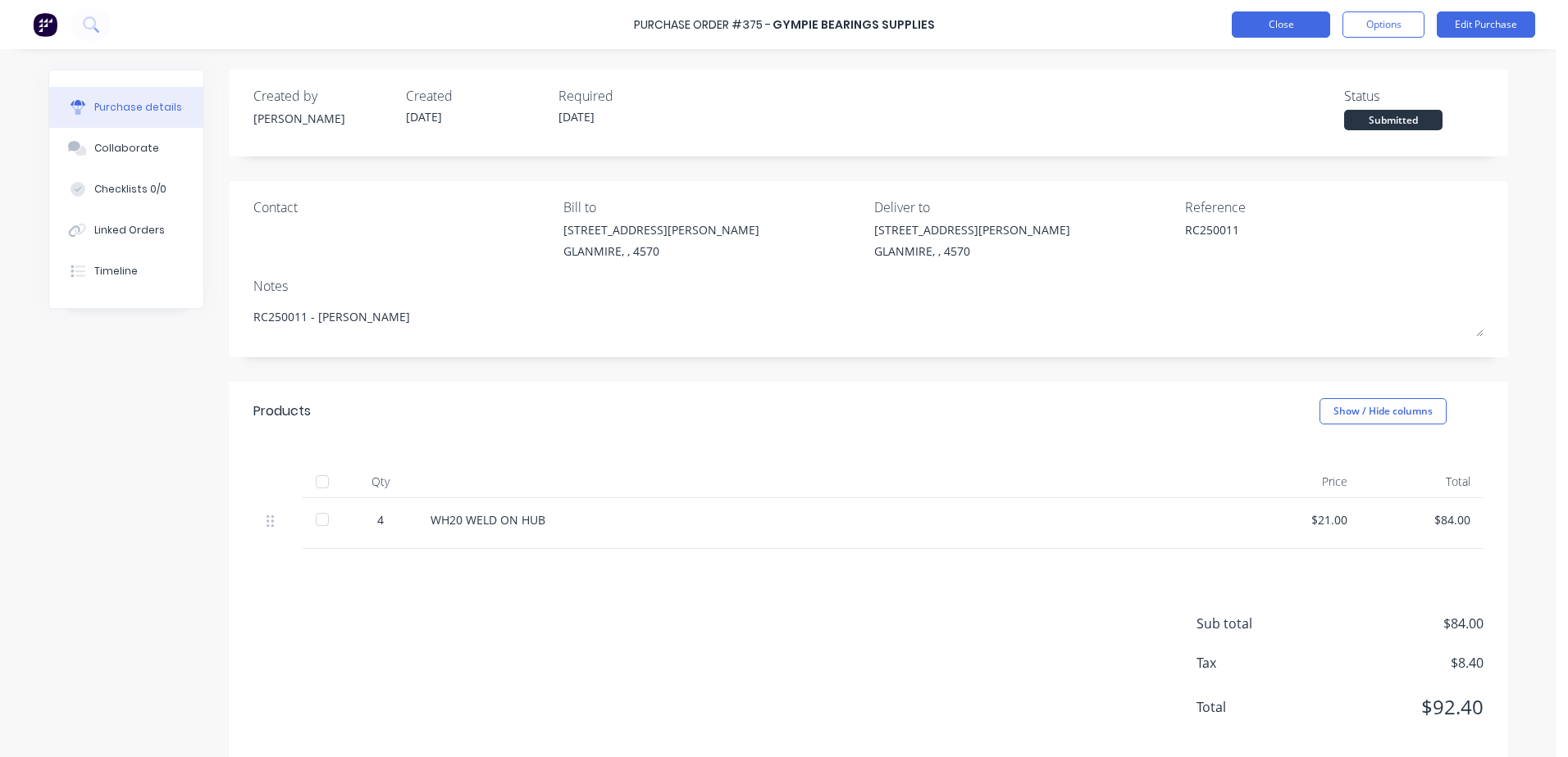
click at [1274, 32] on button "Close" at bounding box center [1281, 25] width 98 height 26
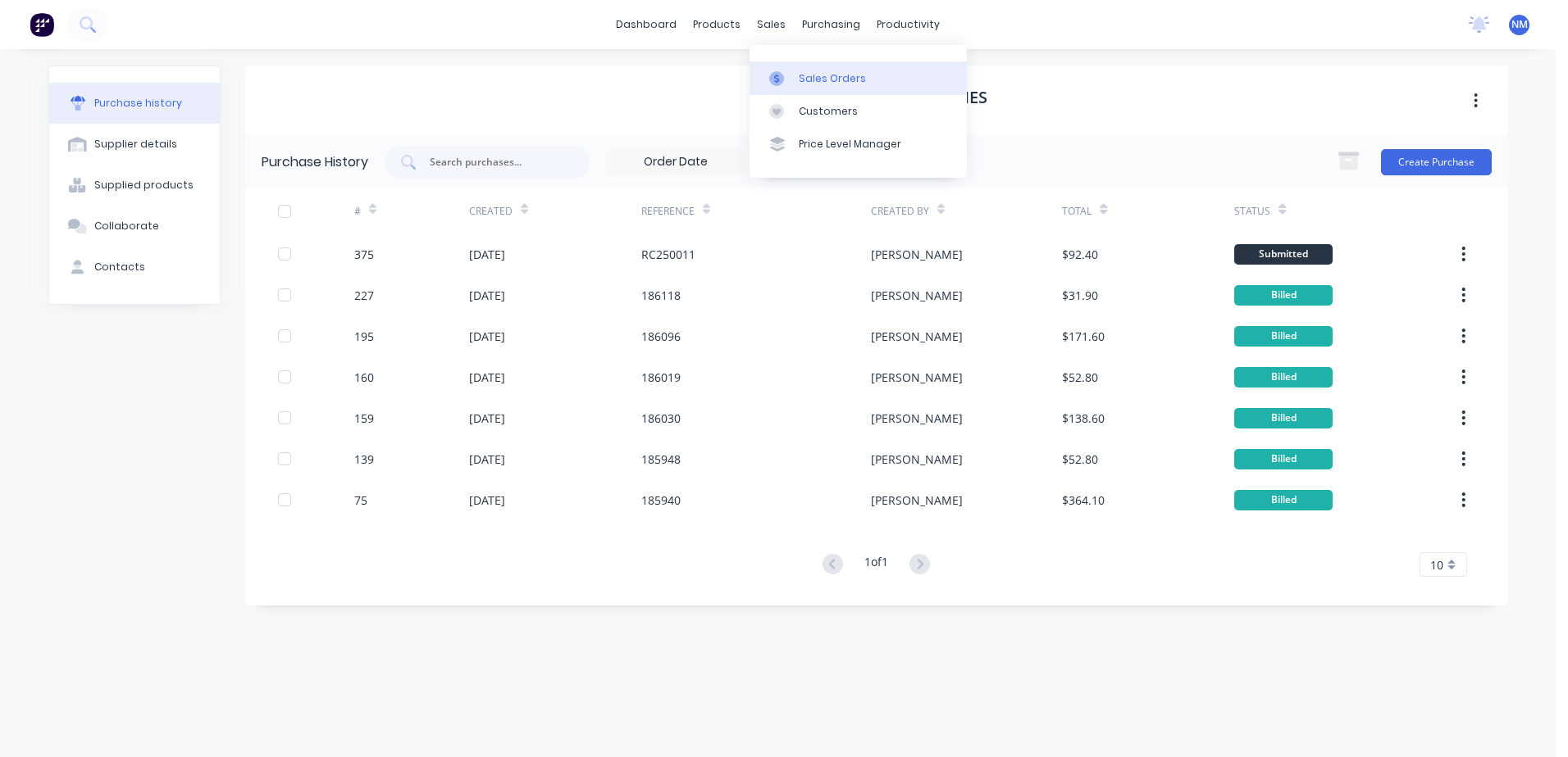
click at [806, 74] on div "Sales Orders" at bounding box center [832, 78] width 67 height 15
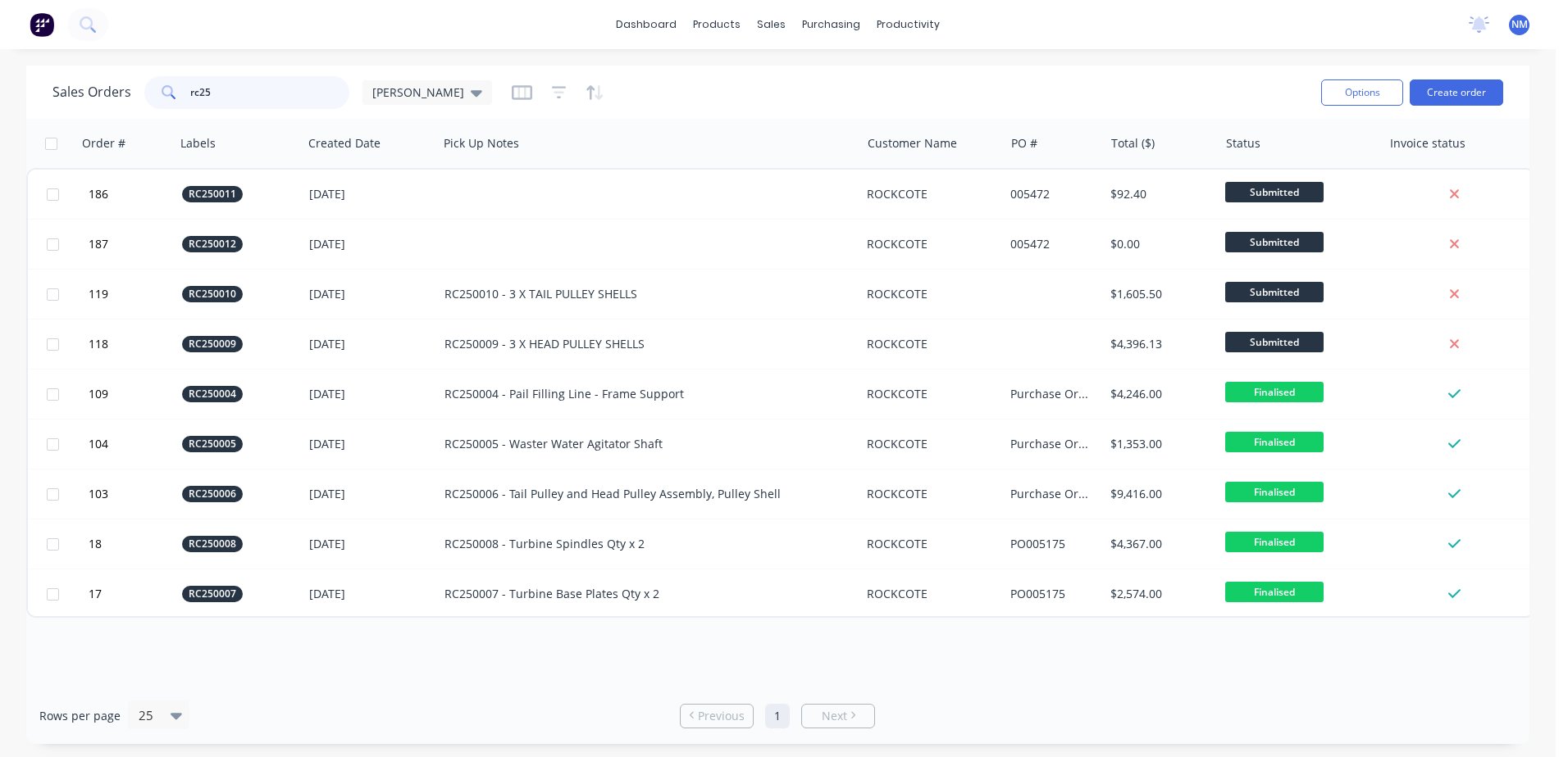
drag, startPoint x: 207, startPoint y: 99, endPoint x: 165, endPoint y: 98, distance: 42.0
click at [165, 98] on div "rc25" at bounding box center [247, 92] width 205 height 32
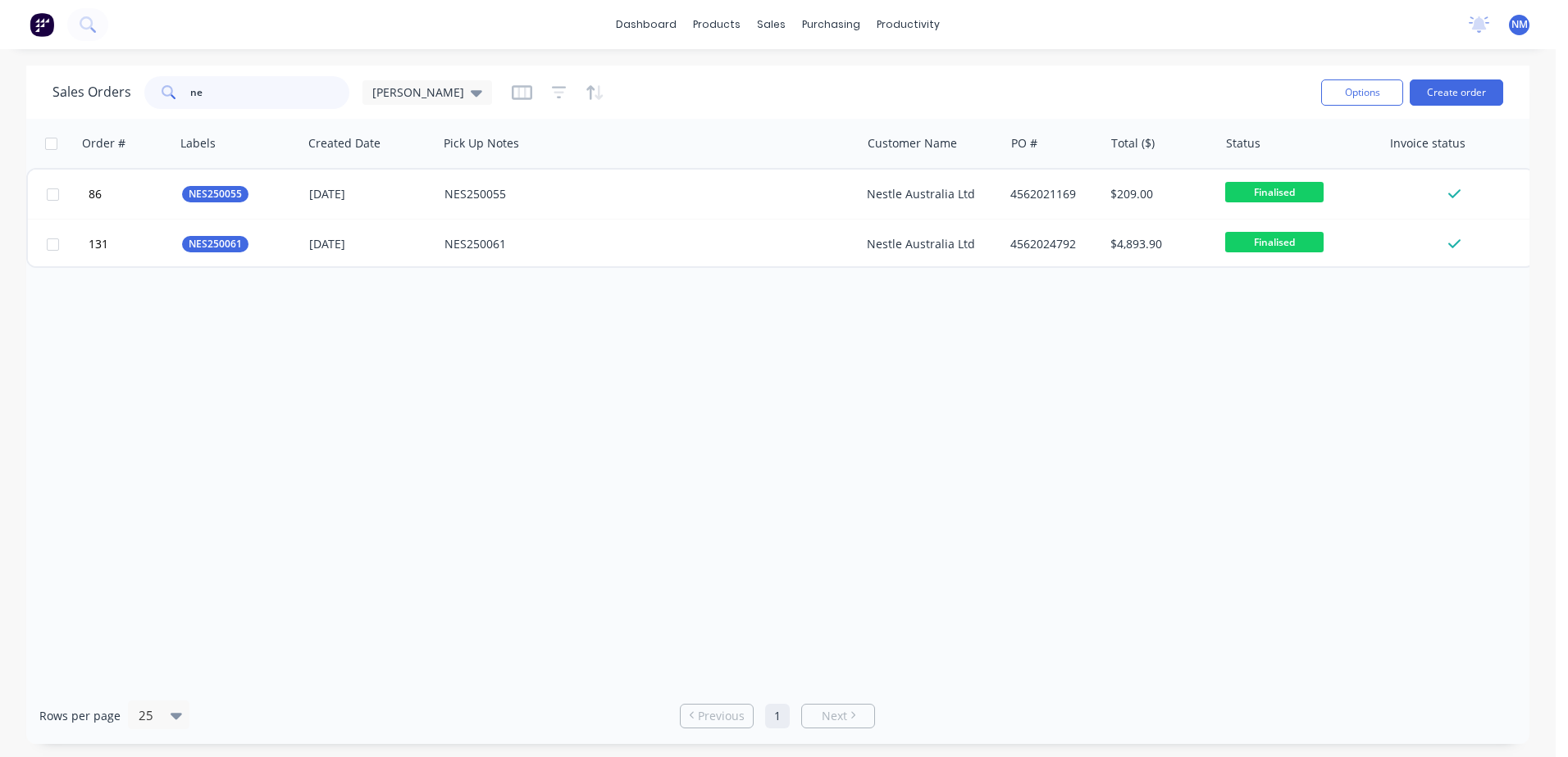
type input "n"
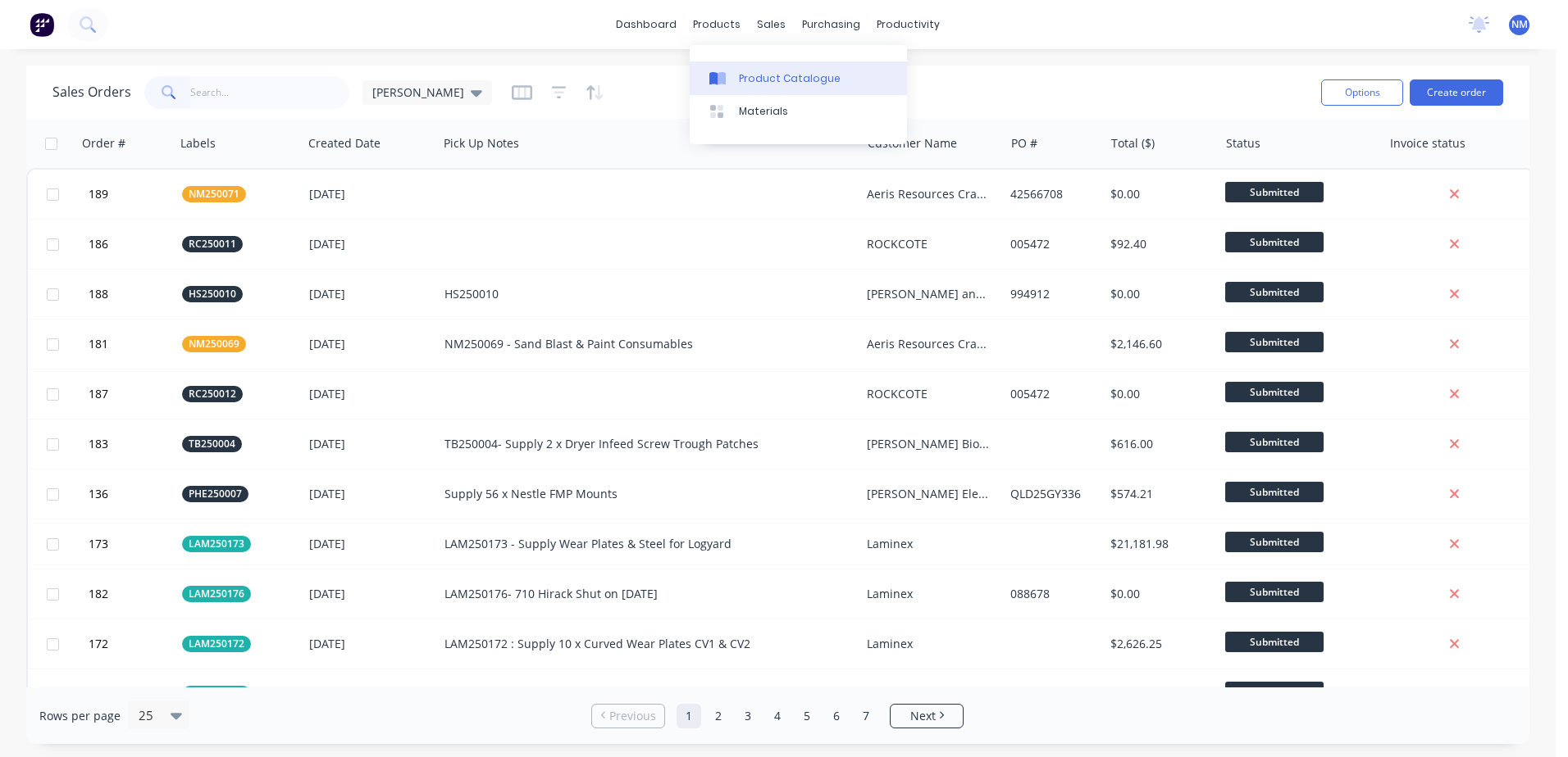
click at [762, 84] on div "Product Catalogue" at bounding box center [790, 78] width 102 height 15
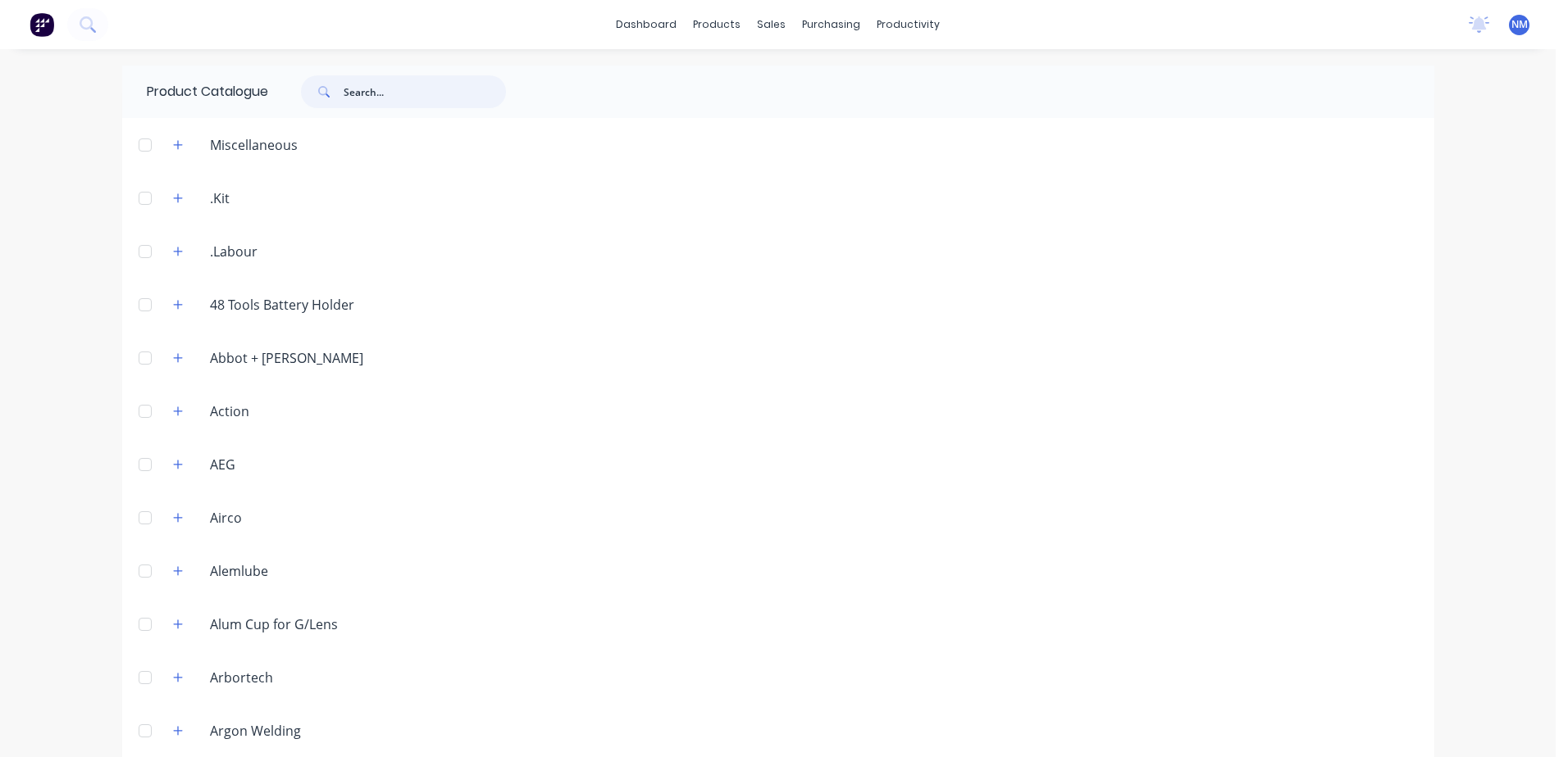
click at [367, 95] on input "text" at bounding box center [424, 91] width 162 height 32
type input "wh20"
drag, startPoint x: 379, startPoint y: 89, endPoint x: 325, endPoint y: 97, distance: 54.6
click at [325, 97] on div "wh20" at bounding box center [404, 91] width 205 height 32
click at [530, 392] on div "Product Catalogue wh20" at bounding box center [778, 403] width 1312 height 676
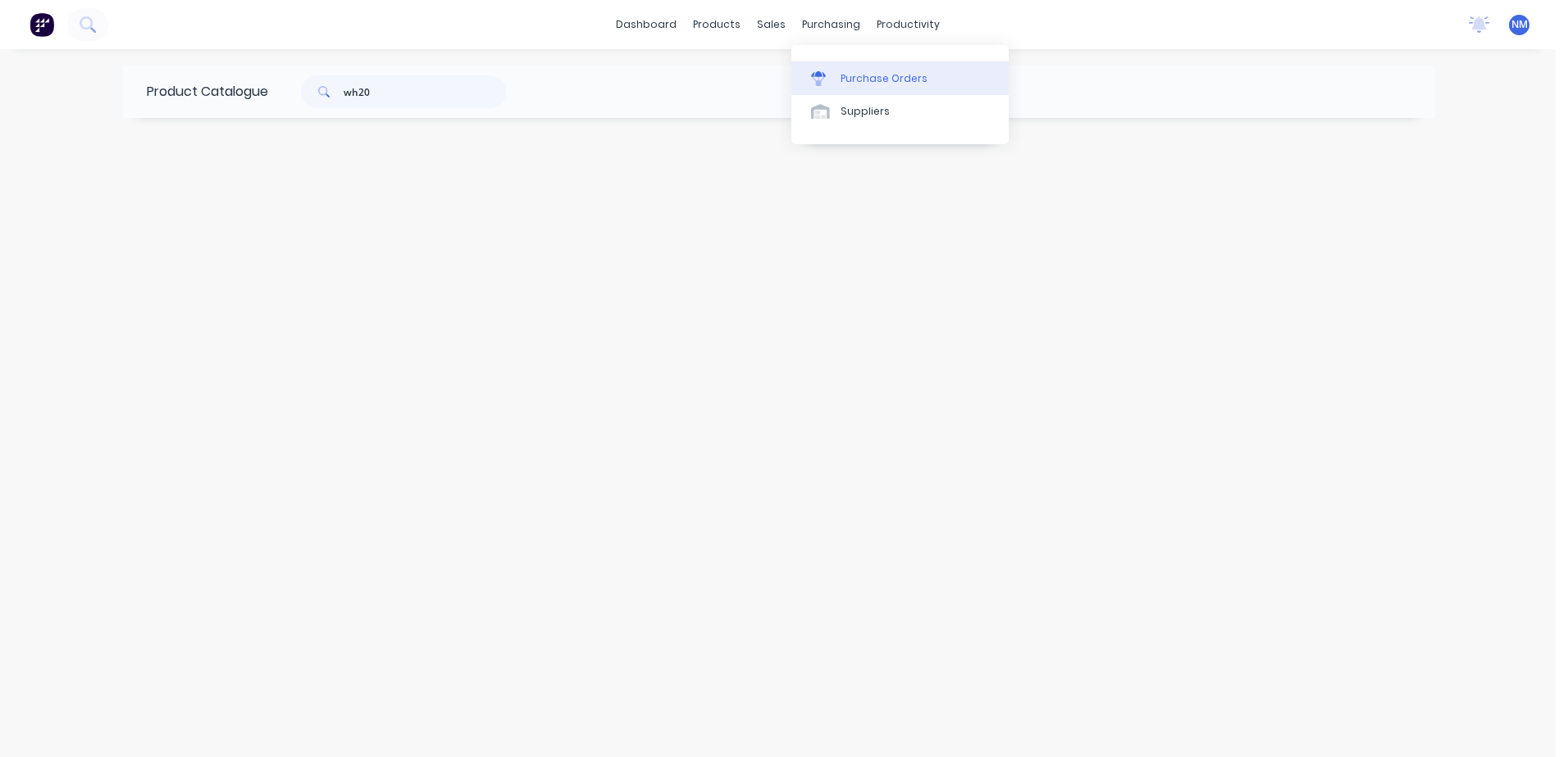
click at [868, 76] on div "Purchase Orders" at bounding box center [883, 78] width 87 height 15
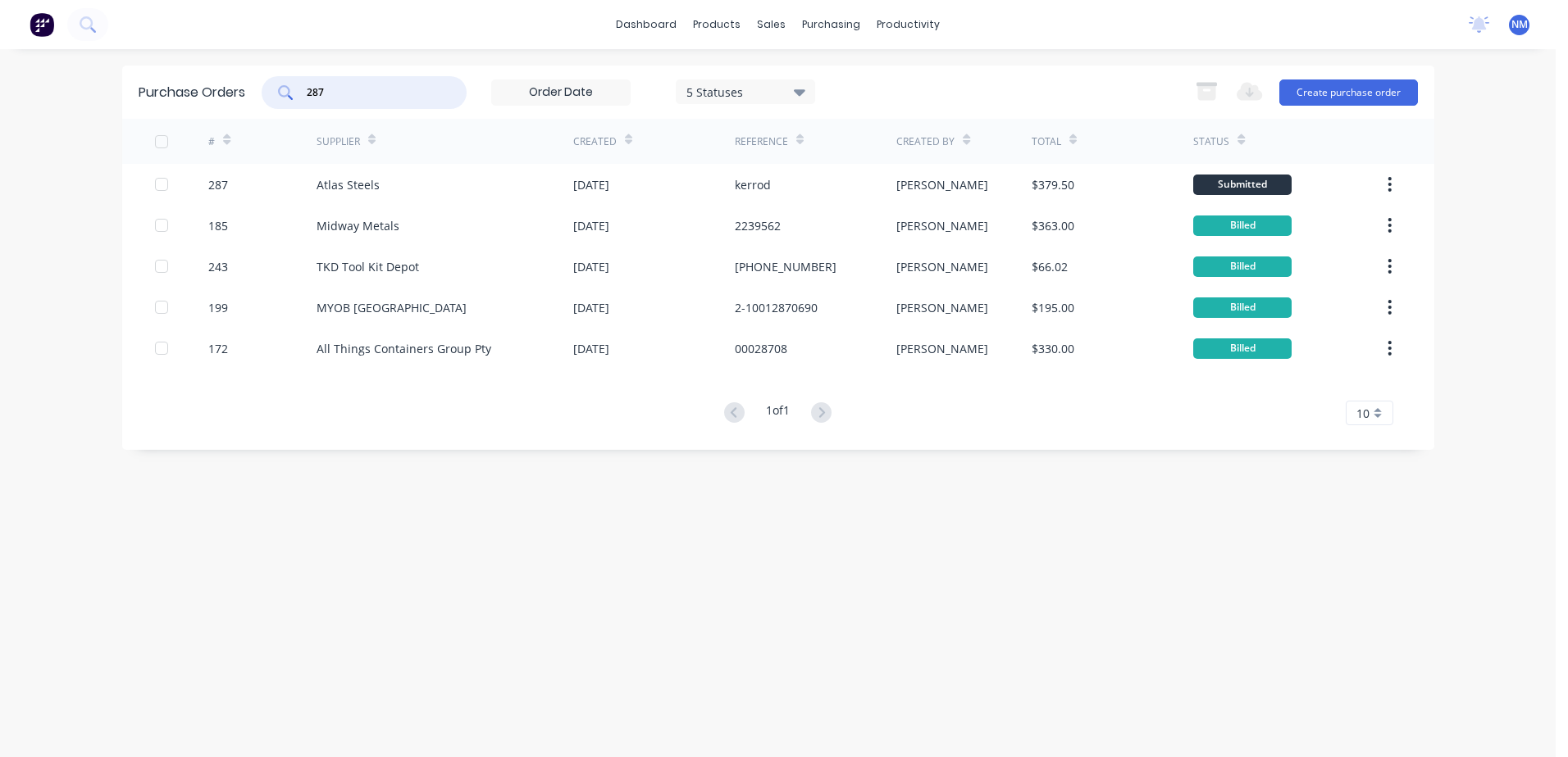
drag, startPoint x: 351, startPoint y: 98, endPoint x: 279, endPoint y: 116, distance: 74.2
click at [283, 113] on div "Purchase Orders 287 5 Statuses 5 Statuses Export to Excel (XLSX) Create purchas…" at bounding box center [778, 92] width 1312 height 53
type input "368"
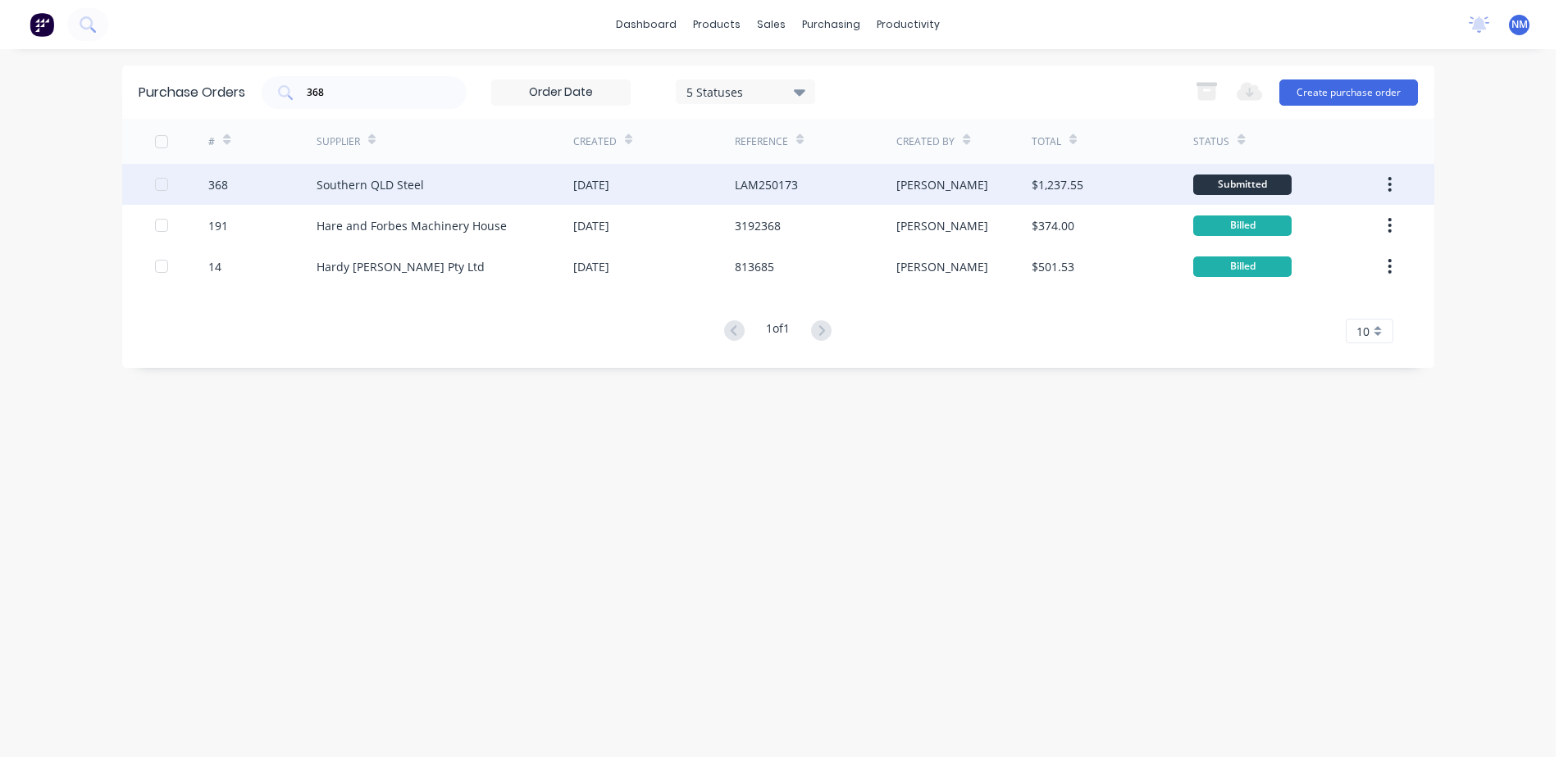
click at [452, 191] on div "Southern QLD Steel" at bounding box center [445, 184] width 257 height 41
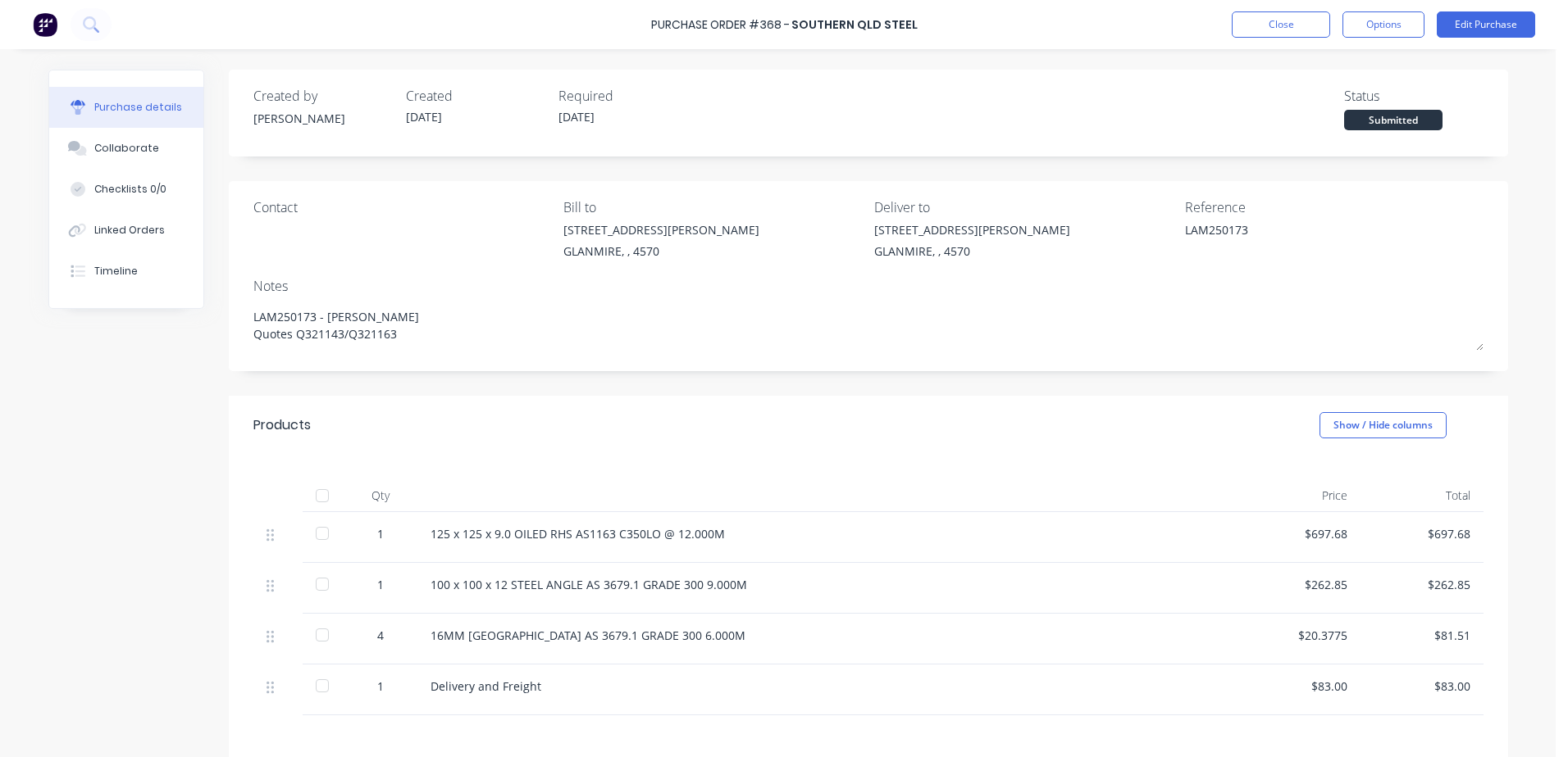
scroll to position [82, 0]
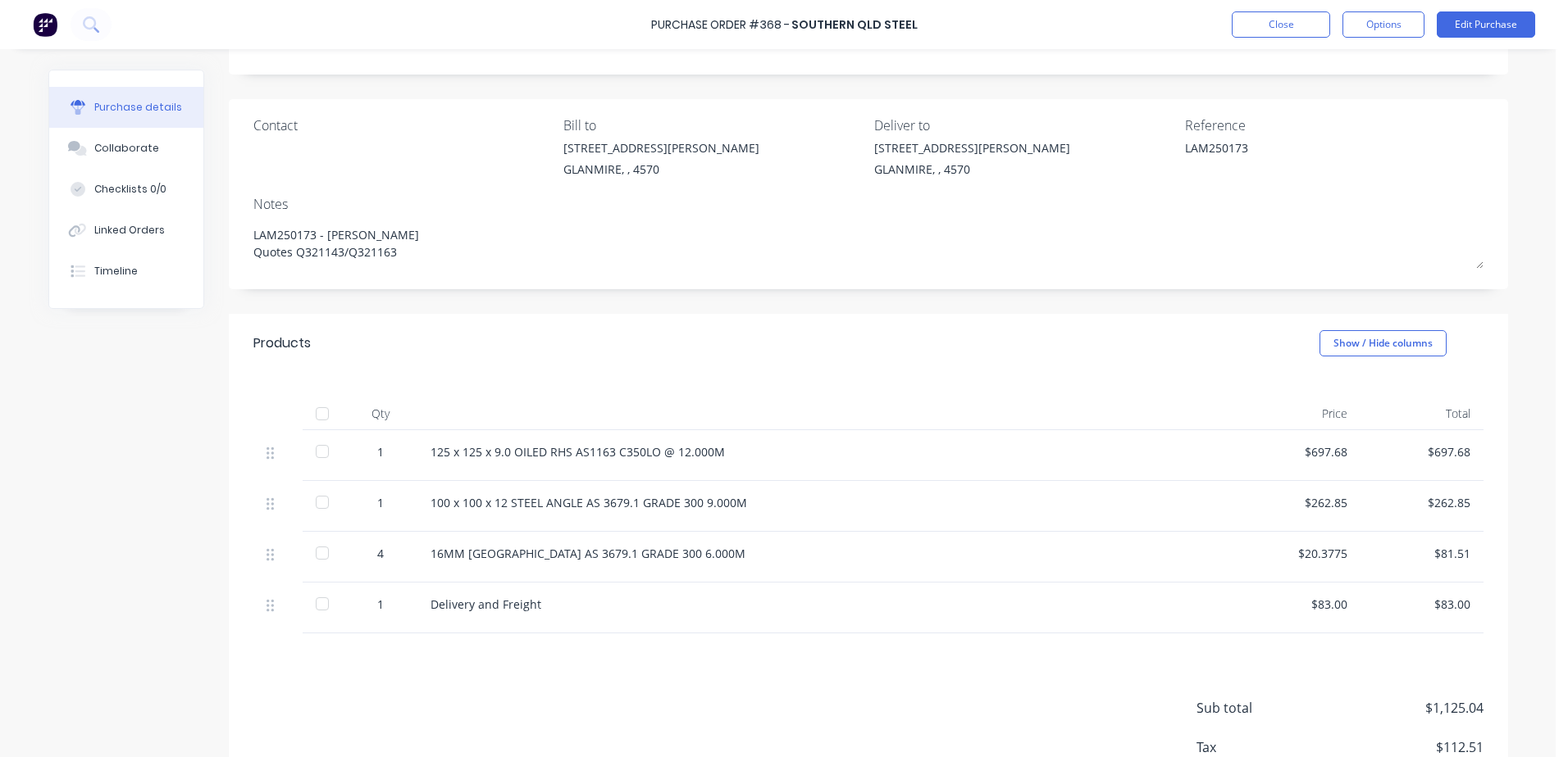
click at [315, 417] on div at bounding box center [321, 413] width 32 height 32
type textarea "x"
click at [1271, 34] on button "Close" at bounding box center [1281, 25] width 98 height 26
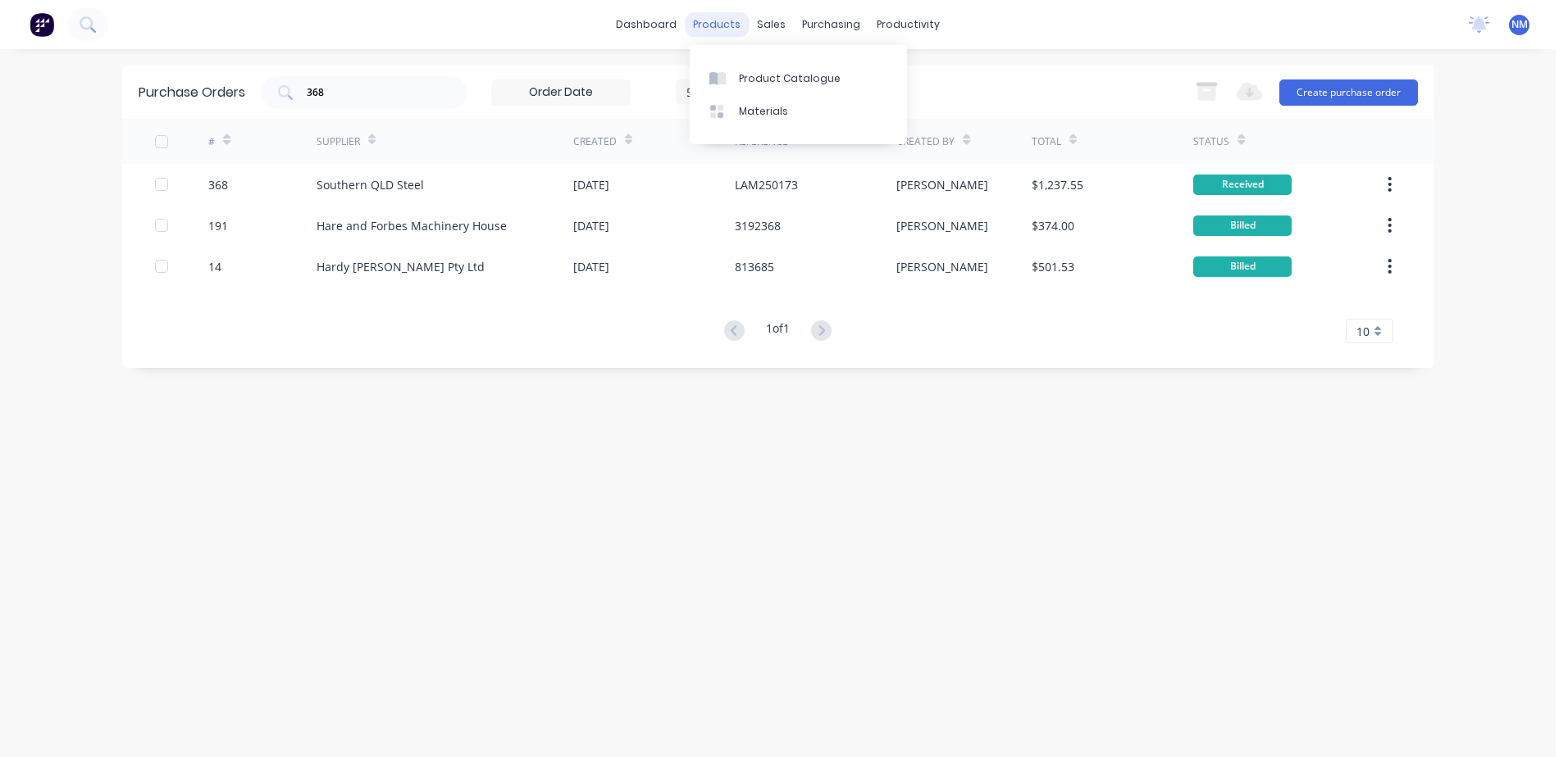
click at [712, 24] on div "products" at bounding box center [716, 25] width 64 height 25
click at [790, 83] on div "Product Catalogue" at bounding box center [790, 78] width 102 height 15
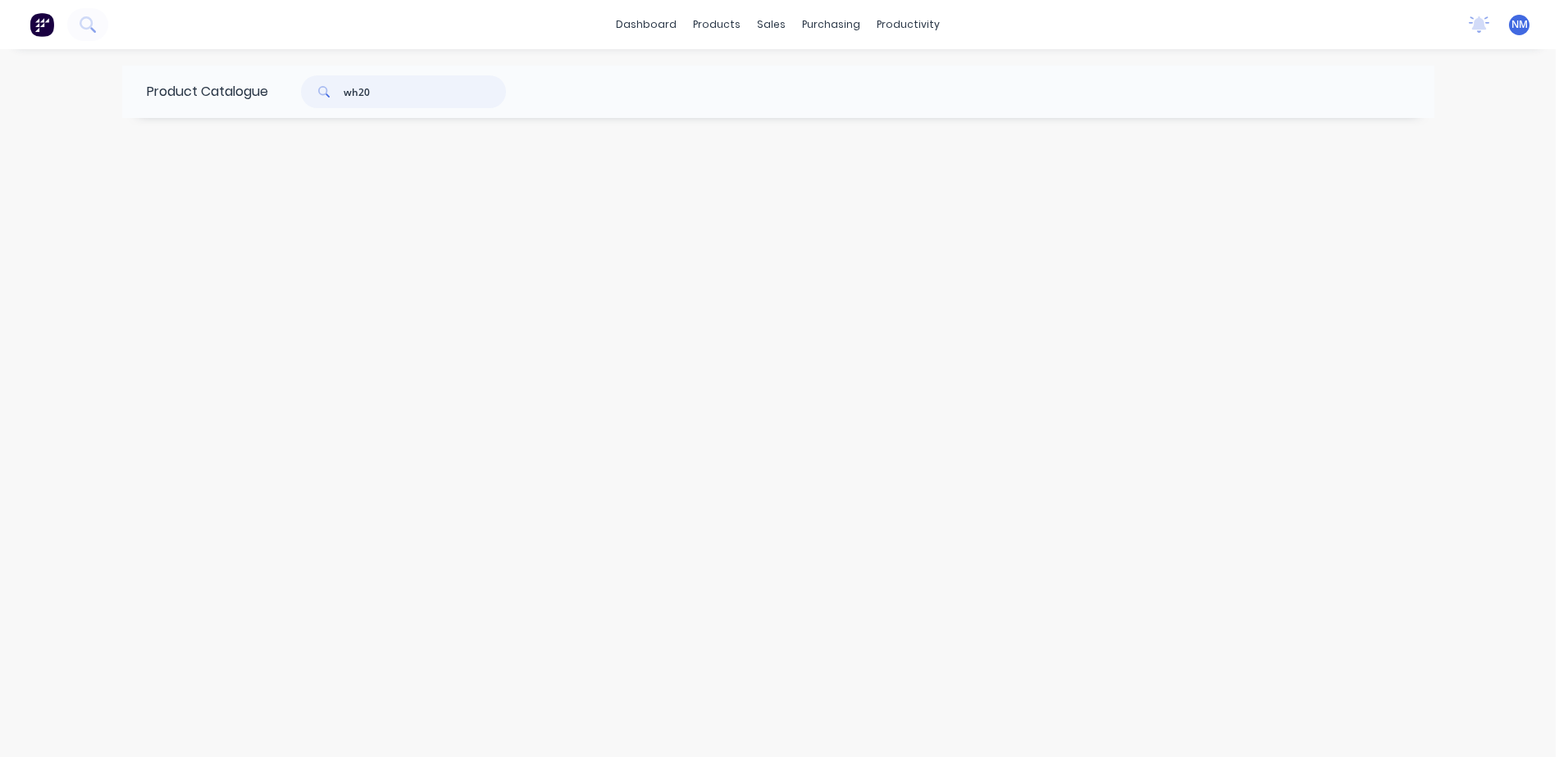
click at [418, 89] on input "wh20" at bounding box center [424, 91] width 162 height 32
type input "w"
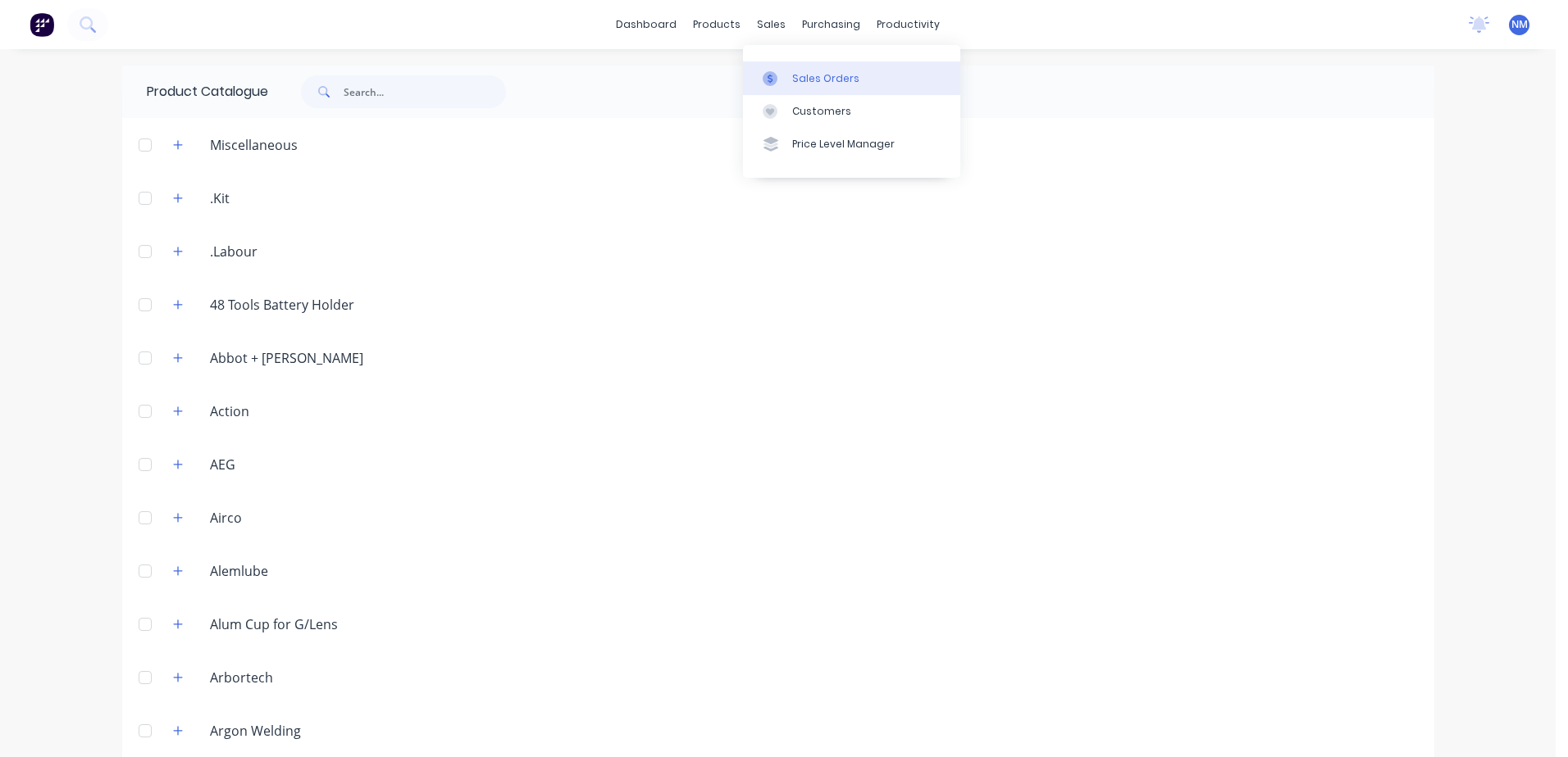
click at [809, 74] on div "Sales Orders" at bounding box center [826, 78] width 67 height 15
